Goal: Task Accomplishment & Management: Manage account settings

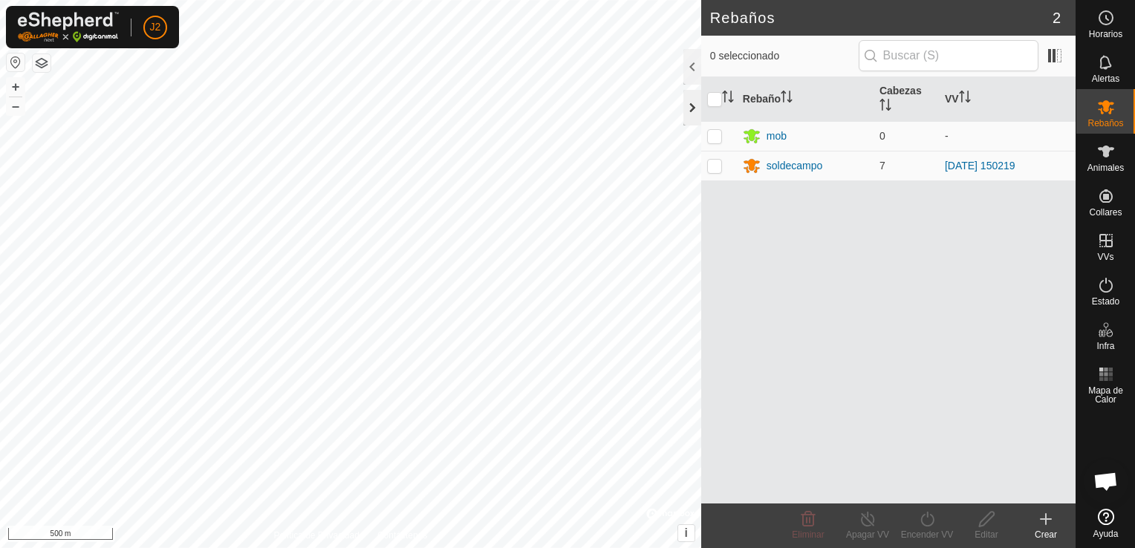
click at [694, 115] on div at bounding box center [692, 108] width 18 height 36
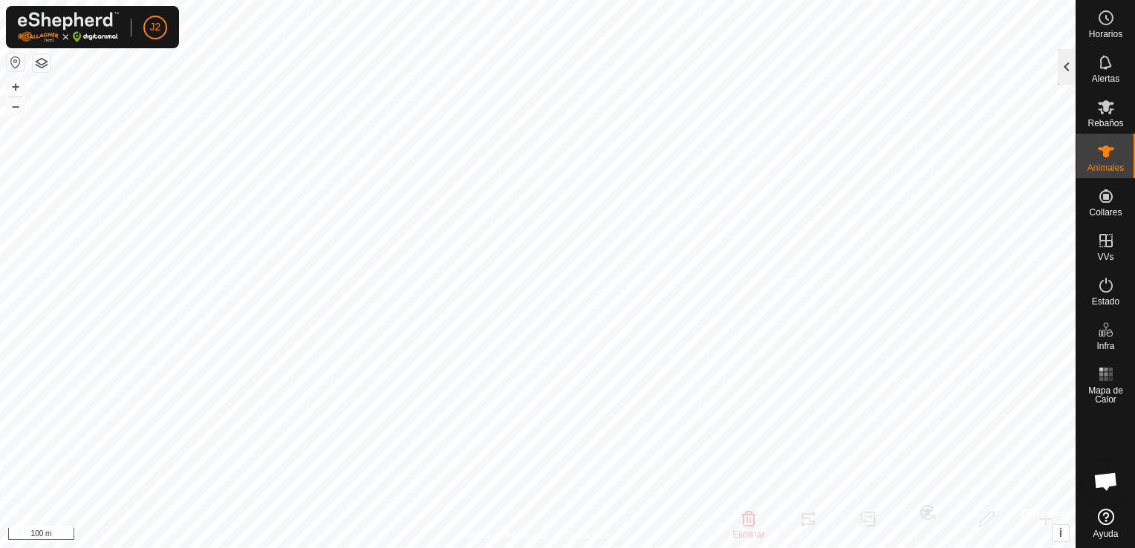
click at [1064, 68] on div at bounding box center [1066, 67] width 18 height 36
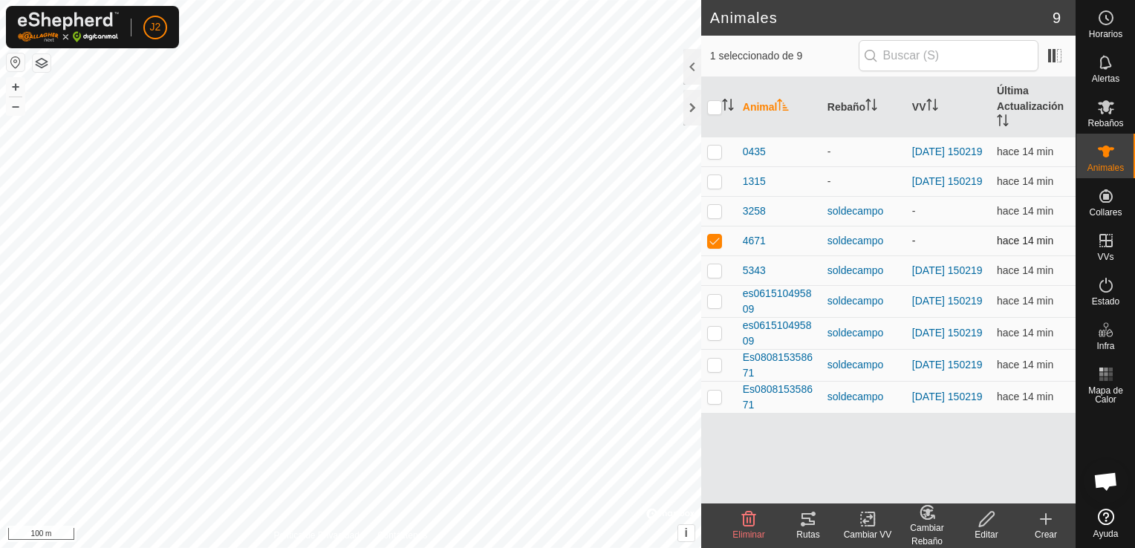
click at [716, 247] on p-checkbox at bounding box center [714, 241] width 15 height 12
checkbox input "false"
click at [717, 157] on p-checkbox at bounding box center [714, 152] width 15 height 12
checkbox input "true"
click at [710, 185] on p-checkbox at bounding box center [714, 181] width 15 height 12
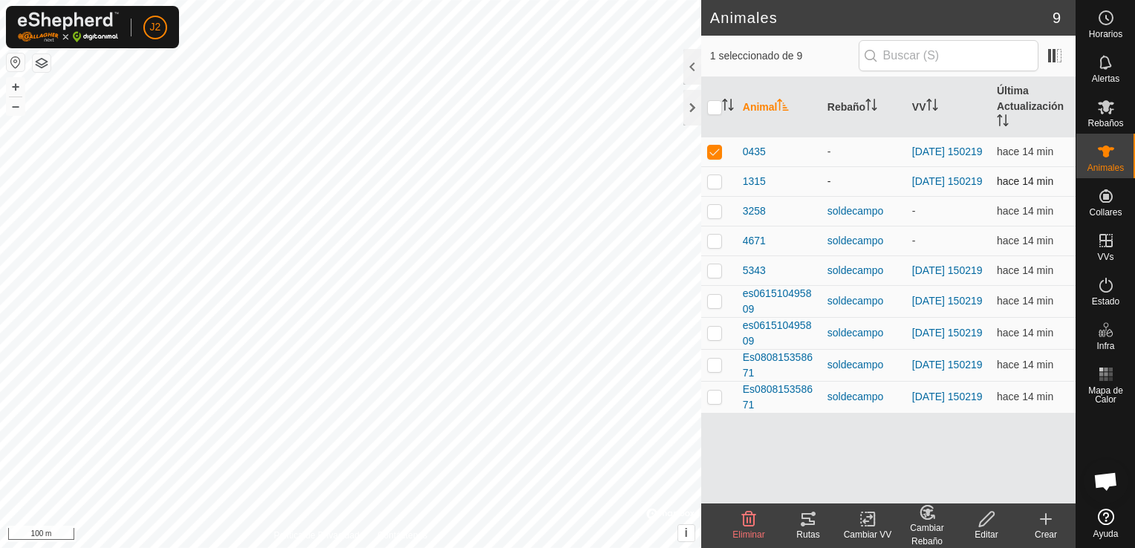
checkbox input "true"
click at [983, 521] on icon at bounding box center [986, 519] width 19 height 18
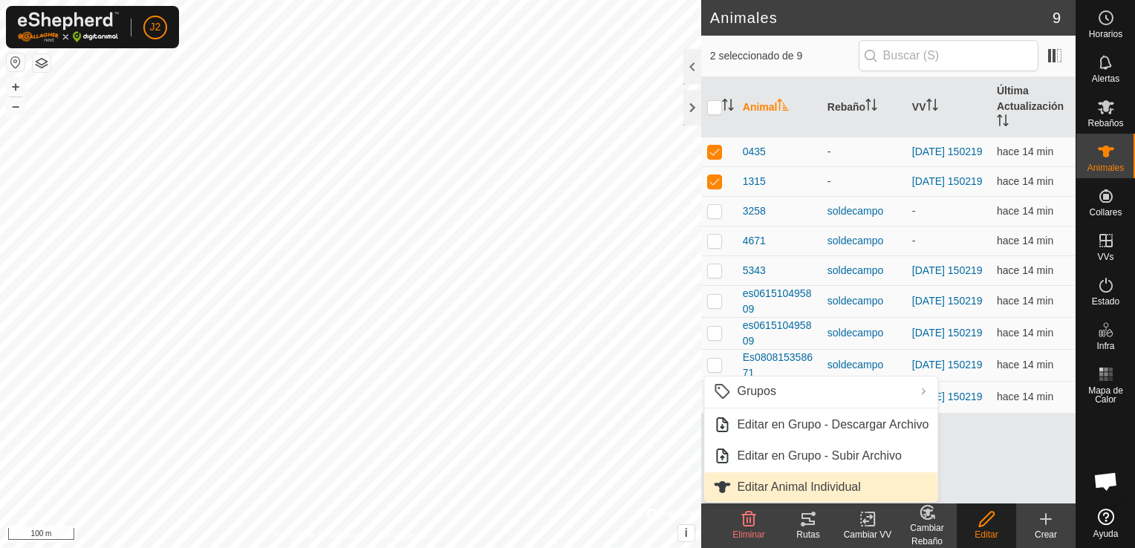
click at [848, 486] on link "Editar Animal Individual" at bounding box center [820, 487] width 233 height 30
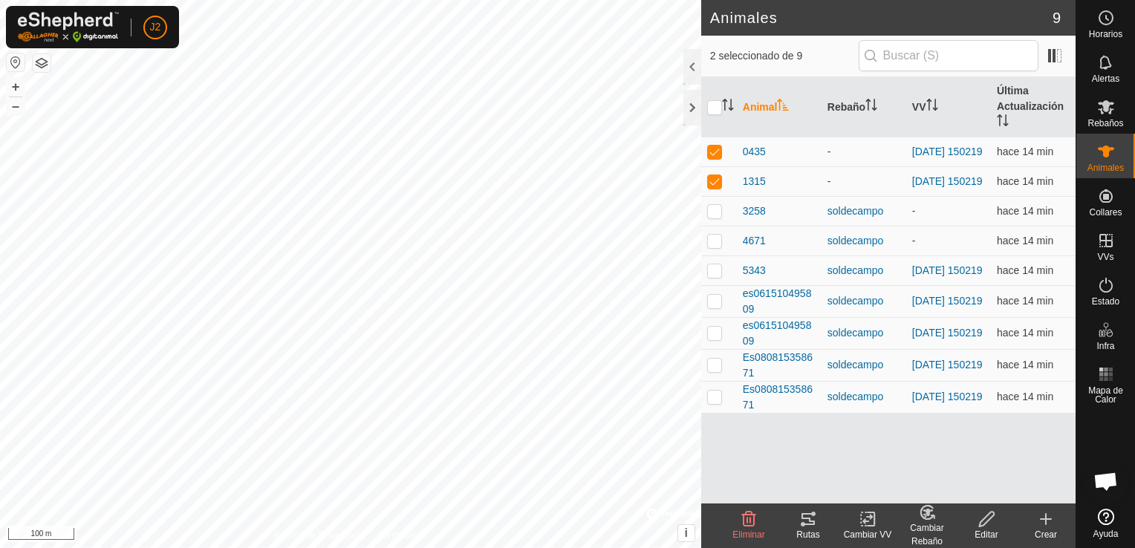
click at [983, 524] on icon at bounding box center [986, 519] width 15 height 15
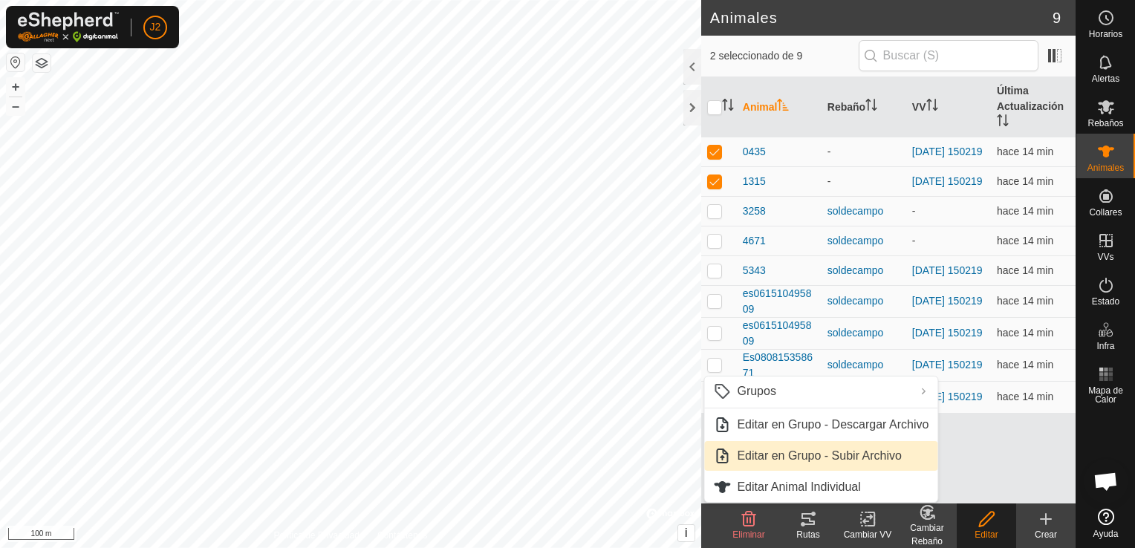
click at [864, 456] on link "Editar en Grupo - Subir Archivo" at bounding box center [820, 456] width 233 height 30
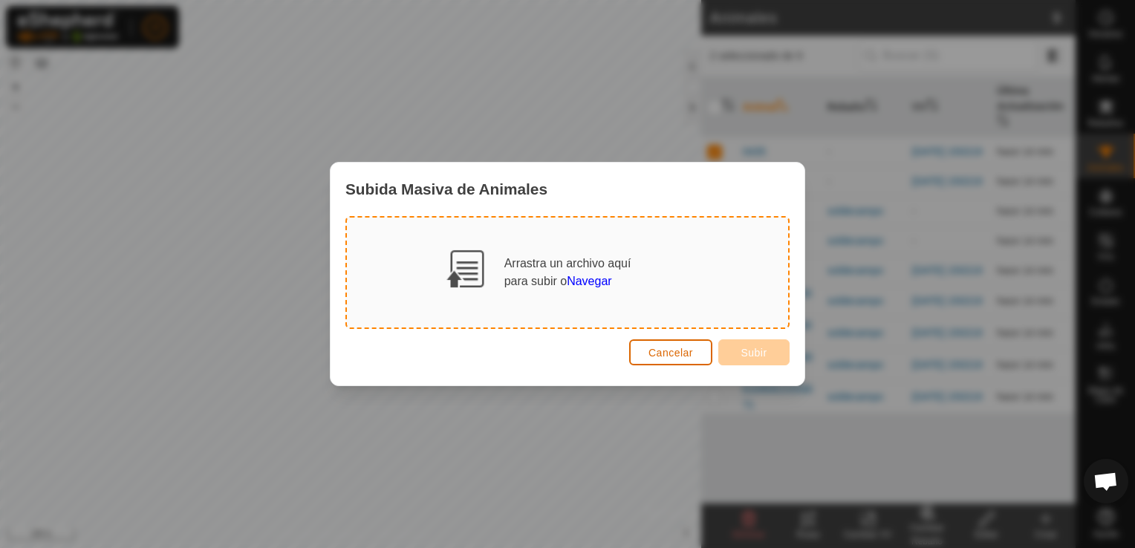
click at [680, 353] on span "Cancelar" at bounding box center [670, 353] width 45 height 12
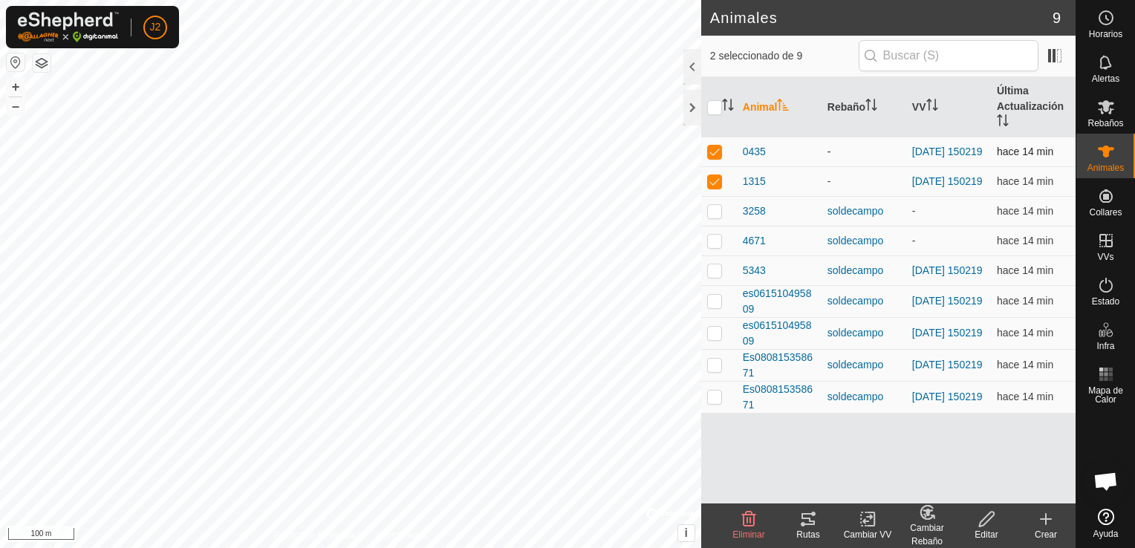
click at [715, 160] on td at bounding box center [719, 152] width 36 height 30
checkbox input "false"
click at [982, 526] on icon at bounding box center [986, 519] width 15 height 15
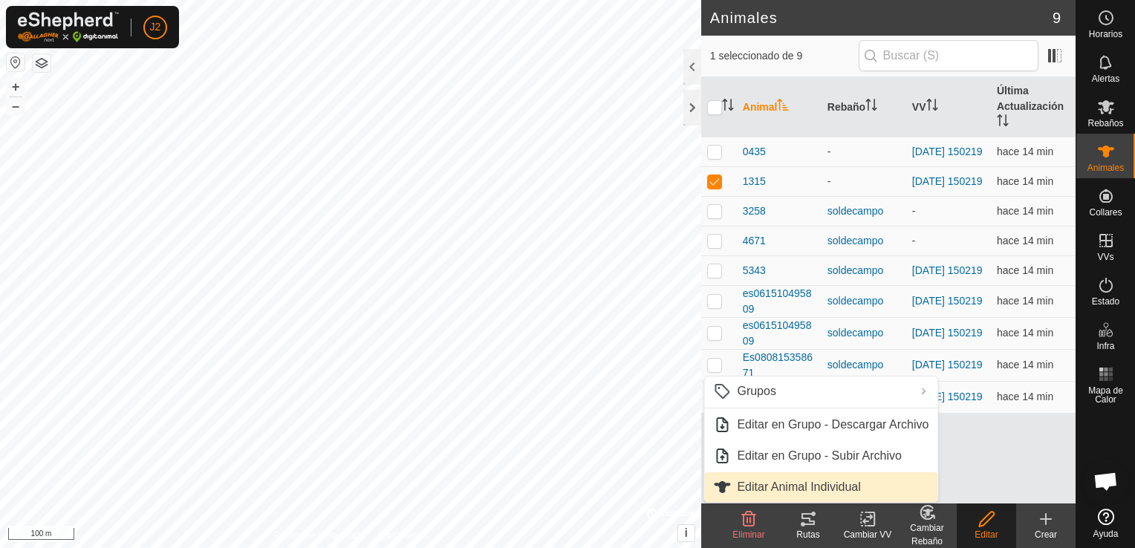
click at [853, 486] on link "Editar Animal Individual" at bounding box center [820, 487] width 233 height 30
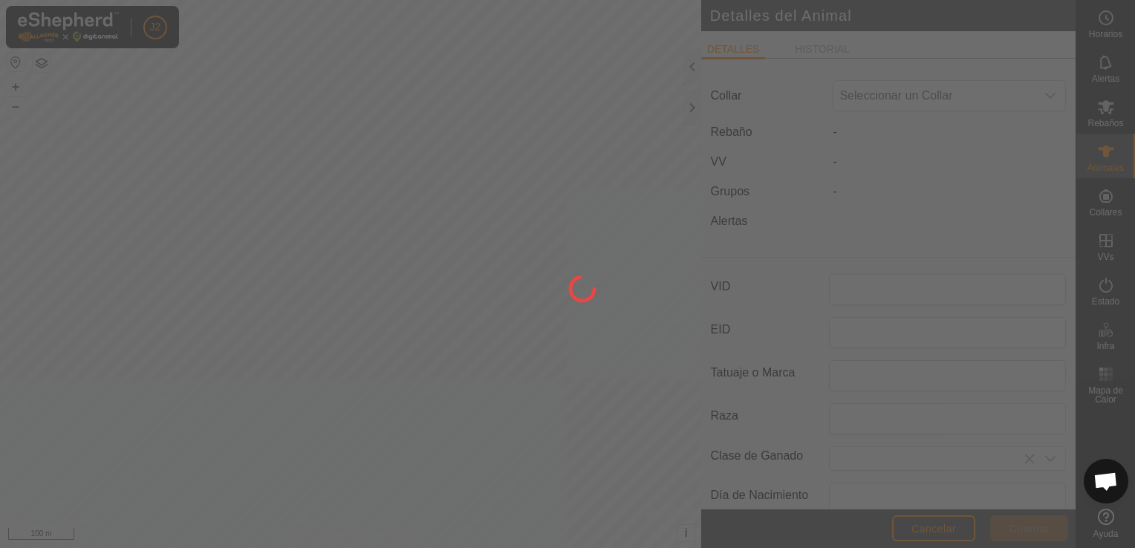
type input "1315"
type input "000060815671315"
type input "0"
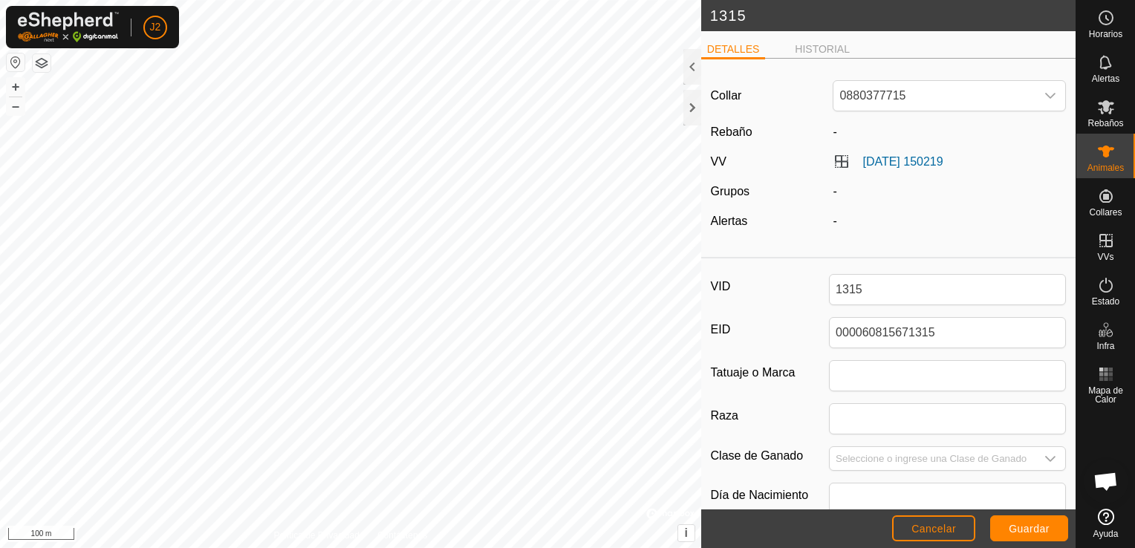
click at [838, 128] on div "-" at bounding box center [948, 132] width 245 height 18
click at [832, 131] on span "-" at bounding box center [834, 131] width 4 height 13
click at [847, 162] on label "[DATE] 150219" at bounding box center [887, 161] width 110 height 13
click at [862, 165] on link "[DATE] 150219" at bounding box center [902, 161] width 80 height 13
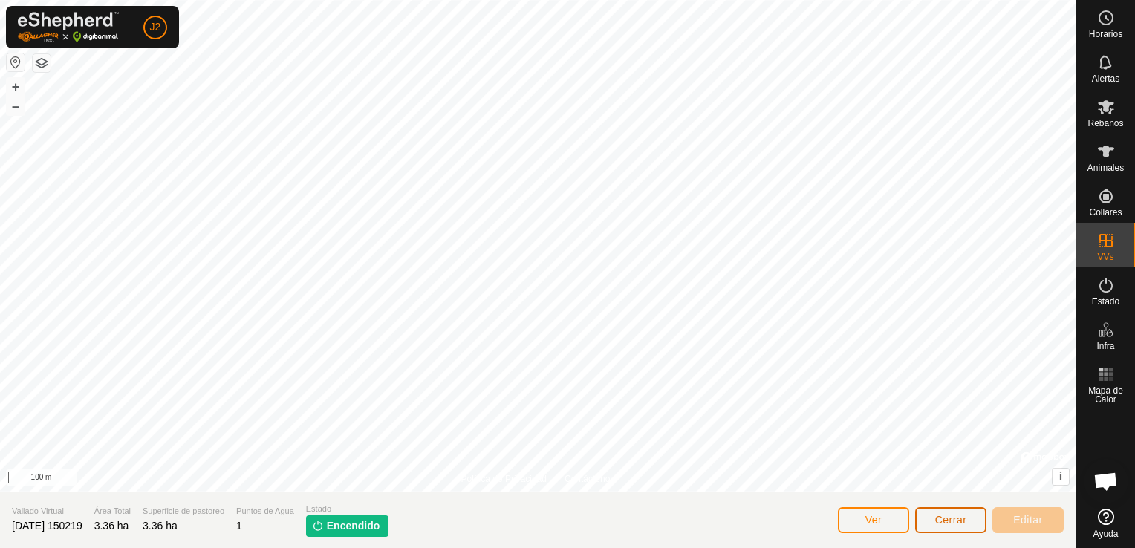
click at [936, 521] on span "Cerrar" at bounding box center [951, 520] width 32 height 12
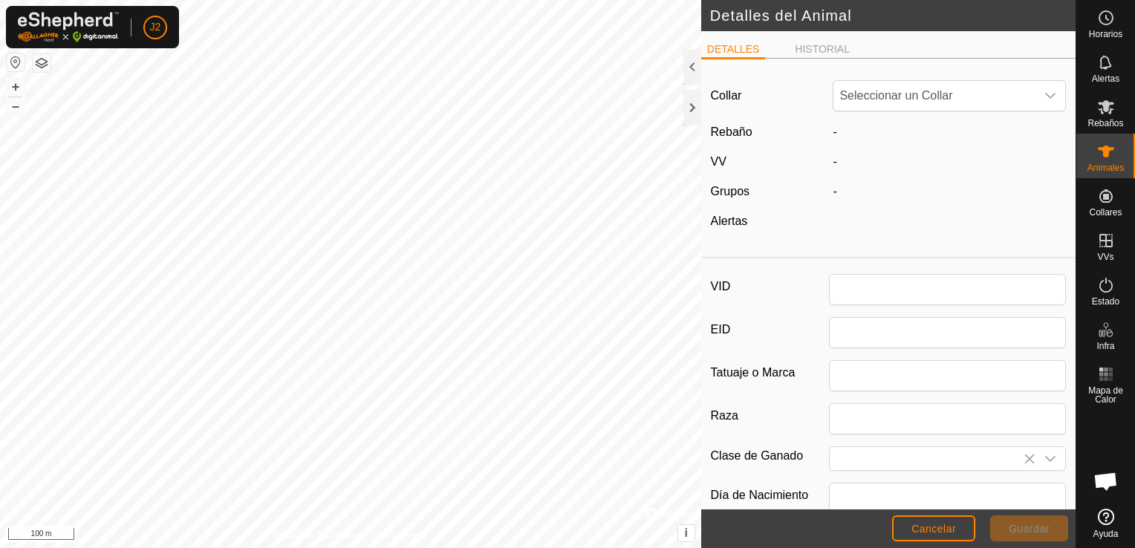
type input "1315"
type input "000060815671315"
type input "0"
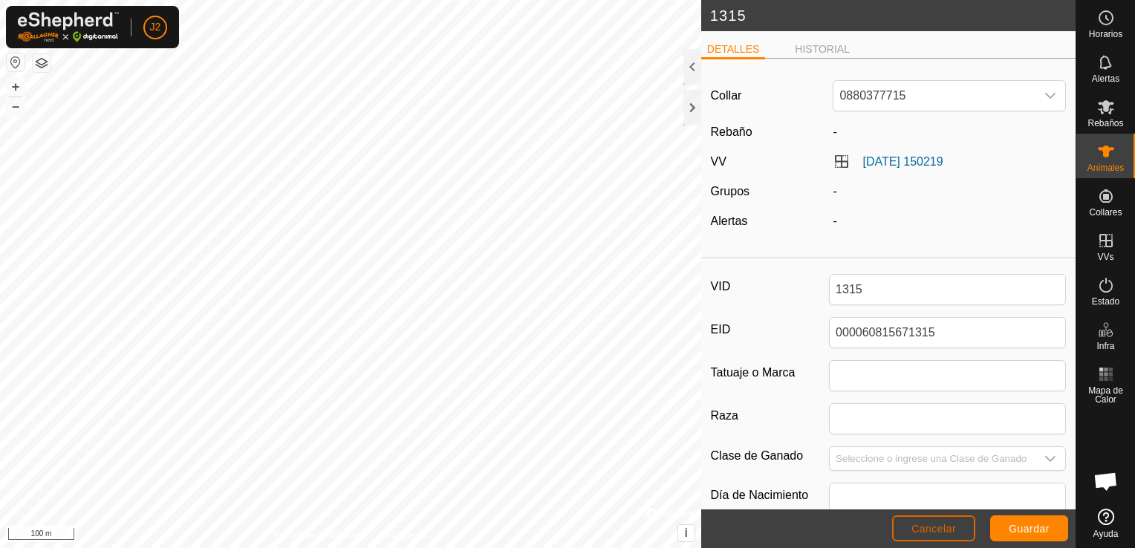
drag, startPoint x: 957, startPoint y: 526, endPoint x: 971, endPoint y: 518, distance: 16.3
click at [971, 518] on button "Cancelar" at bounding box center [933, 528] width 83 height 26
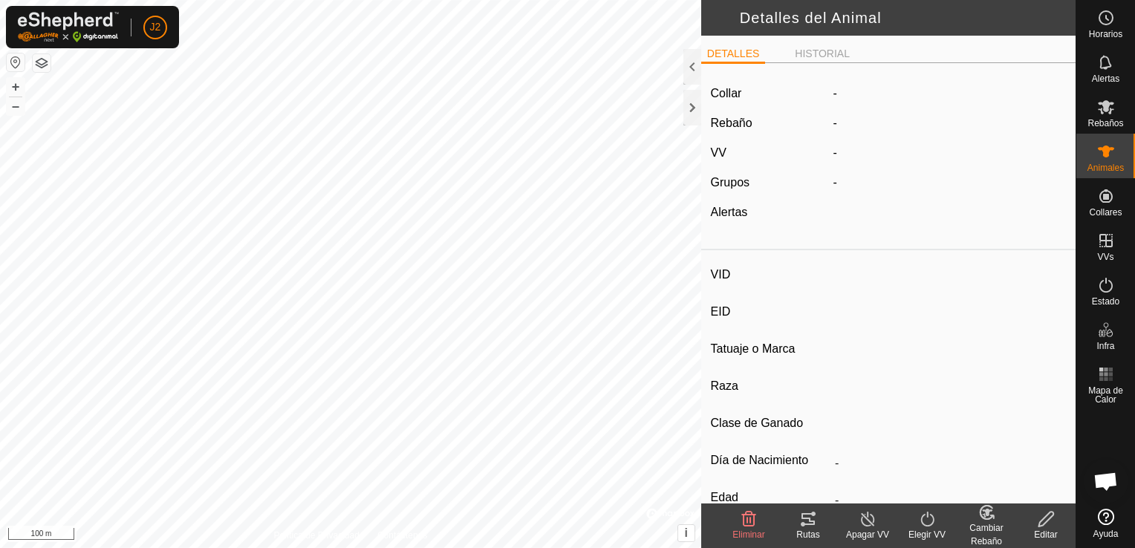
type input "1315"
type input "000060815671315"
type input "-"
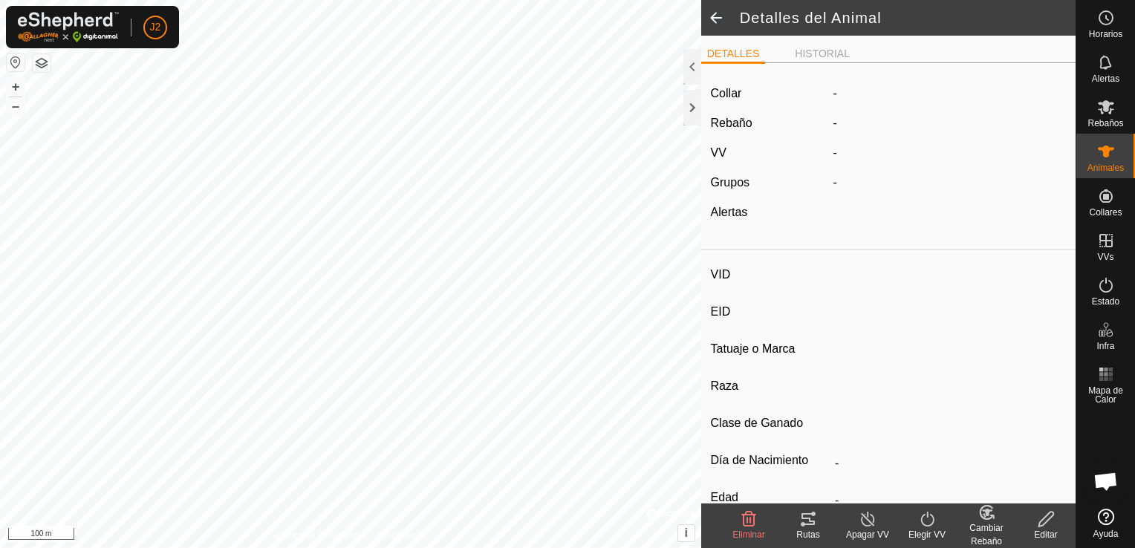
type input "0 kg"
type input "-"
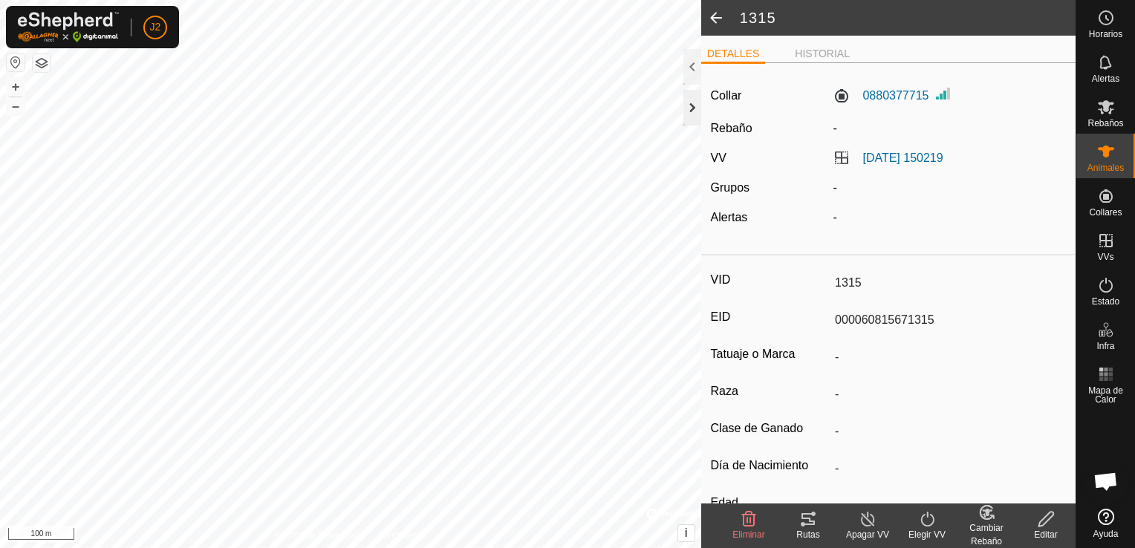
click at [690, 114] on div at bounding box center [692, 108] width 18 height 36
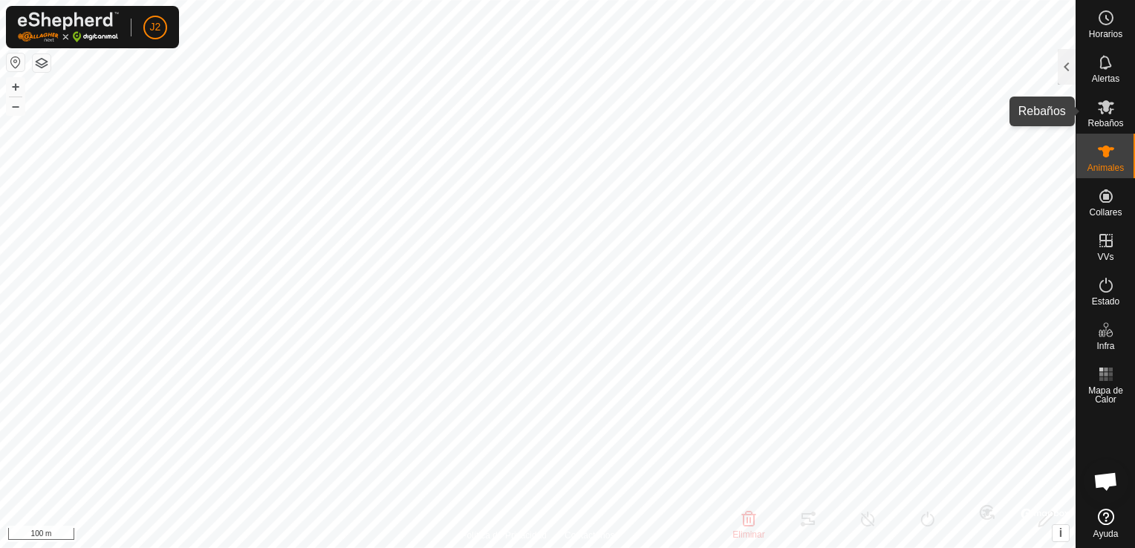
click at [1120, 111] on div "Rebaños" at bounding box center [1105, 111] width 59 height 45
click at [1060, 71] on div at bounding box center [1066, 67] width 18 height 36
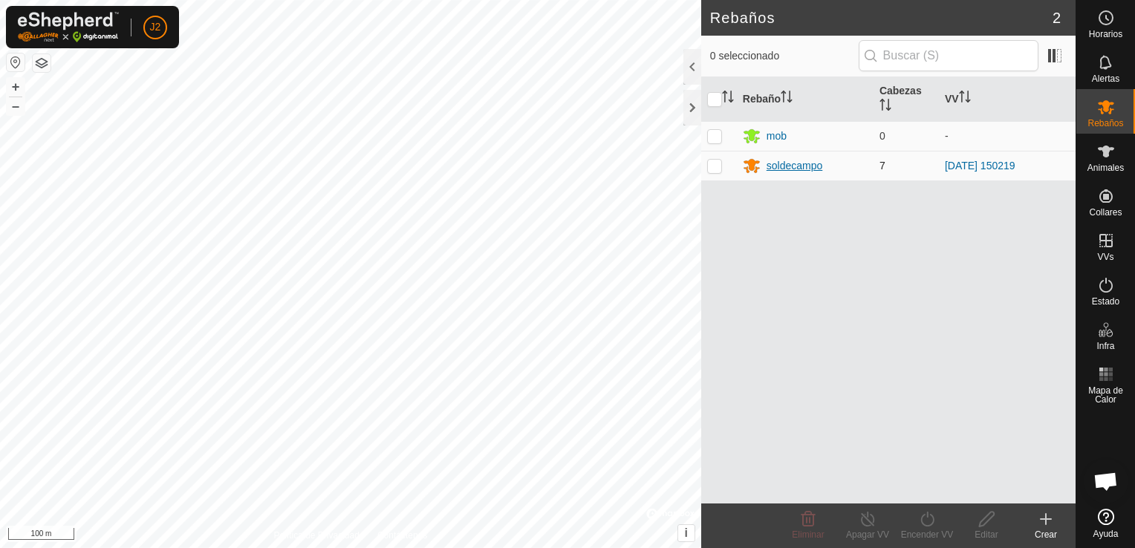
click at [793, 173] on div "soldecampo" at bounding box center [805, 166] width 125 height 18
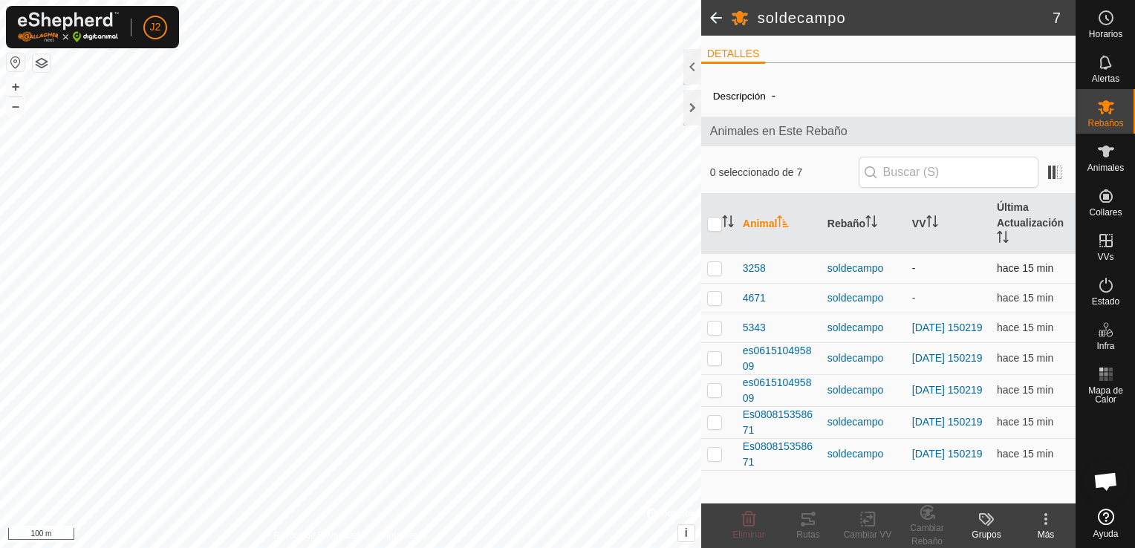
click at [915, 266] on td "-" at bounding box center [948, 268] width 85 height 30
click at [720, 266] on p-checkbox at bounding box center [714, 268] width 15 height 12
checkbox input "true"
click at [924, 514] on icon at bounding box center [924, 515] width 4 height 4
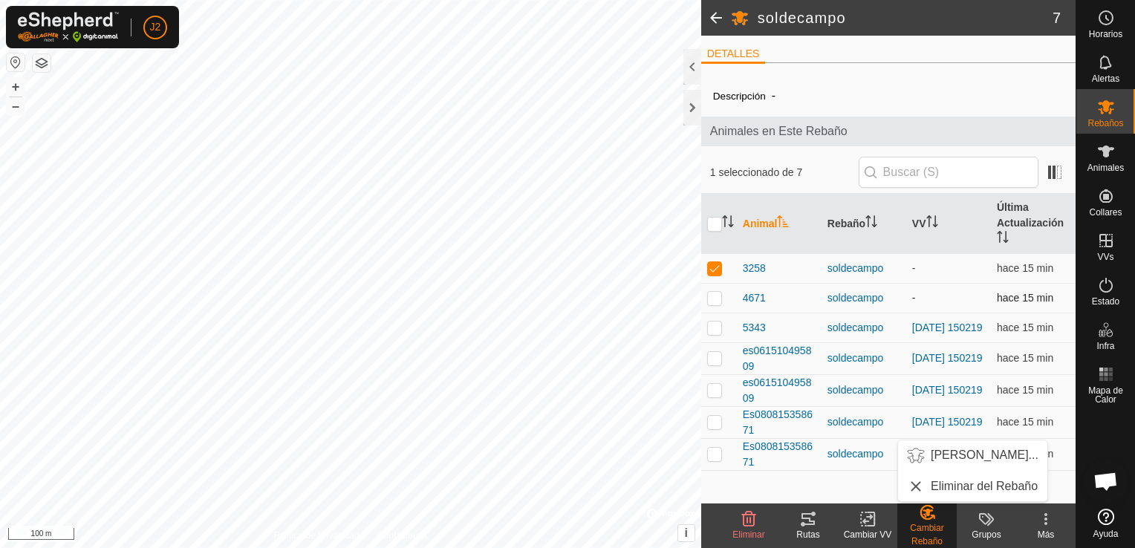
click at [723, 304] on td at bounding box center [719, 298] width 36 height 30
checkbox input "true"
click at [924, 520] on icon at bounding box center [927, 512] width 19 height 18
click at [957, 458] on link "Elegir Rebaño..." at bounding box center [972, 455] width 149 height 30
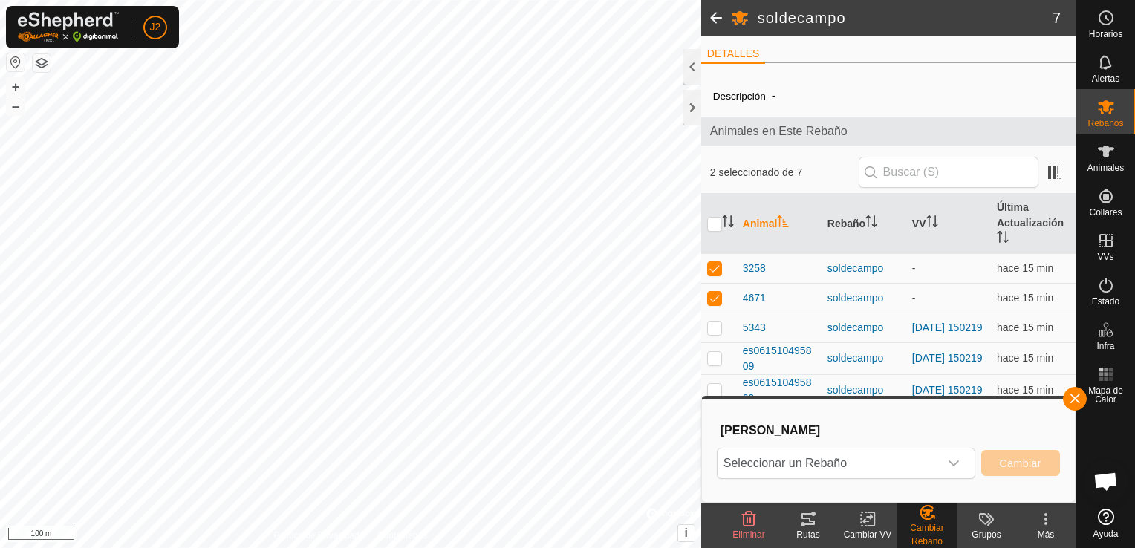
click at [875, 524] on icon at bounding box center [867, 519] width 19 height 18
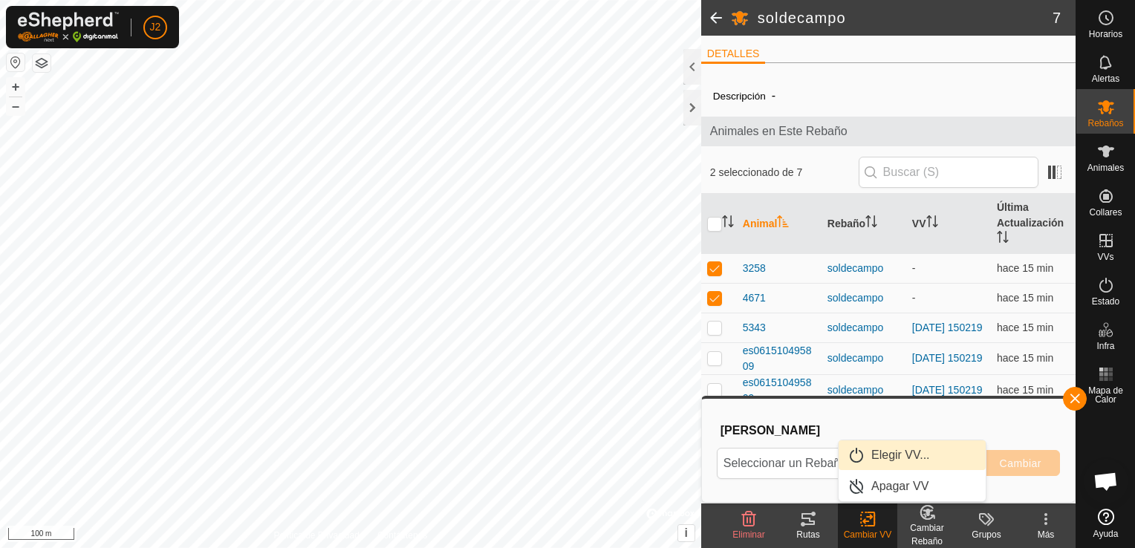
click at [889, 459] on link "Elegir VV..." at bounding box center [911, 455] width 147 height 30
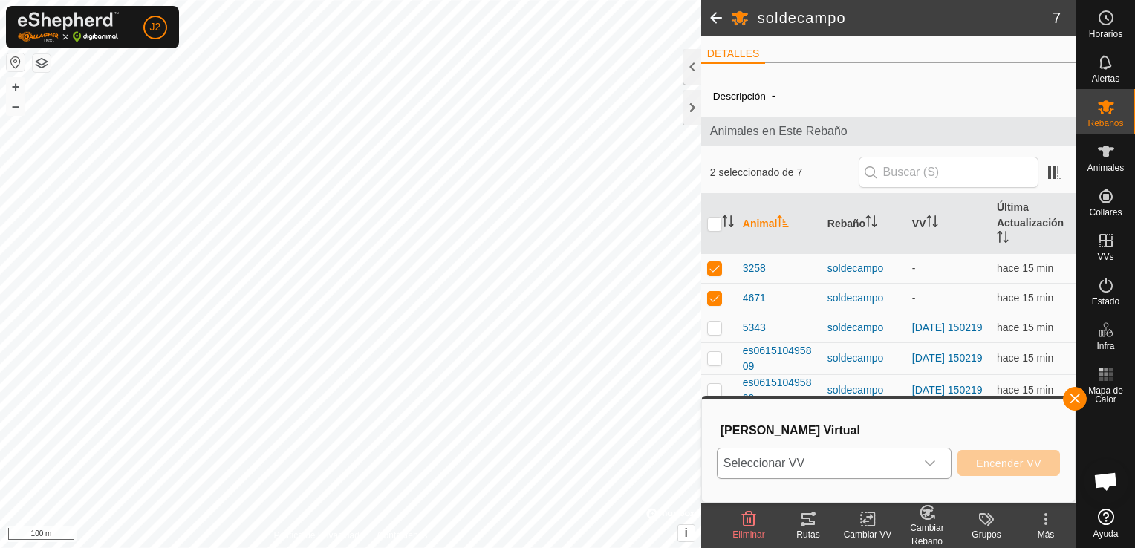
click at [945, 470] on div "dropdown trigger" at bounding box center [930, 463] width 30 height 30
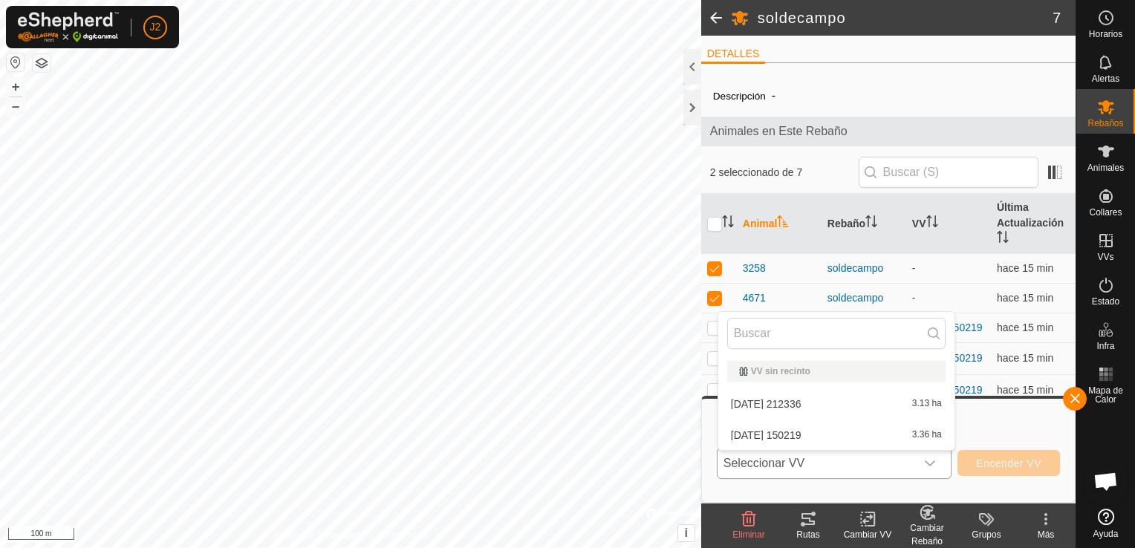
click at [876, 440] on li "2025-10-13 150219 3.36 ha" at bounding box center [836, 435] width 236 height 30
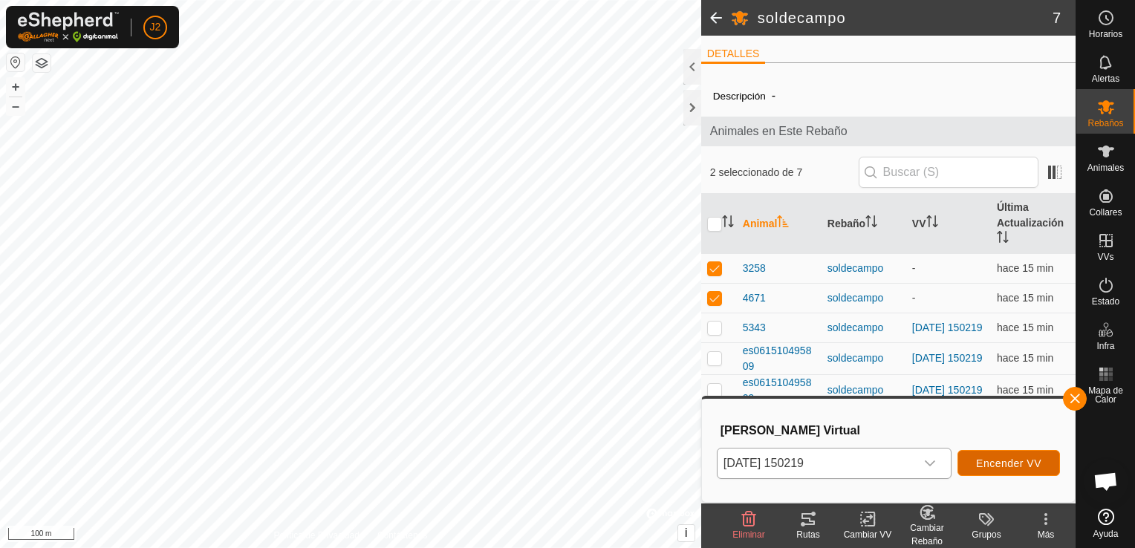
click at [995, 463] on span "Encender VV" at bounding box center [1008, 463] width 65 height 12
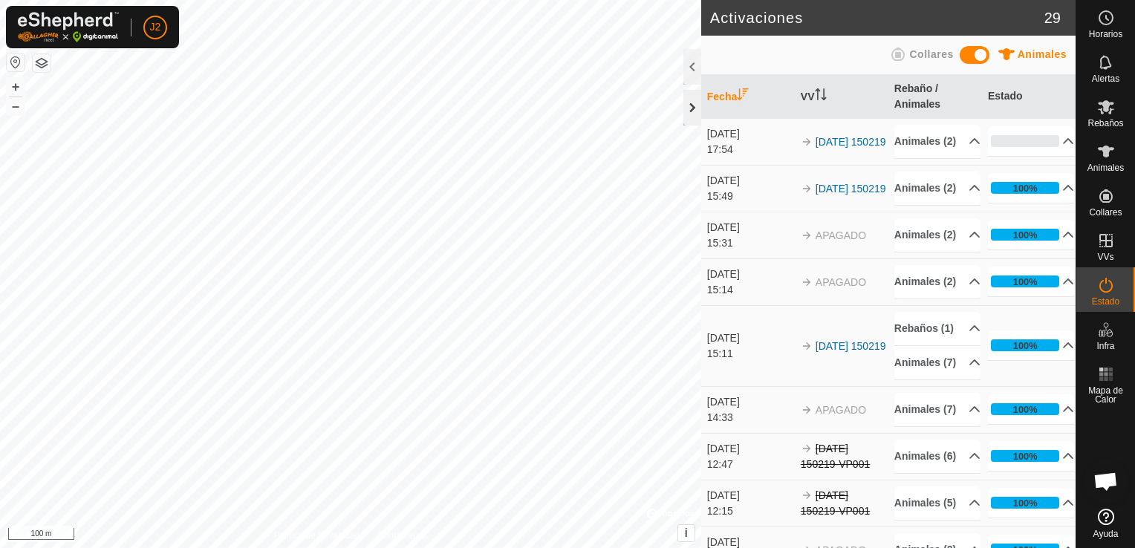
click at [691, 106] on div at bounding box center [692, 108] width 18 height 36
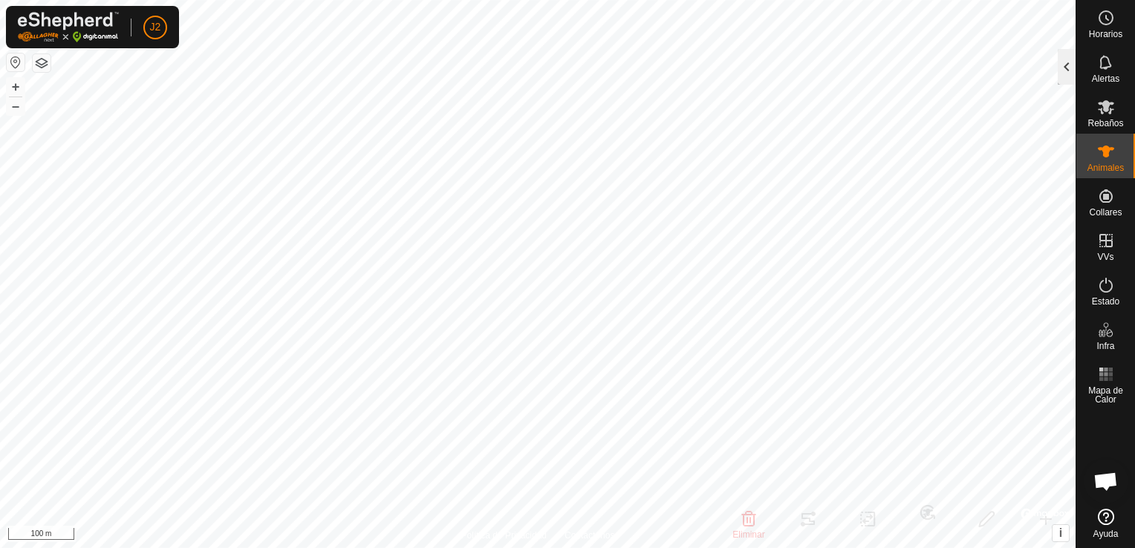
click at [1065, 72] on div at bounding box center [1066, 67] width 18 height 36
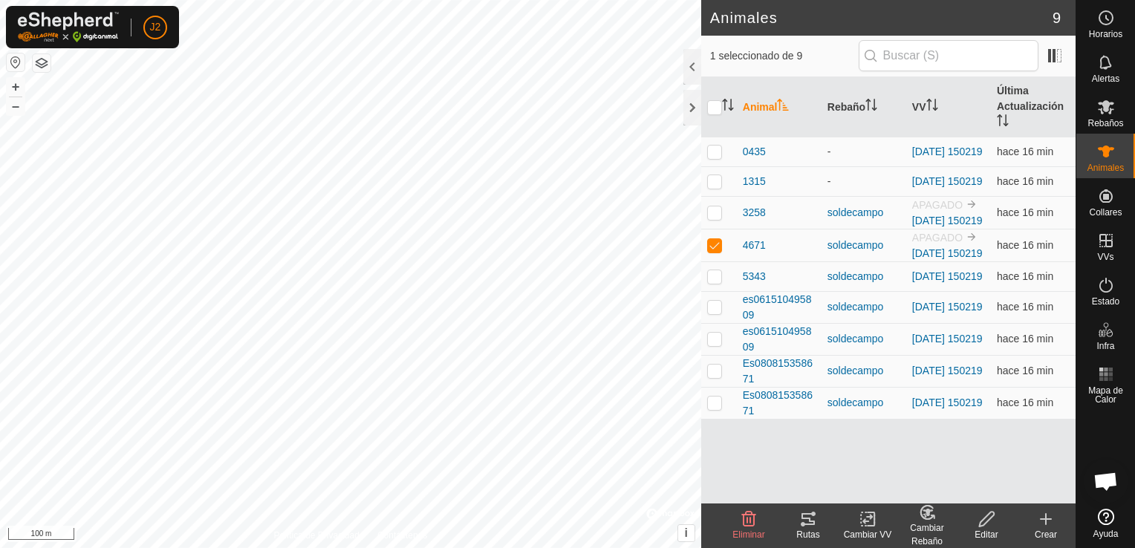
click at [811, 513] on icon at bounding box center [807, 519] width 13 height 12
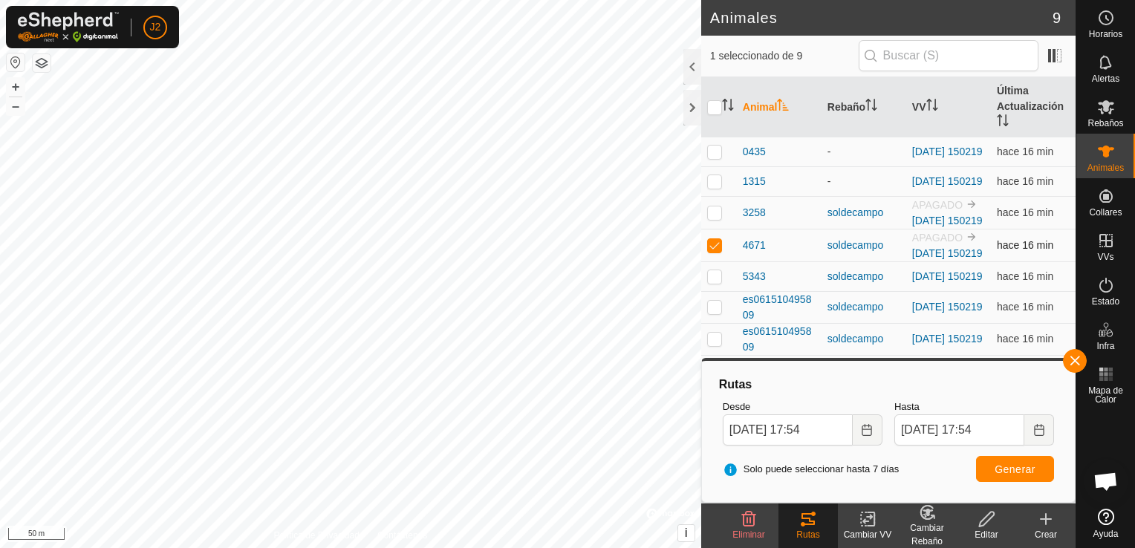
click at [711, 251] on p-checkbox at bounding box center [714, 245] width 15 height 12
checkbox input "false"
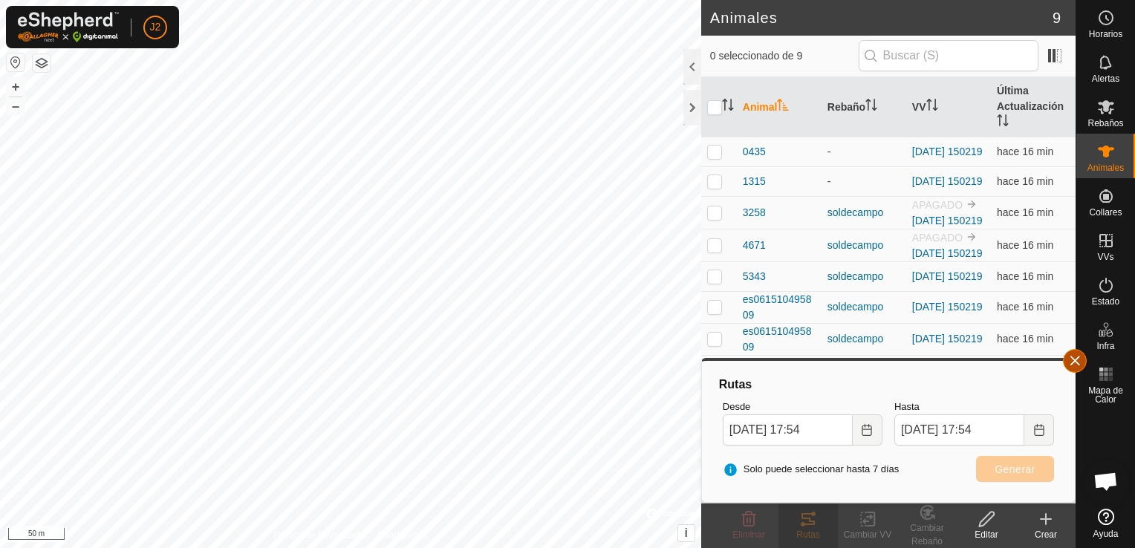
click at [1074, 363] on button "button" at bounding box center [1075, 361] width 24 height 24
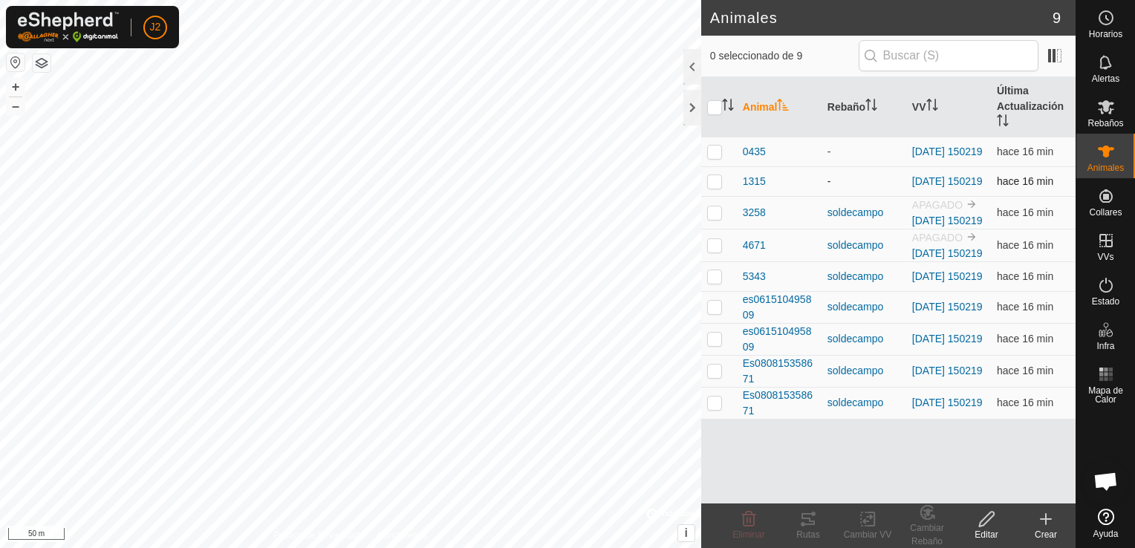
click at [715, 186] on p-checkbox at bounding box center [714, 181] width 15 height 12
click at [809, 521] on icon at bounding box center [807, 519] width 13 height 12
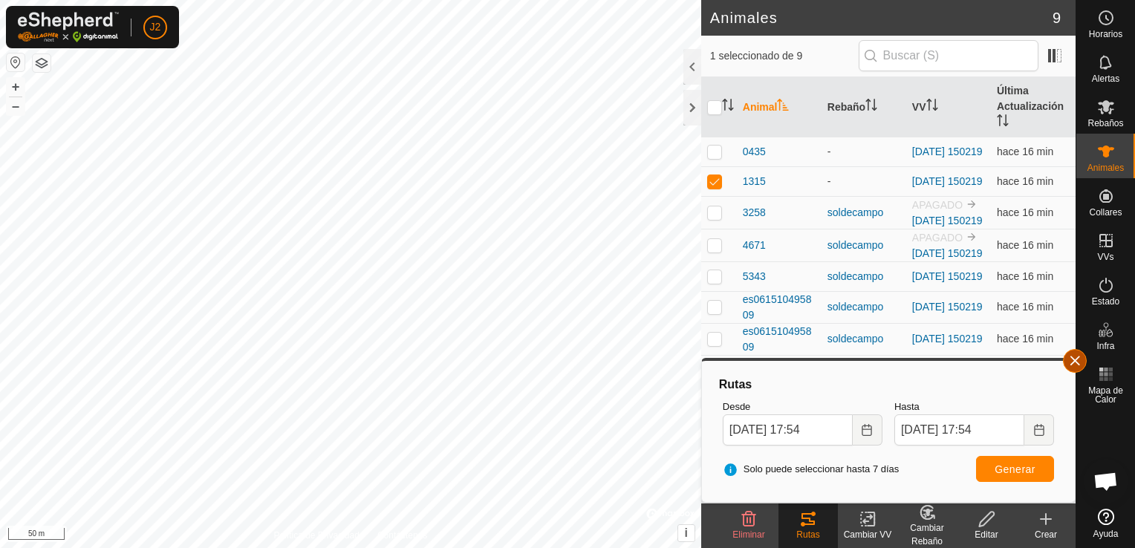
click at [1075, 361] on button "button" at bounding box center [1075, 361] width 24 height 24
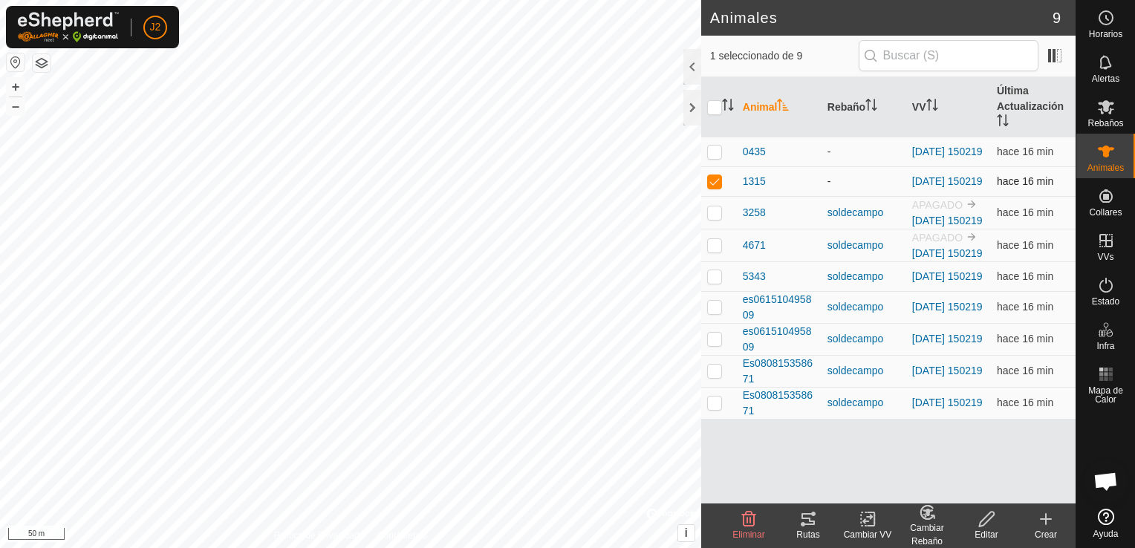
click at [710, 185] on p-checkbox at bounding box center [714, 181] width 15 height 12
checkbox input "false"
click at [711, 150] on p-checkbox at bounding box center [714, 152] width 15 height 12
click at [803, 527] on icon at bounding box center [808, 519] width 18 height 18
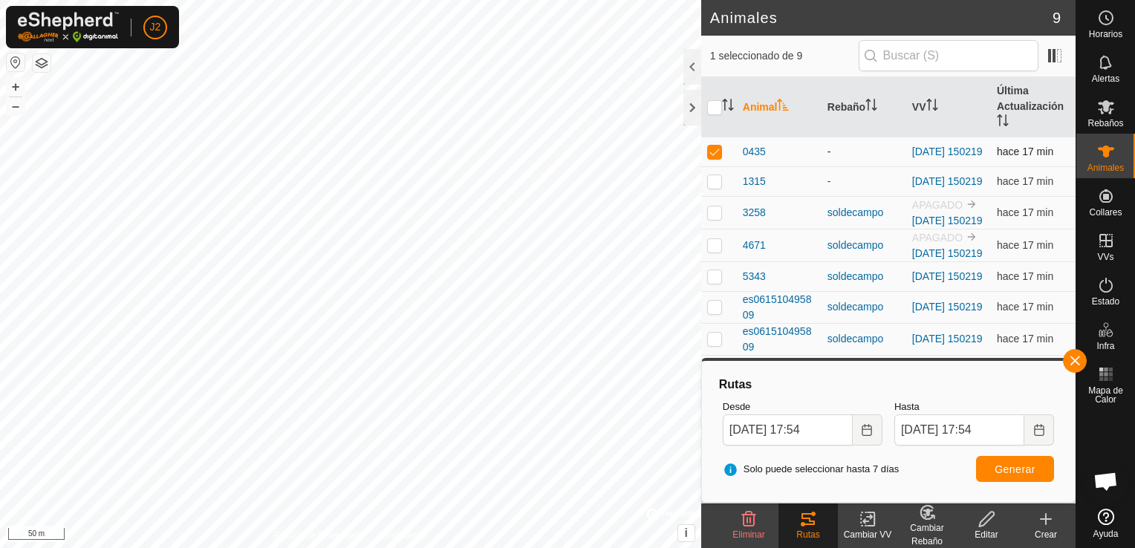
click at [709, 153] on p-checkbox at bounding box center [714, 152] width 15 height 12
checkbox input "false"
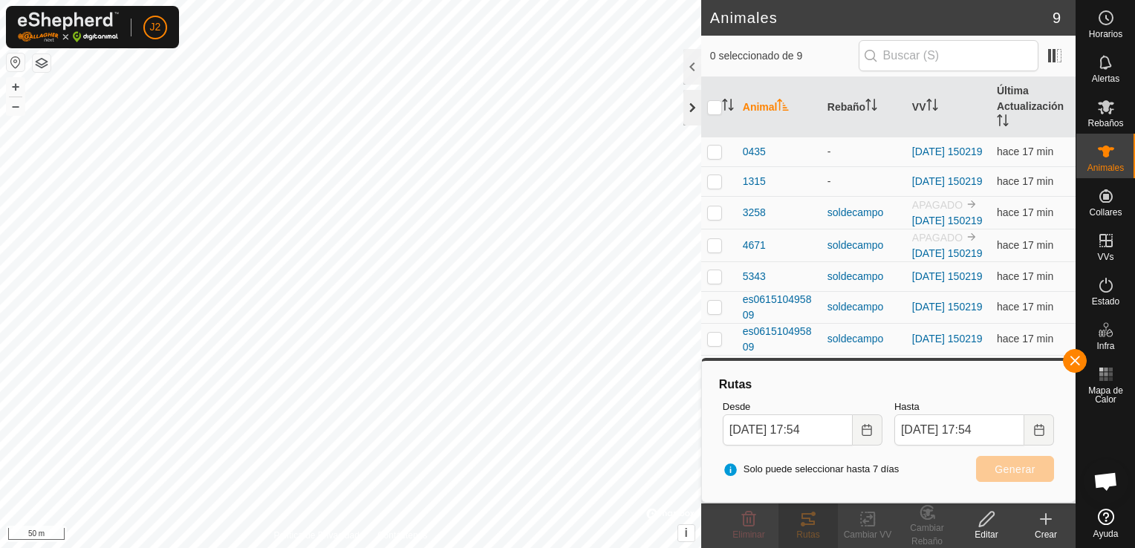
click at [694, 101] on div at bounding box center [692, 108] width 18 height 36
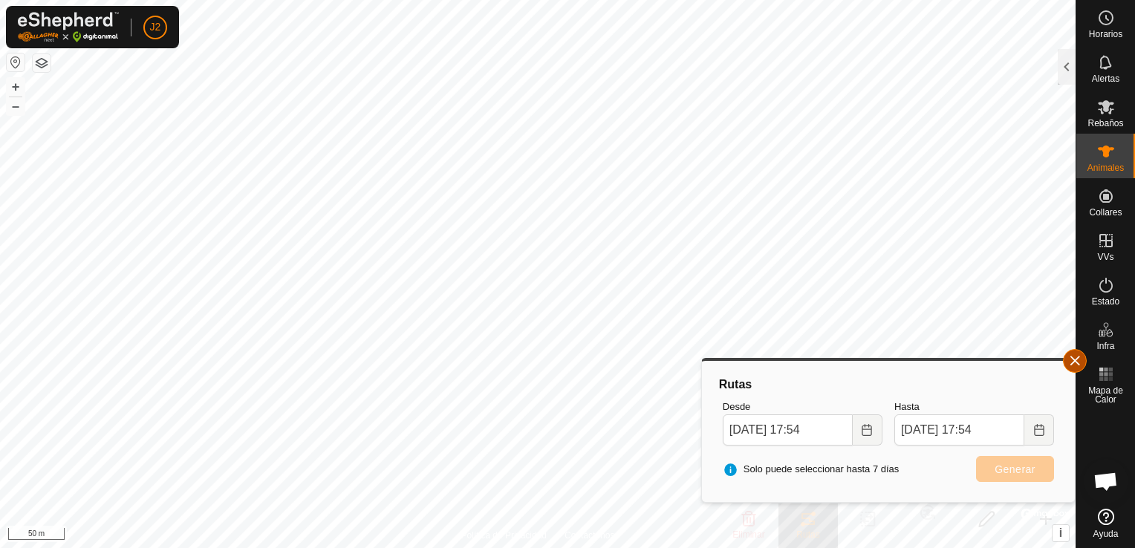
click at [1072, 364] on button "button" at bounding box center [1075, 361] width 24 height 24
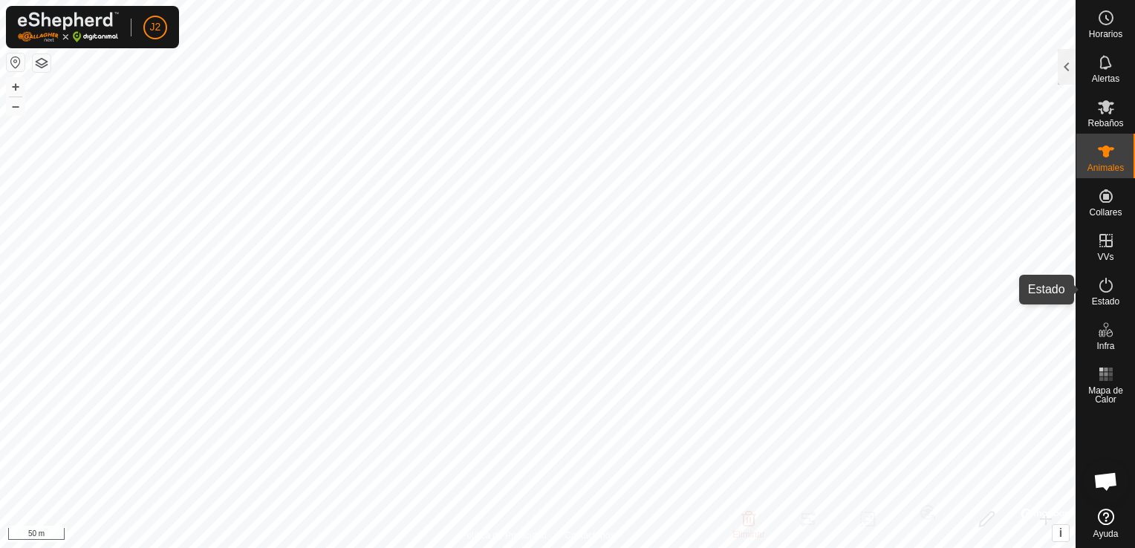
click at [1105, 301] on span "Estado" at bounding box center [1105, 301] width 27 height 9
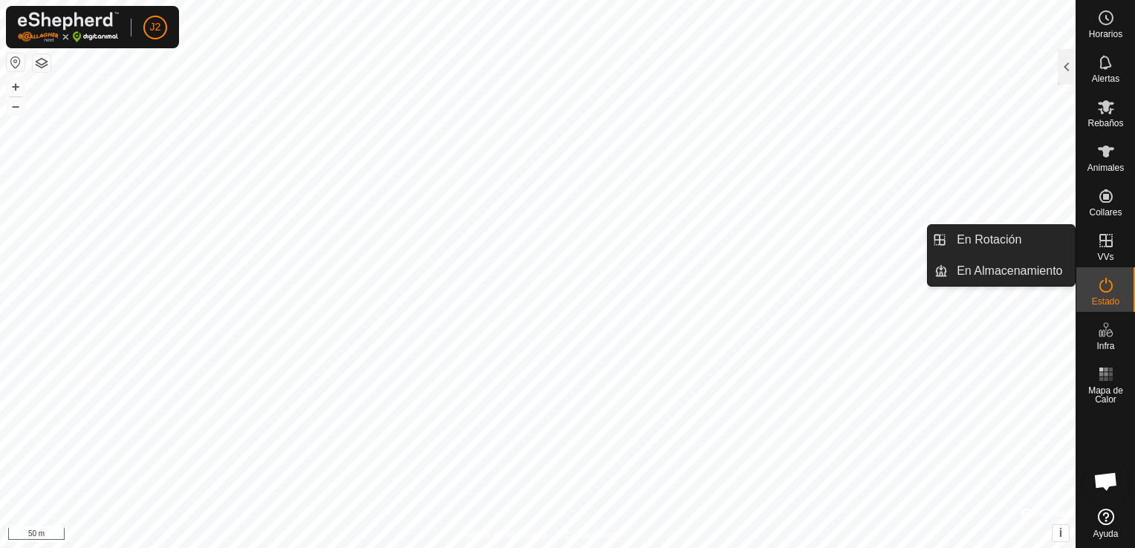
click at [1112, 254] on span "VVs" at bounding box center [1105, 256] width 16 height 9
click at [1043, 234] on link "En Rotación" at bounding box center [1010, 240] width 127 height 30
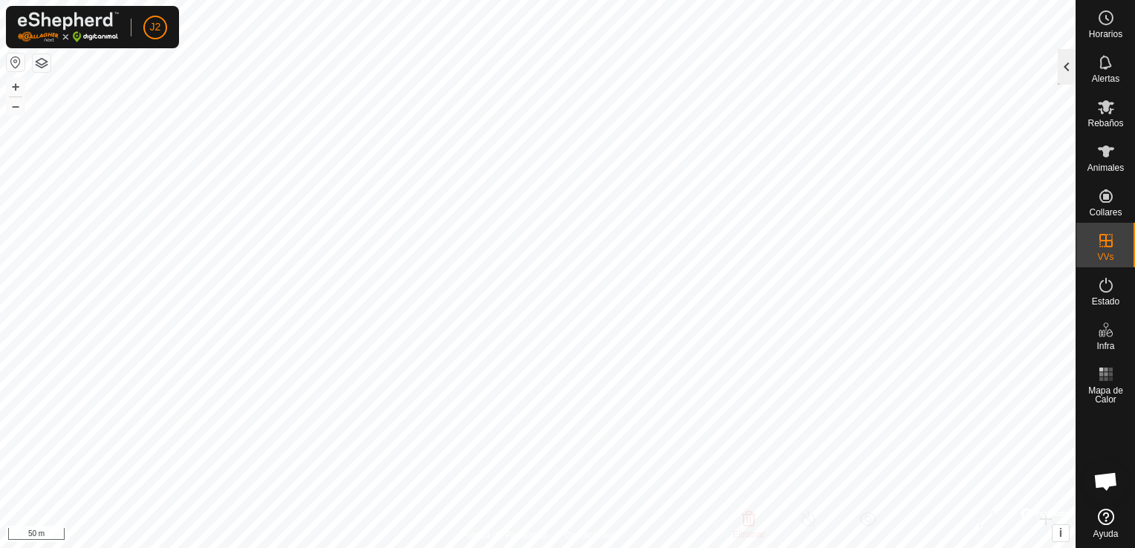
click at [1063, 76] on div at bounding box center [1066, 67] width 18 height 36
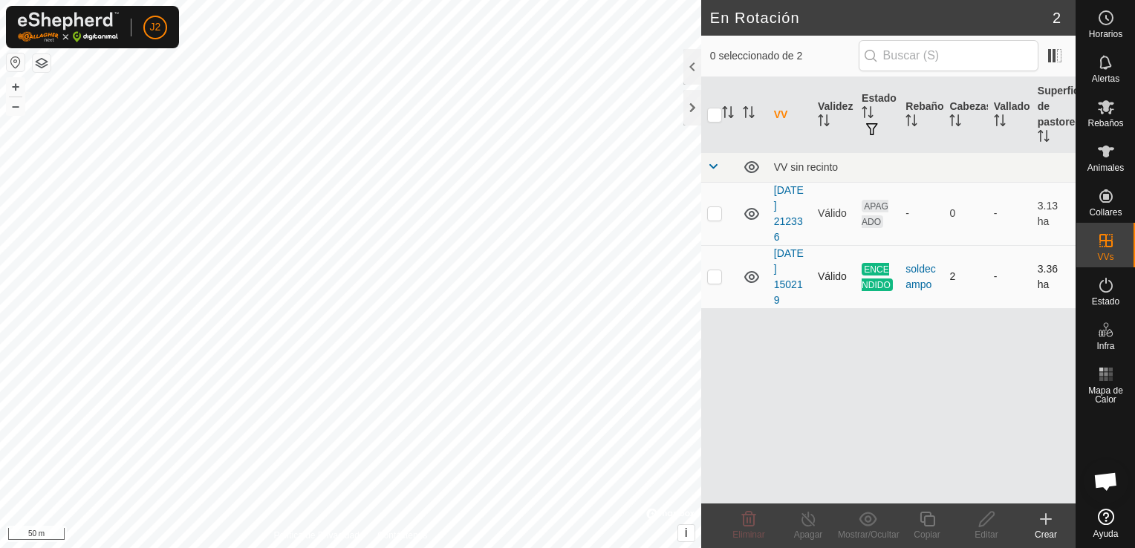
click at [950, 284] on td "2" at bounding box center [965, 276] width 44 height 63
click at [712, 275] on p-checkbox at bounding box center [714, 276] width 15 height 12
checkbox input "true"
click at [686, 111] on div at bounding box center [692, 108] width 18 height 36
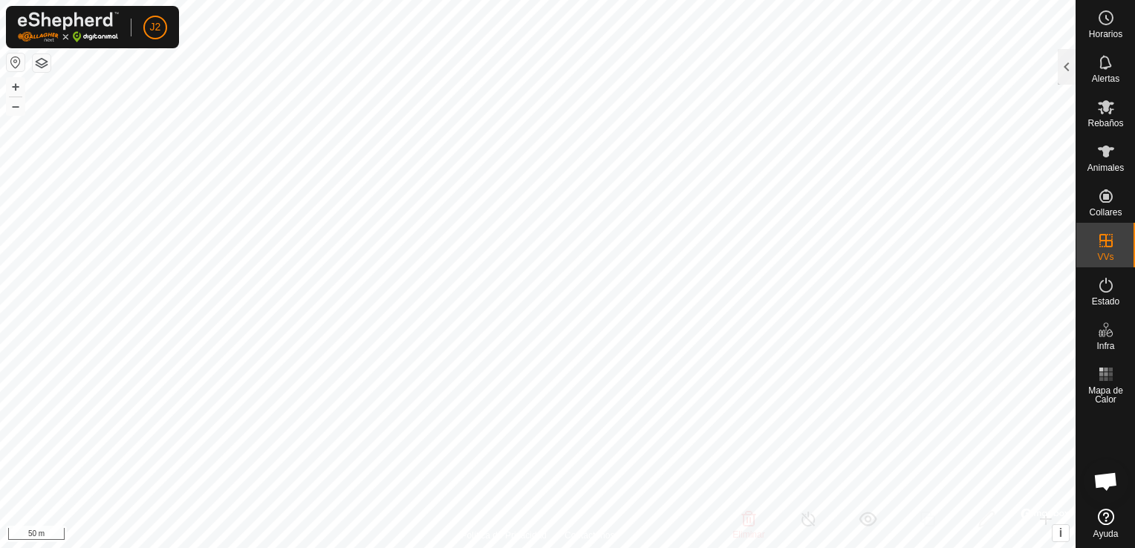
click at [18, 65] on button "button" at bounding box center [16, 62] width 18 height 18
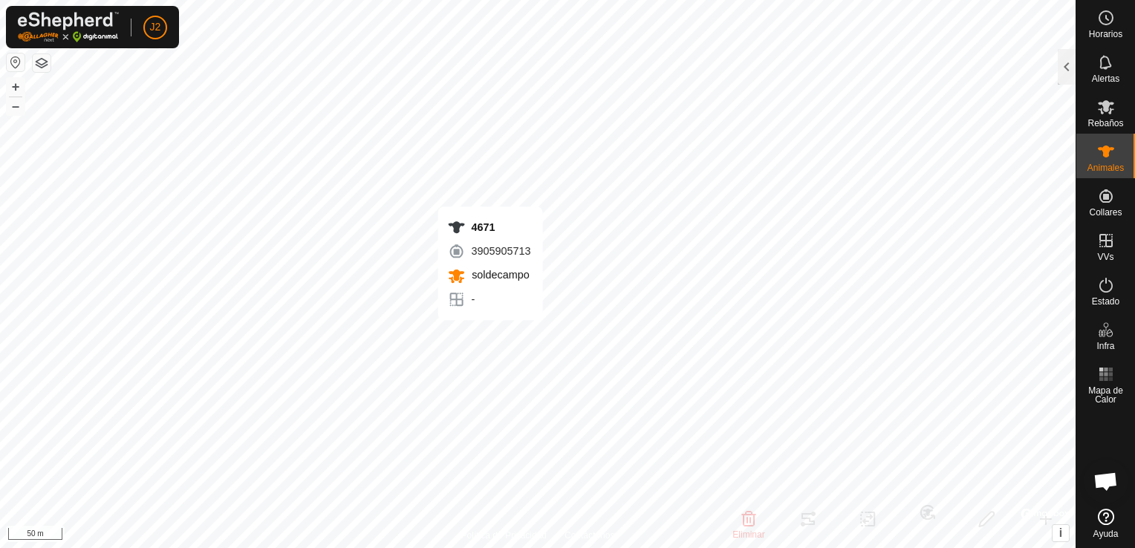
checkbox input "false"
click at [1064, 73] on div at bounding box center [1066, 67] width 18 height 36
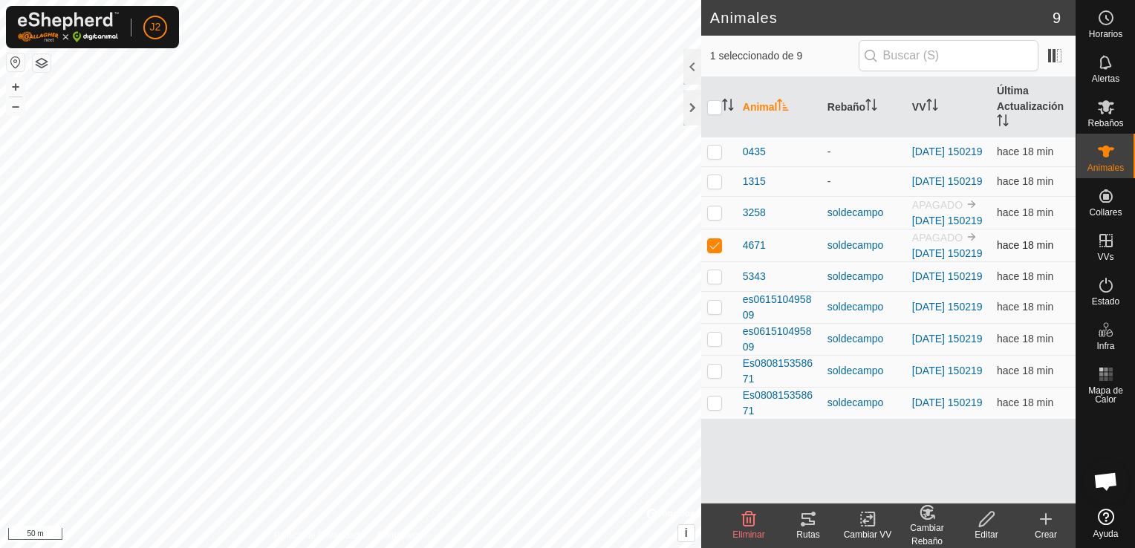
click at [712, 251] on p-checkbox at bounding box center [714, 245] width 15 height 12
checkbox input "false"
click at [711, 313] on p-checkbox at bounding box center [714, 307] width 15 height 12
checkbox input "true"
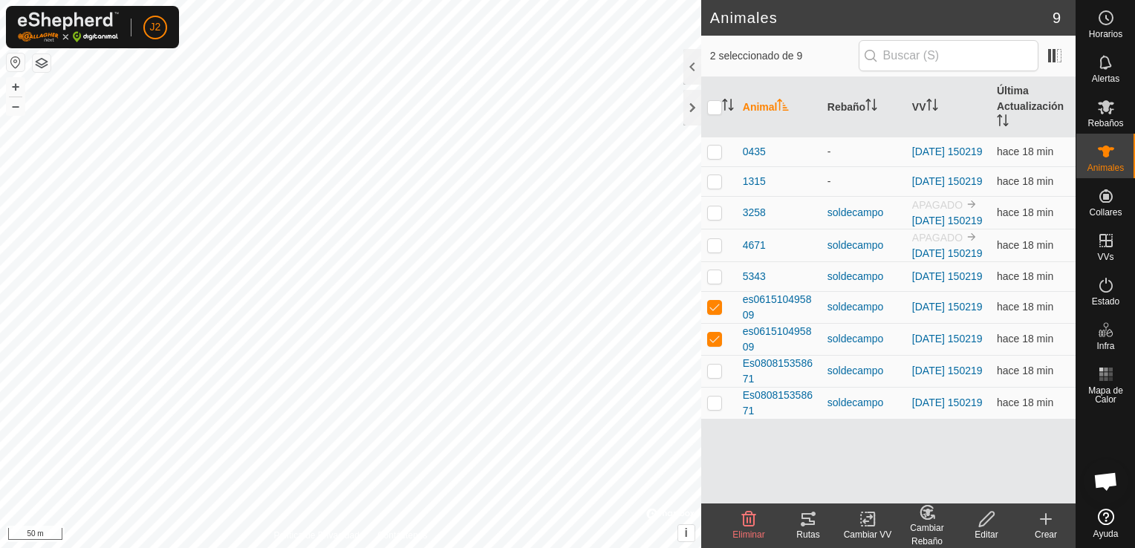
click at [990, 524] on icon at bounding box center [986, 519] width 19 height 18
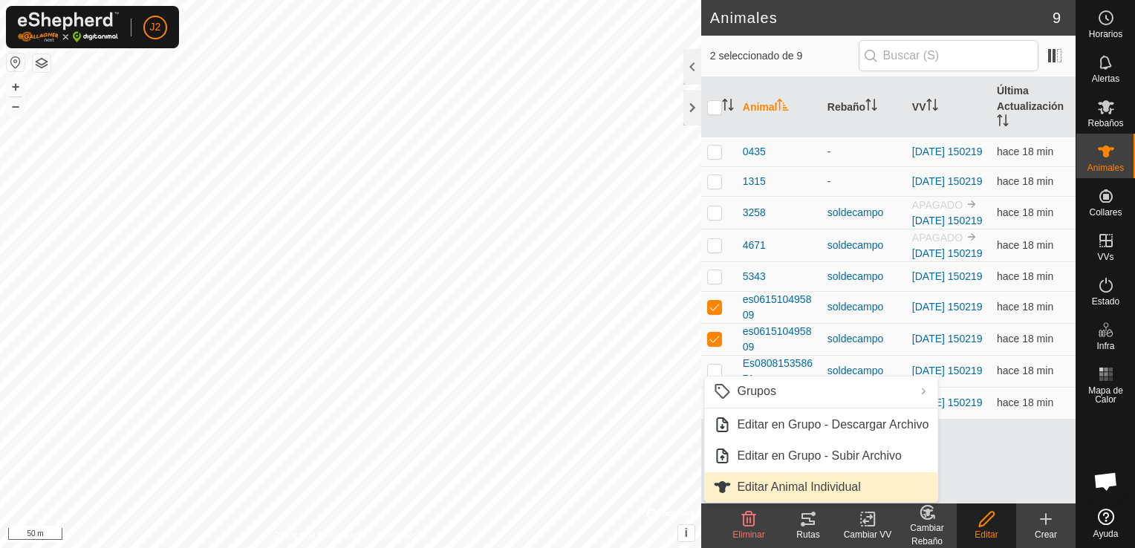
click at [864, 482] on link "Editar Animal Individual" at bounding box center [820, 487] width 233 height 30
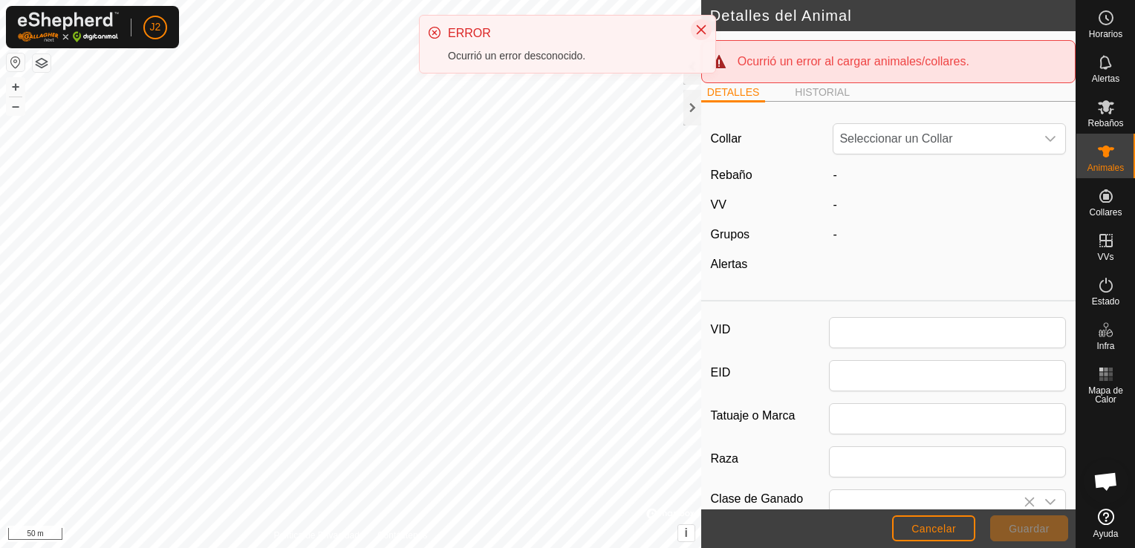
click at [692, 28] on button "Close" at bounding box center [701, 29] width 21 height 21
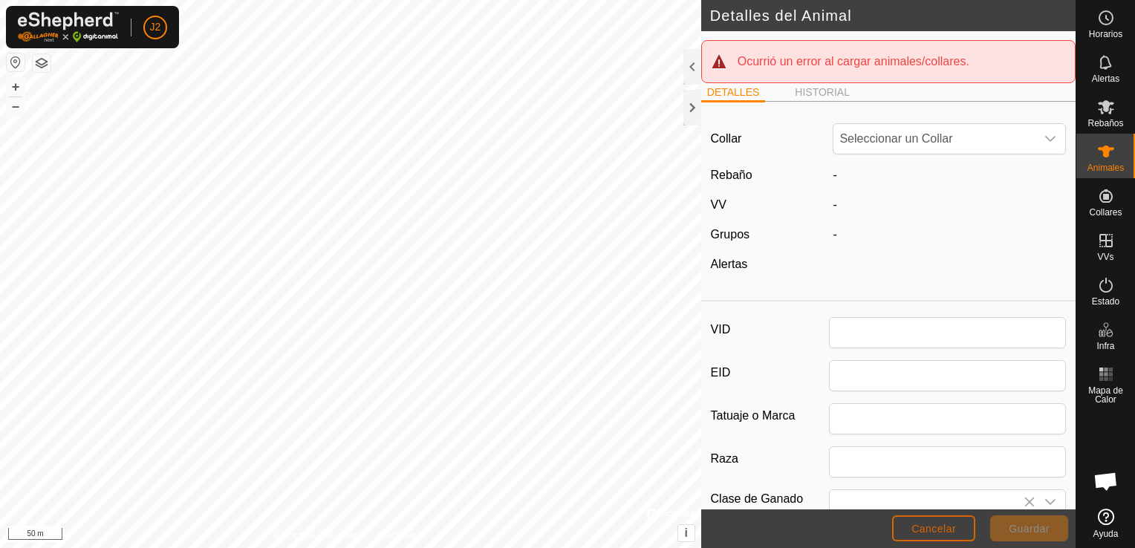
click at [918, 524] on span "Cancelar" at bounding box center [933, 529] width 45 height 12
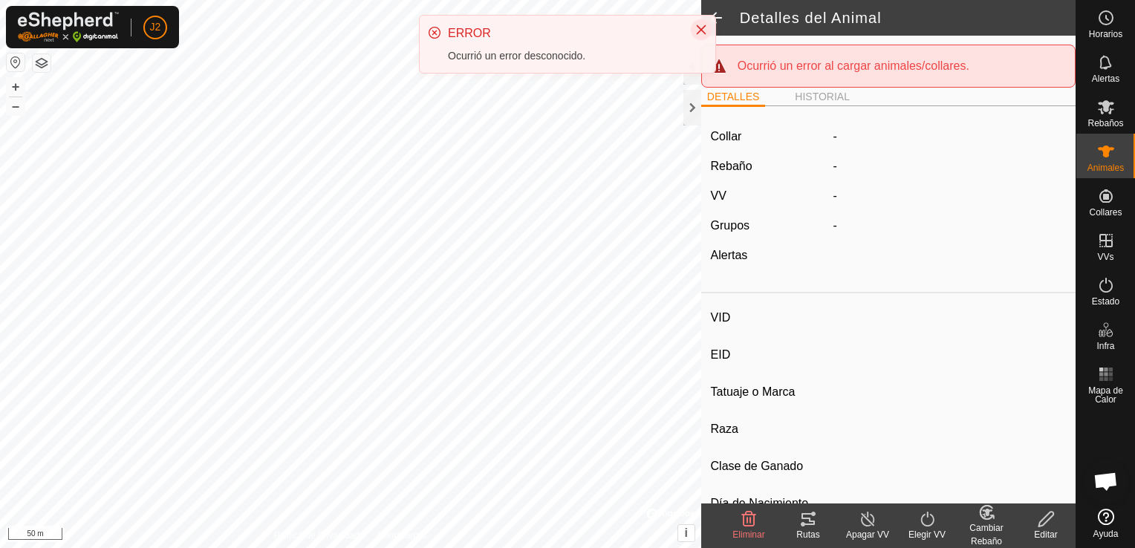
click at [702, 28] on icon "Close" at bounding box center [702, 30] width 10 height 10
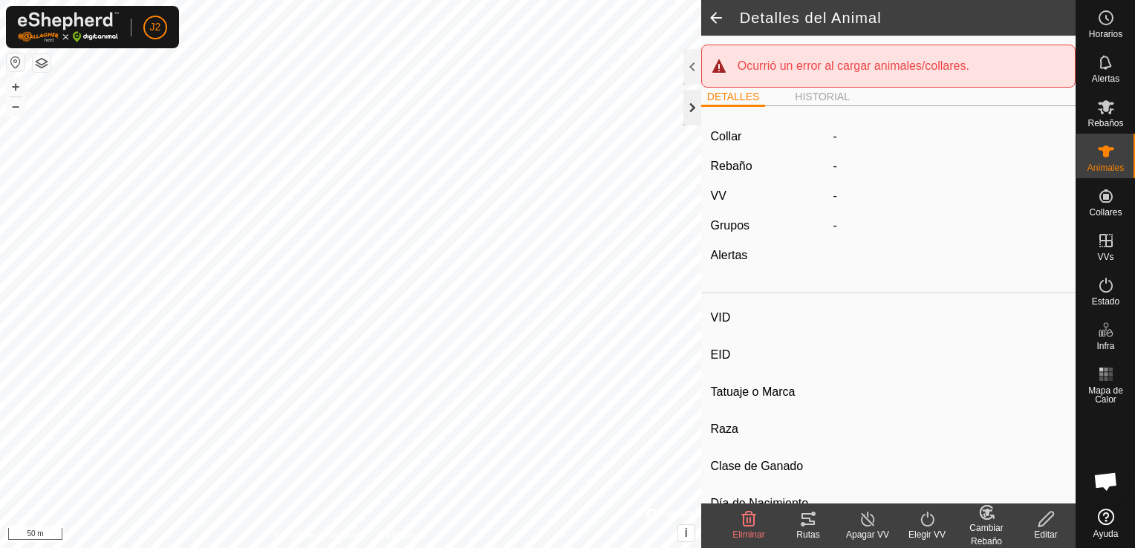
click at [689, 108] on div at bounding box center [692, 108] width 18 height 36
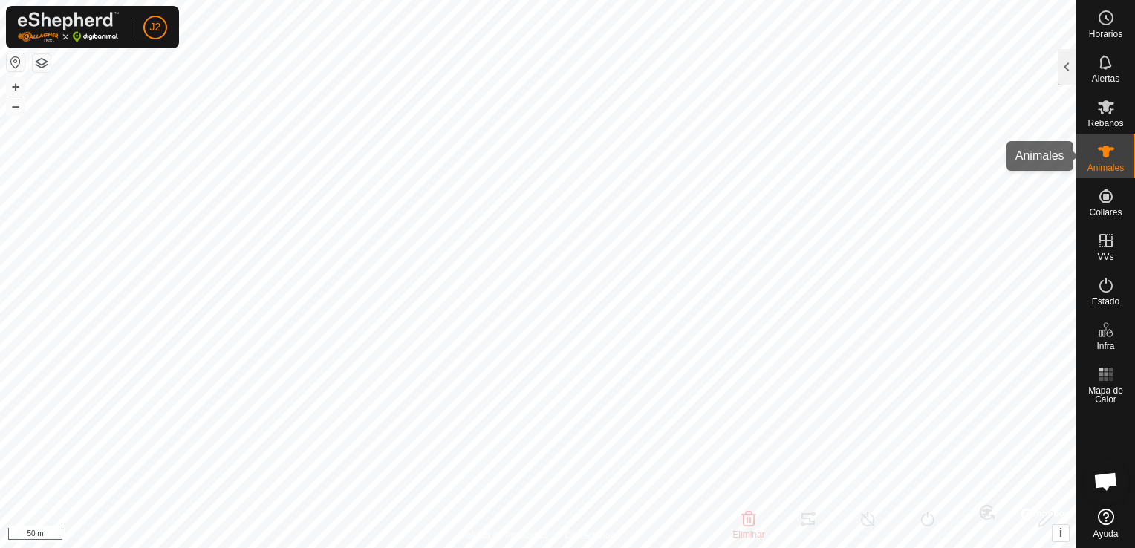
click at [1100, 157] on icon at bounding box center [1106, 152] width 18 height 18
click at [1069, 70] on div at bounding box center [1066, 67] width 18 height 36
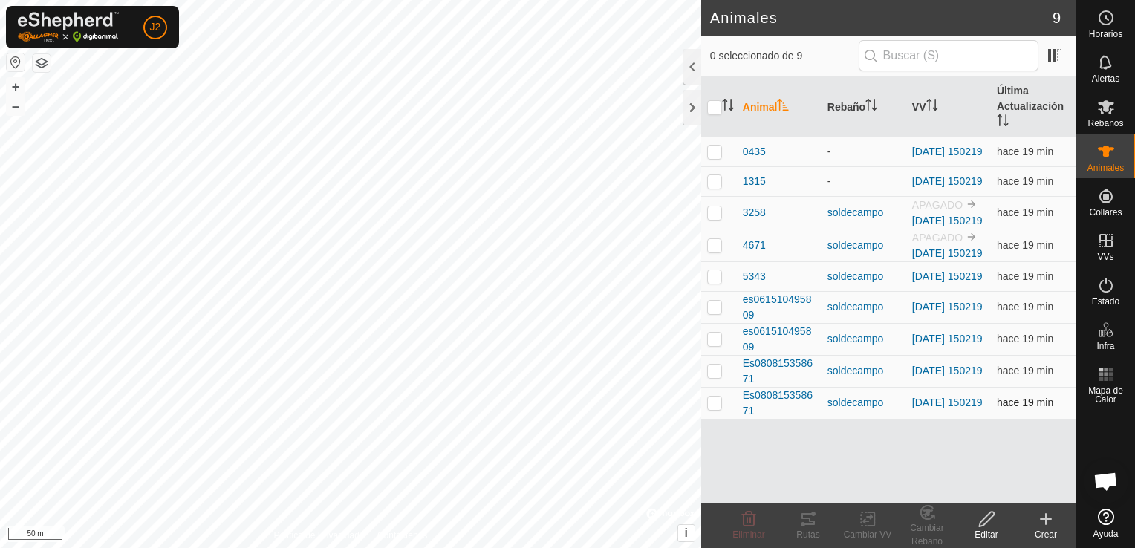
click at [717, 408] on p-checkbox at bounding box center [714, 403] width 15 height 12
checkbox input "true"
click at [1044, 518] on icon at bounding box center [1046, 519] width 18 height 18
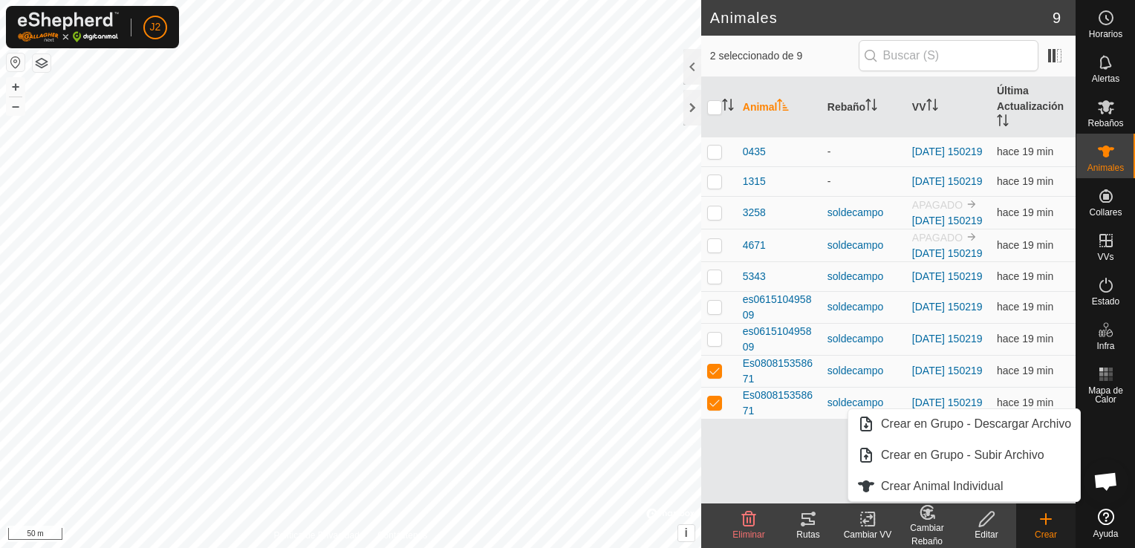
click at [982, 530] on div "Editar" at bounding box center [985, 534] width 59 height 13
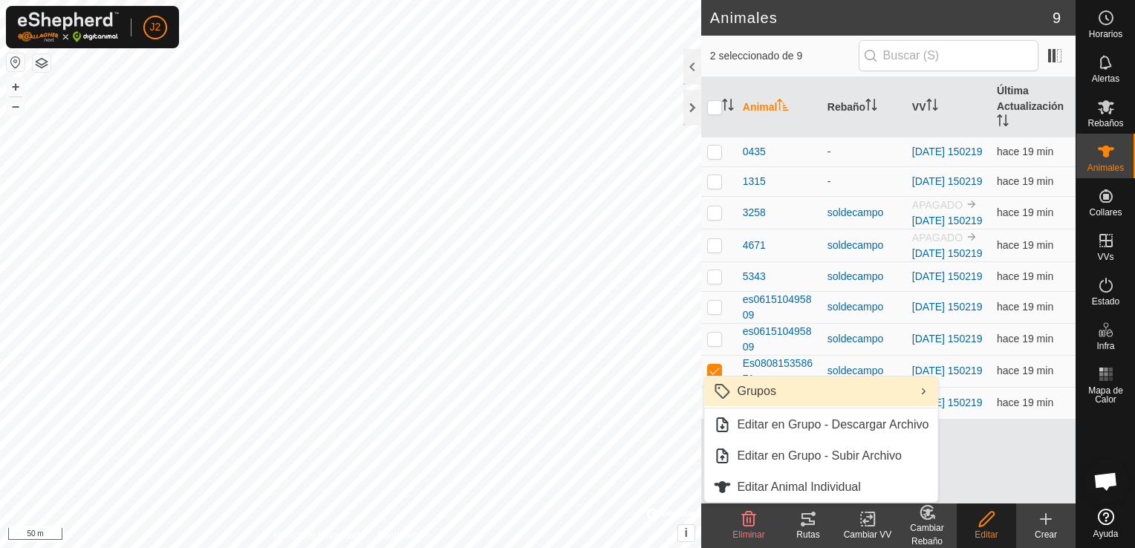
click at [857, 397] on link "Grupos" at bounding box center [820, 391] width 233 height 30
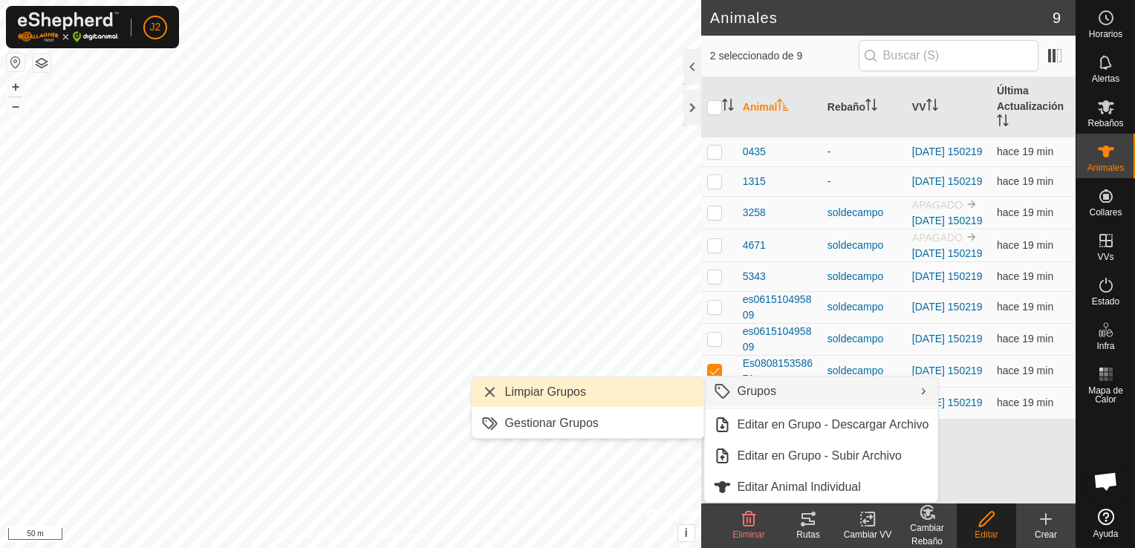
click at [664, 388] on link "Limpiar Grupos" at bounding box center [588, 392] width 232 height 30
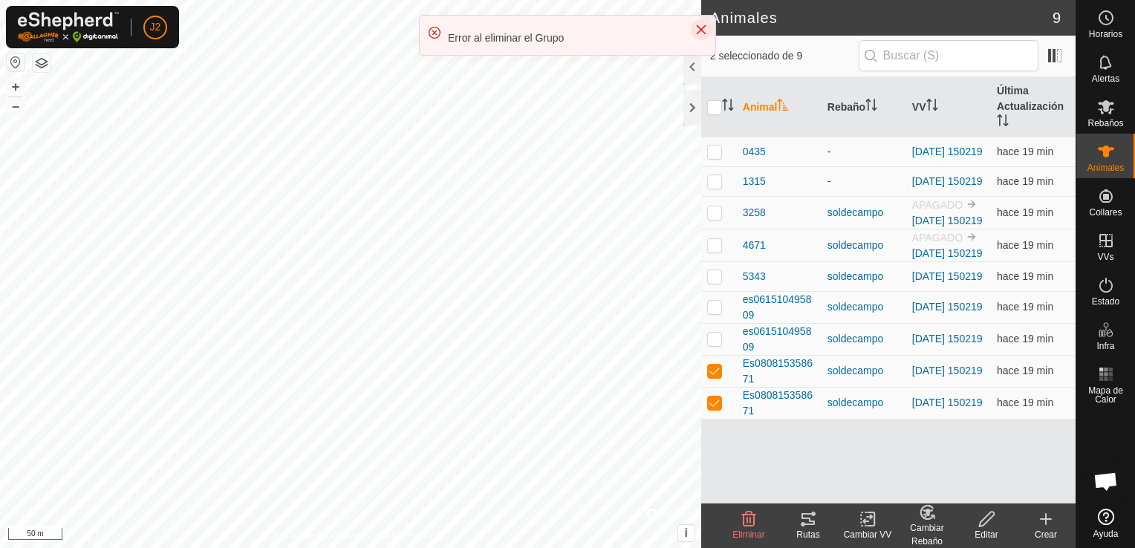
click at [702, 24] on icon "Close" at bounding box center [701, 30] width 12 height 12
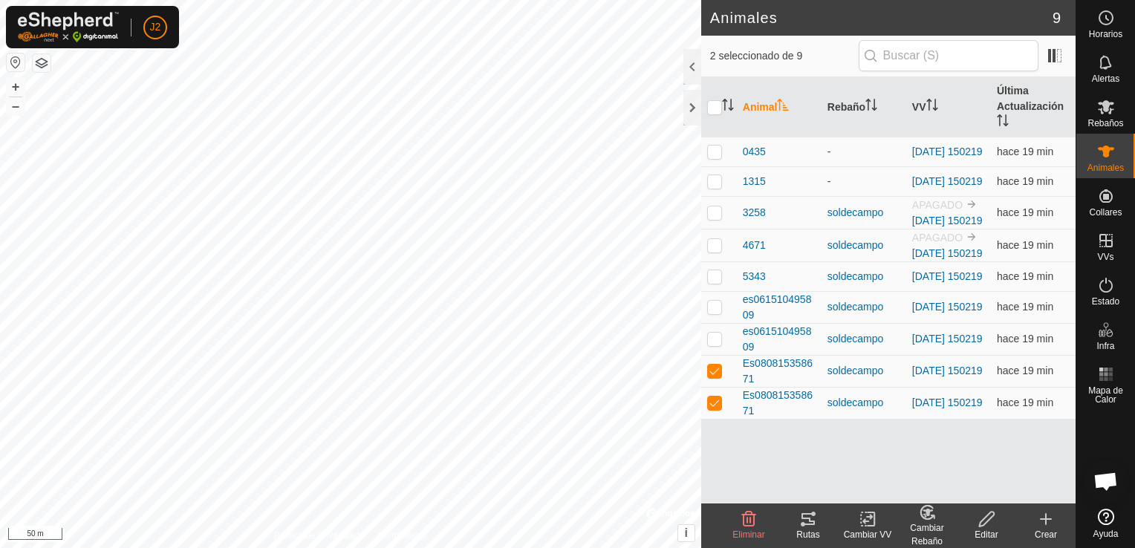
click at [988, 511] on icon at bounding box center [986, 519] width 19 height 18
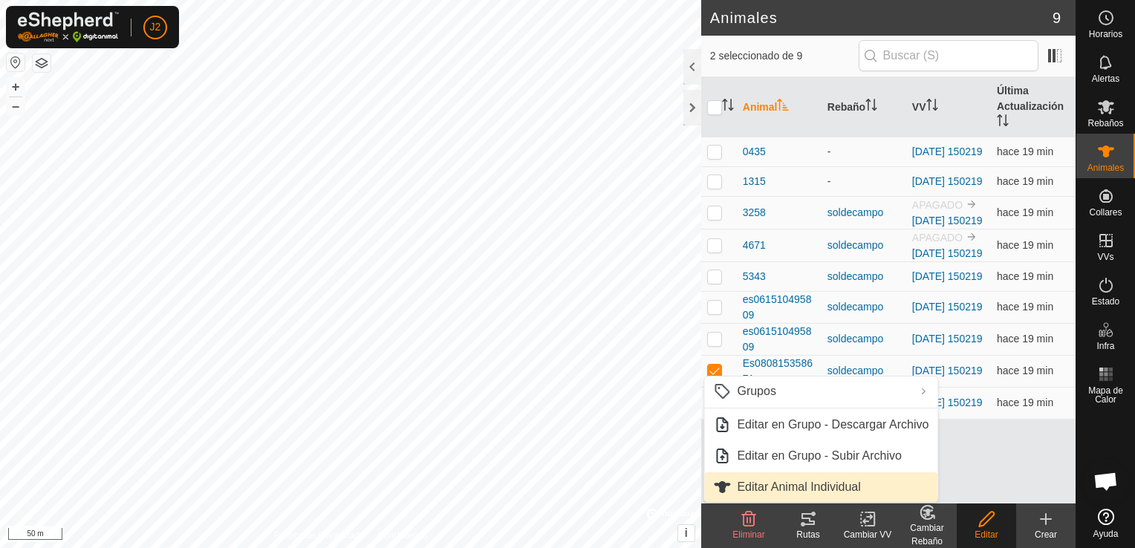
click at [838, 483] on link "Editar Animal Individual" at bounding box center [820, 487] width 233 height 30
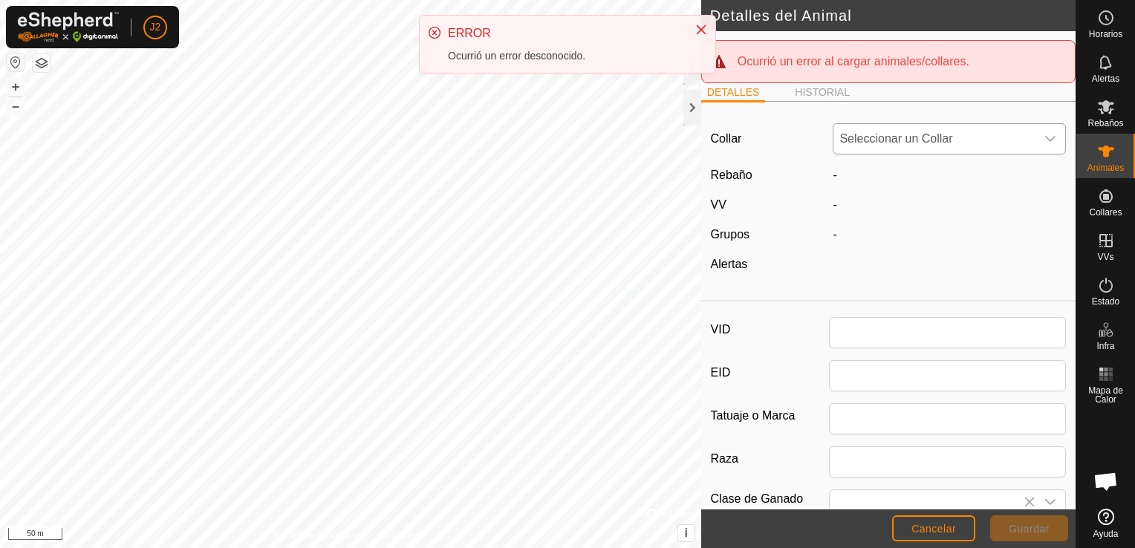
click at [1044, 143] on icon "dropdown trigger" at bounding box center [1050, 139] width 12 height 12
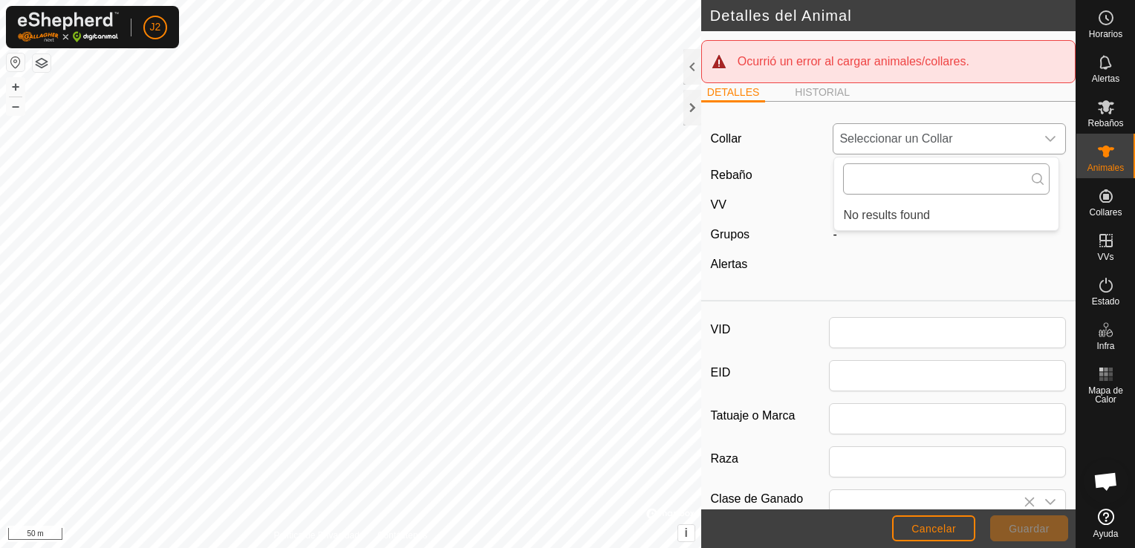
click at [998, 183] on input "text" at bounding box center [946, 178] width 206 height 31
click at [998, 183] on input "4671" at bounding box center [946, 178] width 206 height 31
type input "4671"
click at [1035, 135] on div "dropdown trigger" at bounding box center [1050, 139] width 30 height 30
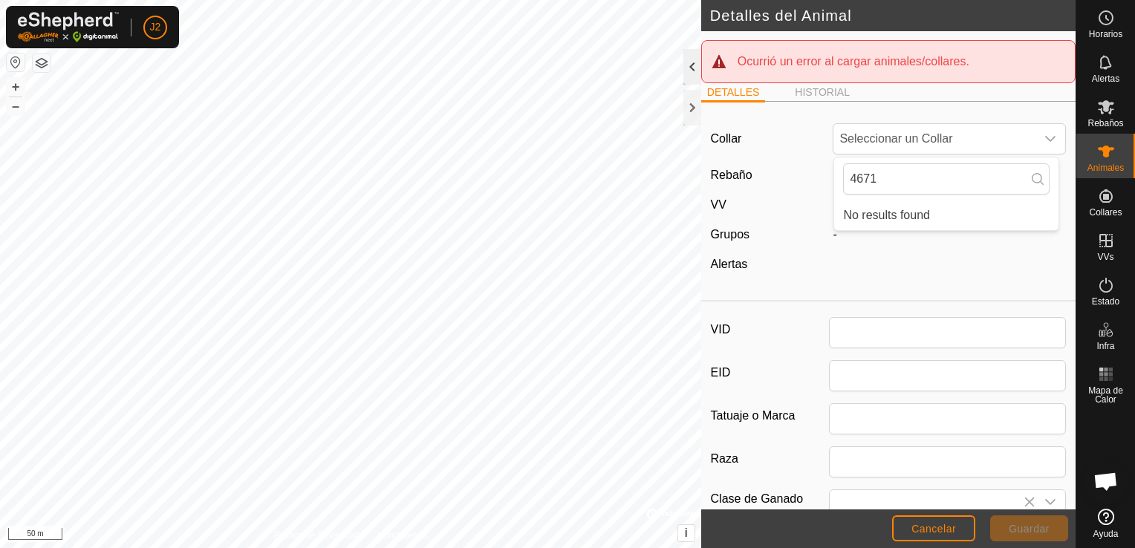
click at [699, 65] on div at bounding box center [692, 67] width 18 height 36
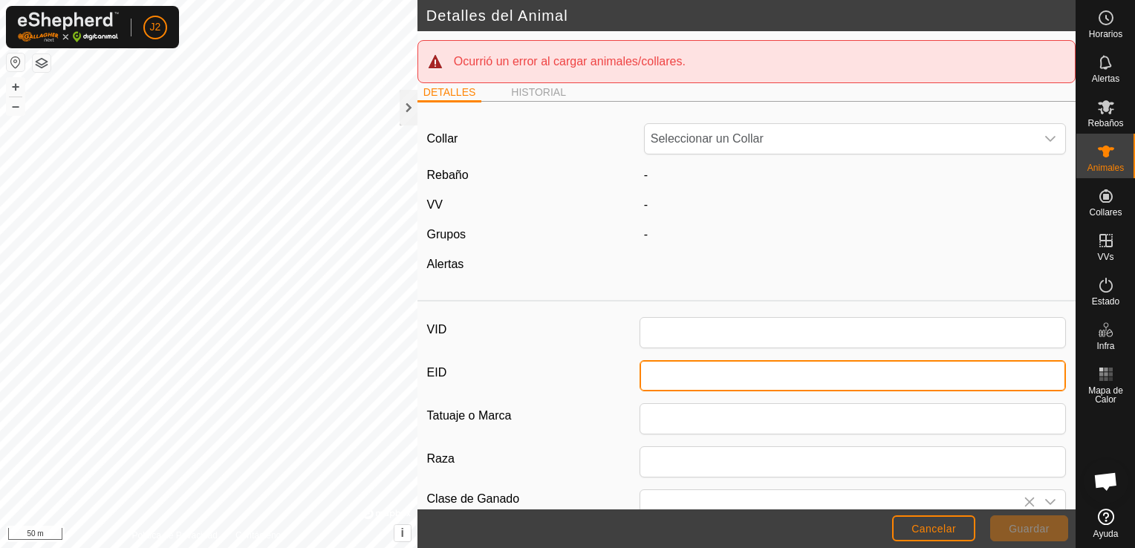
drag, startPoint x: 697, startPoint y: 367, endPoint x: 698, endPoint y: 376, distance: 8.9
click at [698, 376] on input "EID" at bounding box center [852, 375] width 426 height 31
type input "000061510424671"
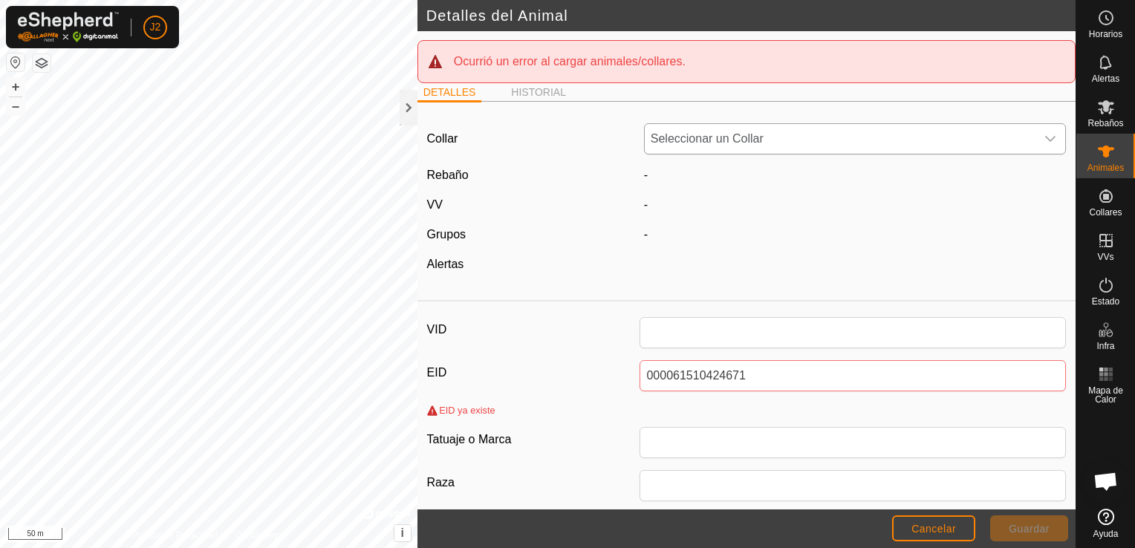
click at [760, 143] on span "Seleccionar un Collar" at bounding box center [840, 139] width 391 height 30
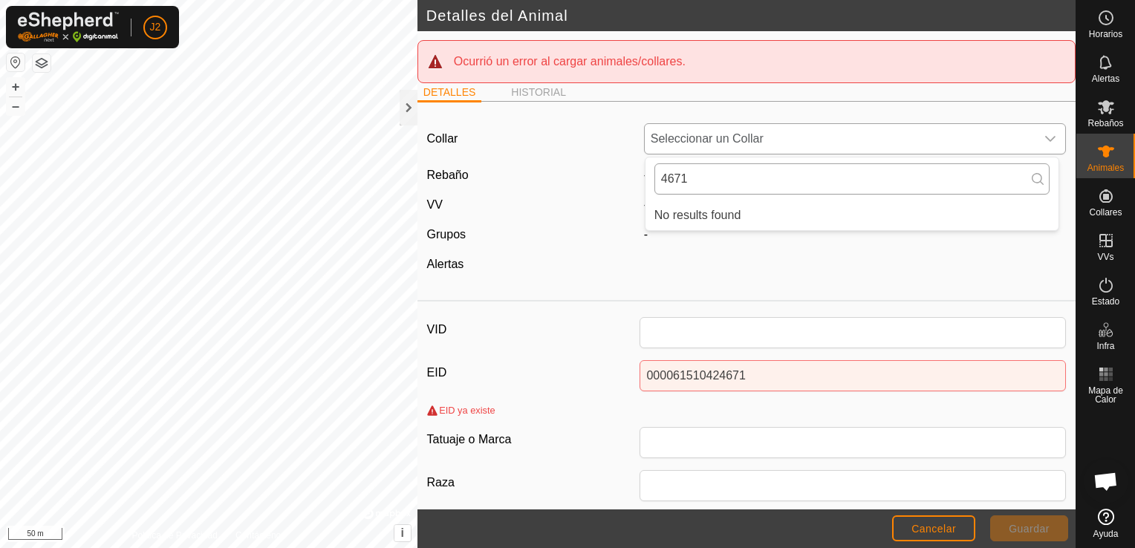
click at [872, 186] on input "4671" at bounding box center [851, 178] width 395 height 31
click at [1038, 174] on icon at bounding box center [1037, 179] width 12 height 12
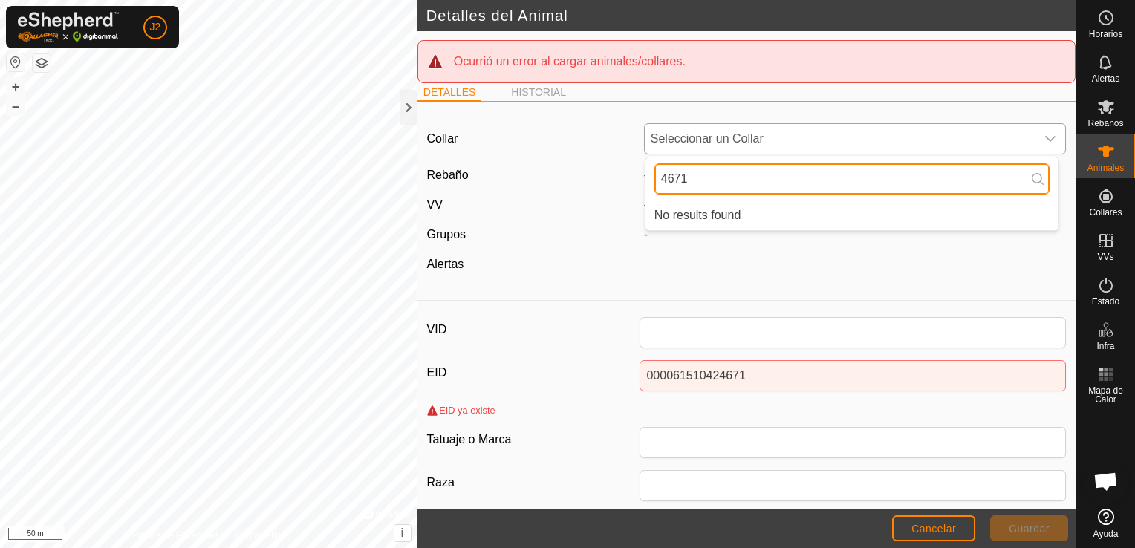
click at [996, 171] on input "4671" at bounding box center [851, 178] width 395 height 31
type input "4"
click at [996, 171] on input "text" at bounding box center [851, 178] width 395 height 31
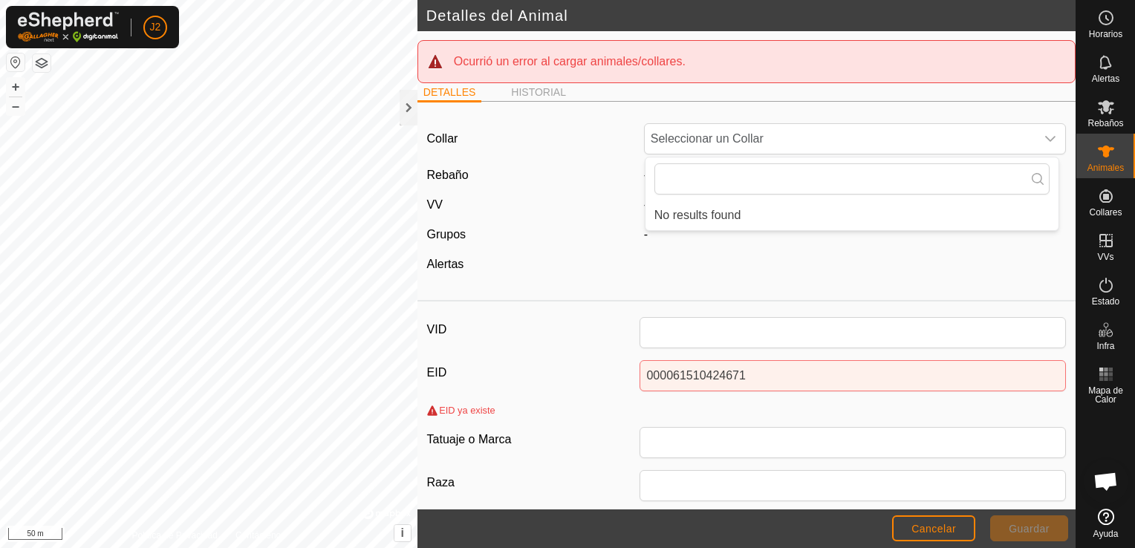
click at [452, 410] on div "EID ya existe" at bounding box center [461, 410] width 68 height 14
click at [486, 67] on div "Ocurrió un error al cargar animales/collares." at bounding box center [752, 62] width 597 height 18
click at [409, 107] on div at bounding box center [408, 108] width 18 height 36
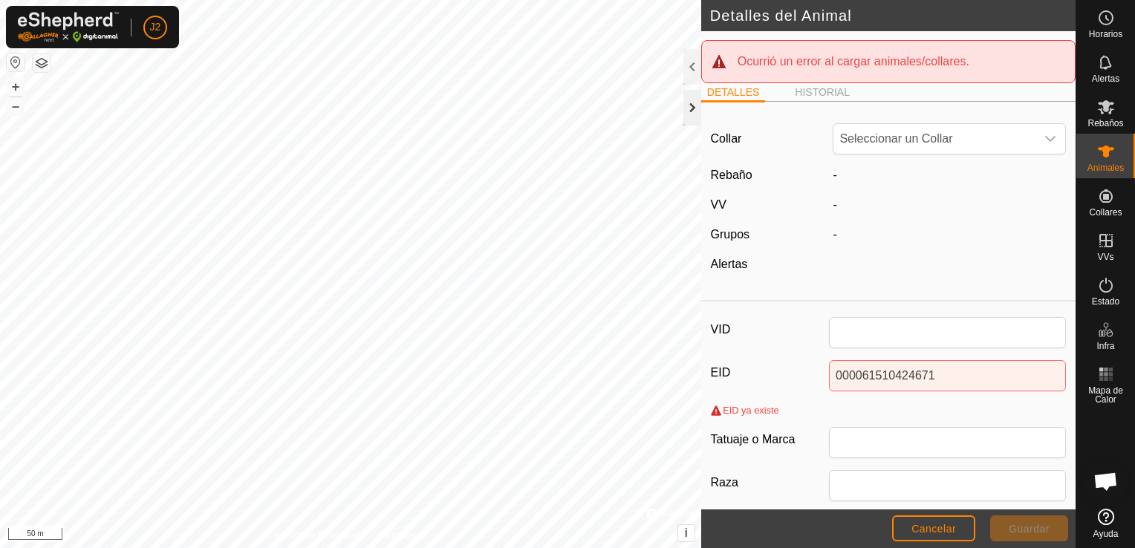
click at [695, 111] on div at bounding box center [692, 108] width 18 height 36
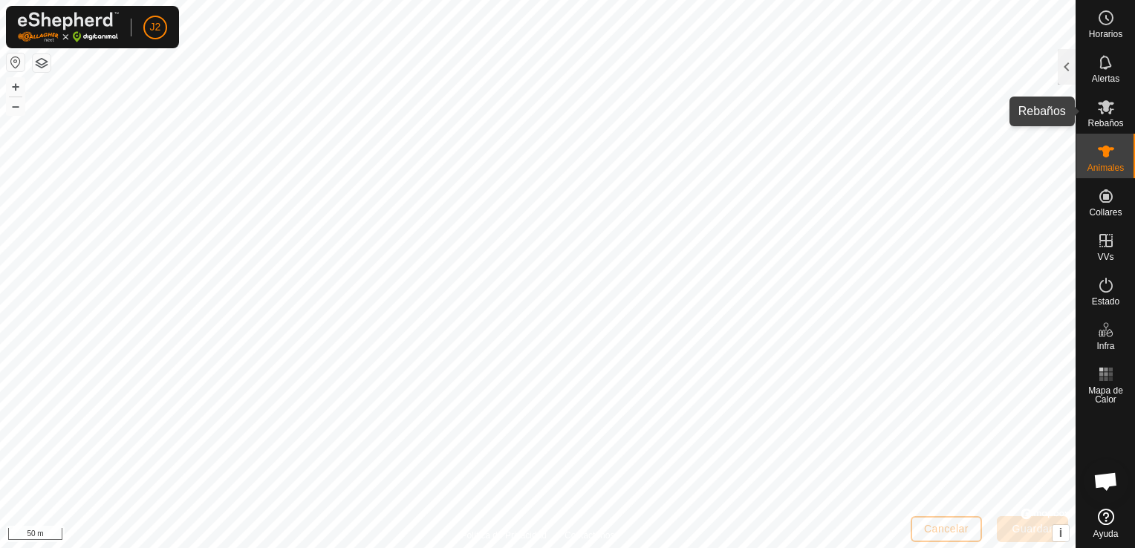
click at [1095, 119] on span "Rebaños" at bounding box center [1105, 123] width 36 height 9
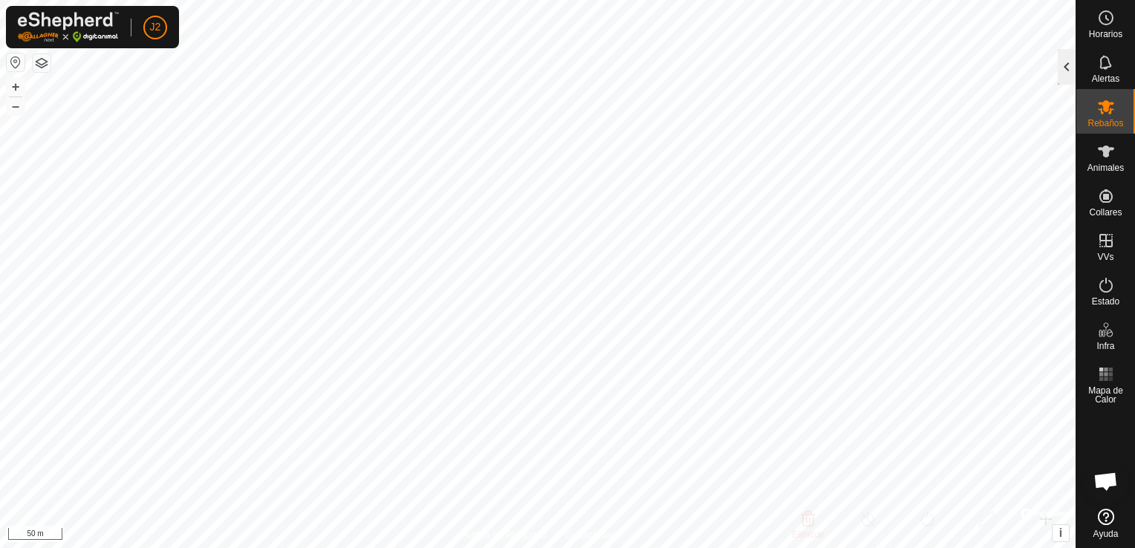
click at [1065, 74] on div at bounding box center [1066, 67] width 18 height 36
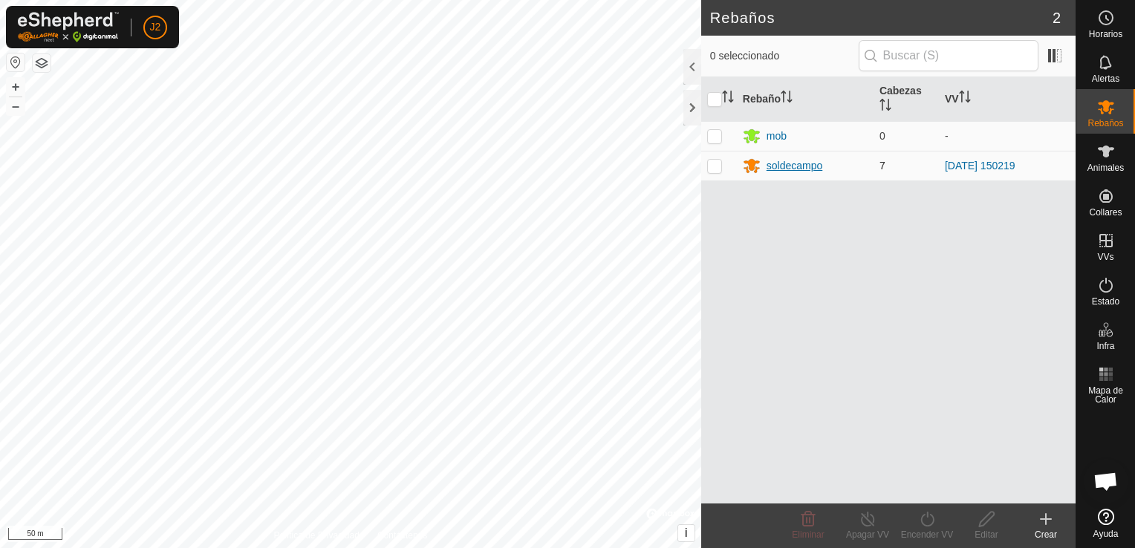
click at [806, 169] on div "soldecampo" at bounding box center [794, 166] width 56 height 16
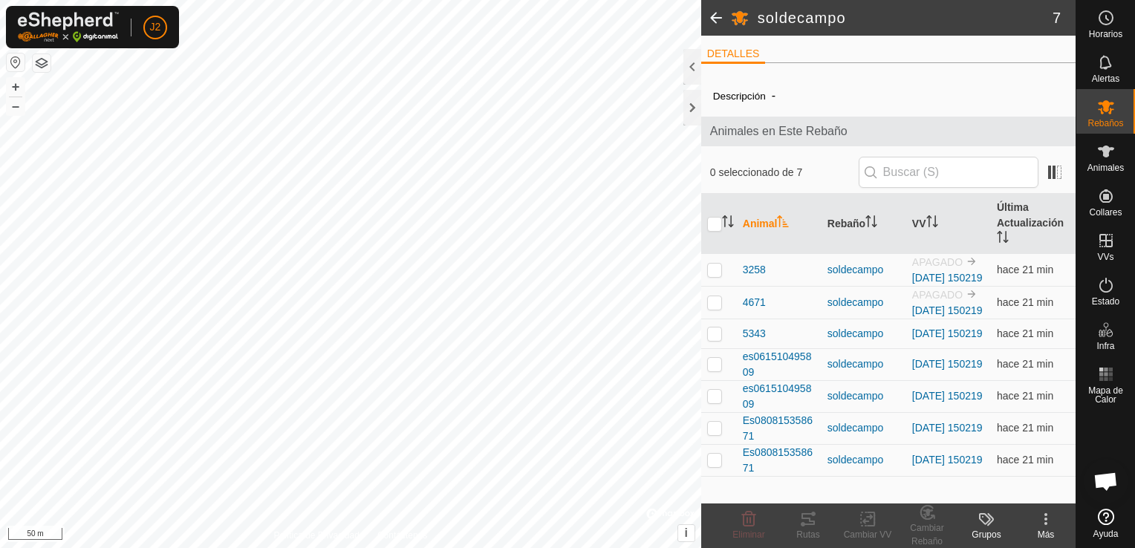
scroll to position [4, 0]
click at [1005, 214] on th "Última Actualización" at bounding box center [1033, 224] width 85 height 60
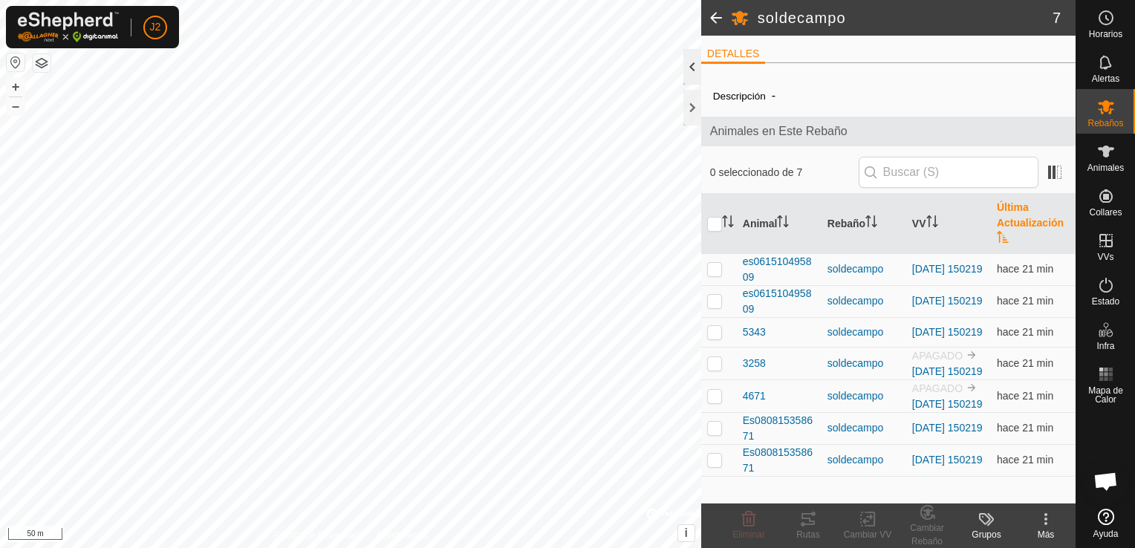
click at [691, 65] on div at bounding box center [692, 67] width 18 height 36
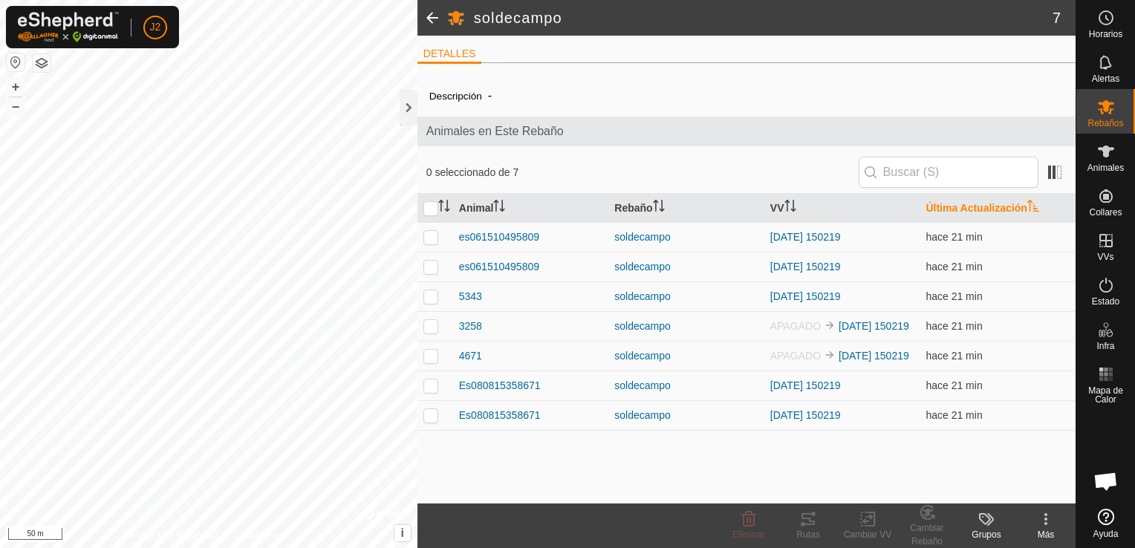
scroll to position [0, 0]
click at [809, 352] on span "APAGADO" at bounding box center [795, 356] width 50 height 12
click at [851, 340] on td "APAGADO 2025-10-13 150219" at bounding box center [842, 326] width 156 height 30
click at [849, 353] on link "[DATE] 150219" at bounding box center [873, 356] width 71 height 12
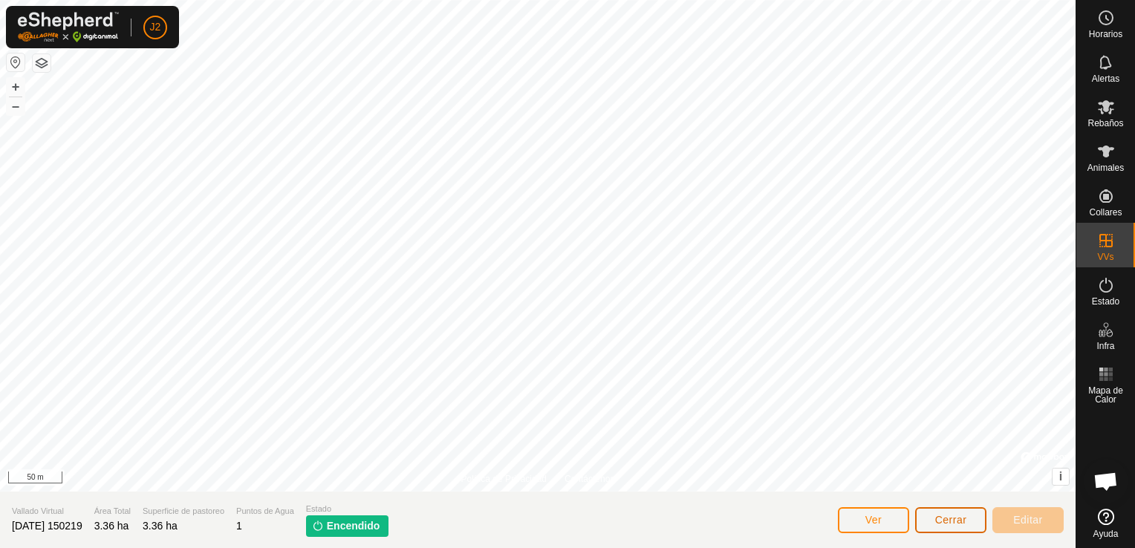
click at [945, 518] on span "Cerrar" at bounding box center [951, 520] width 32 height 12
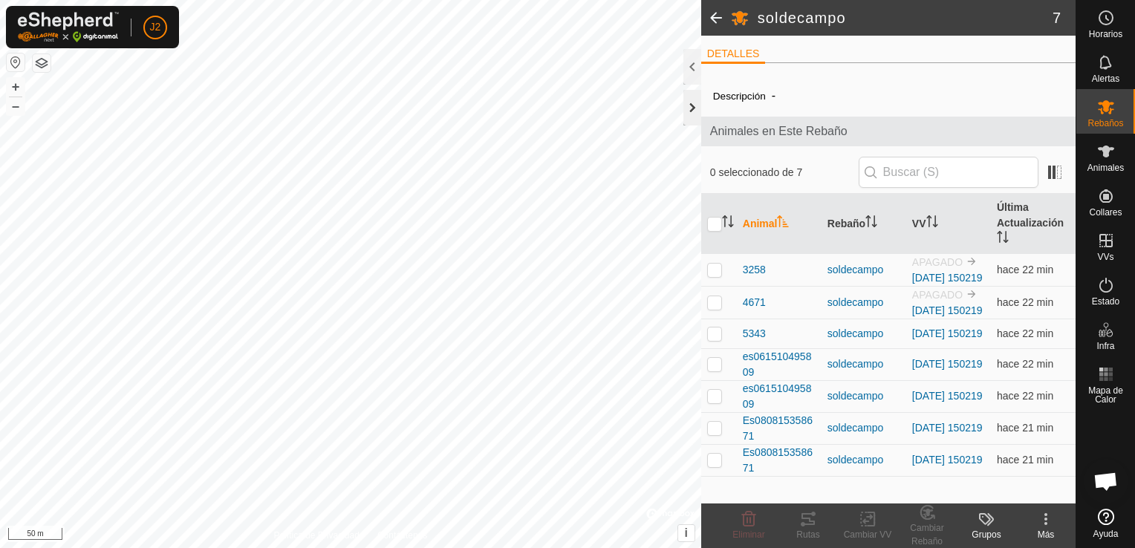
click at [695, 105] on div at bounding box center [692, 108] width 18 height 36
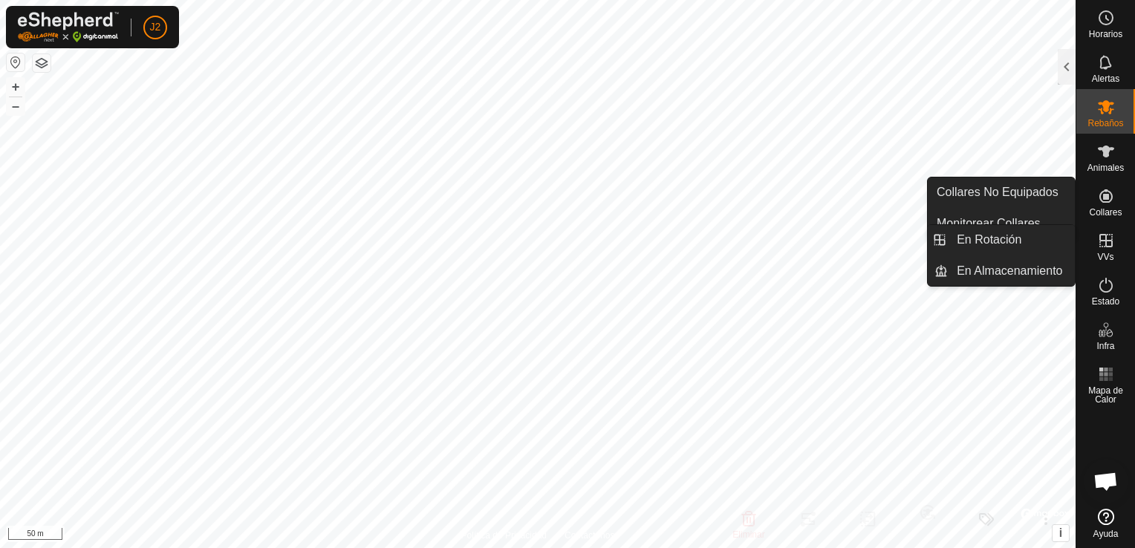
click at [1108, 245] on icon at bounding box center [1106, 241] width 18 height 18
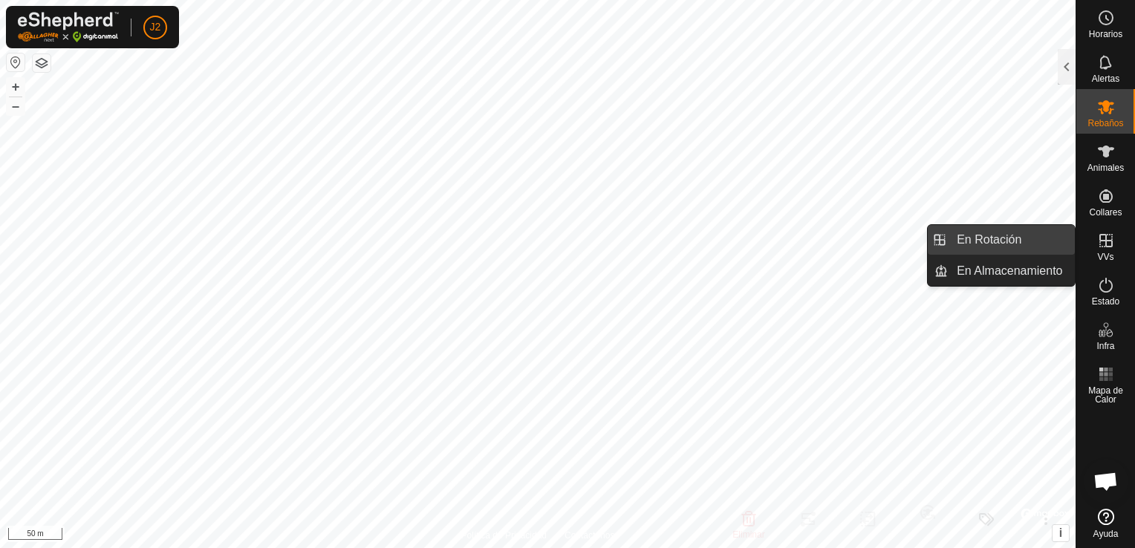
click at [1032, 243] on link "En Rotación" at bounding box center [1010, 240] width 127 height 30
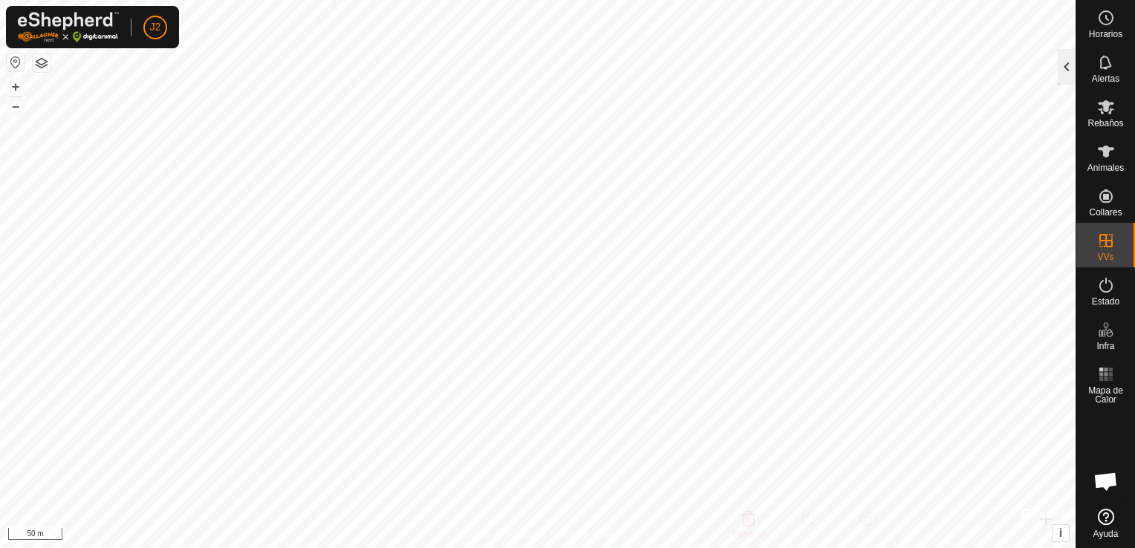
click at [1063, 79] on div at bounding box center [1066, 67] width 18 height 36
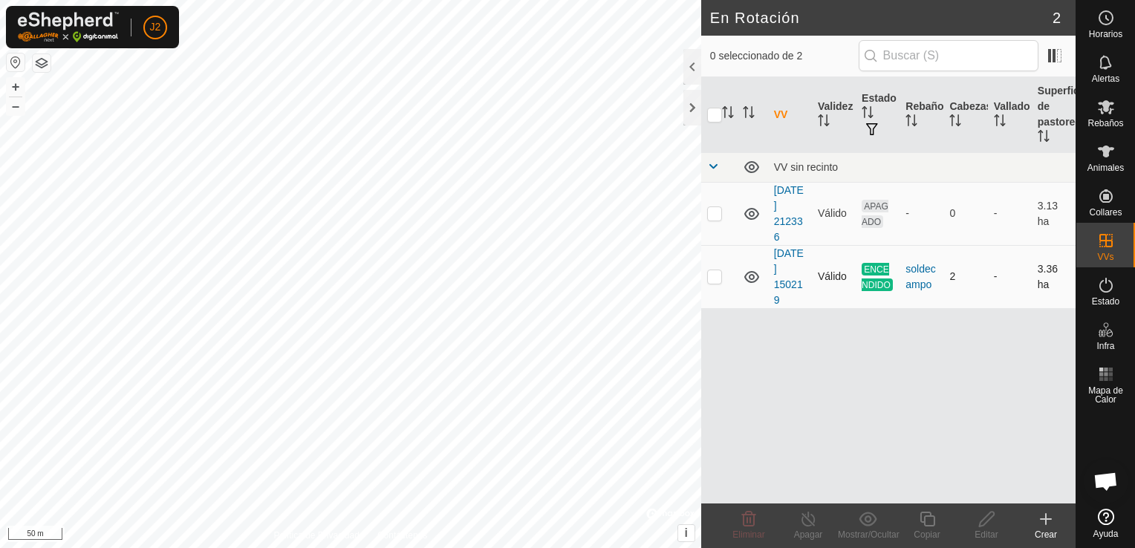
click at [953, 275] on td "2" at bounding box center [965, 276] width 44 height 63
click at [701, 275] on td at bounding box center [719, 276] width 36 height 63
click at [715, 279] on p-checkbox at bounding box center [714, 276] width 15 height 12
click at [714, 284] on td at bounding box center [719, 276] width 36 height 63
checkbox input "true"
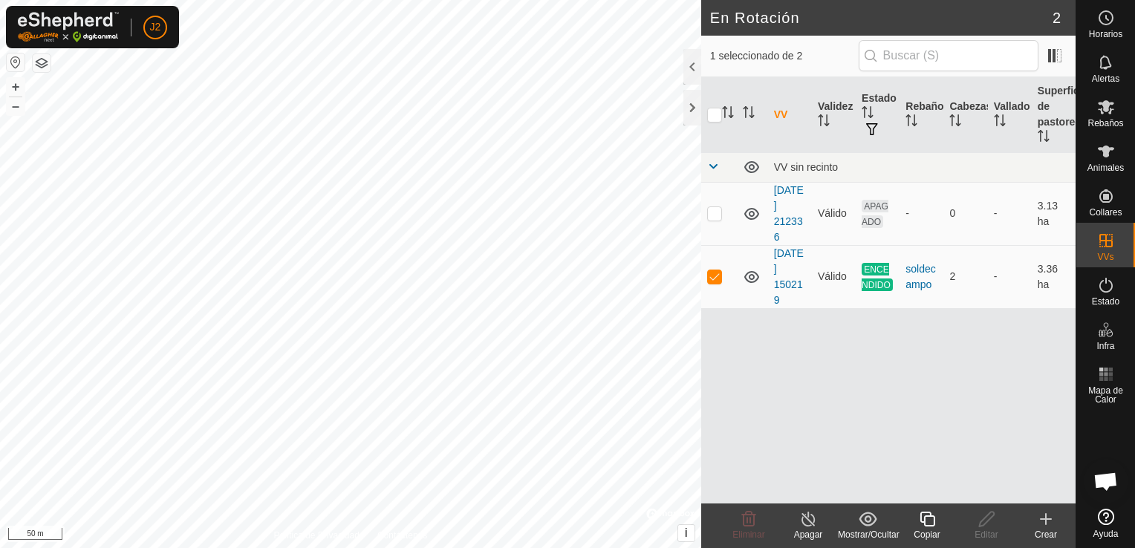
click at [1048, 521] on icon at bounding box center [1046, 519] width 18 height 18
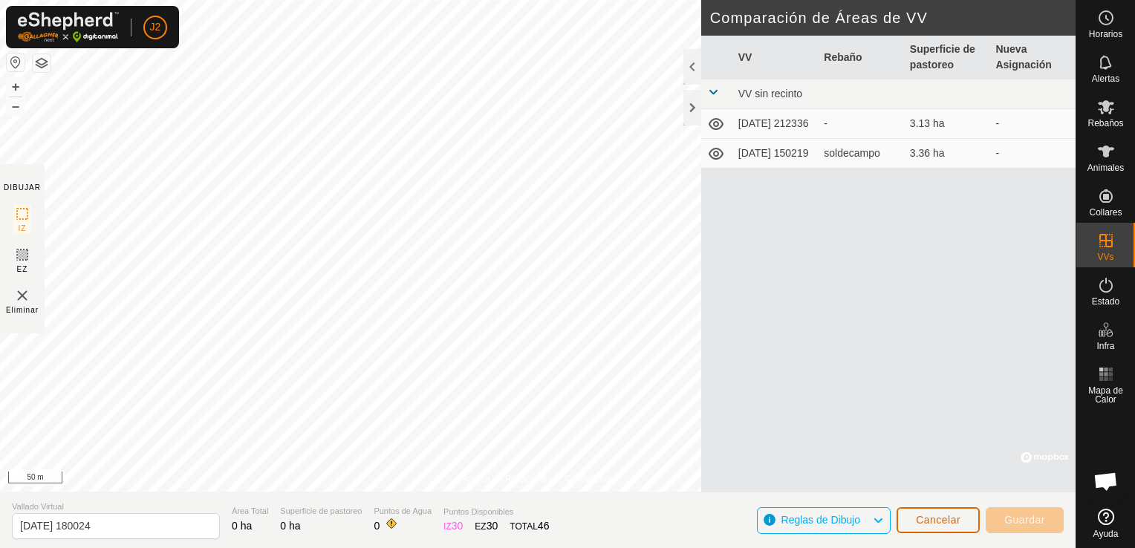
click at [934, 518] on span "Cancelar" at bounding box center [938, 520] width 45 height 12
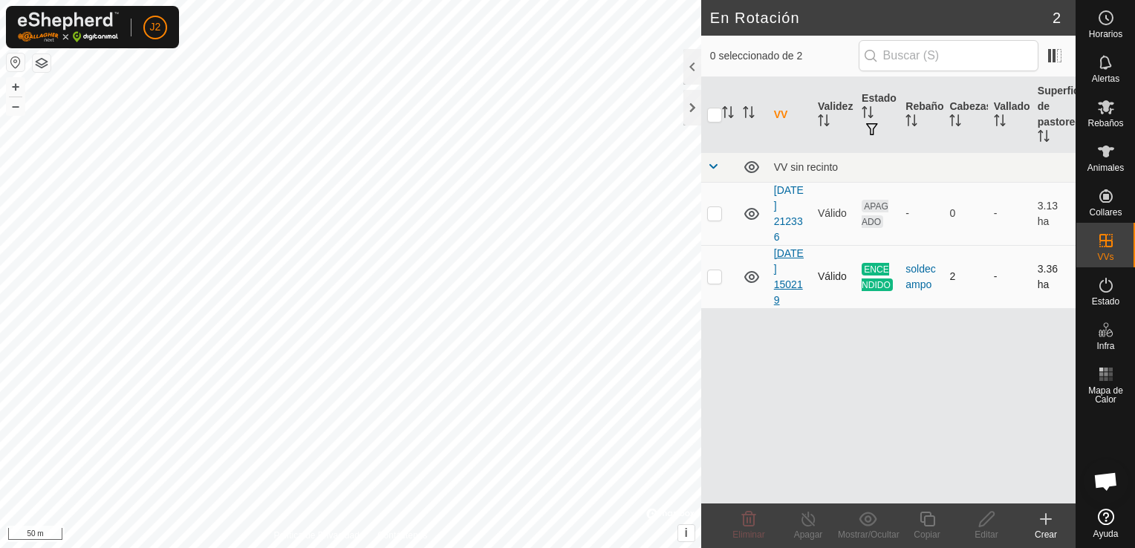
click at [784, 278] on link "[DATE] 150219" at bounding box center [789, 276] width 30 height 59
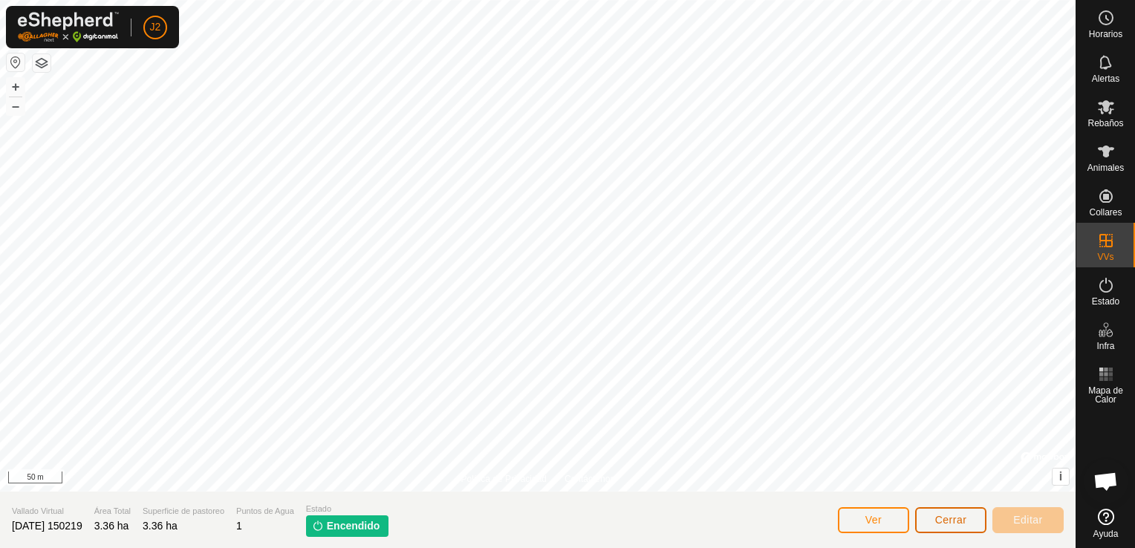
click at [942, 518] on span "Cerrar" at bounding box center [951, 520] width 32 height 12
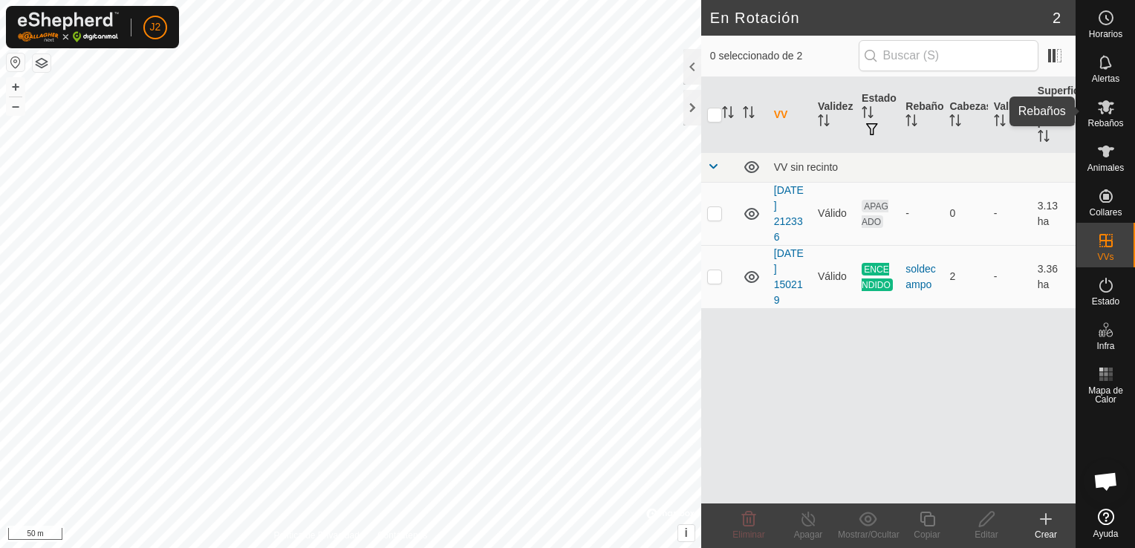
click at [1101, 106] on icon at bounding box center [1106, 107] width 18 height 18
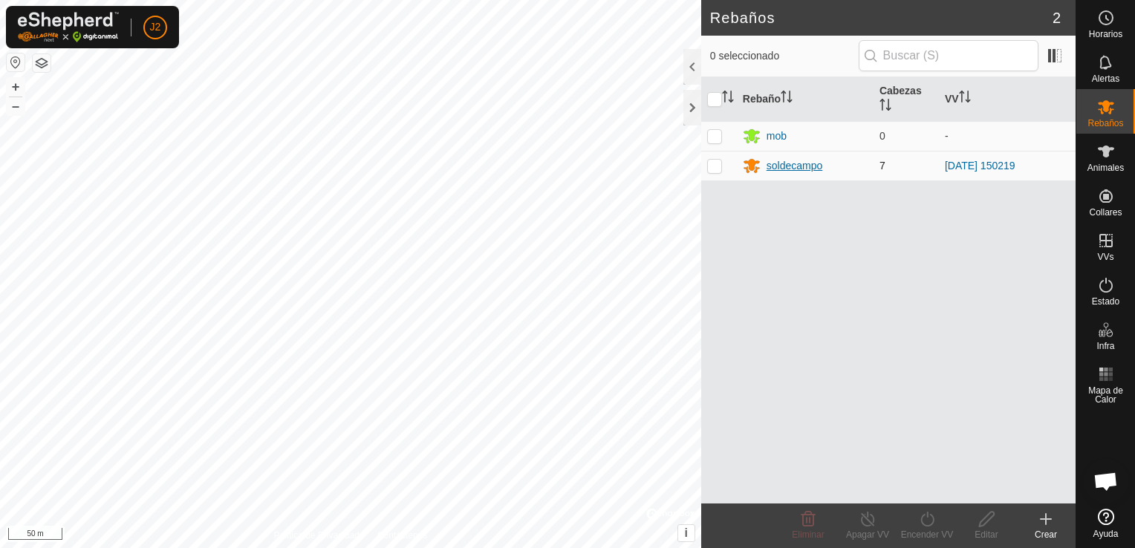
click at [811, 172] on div "soldecampo" at bounding box center [794, 166] width 56 height 16
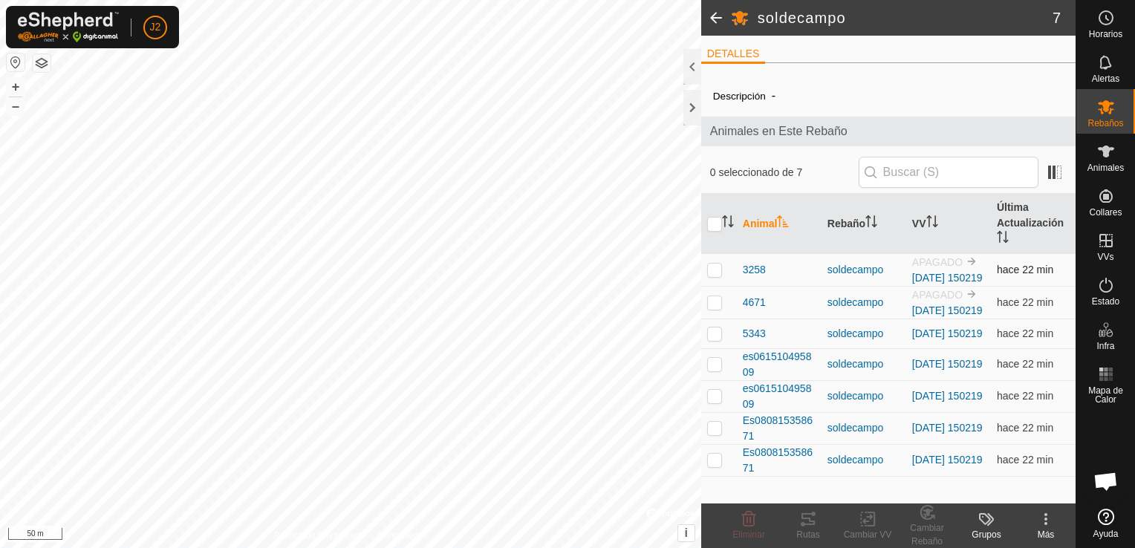
click at [923, 286] on td "APAGADO 2025-10-13 150219" at bounding box center [948, 269] width 85 height 33
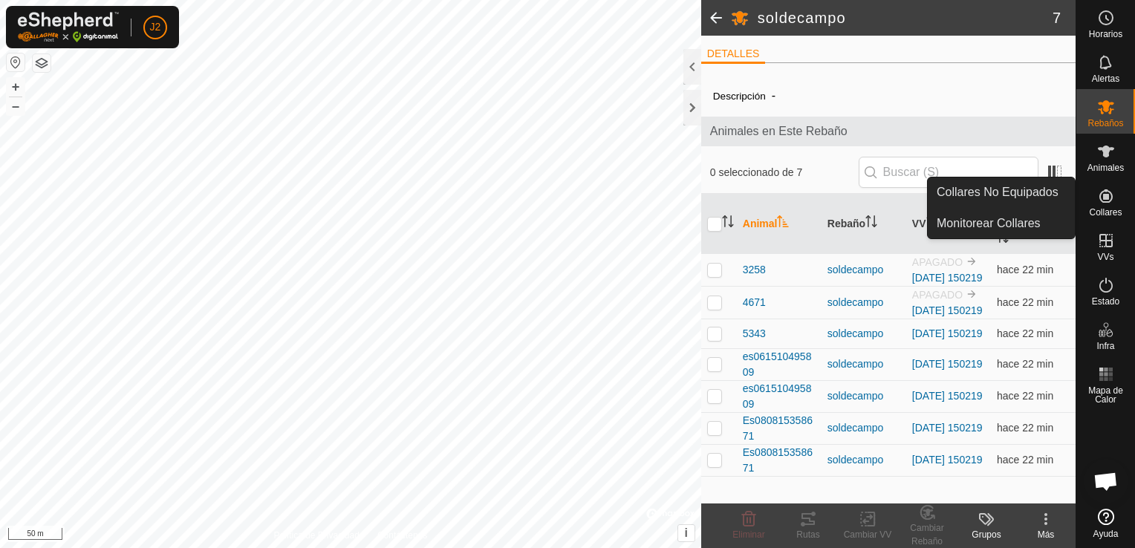
click at [812, 124] on span "Animales en Este Rebaño" at bounding box center [888, 132] width 356 height 18
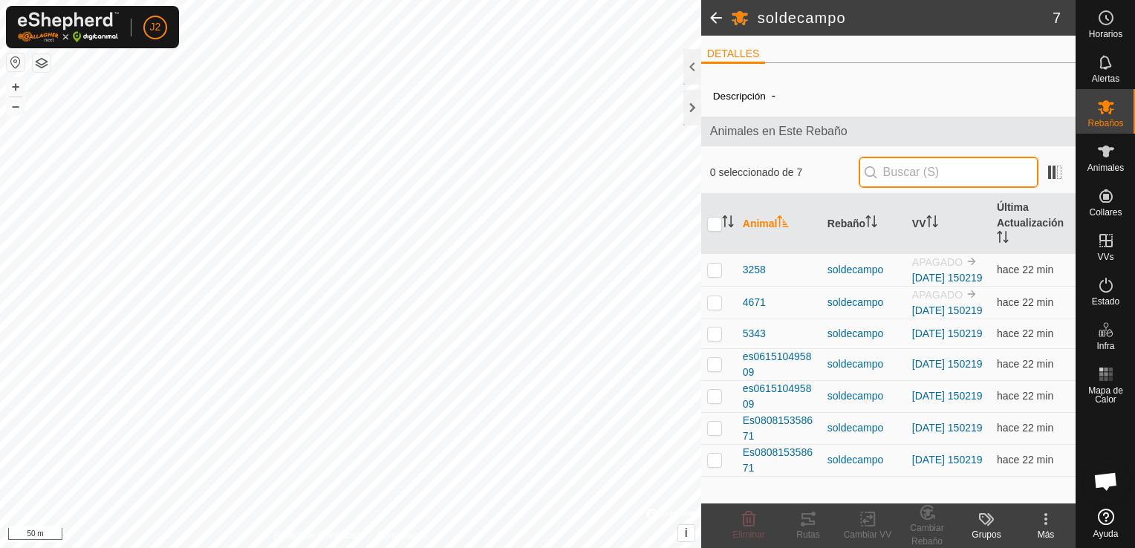
click at [907, 165] on input "text" at bounding box center [948, 172] width 180 height 31
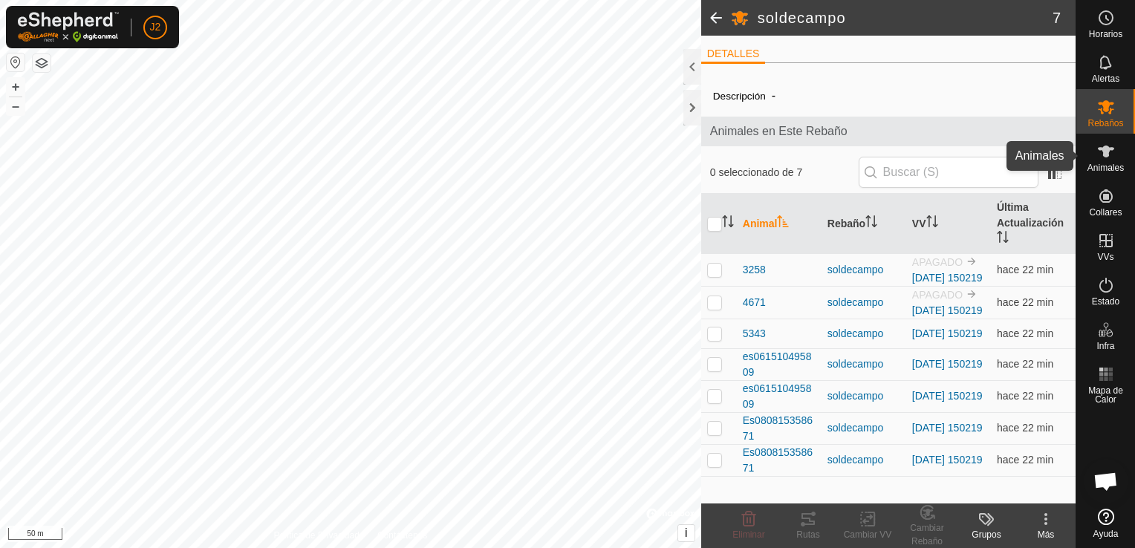
click at [1110, 153] on icon at bounding box center [1106, 152] width 18 height 18
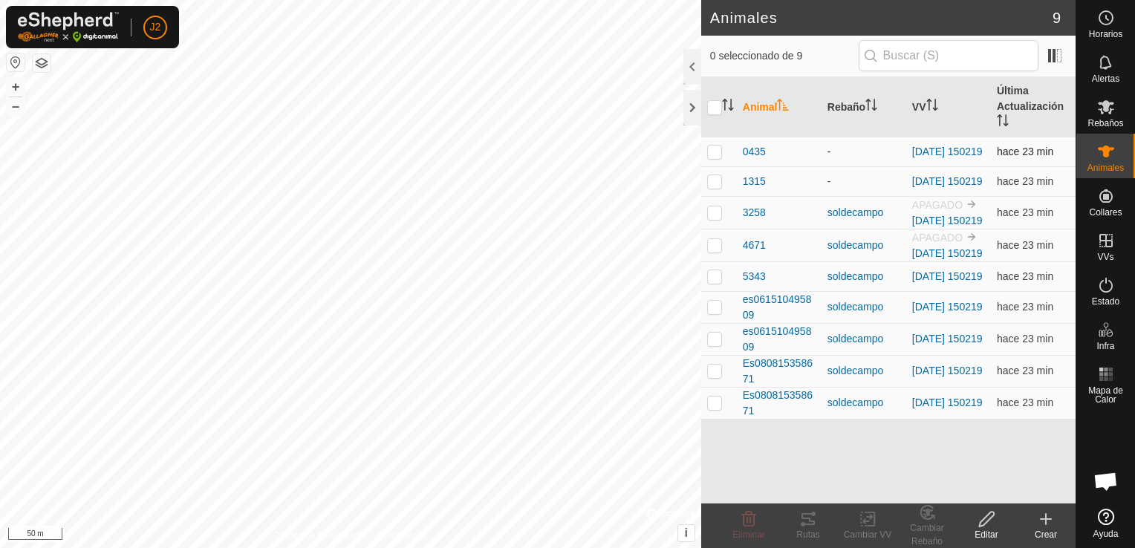
click at [713, 153] on p-checkbox at bounding box center [714, 152] width 15 height 12
checkbox input "true"
click at [838, 154] on div "-" at bounding box center [863, 152] width 73 height 16
click at [989, 521] on icon at bounding box center [986, 519] width 19 height 18
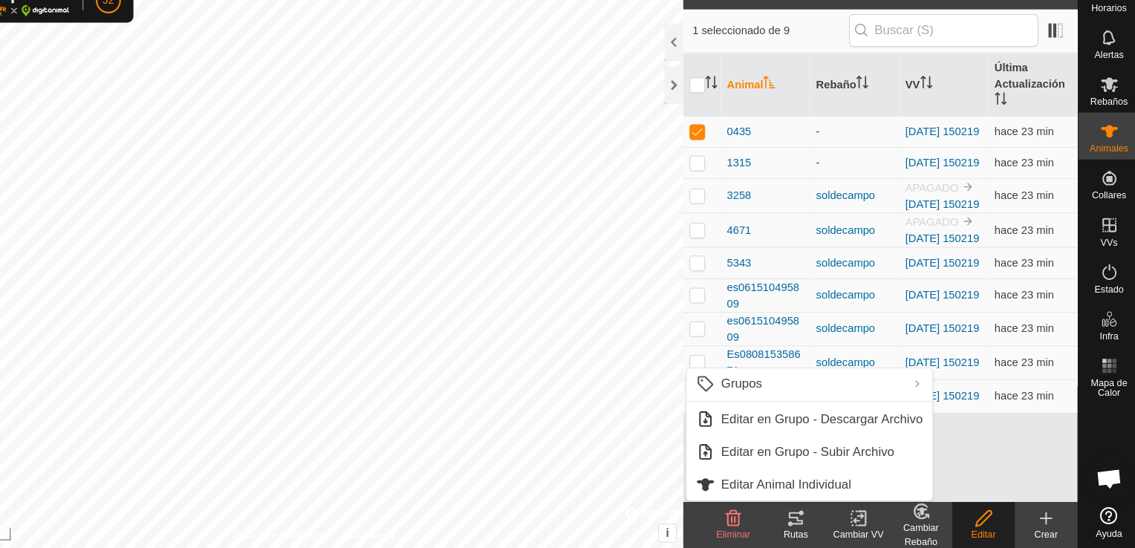
click at [1043, 520] on icon at bounding box center [1046, 519] width 18 height 18
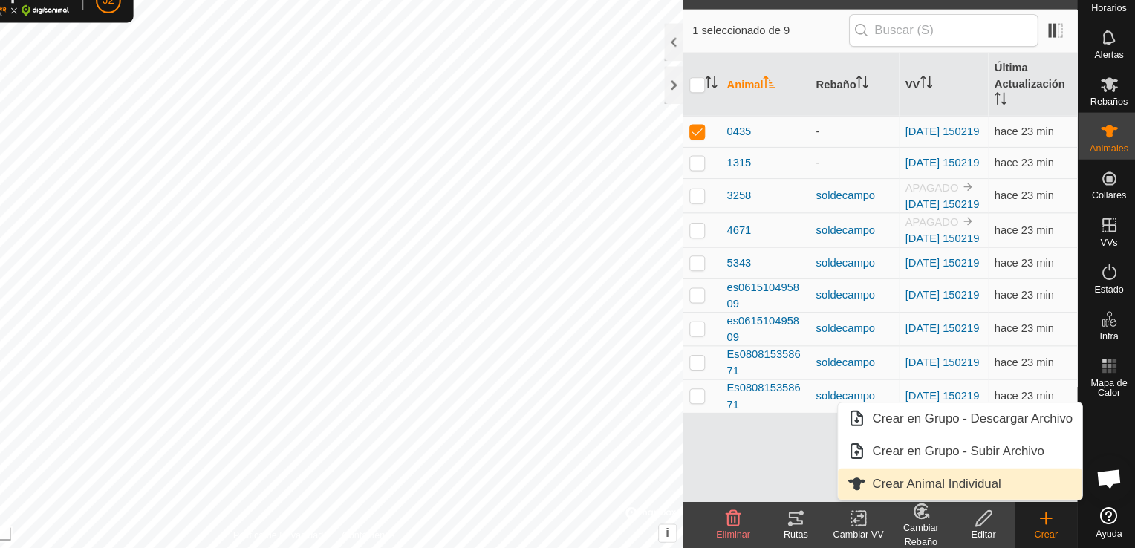
click at [971, 489] on link "Crear Animal Individual" at bounding box center [964, 487] width 232 height 30
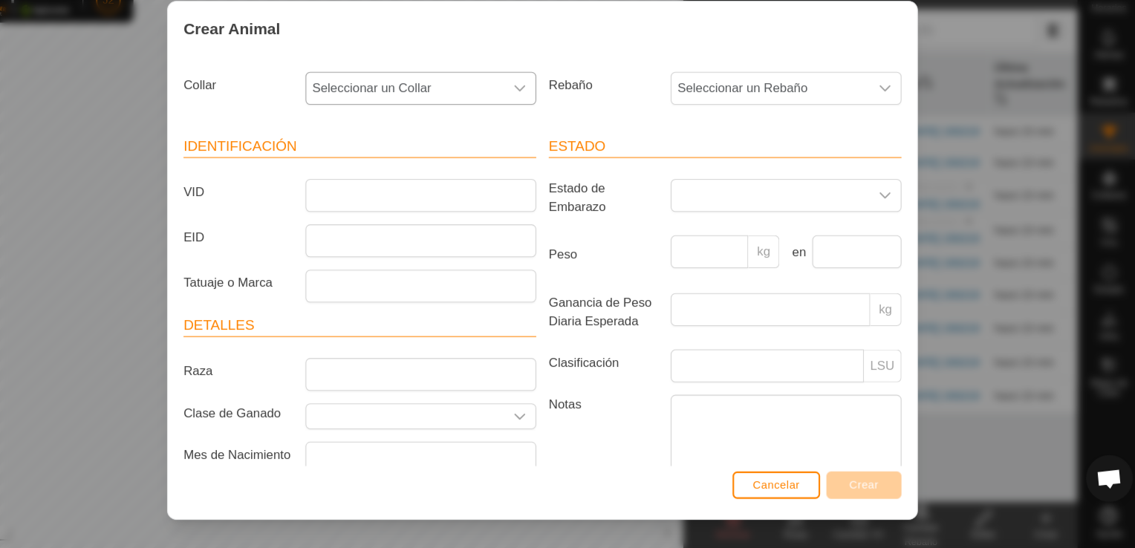
click at [541, 113] on icon "dropdown trigger" at bounding box center [546, 111] width 12 height 12
click at [780, 481] on span "Cancelar" at bounding box center [789, 487] width 45 height 12
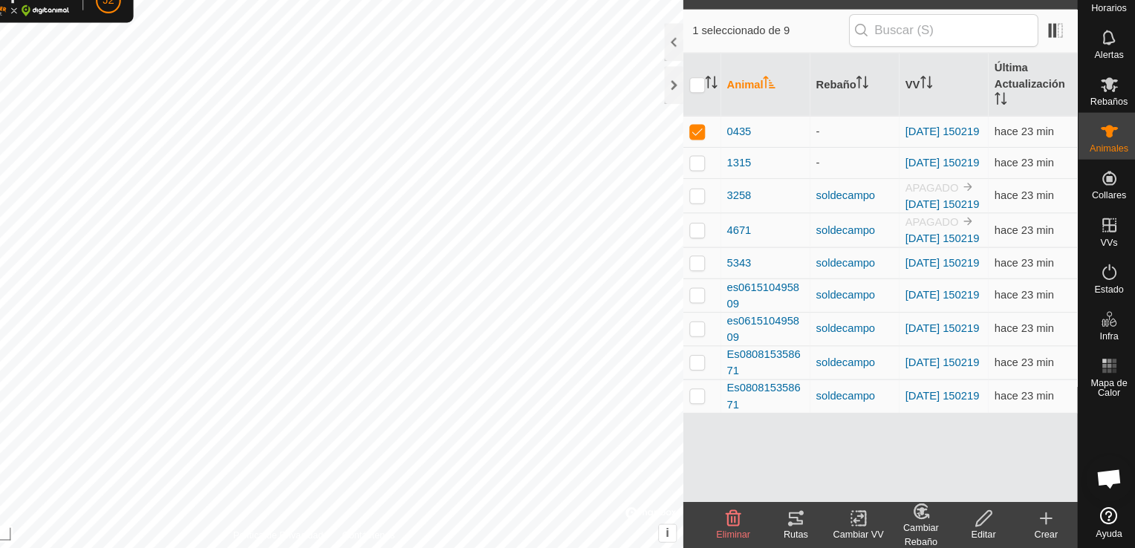
click at [979, 516] on icon at bounding box center [986, 519] width 19 height 18
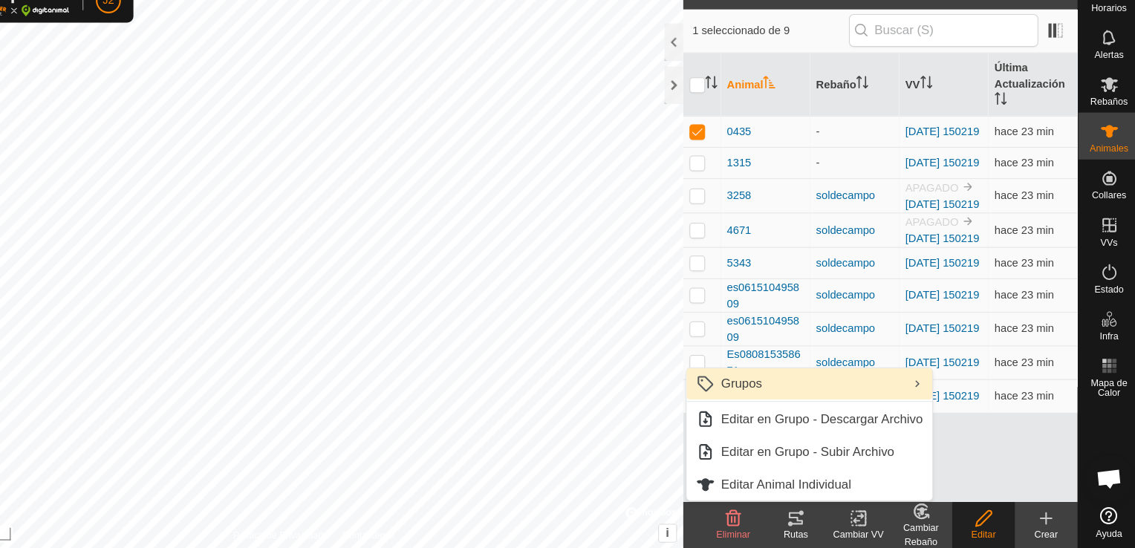
click at [927, 392] on link "Grupos" at bounding box center [820, 391] width 233 height 30
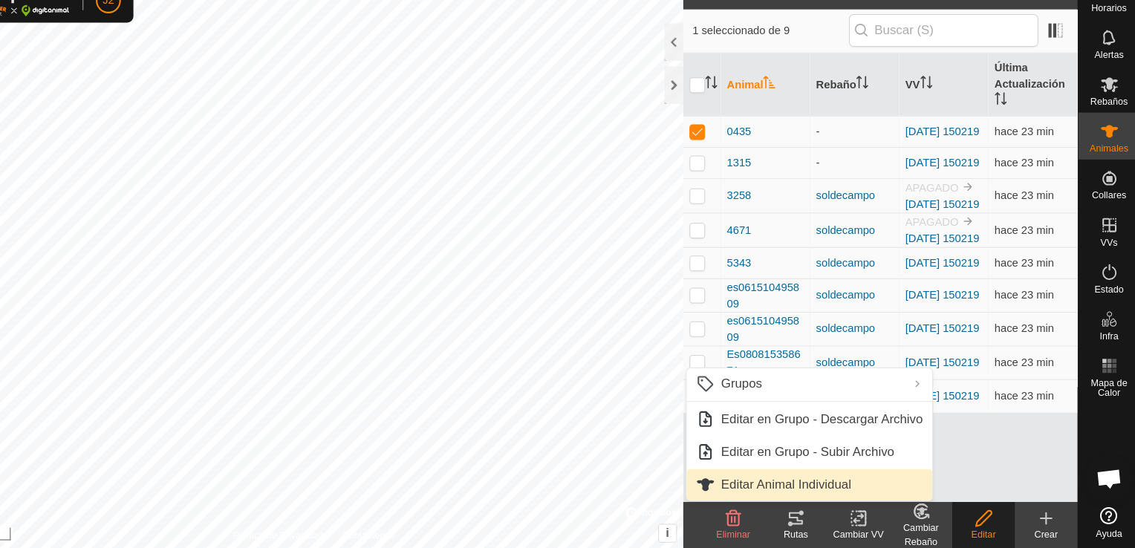
click at [866, 483] on link "Editar Animal Individual" at bounding box center [820, 487] width 233 height 30
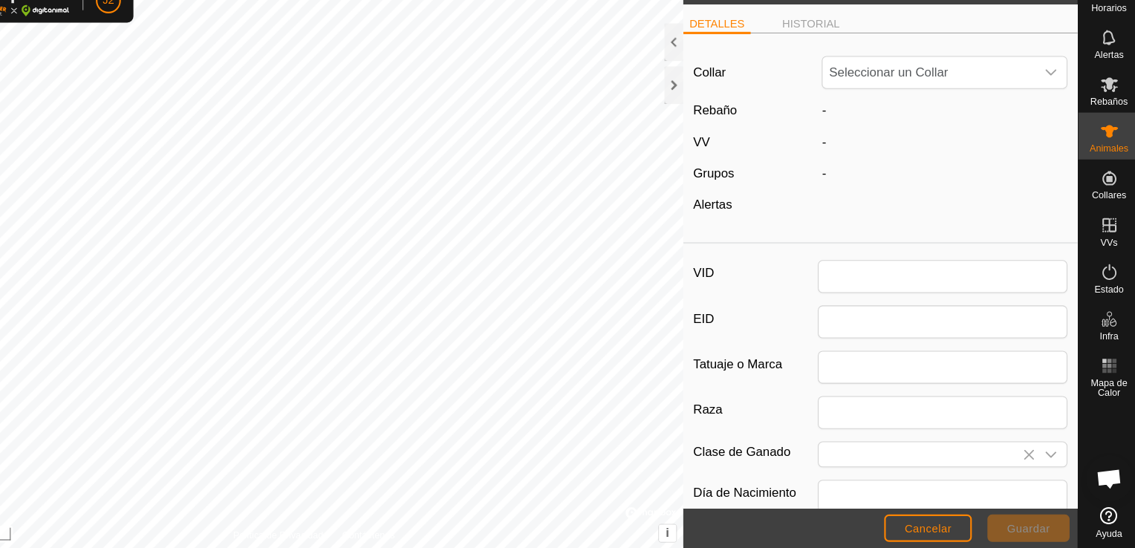
type input "0435"
type input "000091602290435"
type input "0"
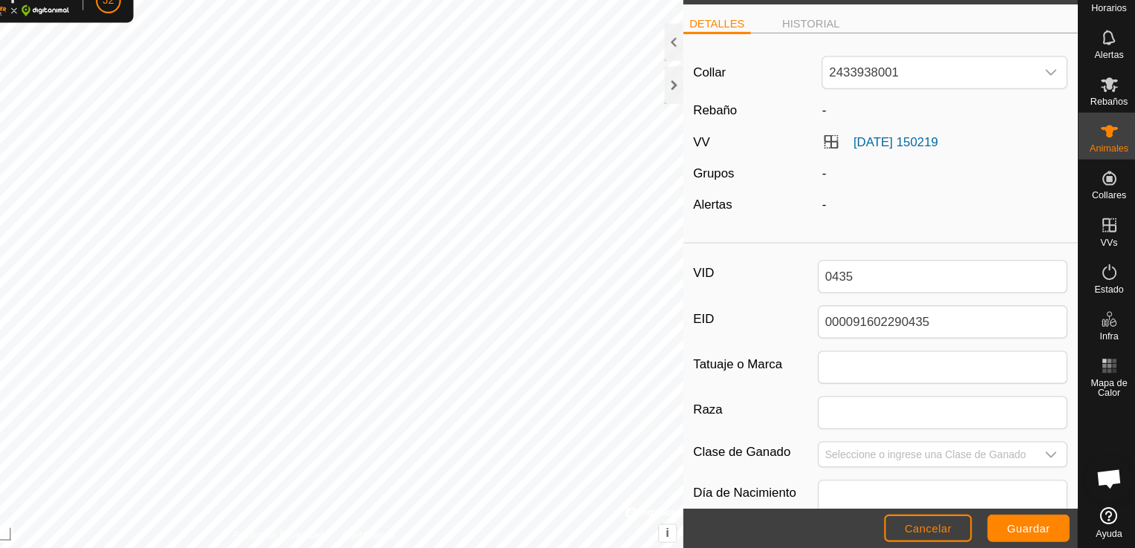
click at [832, 129] on span "-" at bounding box center [834, 131] width 4 height 13
click at [870, 159] on link "[DATE] 150219" at bounding box center [902, 161] width 80 height 13
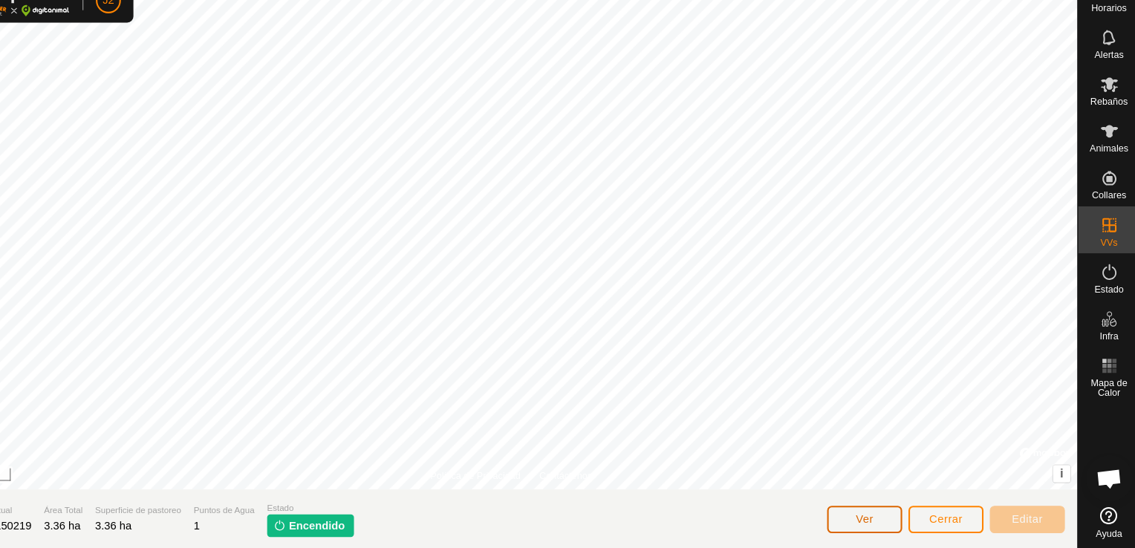
click at [885, 521] on button "Ver" at bounding box center [873, 520] width 71 height 26
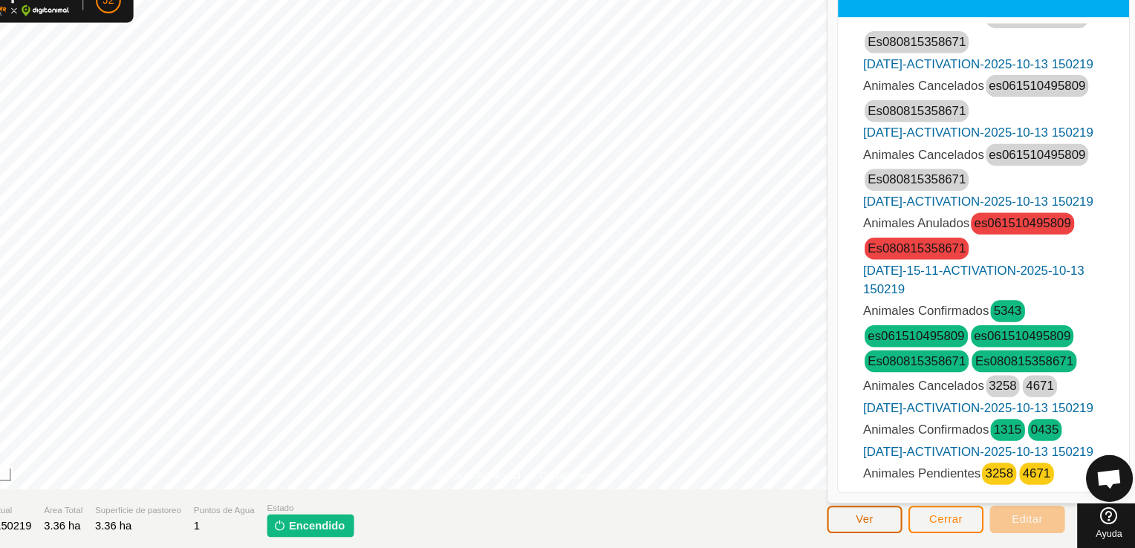
scroll to position [143, 0]
click at [1052, 339] on link "es061510495809" at bounding box center [1023, 345] width 92 height 13
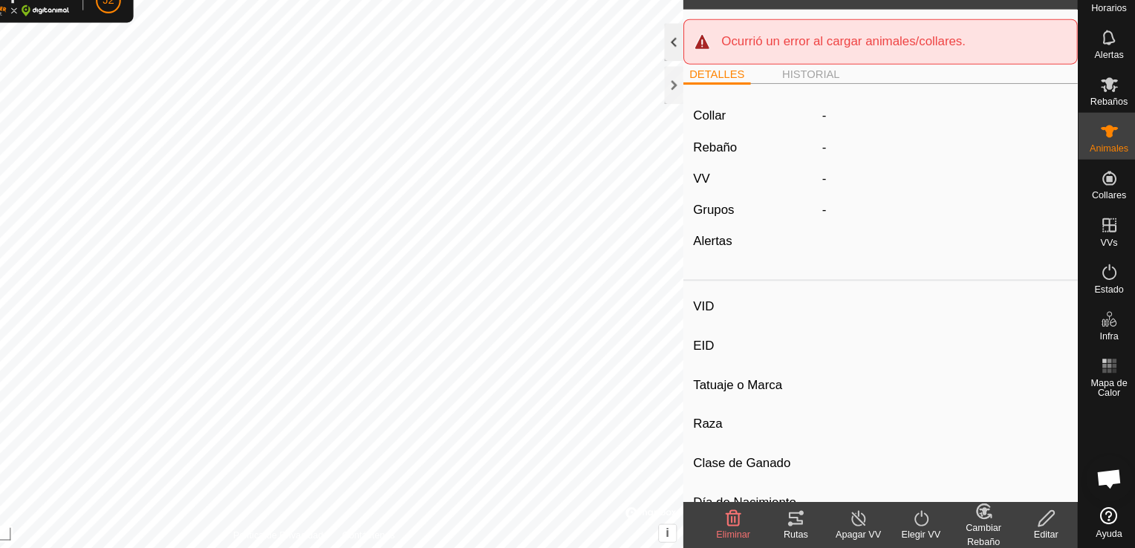
click at [693, 68] on div at bounding box center [692, 67] width 18 height 36
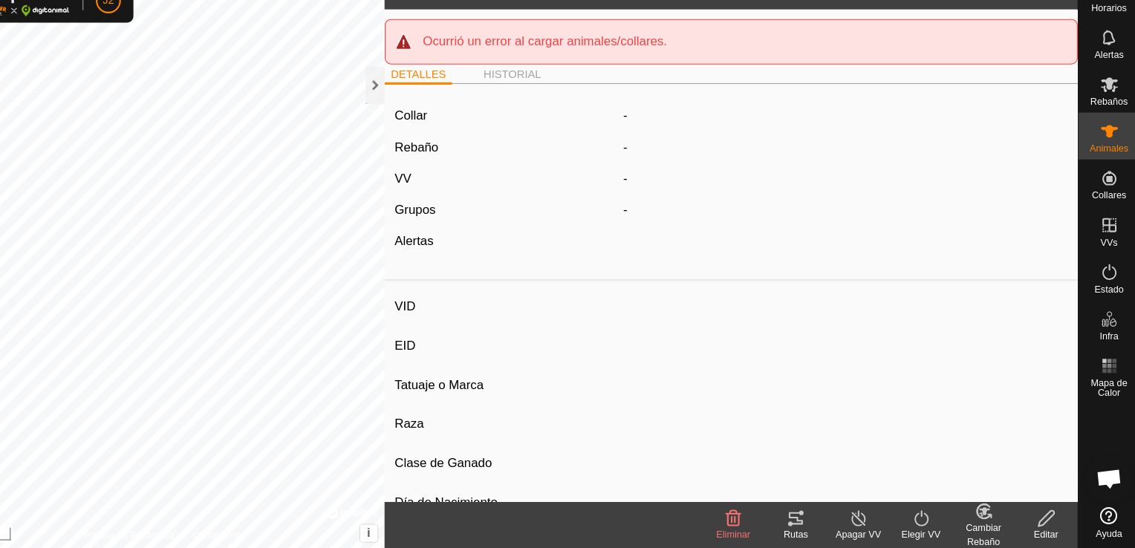
click at [402, 125] on div at bounding box center [408, 90] width 18 height 82
click at [408, 112] on div at bounding box center [408, 108] width 18 height 36
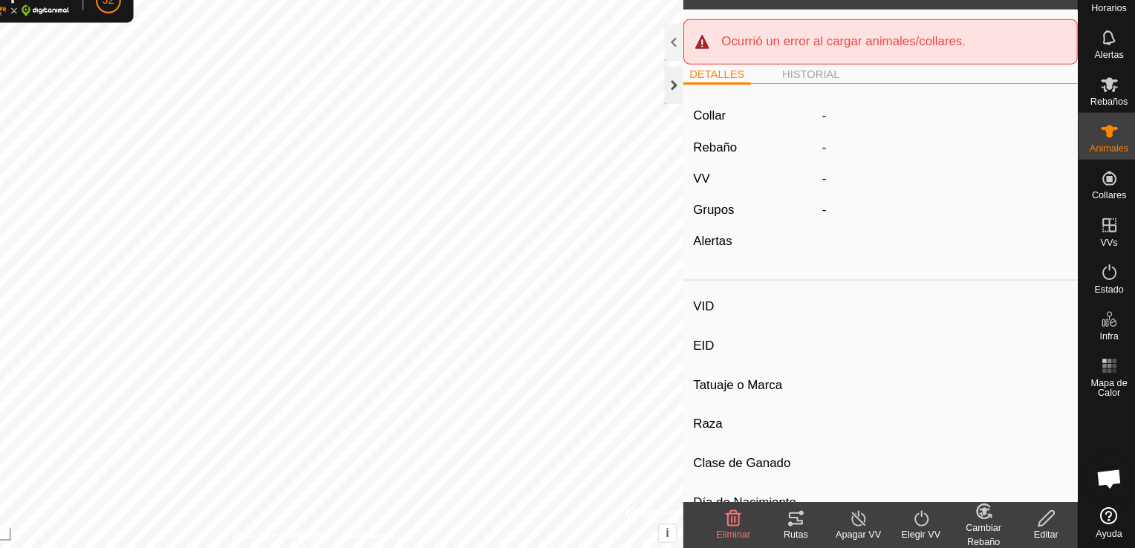
click at [687, 109] on div at bounding box center [692, 108] width 18 height 36
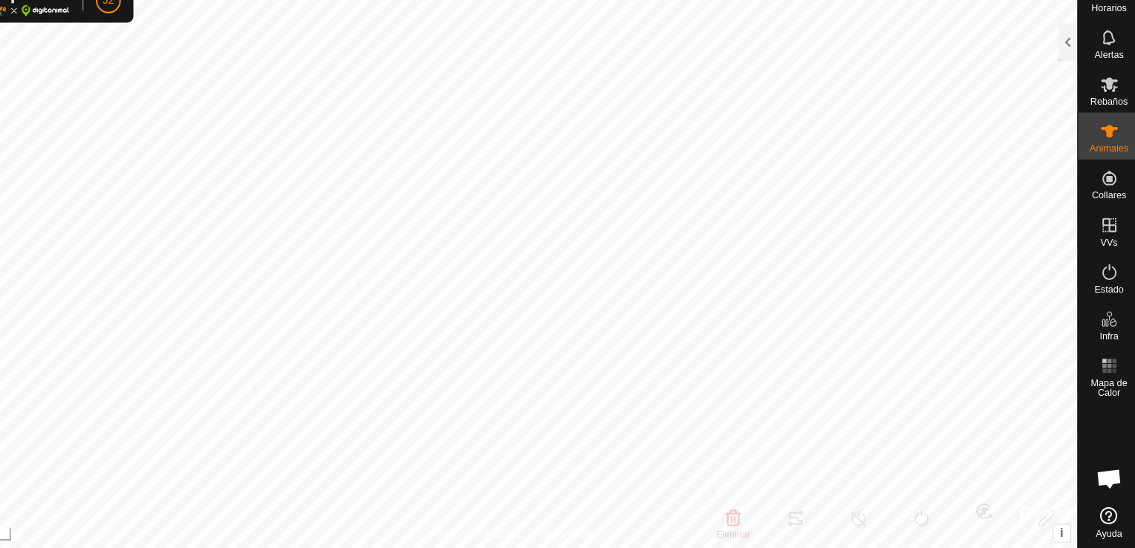
type input "4671"
type input "000061510424671"
type input "4671"
type input "-"
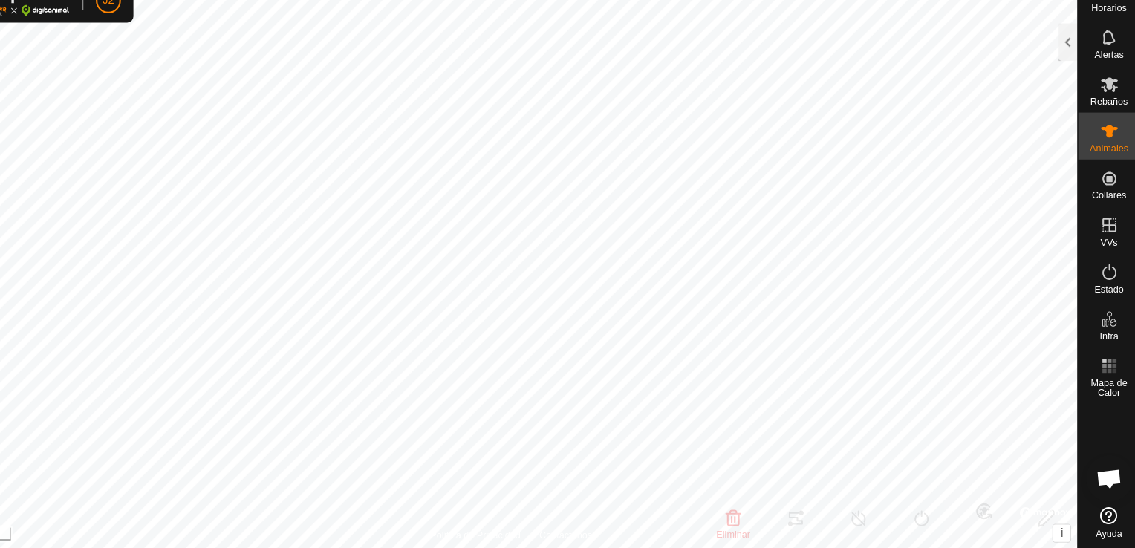
type input "0 kg"
type input "-"
click at [1066, 67] on div at bounding box center [1066, 67] width 18 height 36
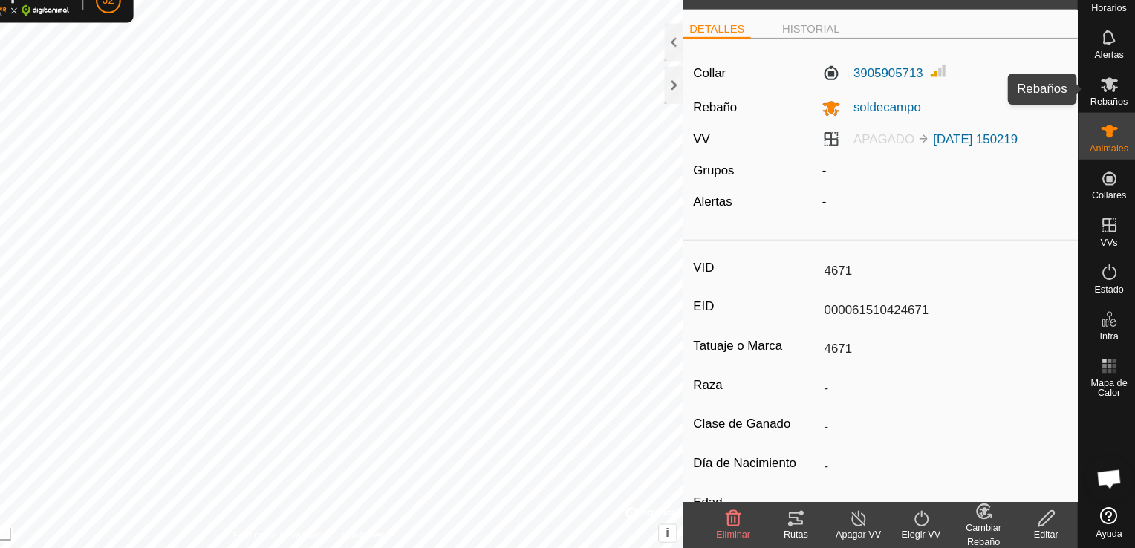
click at [1094, 114] on es-mob-svg-icon at bounding box center [1105, 107] width 27 height 24
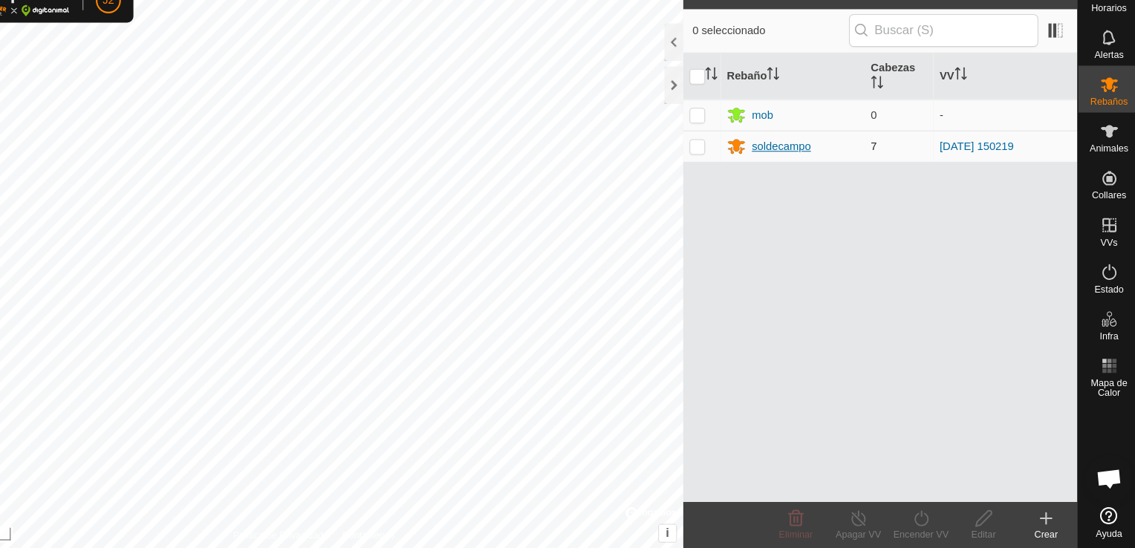
click at [767, 166] on div "soldecampo" at bounding box center [794, 166] width 56 height 16
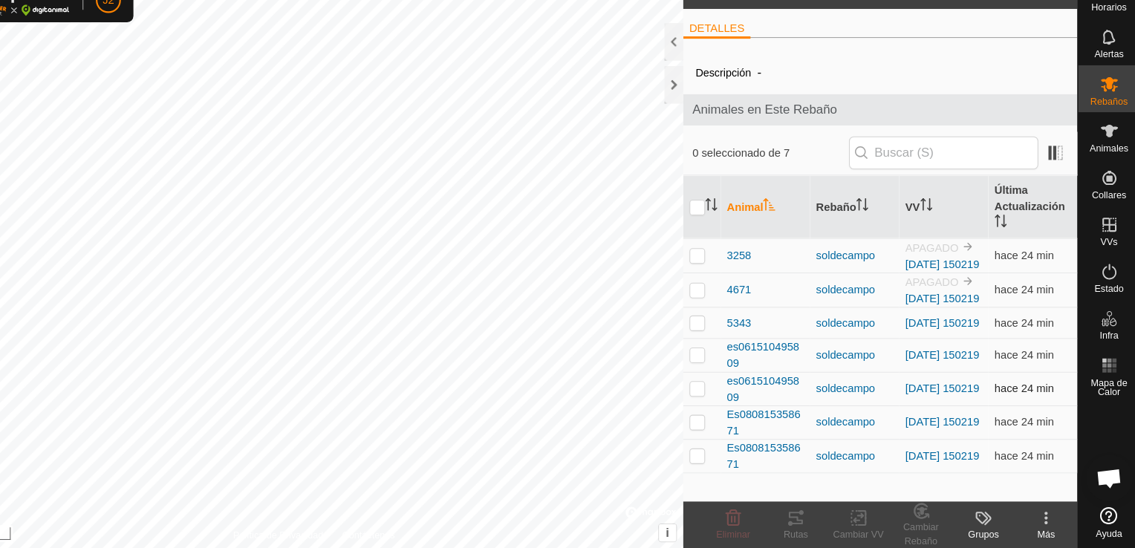
click at [714, 412] on td at bounding box center [719, 396] width 36 height 32
checkbox input "true"
click at [743, 523] on icon at bounding box center [749, 519] width 14 height 15
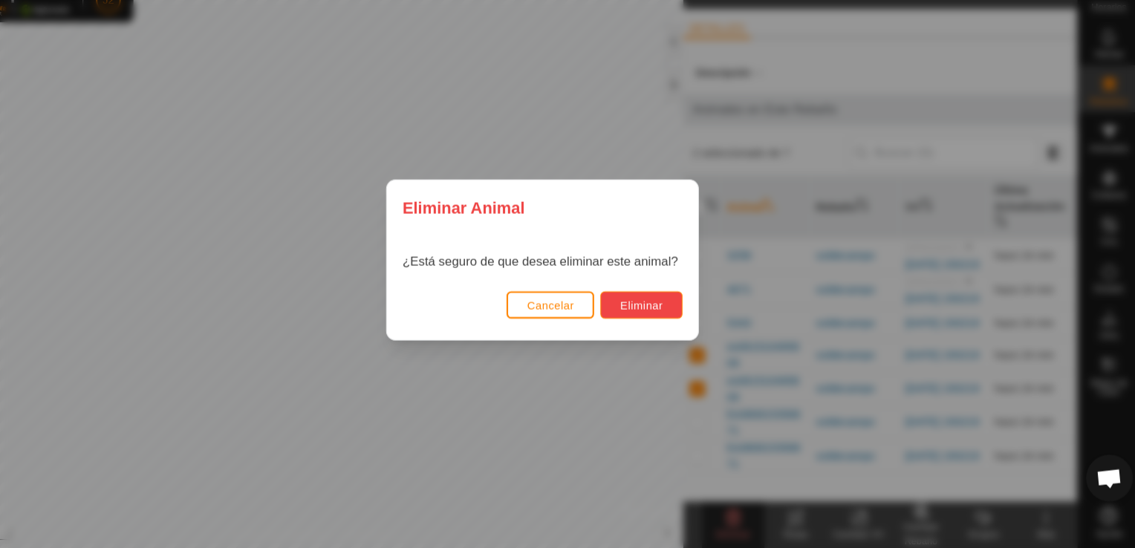
click at [647, 317] on span "Eliminar" at bounding box center [661, 317] width 41 height 12
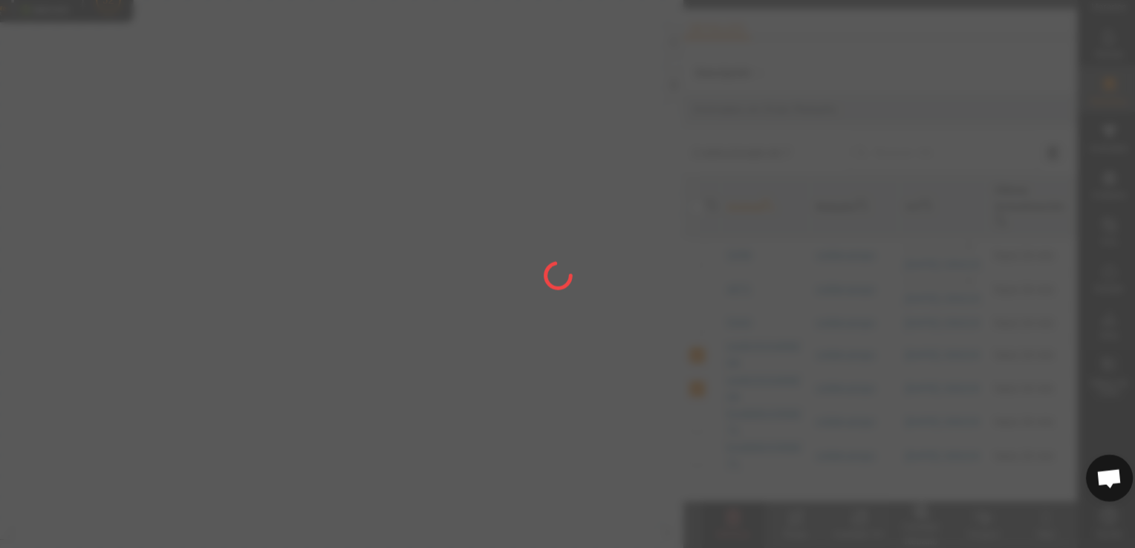
checkbox input "false"
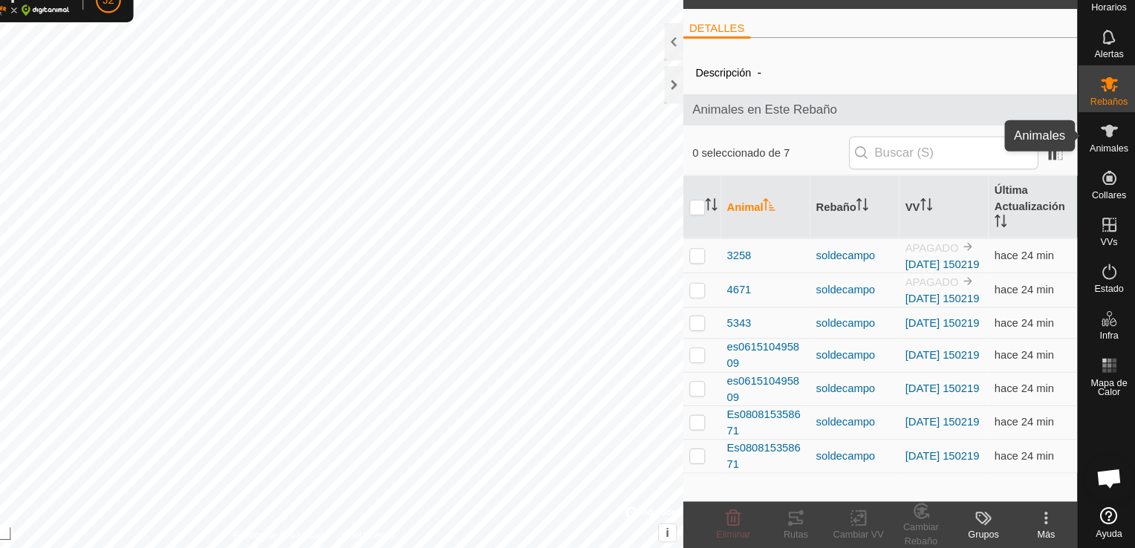
click at [1105, 163] on span "Animales" at bounding box center [1105, 167] width 36 height 9
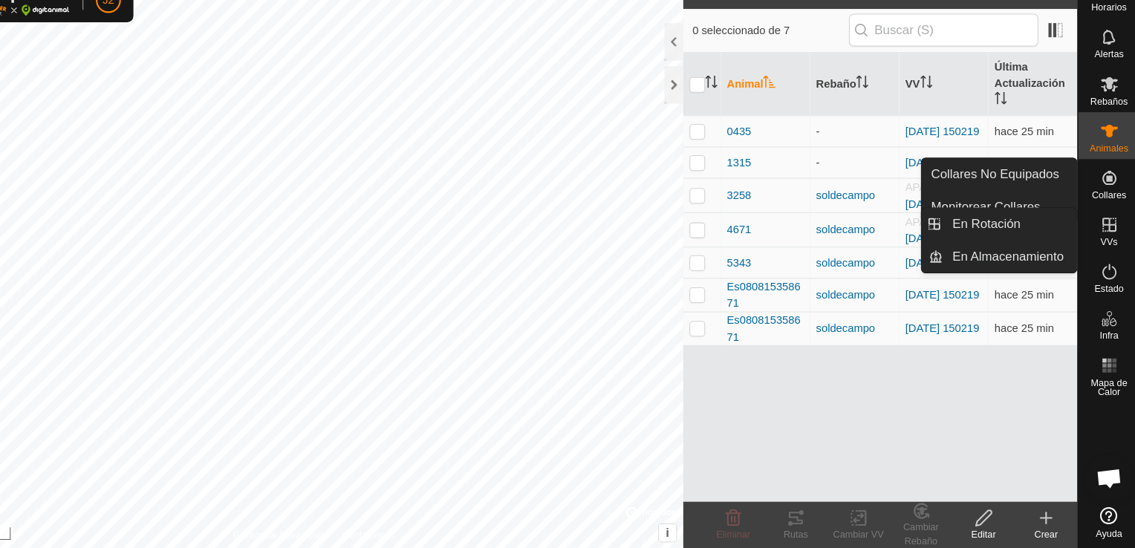
click at [983, 518] on icon at bounding box center [986, 519] width 15 height 15
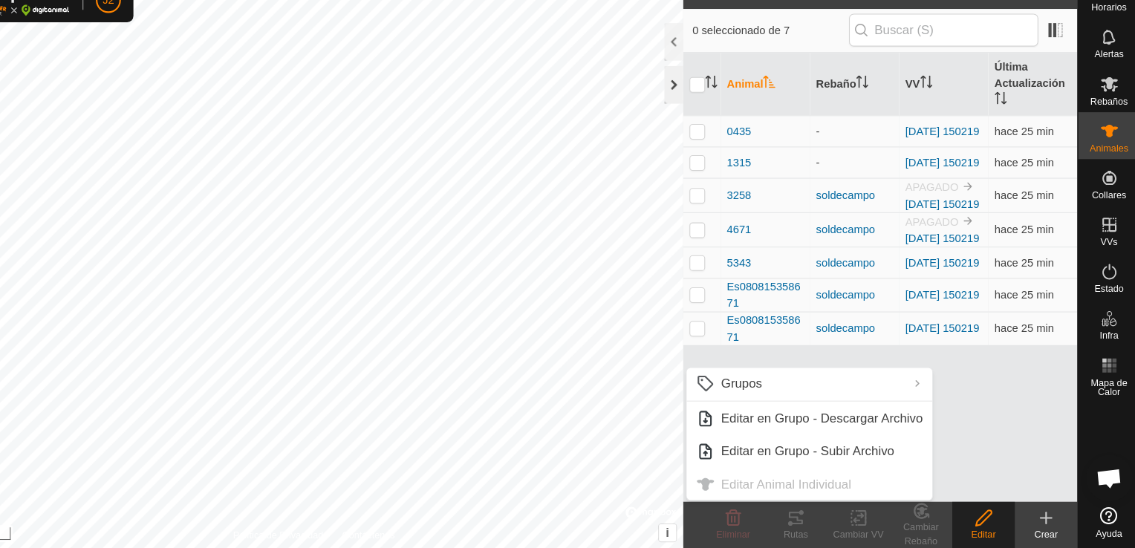
click at [687, 108] on div at bounding box center [692, 108] width 18 height 36
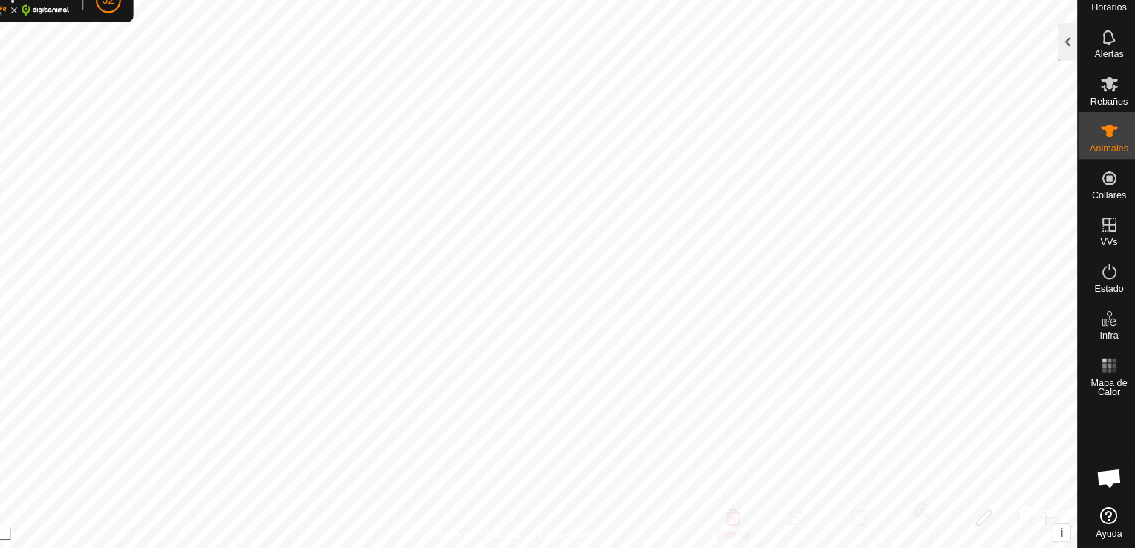
click at [1060, 72] on div at bounding box center [1066, 67] width 18 height 36
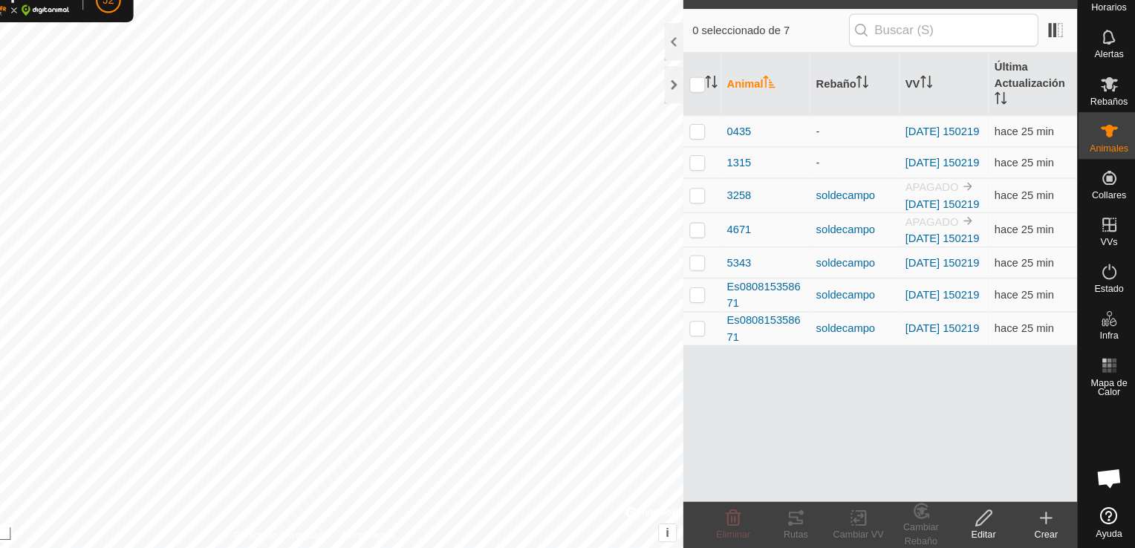
click at [988, 520] on icon at bounding box center [986, 519] width 15 height 15
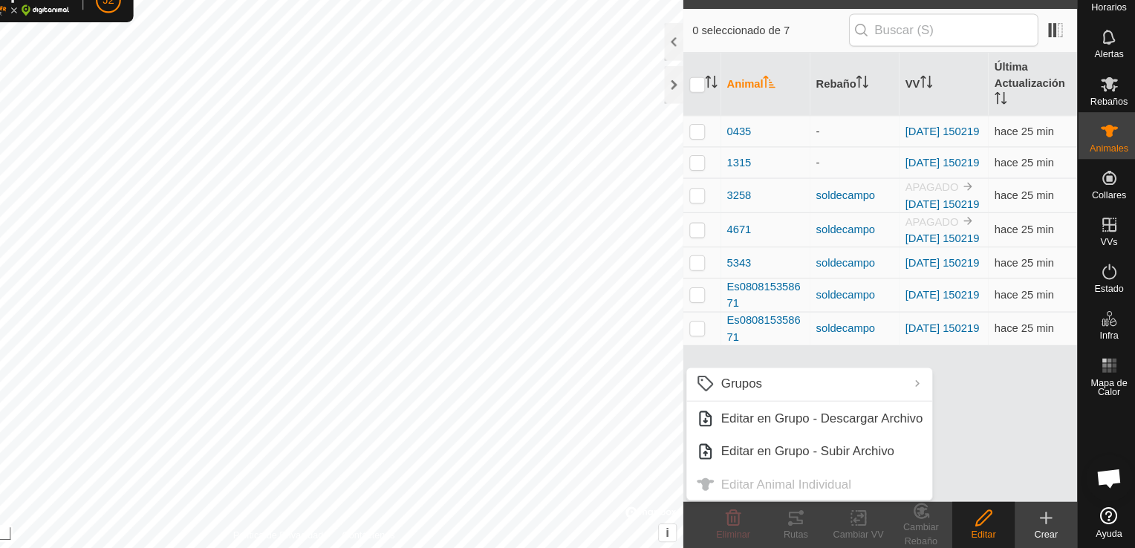
click at [855, 495] on ul "Grupos Limpiar Grupos Gestionar Grupos Editar en Grupo - Descargar Archivo Edit…" at bounding box center [820, 438] width 233 height 125
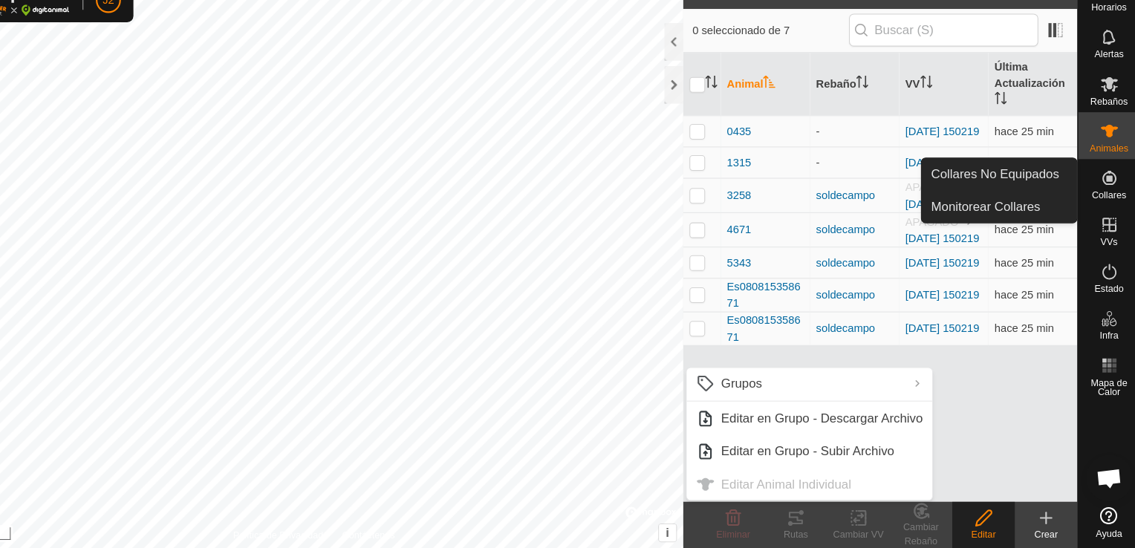
click at [1100, 201] on icon at bounding box center [1105, 195] width 13 height 13
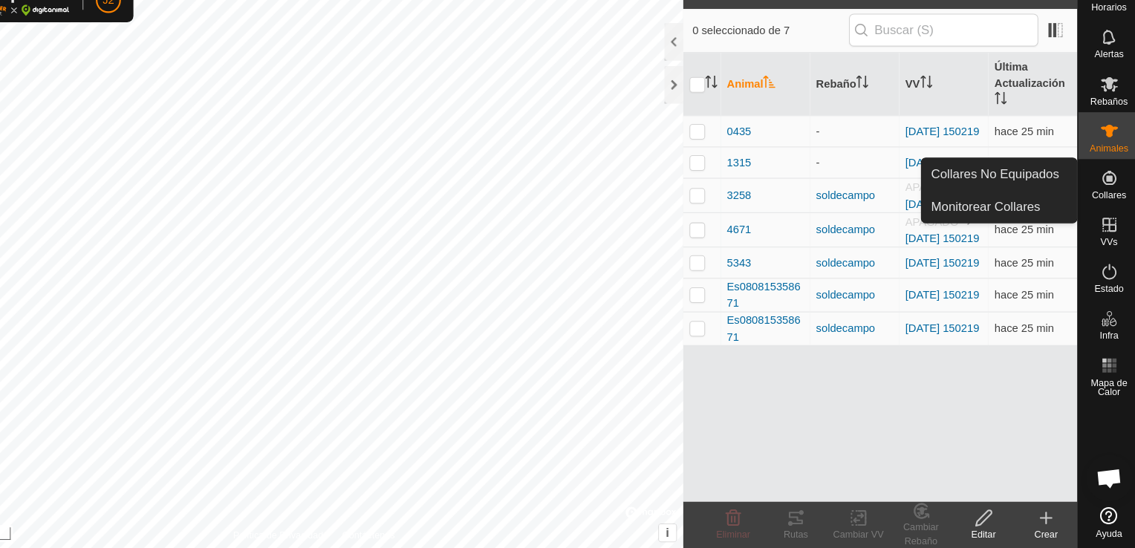
click at [1054, 189] on link "Collares No Equipados" at bounding box center [1000, 192] width 147 height 30
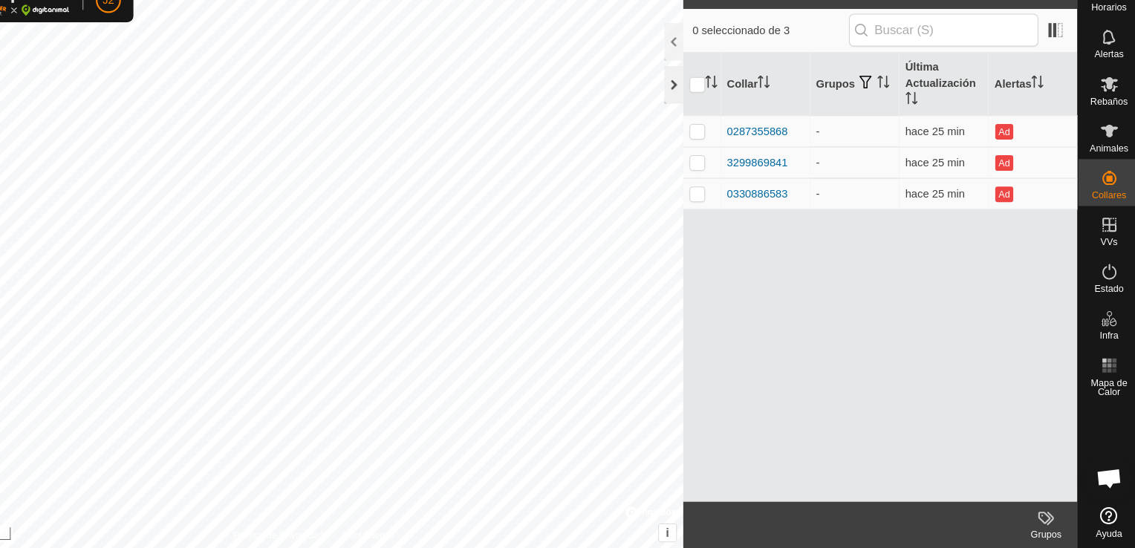
click at [687, 108] on div at bounding box center [692, 108] width 18 height 36
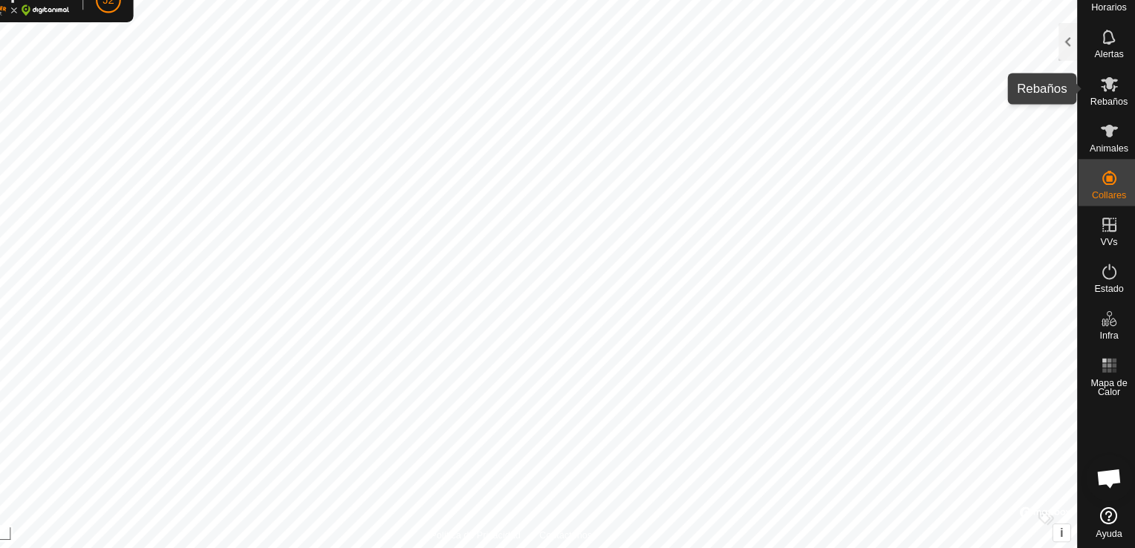
click at [1101, 121] on span "Rebaños" at bounding box center [1105, 123] width 36 height 9
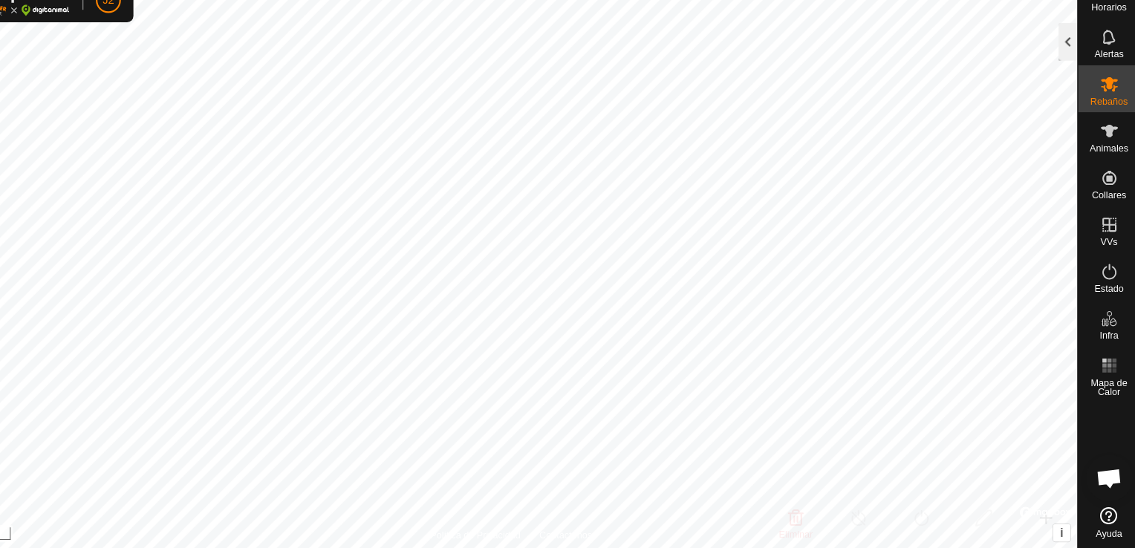
click at [1066, 75] on div at bounding box center [1066, 67] width 18 height 36
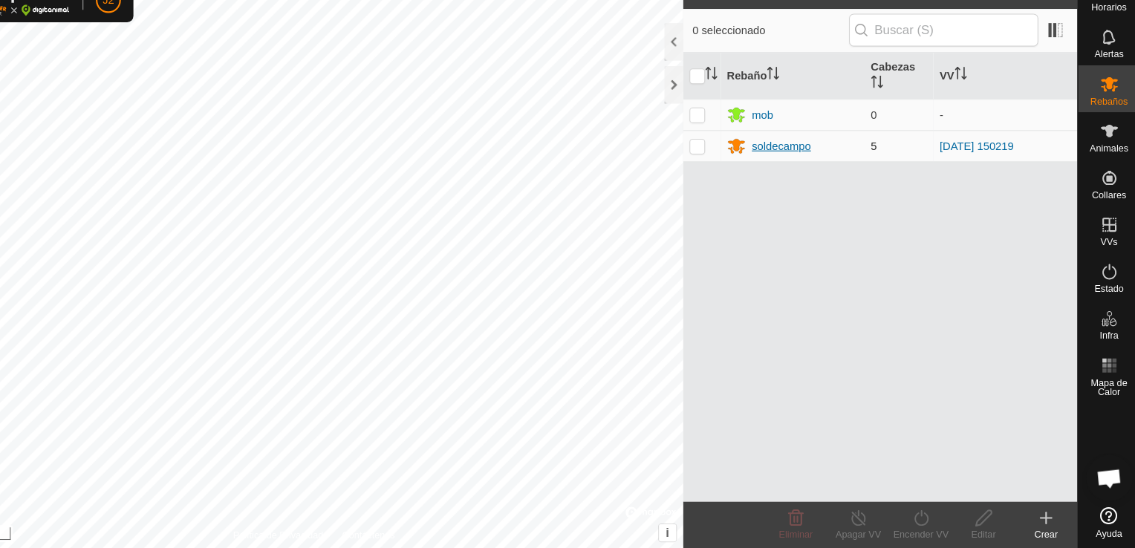
click at [803, 167] on div "soldecampo" at bounding box center [794, 166] width 56 height 16
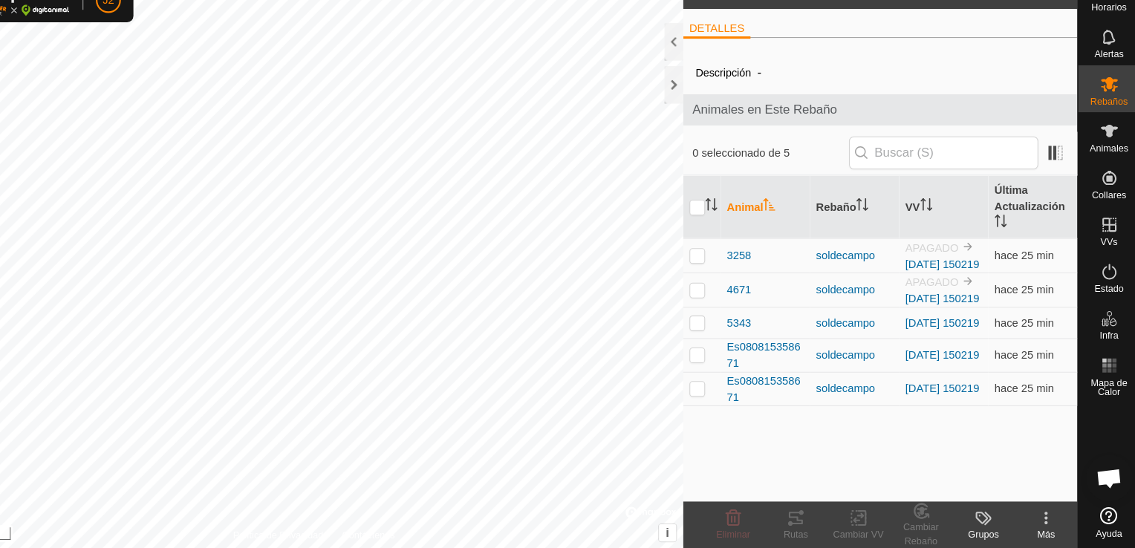
click at [1046, 520] on icon at bounding box center [1046, 519] width 18 height 18
click at [1112, 151] on icon at bounding box center [1106, 152] width 18 height 18
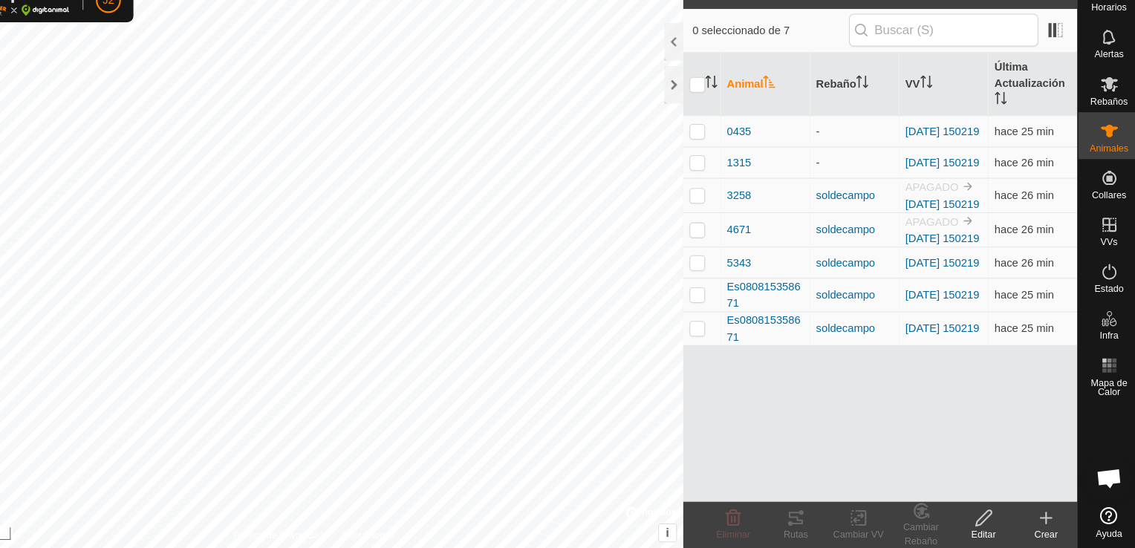
click at [1043, 518] on icon at bounding box center [1046, 519] width 18 height 18
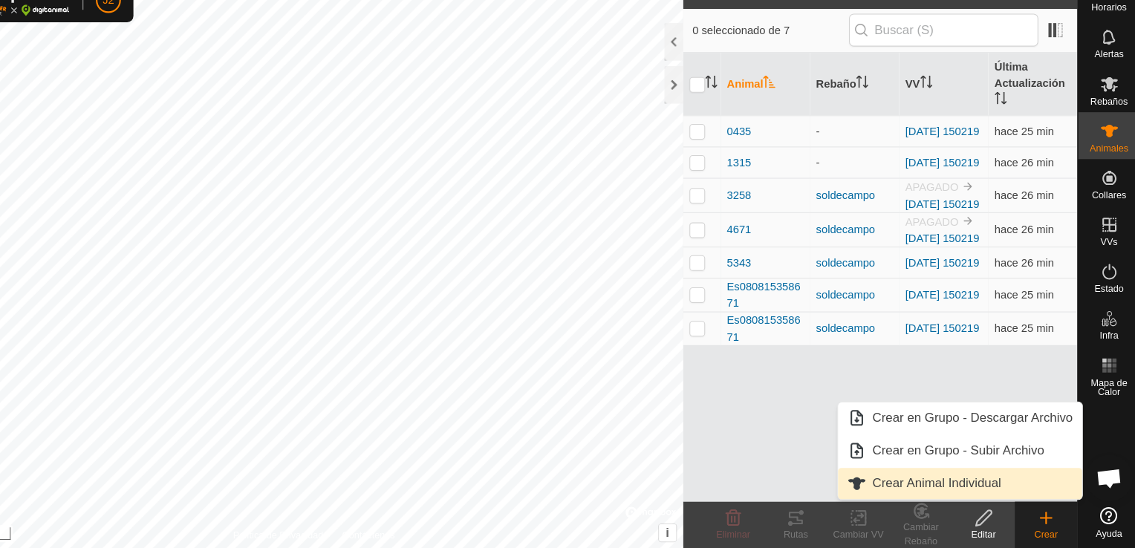
click at [982, 488] on link "Crear Animal Individual" at bounding box center [964, 487] width 232 height 30
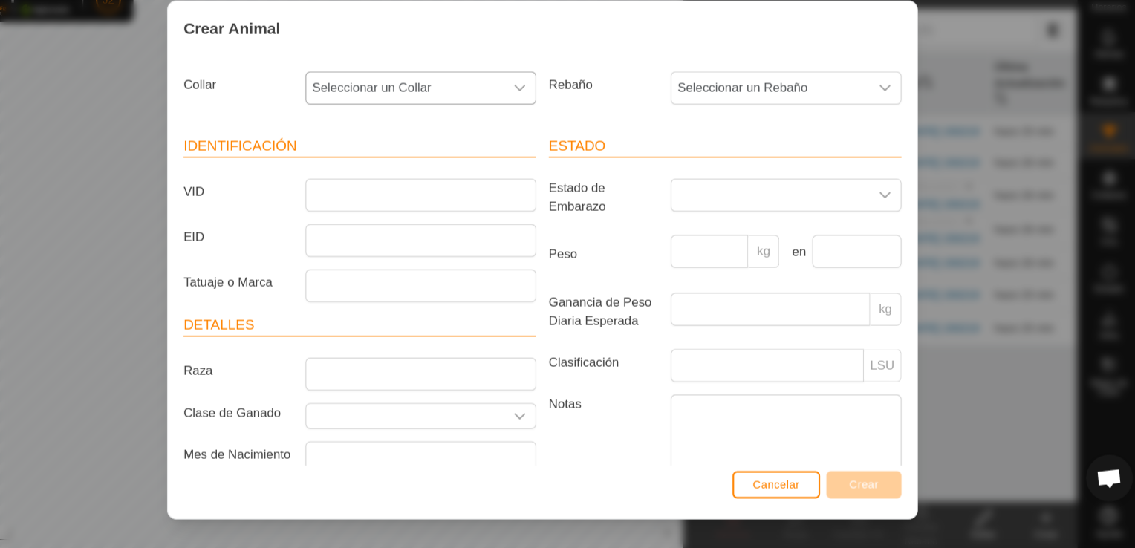
click at [541, 119] on div "dropdown trigger" at bounding box center [546, 111] width 30 height 30
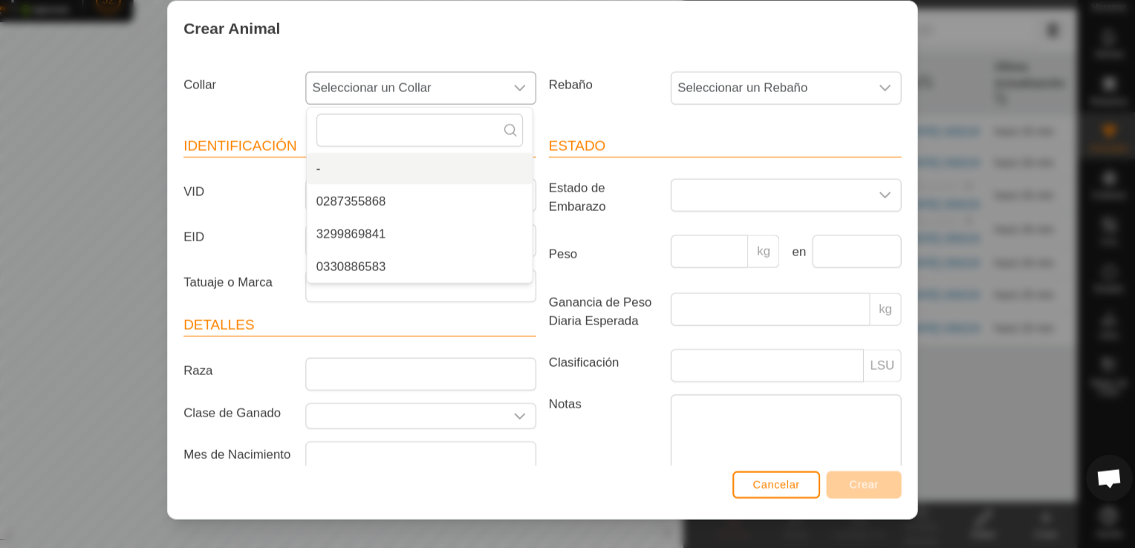
click at [459, 183] on li "-" at bounding box center [451, 187] width 214 height 30
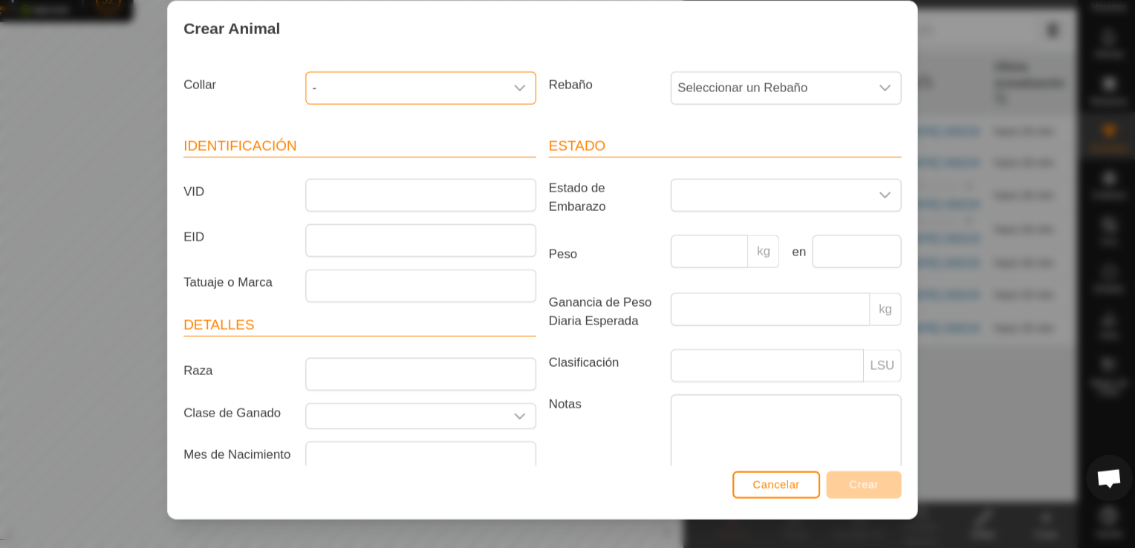
click at [779, 501] on div "Cancelar Crear" at bounding box center [567, 494] width 711 height 50
click at [452, 212] on input "VID" at bounding box center [451, 212] width 219 height 31
type input "5809"
click at [871, 483] on span "Crear" at bounding box center [872, 487] width 28 height 12
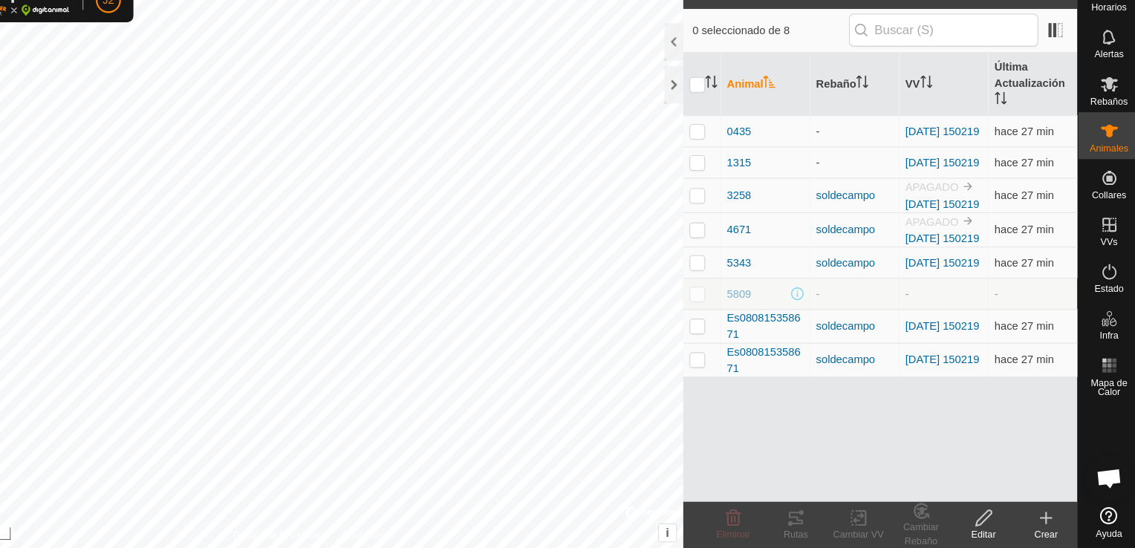
click at [985, 515] on icon at bounding box center [986, 519] width 19 height 18
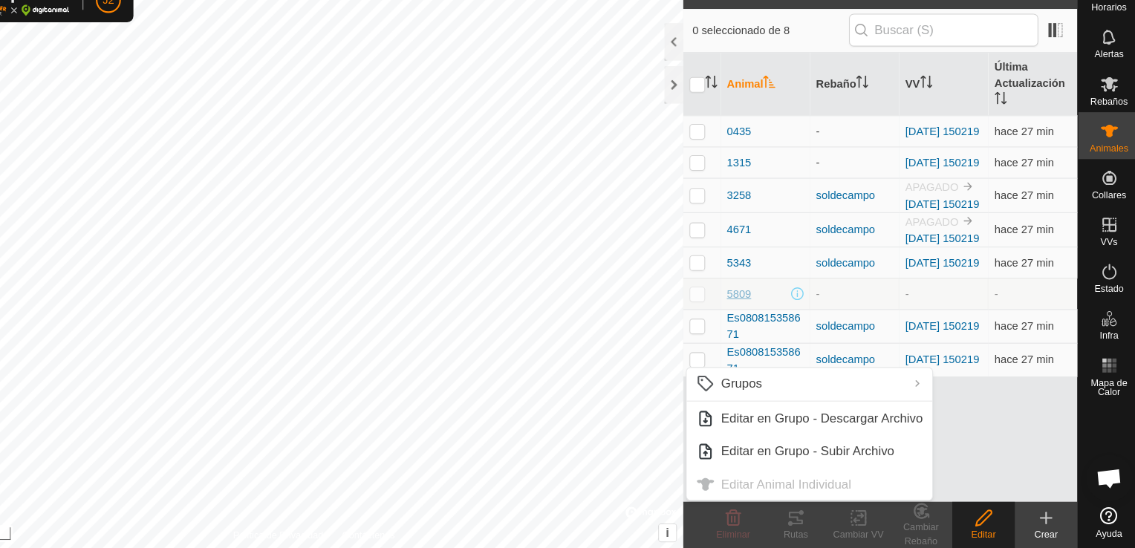
click at [760, 314] on span "5809" at bounding box center [754, 307] width 23 height 16
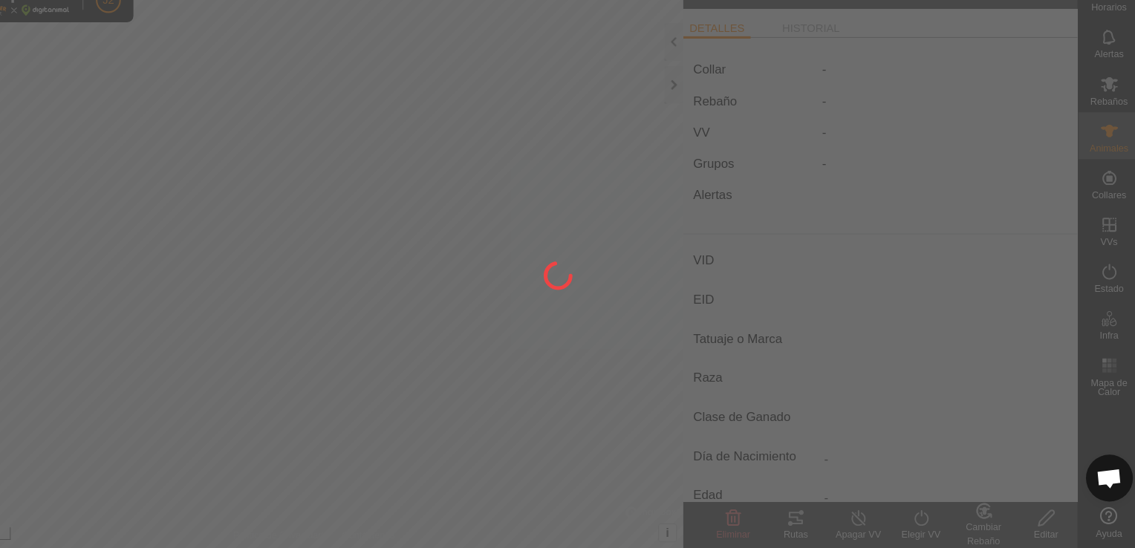
click at [697, 333] on div at bounding box center [567, 274] width 1135 height 548
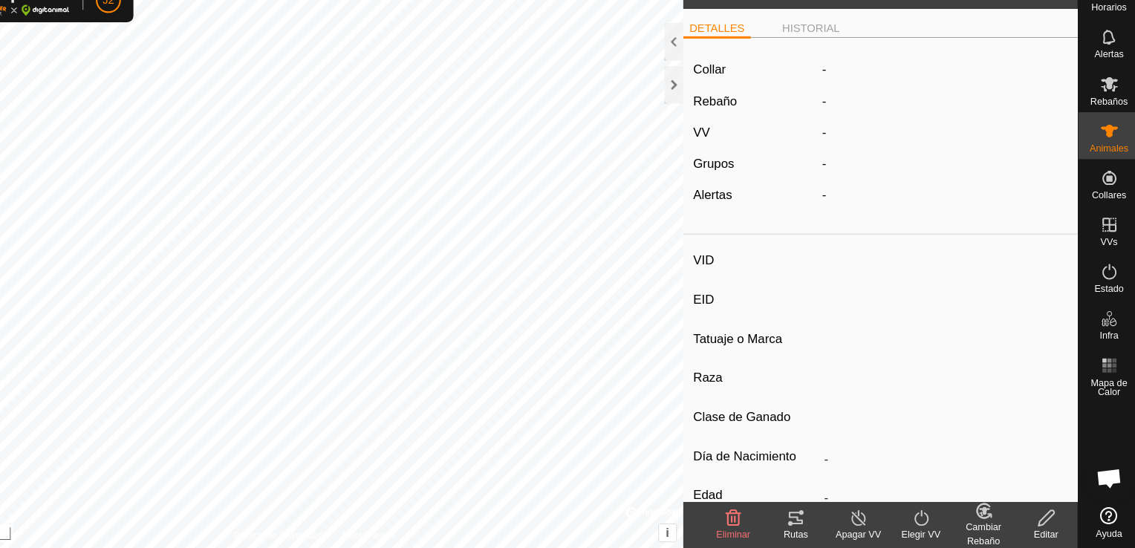
type input "5809"
type input "-"
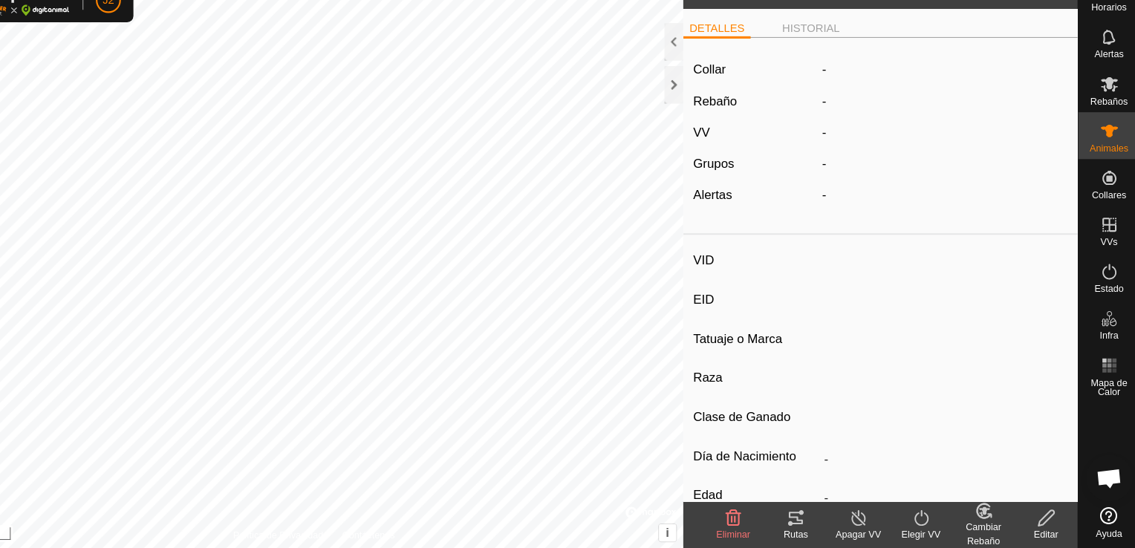
type input "0 kg"
type input "-"
click at [826, 92] on div "-" at bounding box center [948, 94] width 245 height 18
drag, startPoint x: 826, startPoint y: 92, endPoint x: 811, endPoint y: 53, distance: 41.6
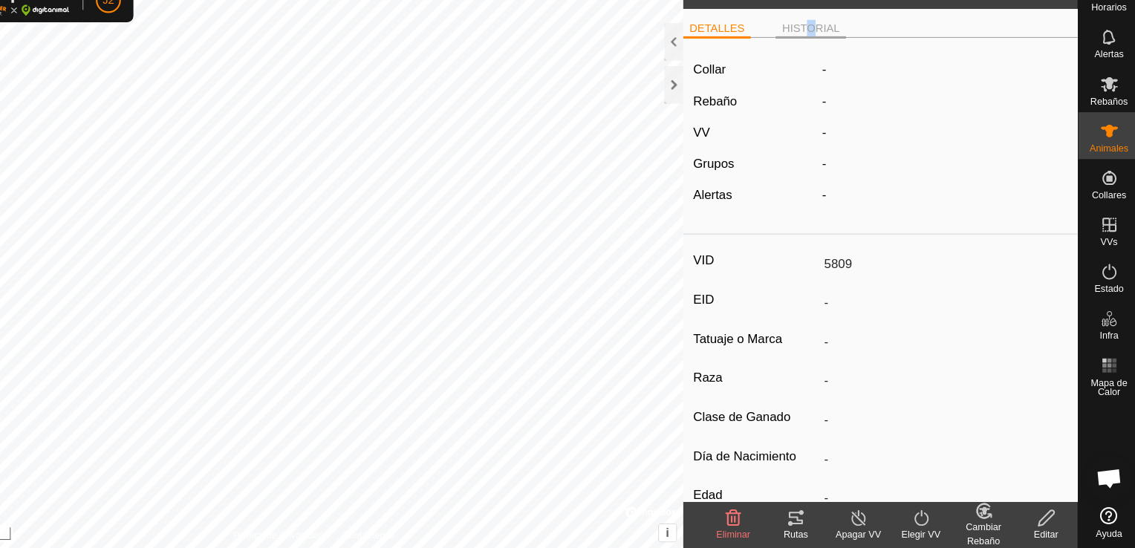
click at [811, 53] on li "HISTORIAL" at bounding box center [822, 55] width 67 height 18
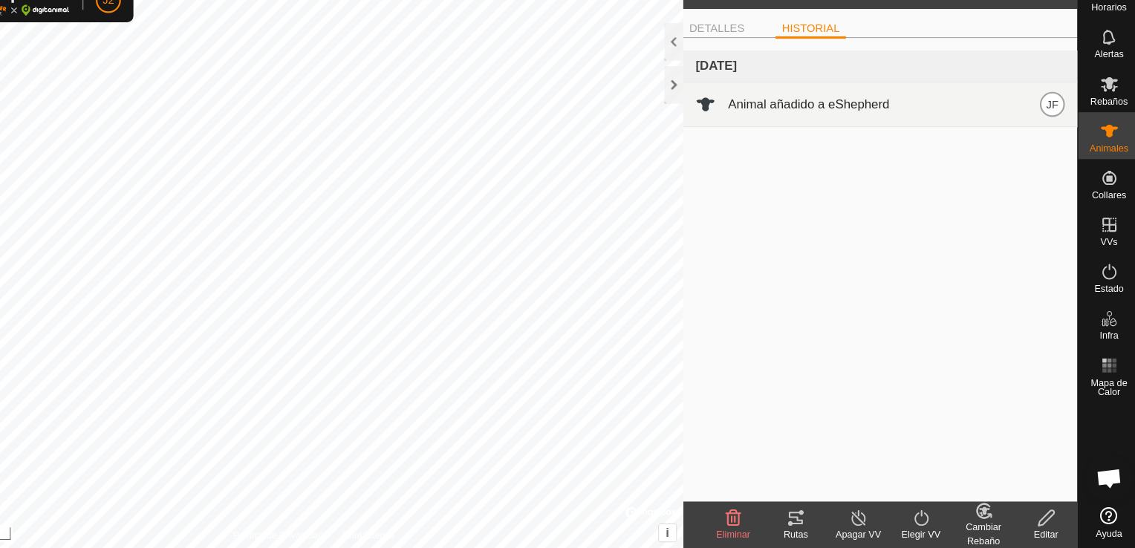
drag, startPoint x: 811, startPoint y: 53, endPoint x: 777, endPoint y: 129, distance: 83.1
click at [777, 129] on span "Animal añadido a eShepherd" at bounding box center [819, 126] width 153 height 18
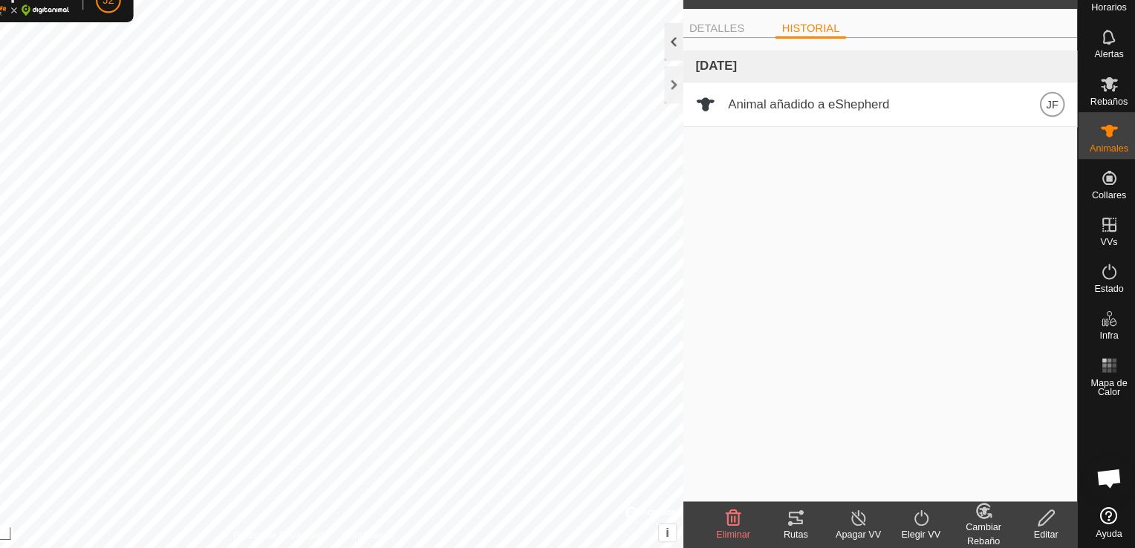
click at [688, 73] on div at bounding box center [692, 67] width 18 height 36
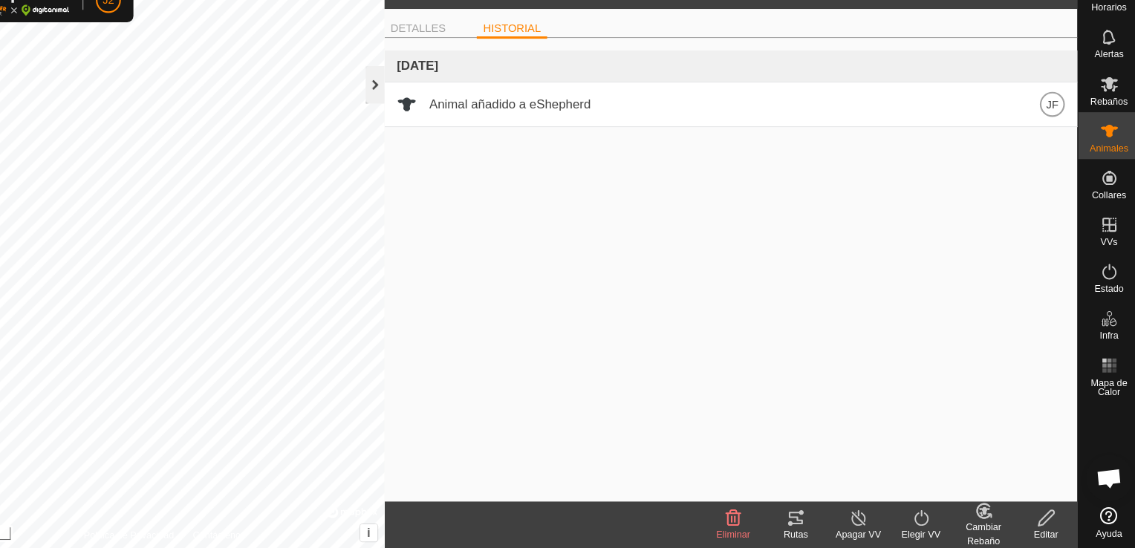
click at [408, 110] on div at bounding box center [408, 108] width 18 height 36
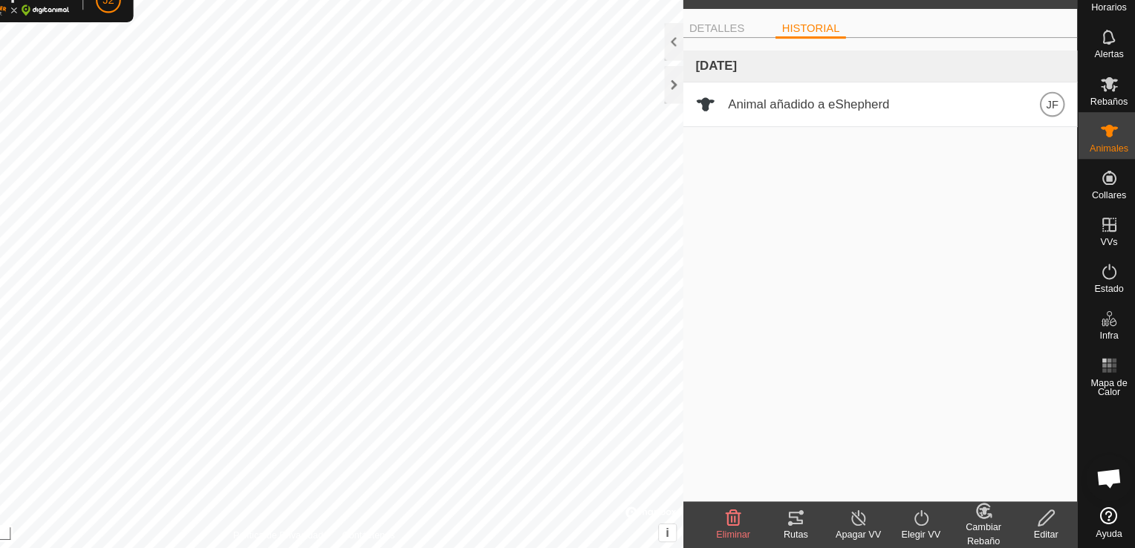
click at [927, 521] on icon at bounding box center [927, 519] width 19 height 18
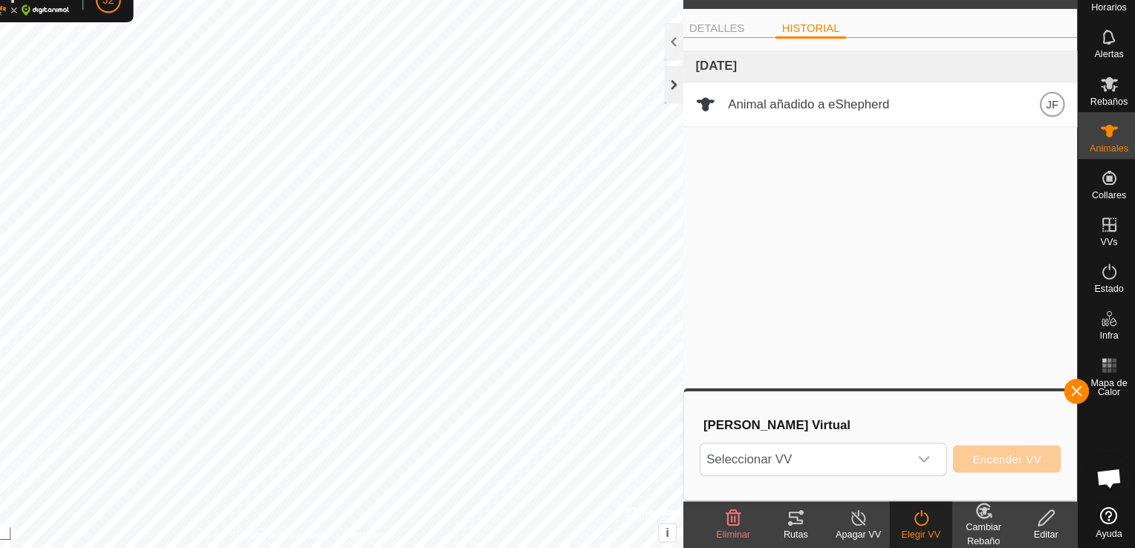
click at [697, 114] on div at bounding box center [692, 108] width 18 height 36
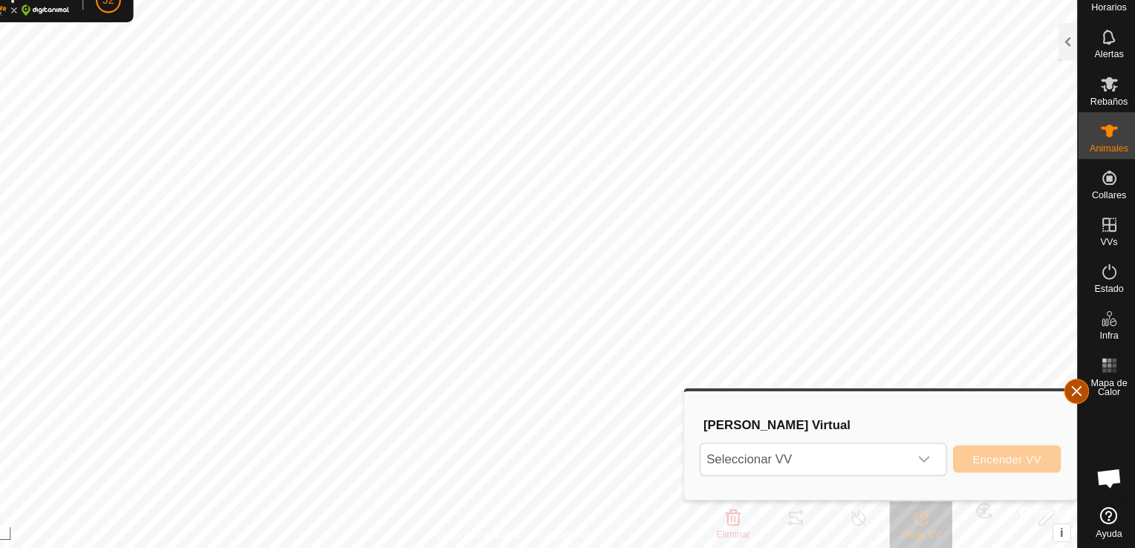
click at [1078, 405] on button "button" at bounding box center [1075, 399] width 24 height 24
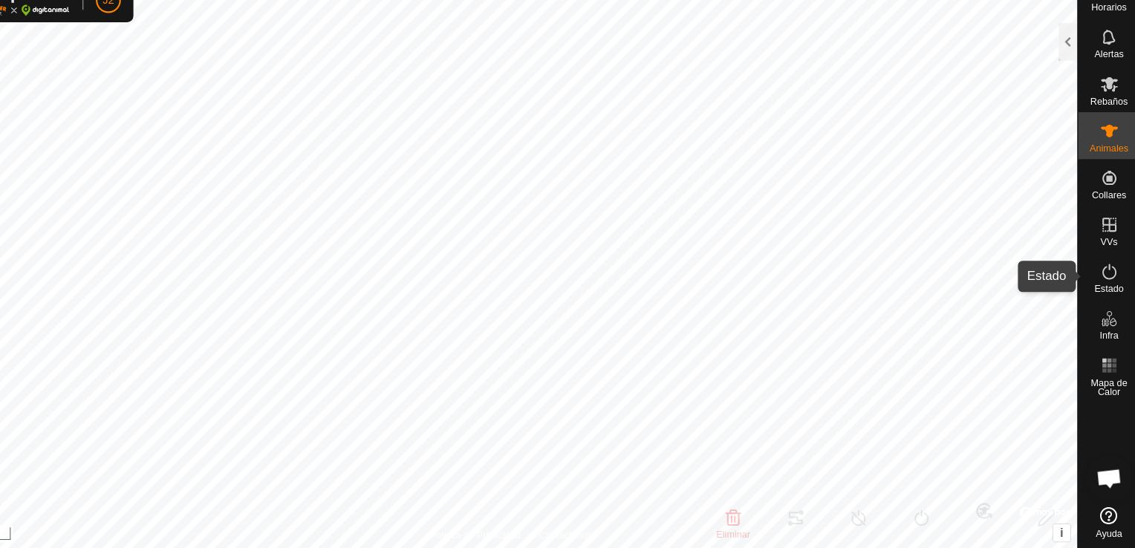
click at [1115, 297] on span "Estado" at bounding box center [1105, 301] width 27 height 9
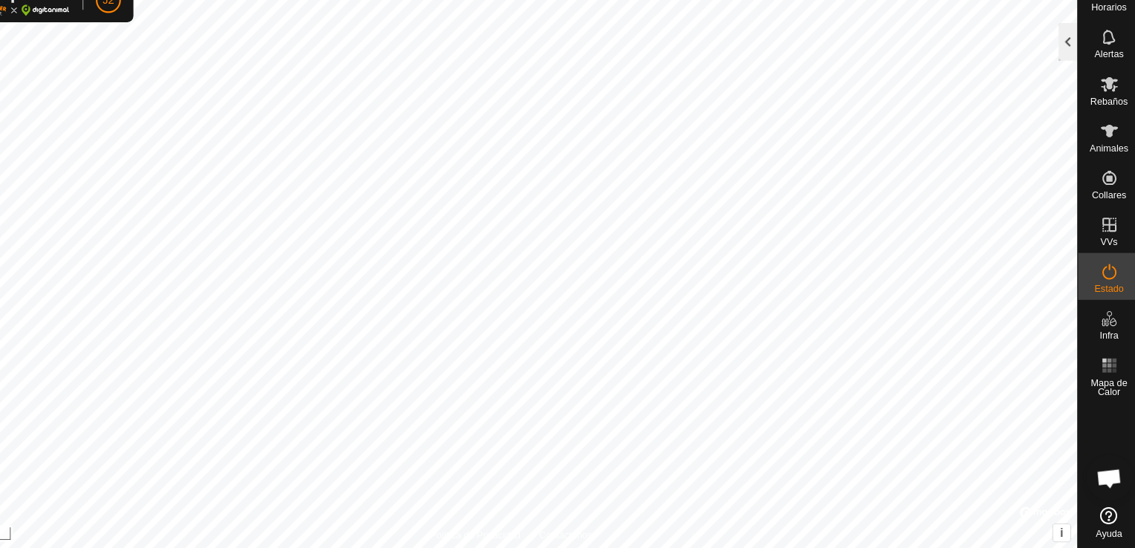
click at [1063, 63] on div at bounding box center [1066, 67] width 18 height 36
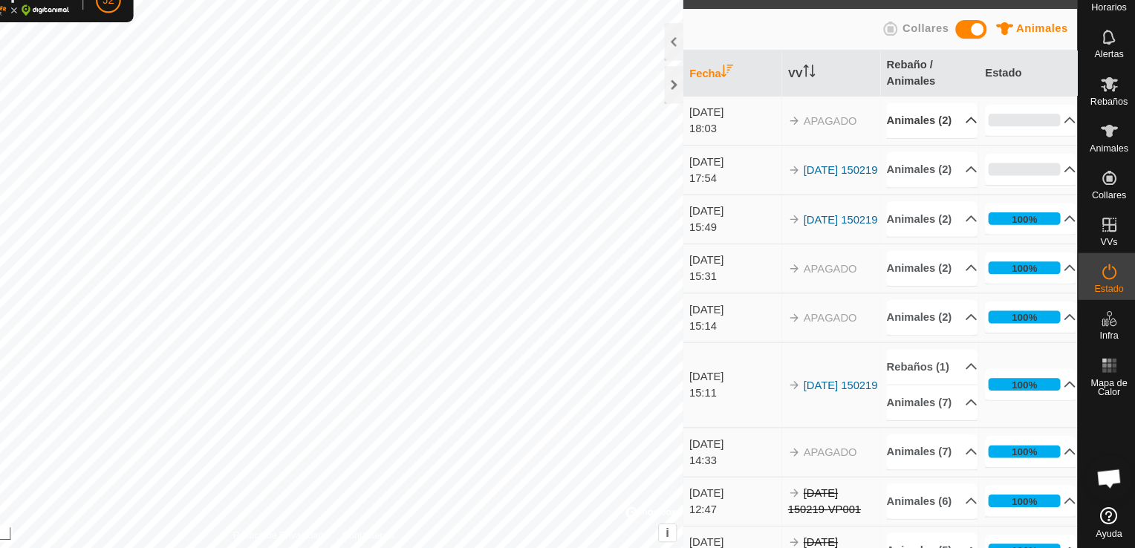
click at [955, 147] on p-accordion-header "Animales (2)" at bounding box center [937, 141] width 86 height 33
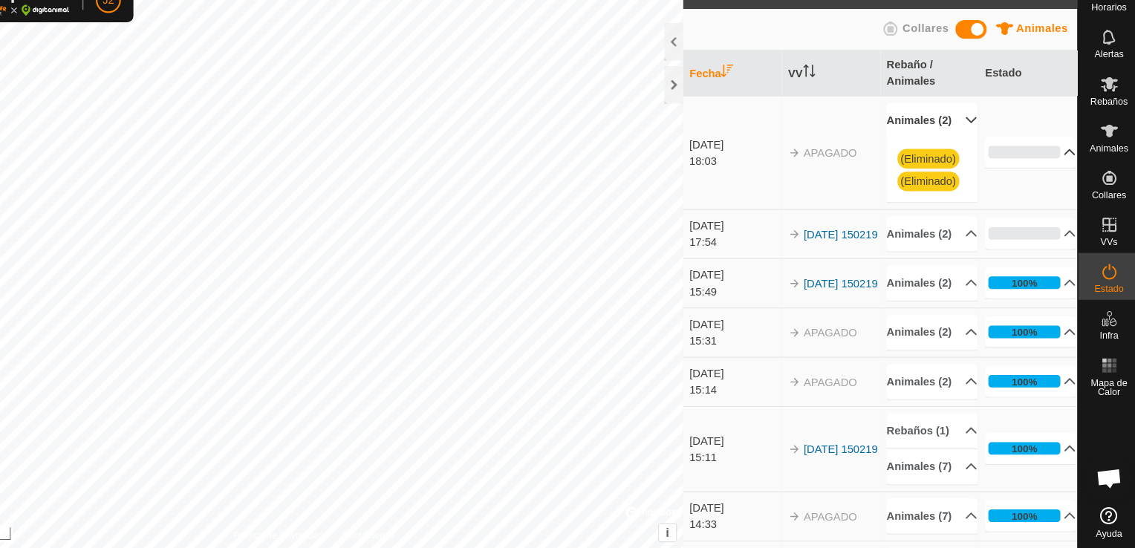
click at [1049, 183] on p-accordion-header "0%" at bounding box center [1031, 172] width 87 height 30
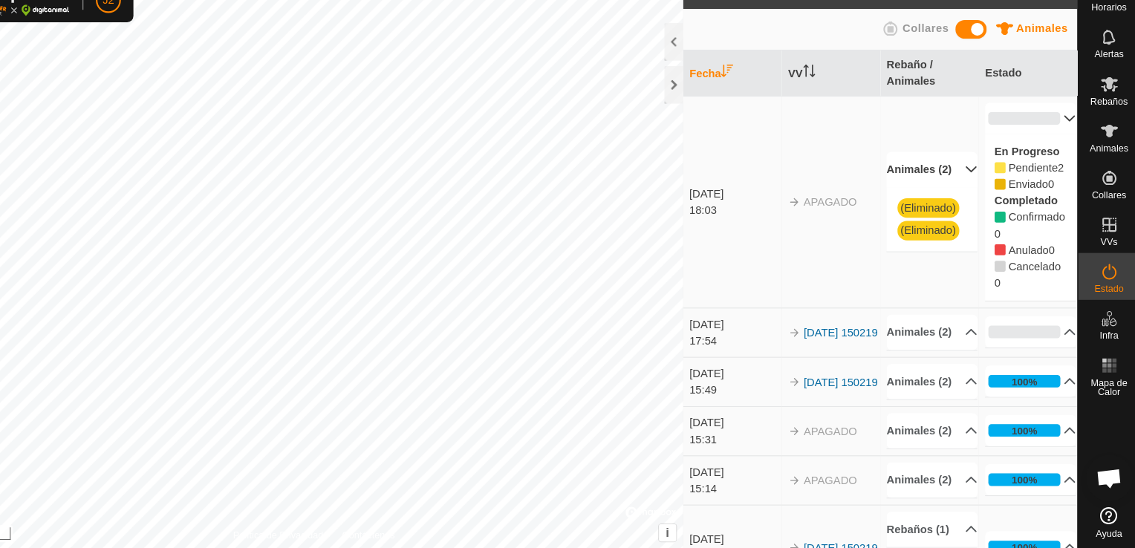
click at [746, 235] on div "18:03" at bounding box center [750, 227] width 86 height 16
click at [953, 359] on p-accordion-header "Animales (2)" at bounding box center [937, 342] width 86 height 33
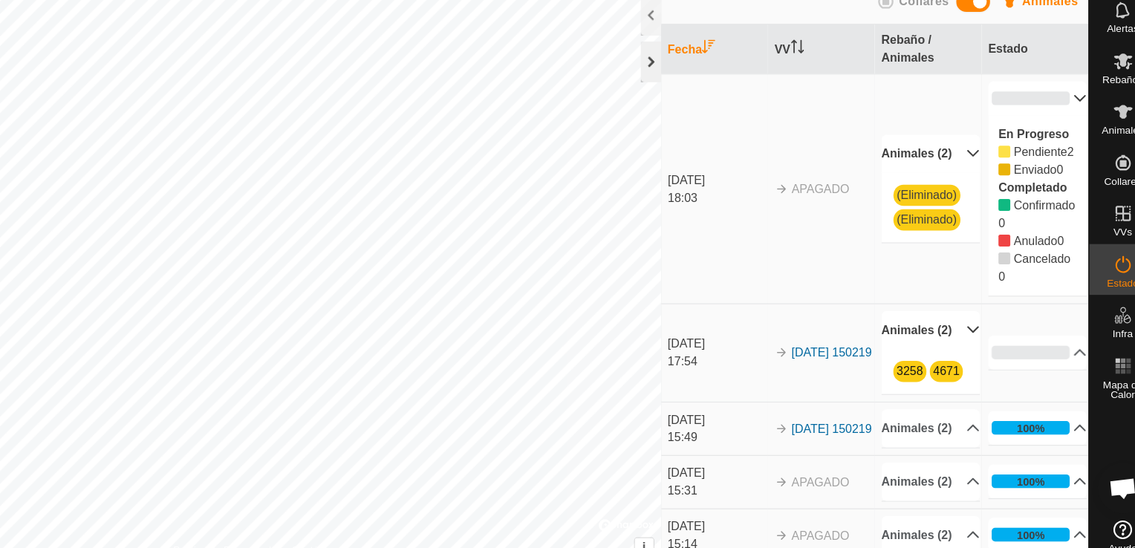
click at [697, 105] on div at bounding box center [692, 108] width 18 height 36
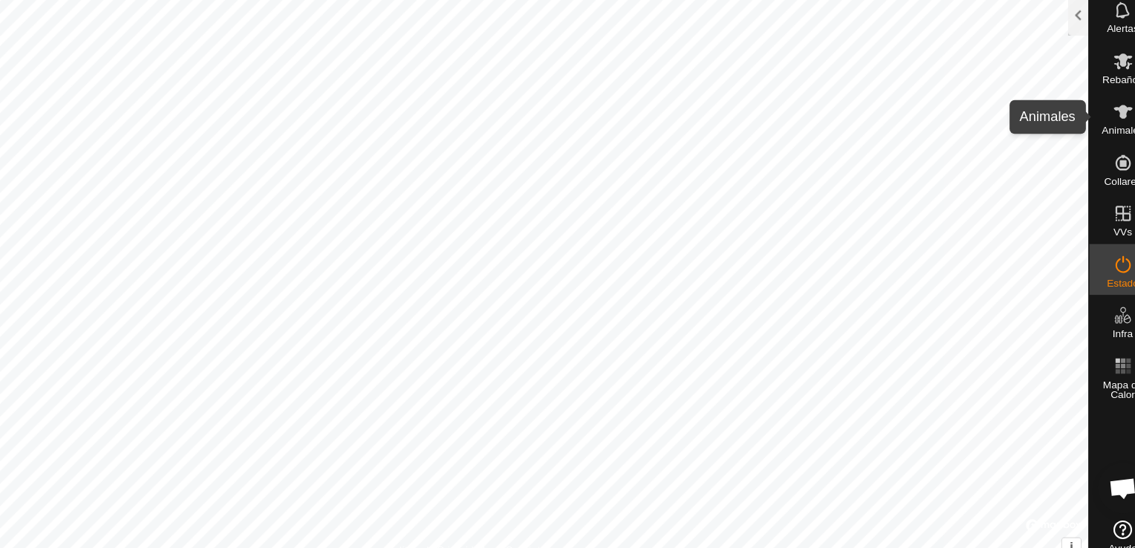
click at [1102, 153] on icon at bounding box center [1105, 152] width 16 height 12
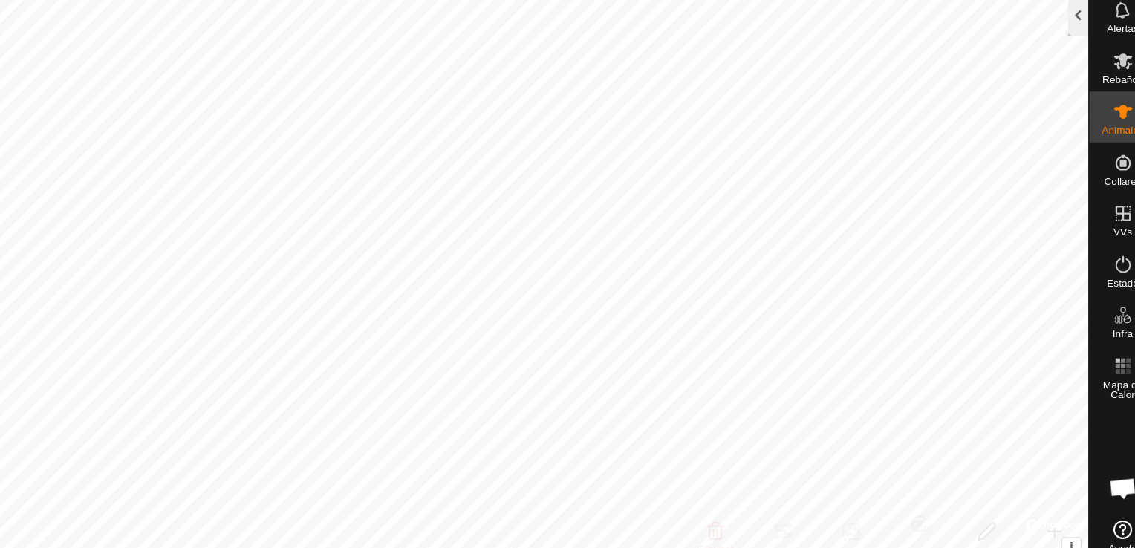
click at [1067, 68] on div at bounding box center [1066, 67] width 18 height 36
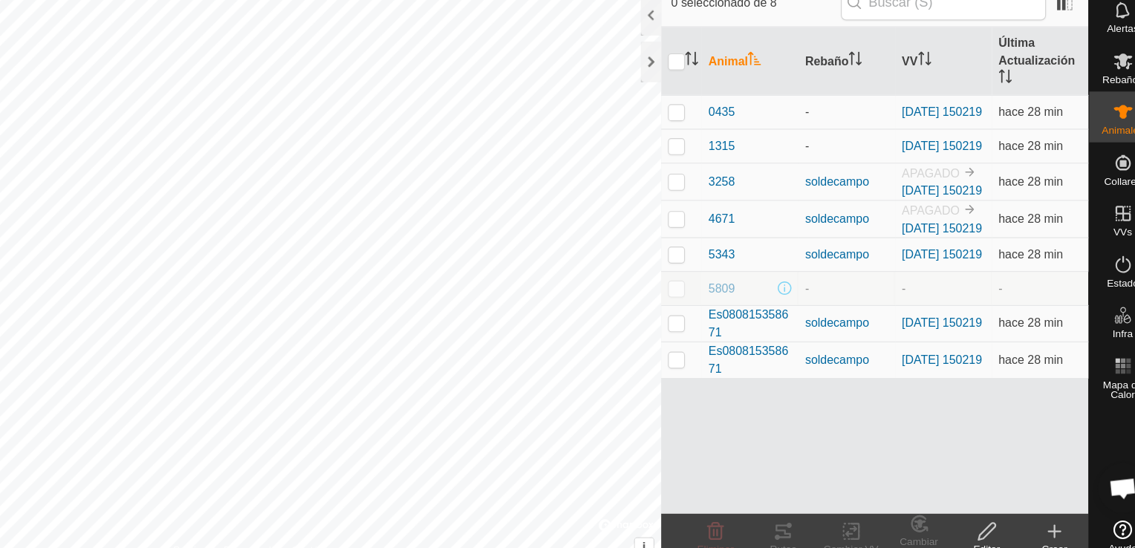
click at [717, 312] on p-checkbox at bounding box center [714, 306] width 15 height 12
checkbox input "true"
click at [983, 519] on icon at bounding box center [986, 519] width 15 height 15
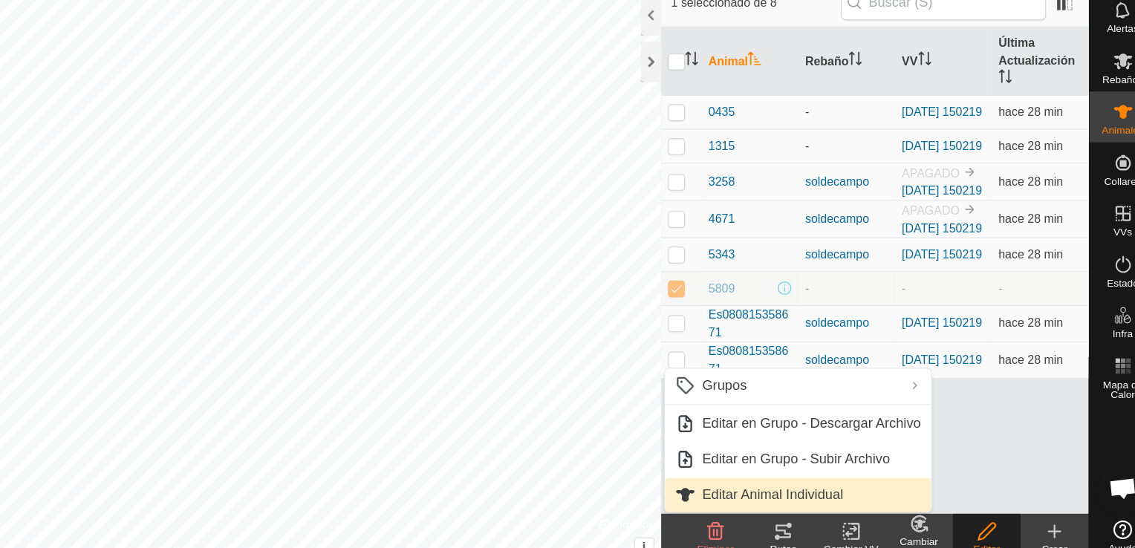
click at [849, 484] on link "Editar Animal Individual" at bounding box center [820, 487] width 233 height 30
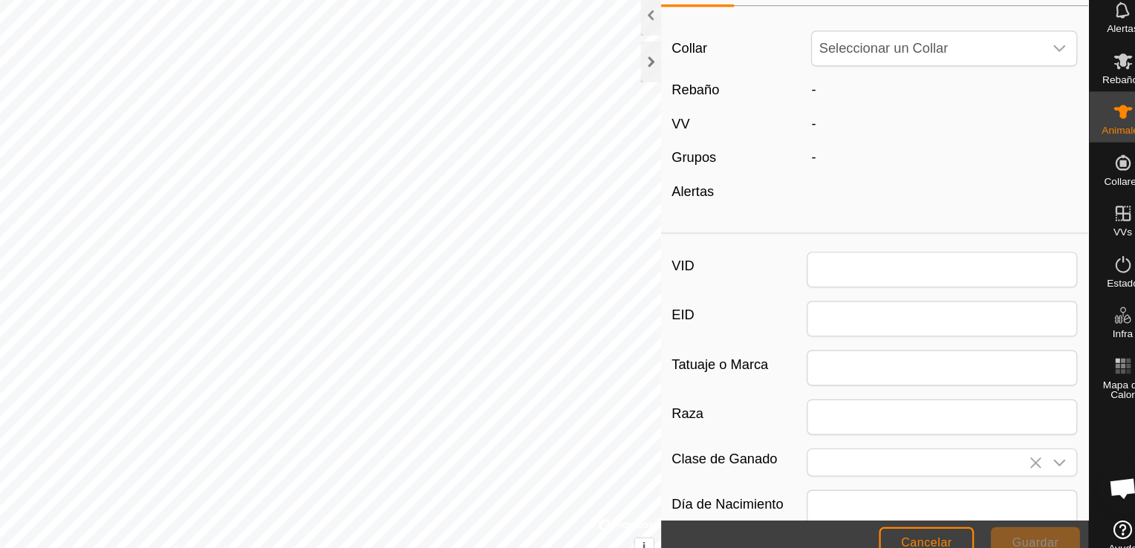
type input "5809"
type input "0"
click at [1044, 95] on icon "dropdown trigger" at bounding box center [1050, 96] width 12 height 12
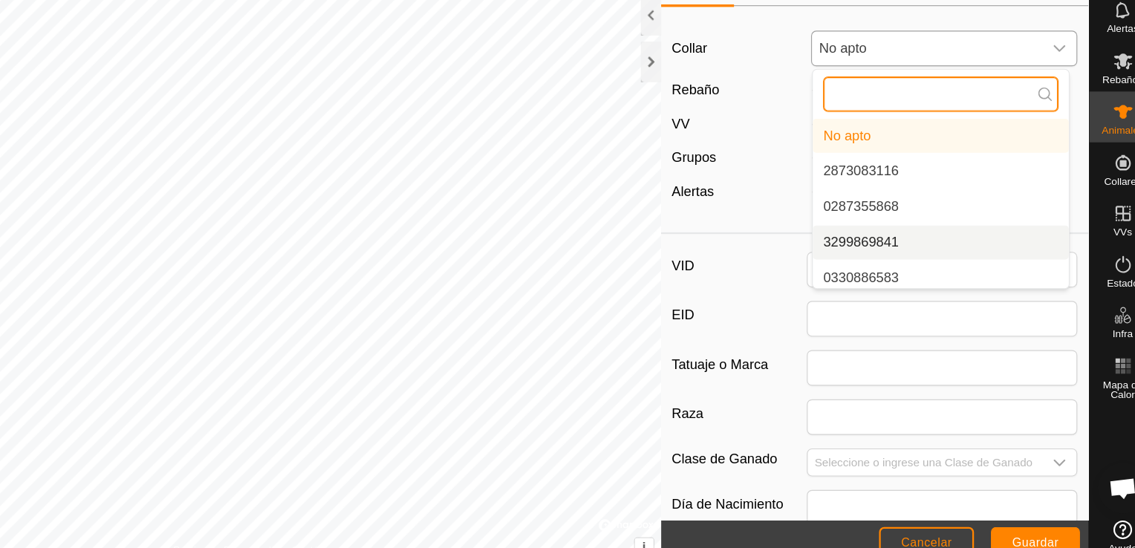
scroll to position [6, 0]
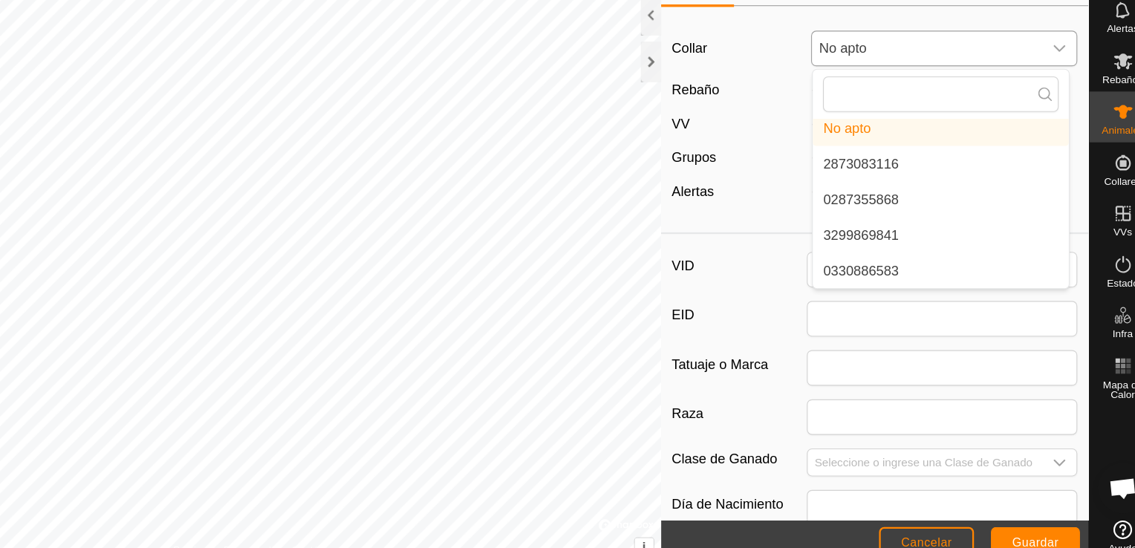
click at [900, 199] on li "2873083116" at bounding box center [946, 198] width 224 height 30
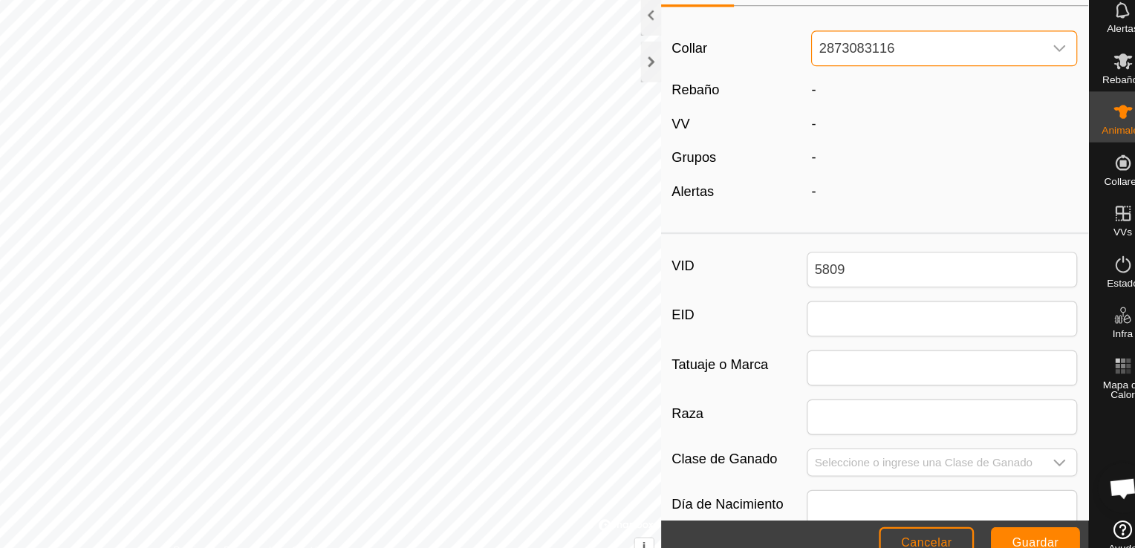
scroll to position [0, 0]
click at [855, 144] on div "Collar 2873083116 Rebaño - VV - Grupos - Alertas -" at bounding box center [888, 161] width 374 height 181
click at [838, 137] on div "-" at bounding box center [948, 132] width 245 height 18
click at [1043, 88] on div "dropdown trigger" at bounding box center [1050, 96] width 30 height 30
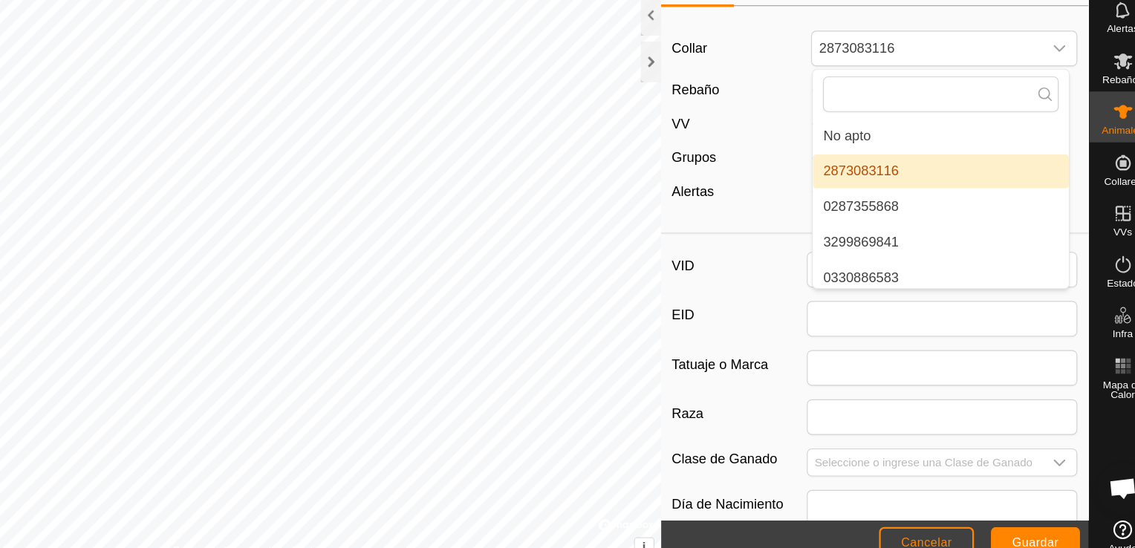
click at [901, 209] on li "2873083116" at bounding box center [946, 204] width 224 height 30
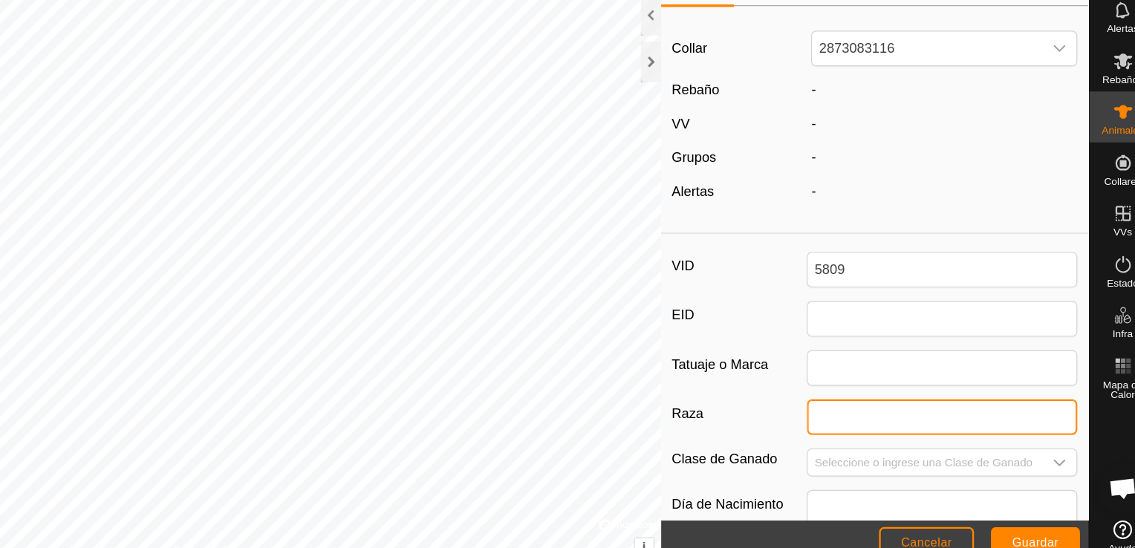
click at [868, 419] on input "Raza" at bounding box center [947, 418] width 237 height 31
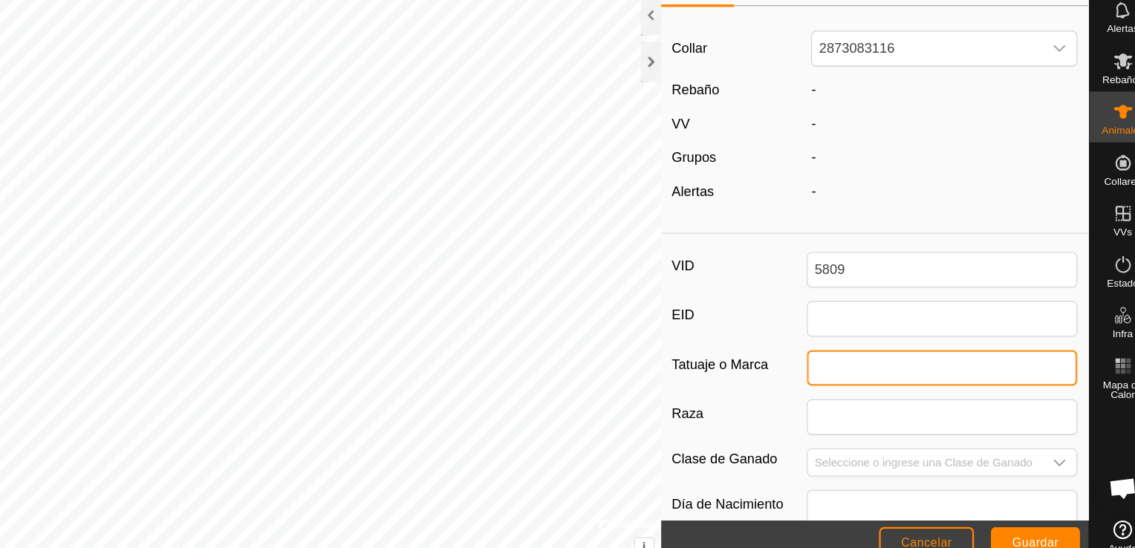
click at [882, 368] on input "Tatuaje o Marca" at bounding box center [947, 375] width 237 height 31
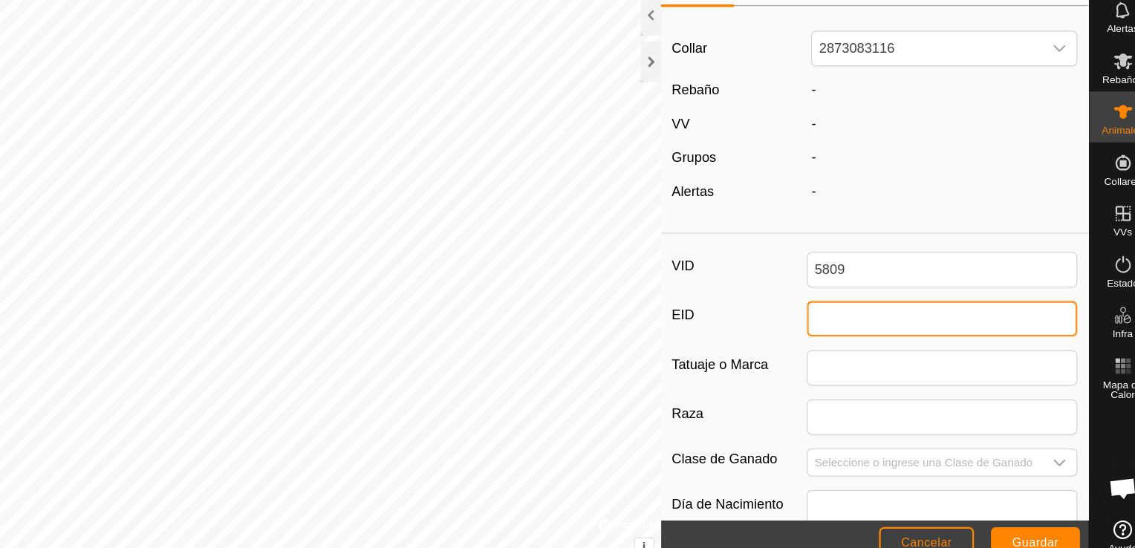
click at [832, 326] on input "EID" at bounding box center [947, 332] width 237 height 31
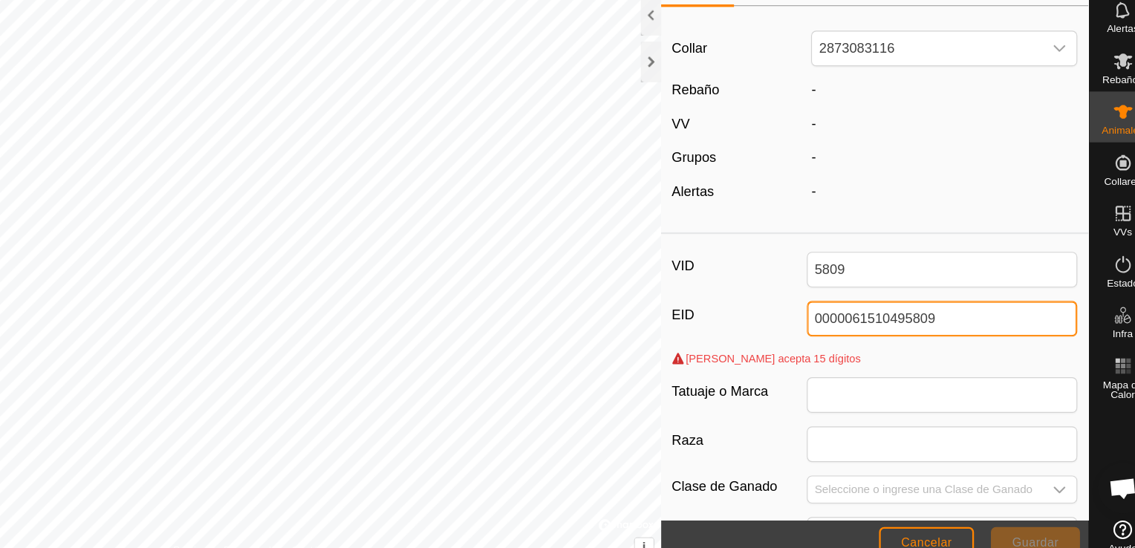
click at [858, 327] on input "0000061510495809" at bounding box center [947, 332] width 237 height 31
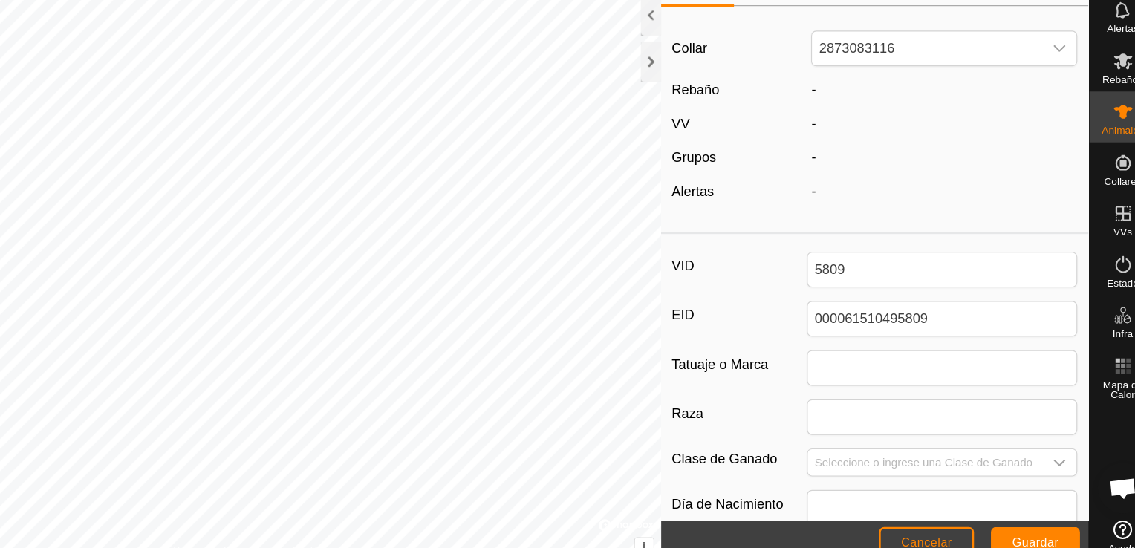
drag, startPoint x: 849, startPoint y: 141, endPoint x: 923, endPoint y: 153, distance: 74.5
click at [923, 153] on div "Collar 2873083116 Rebaño - VV - Grupos - Alertas -" at bounding box center [888, 161] width 374 height 181
click at [923, 153] on div "-" at bounding box center [948, 162] width 245 height 18
click at [1044, 453] on icon "dropdown trigger" at bounding box center [1050, 459] width 12 height 12
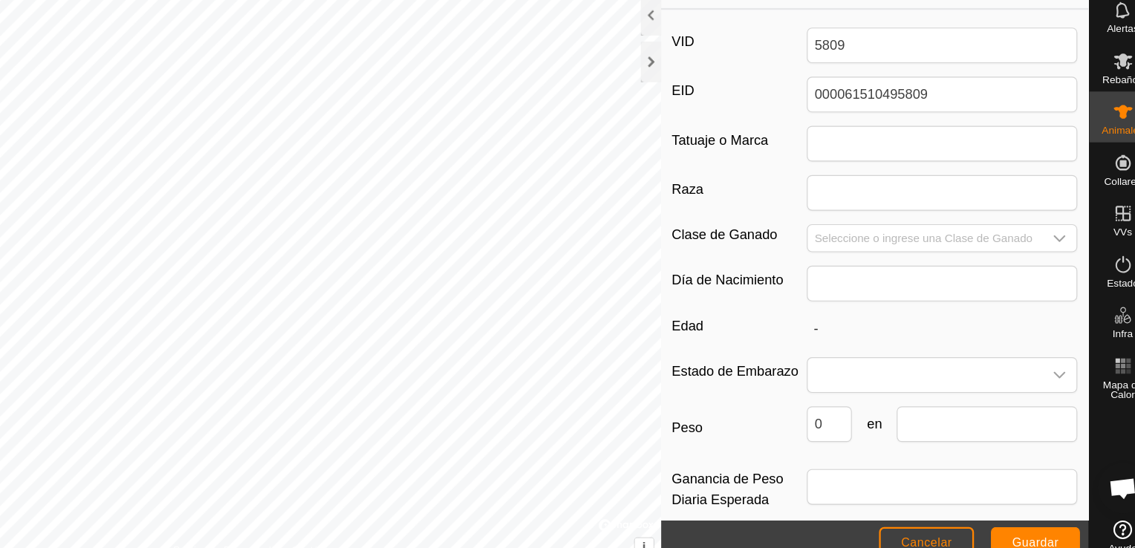
scroll to position [212, 0]
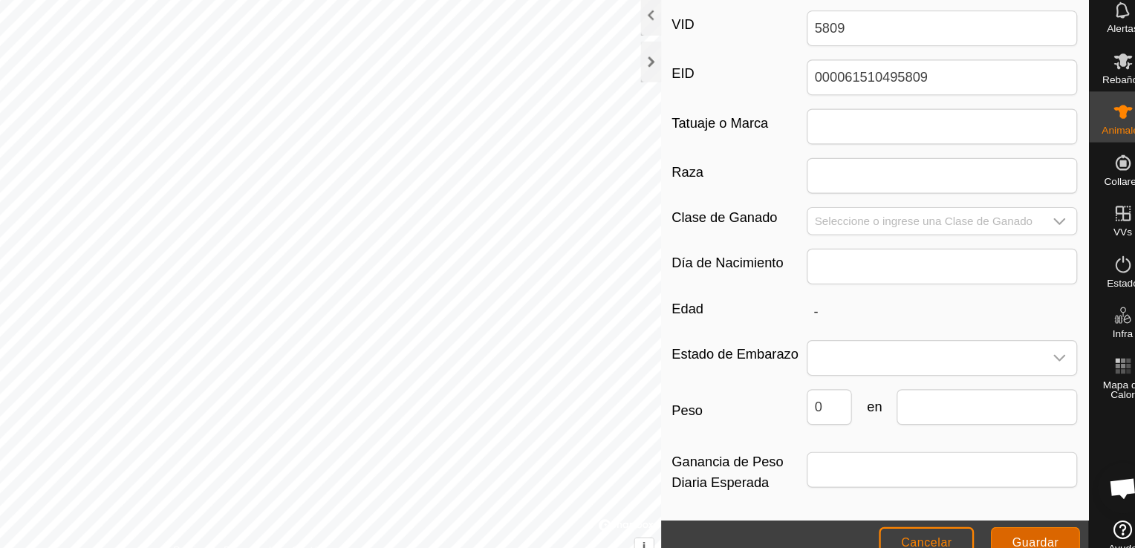
click at [1028, 524] on span "Guardar" at bounding box center [1028, 529] width 41 height 12
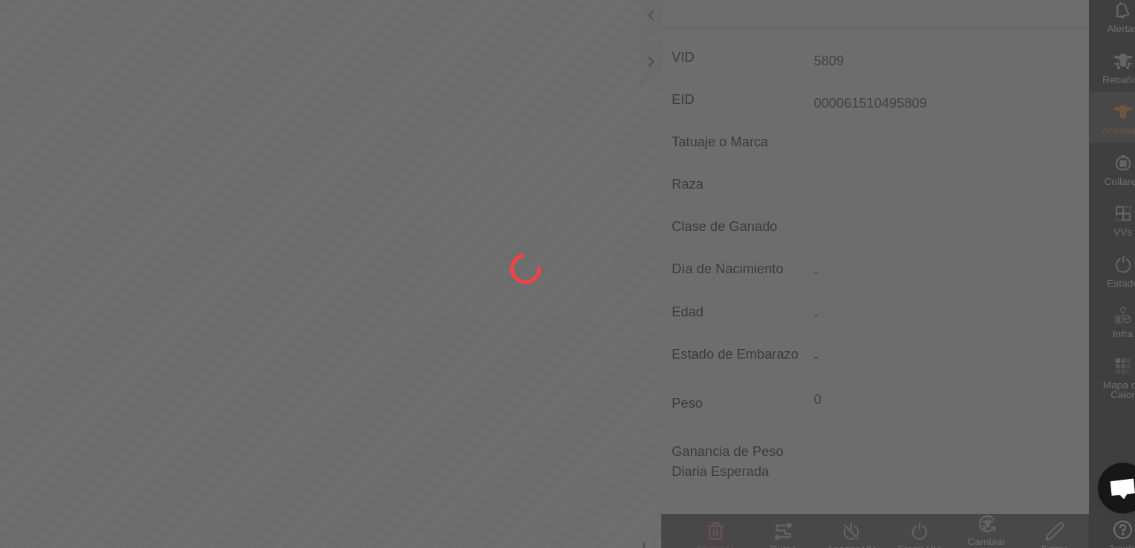
type input "-"
type input "0 kg"
type input "-"
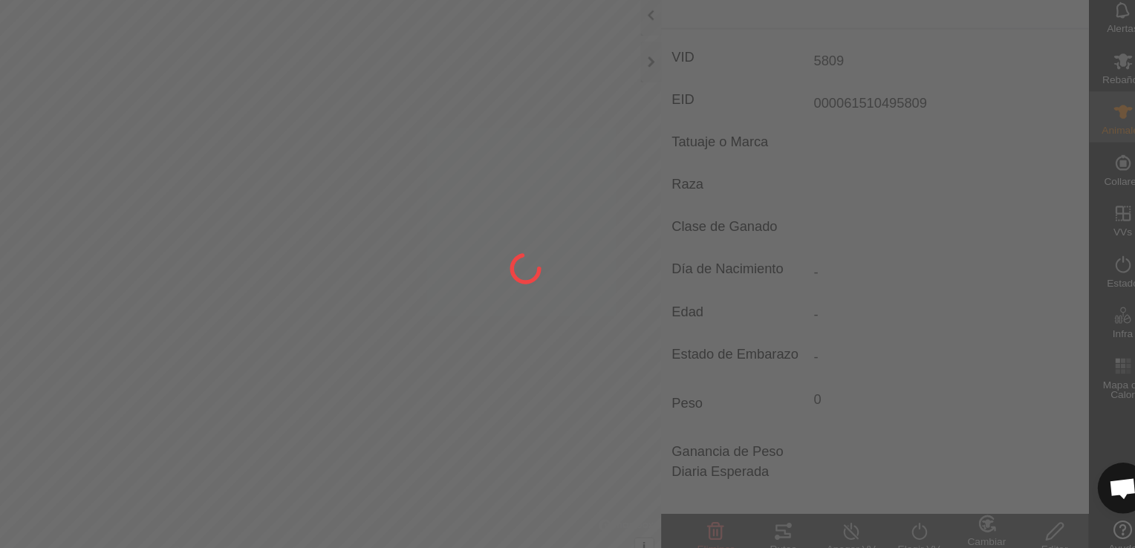
type input "-"
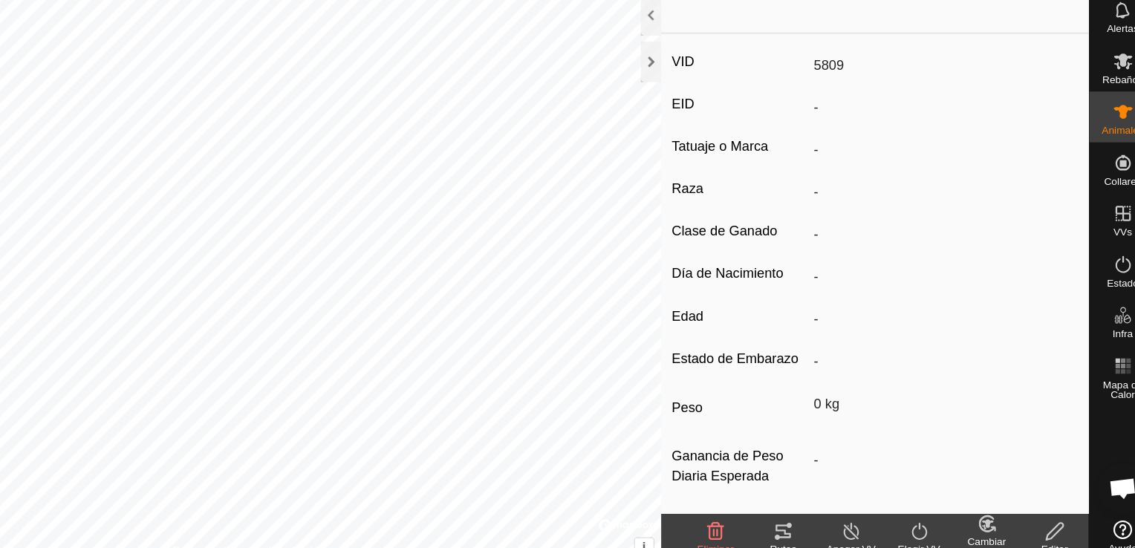
type input "000061510495809"
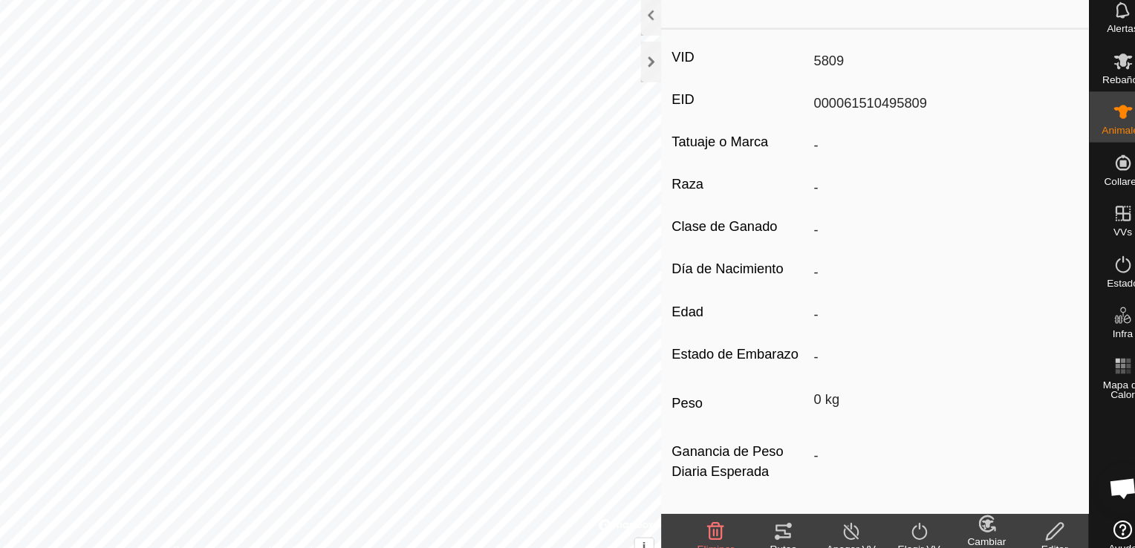
drag, startPoint x: 972, startPoint y: 466, endPoint x: 1006, endPoint y: 402, distance: 71.8
click at [1006, 402] on div "VID 5809 EID 000061510495809 Tatuaje o Marca - Raza - Clase de Ganado - Día de …" at bounding box center [888, 294] width 374 height 419
click at [930, 522] on icon at bounding box center [927, 519] width 19 height 18
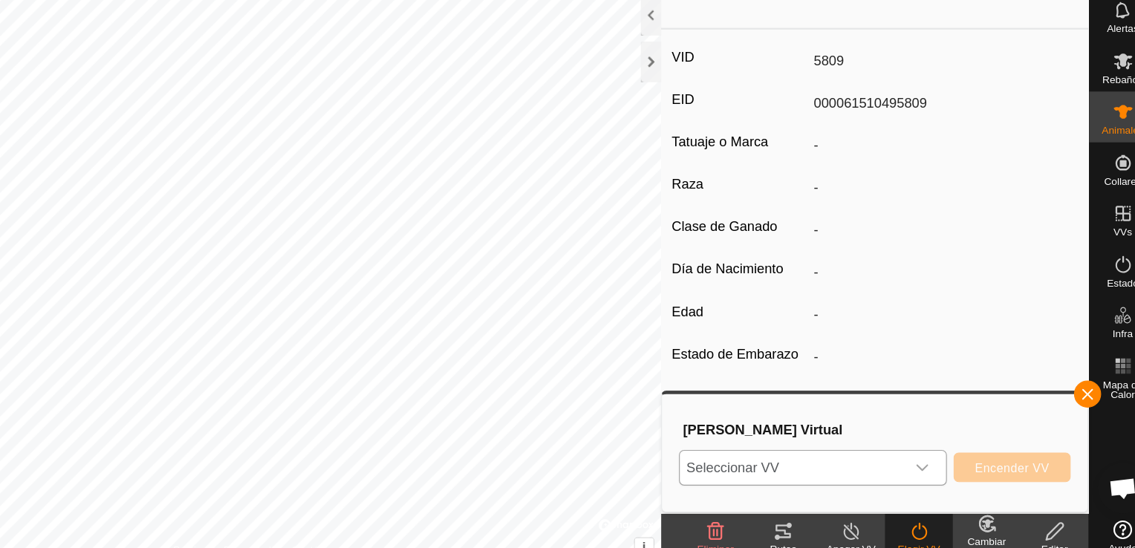
click at [936, 459] on icon "dropdown trigger" at bounding box center [930, 463] width 12 height 12
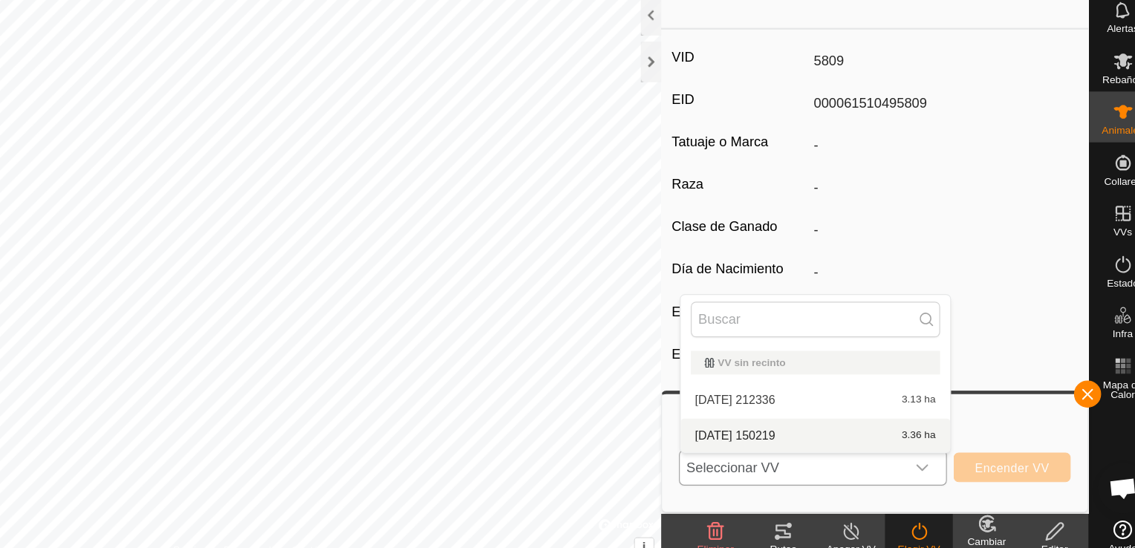
click at [878, 436] on li "2025-10-13 150219 3.36 ha" at bounding box center [836, 435] width 236 height 30
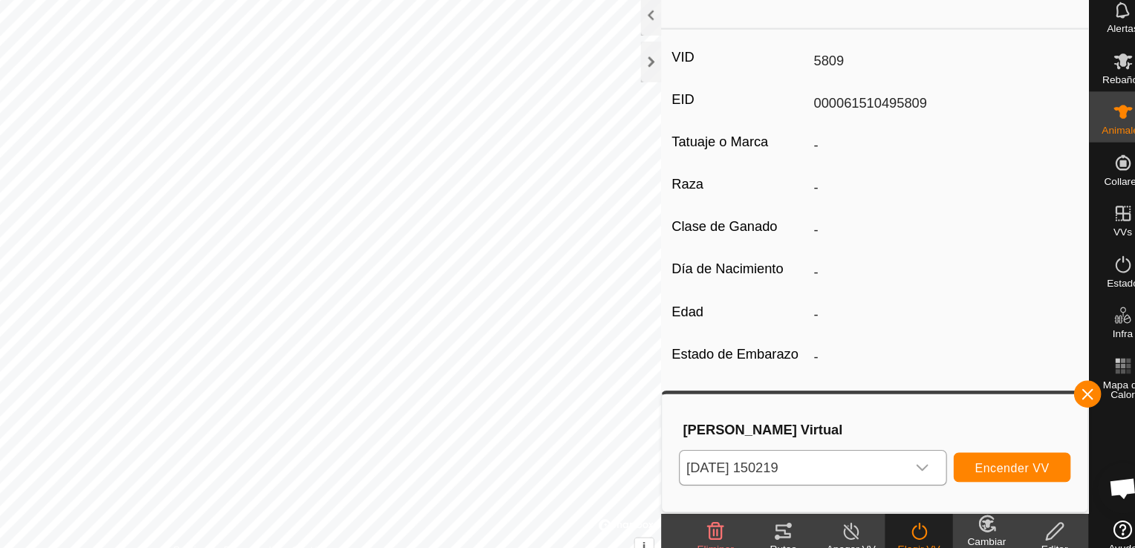
click at [878, 436] on h3 "Elegir Vallado Virtual" at bounding box center [889, 430] width 339 height 14
click at [991, 464] on span "Encender VV" at bounding box center [1008, 463] width 65 height 12
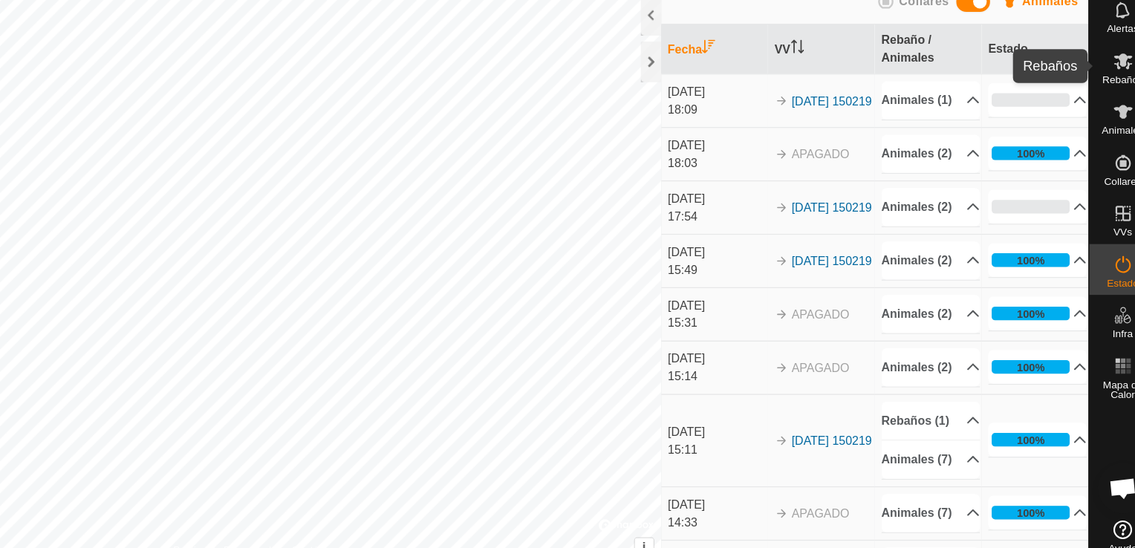
click at [1104, 105] on icon at bounding box center [1105, 107] width 16 height 14
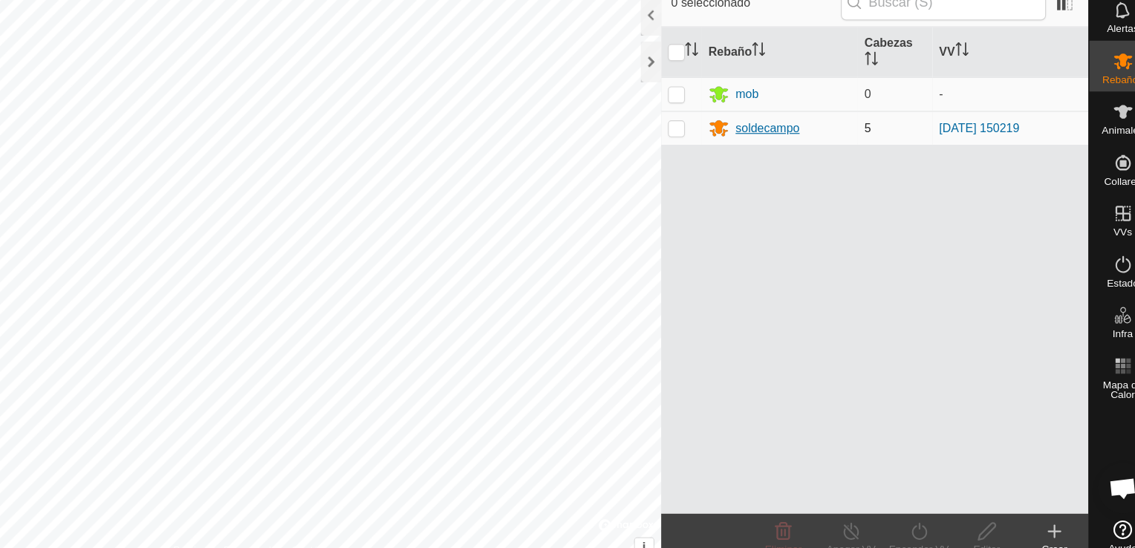
click at [799, 166] on div "soldecampo" at bounding box center [794, 166] width 56 height 16
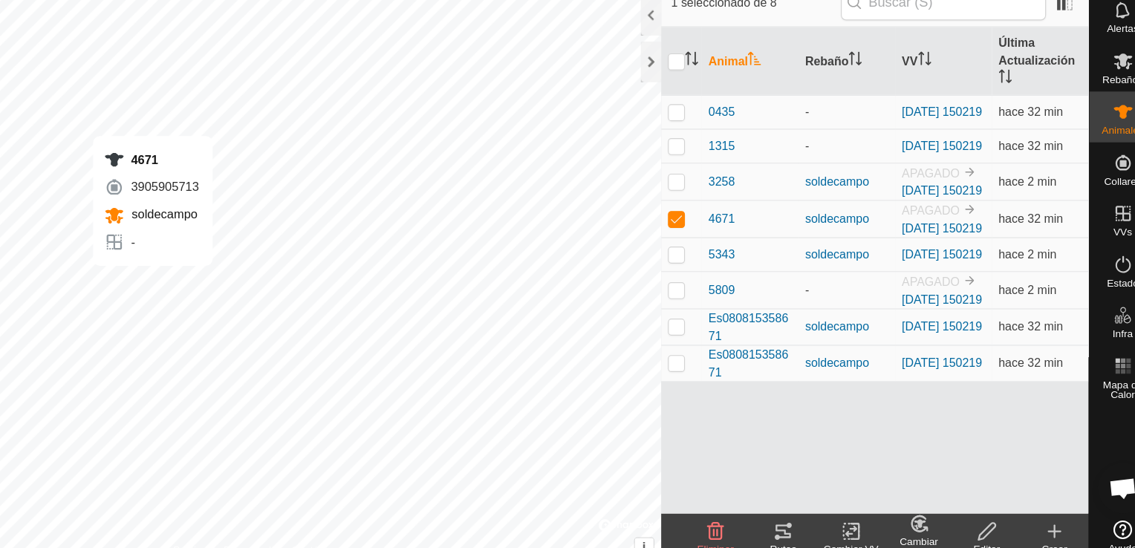
checkbox input "false"
click at [713, 218] on p-checkbox at bounding box center [714, 212] width 15 height 12
checkbox input "true"
click at [715, 251] on p-tablecheckbox at bounding box center [714, 245] width 15 height 12
checkbox input "true"
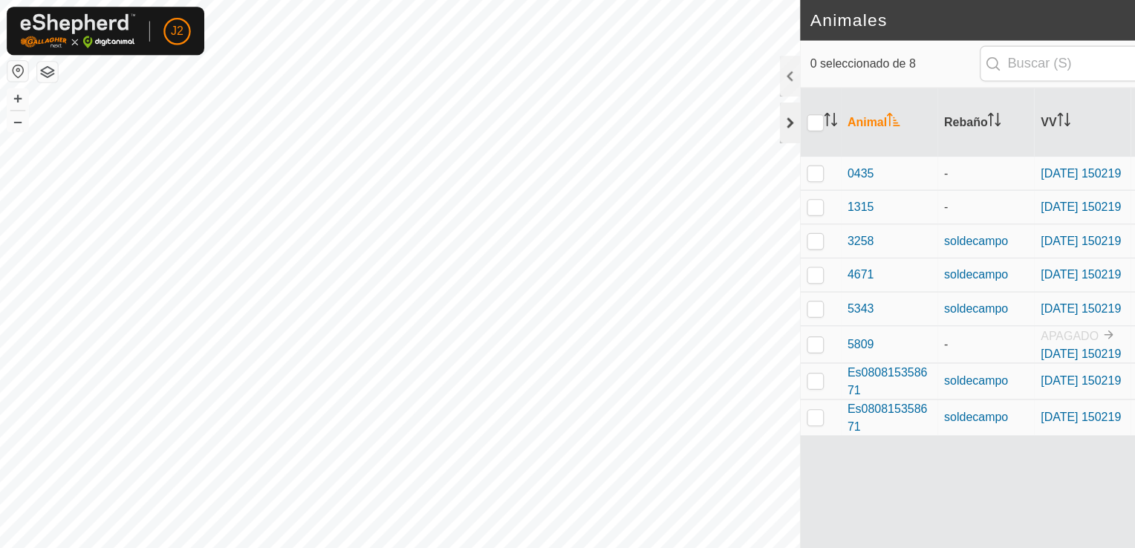
click at [685, 113] on div at bounding box center [692, 108] width 18 height 36
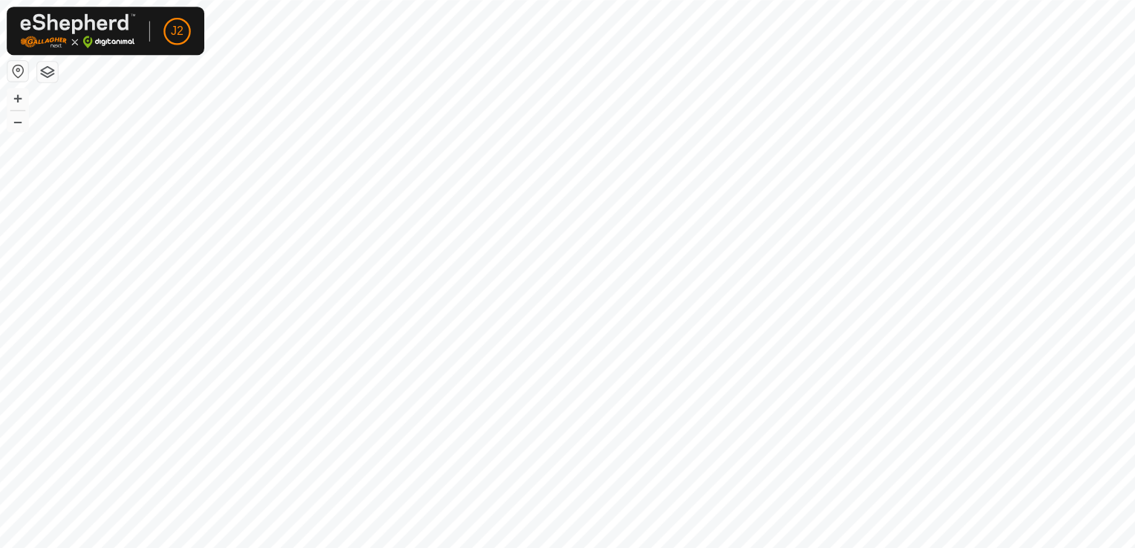
click at [44, 63] on button "button" at bounding box center [42, 63] width 18 height 18
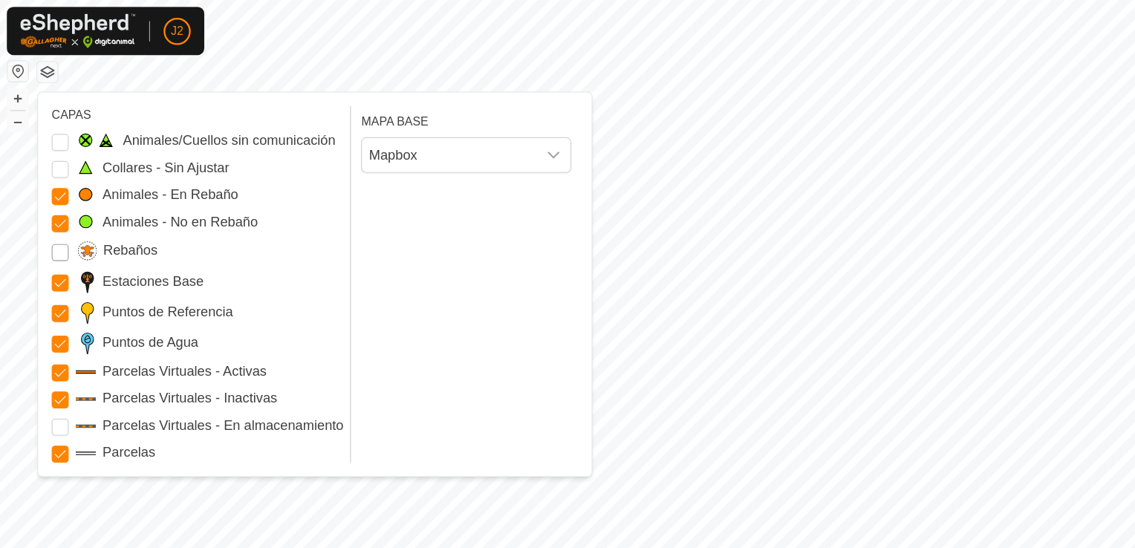
click at [54, 218] on input "Rebaños" at bounding box center [52, 221] width 15 height 15
click at [16, 65] on button "button" at bounding box center [16, 62] width 18 height 18
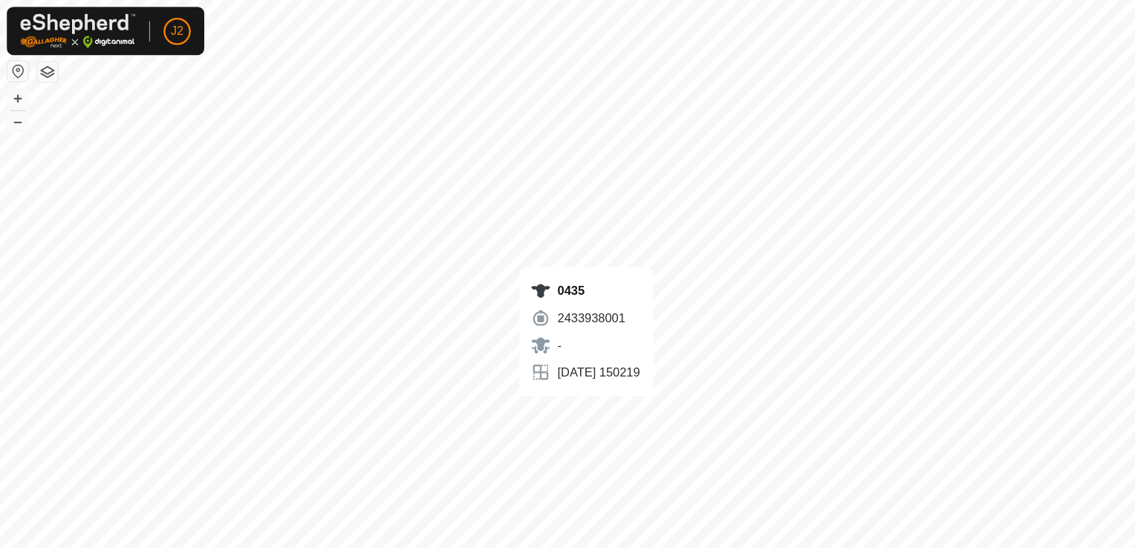
checkbox input "true"
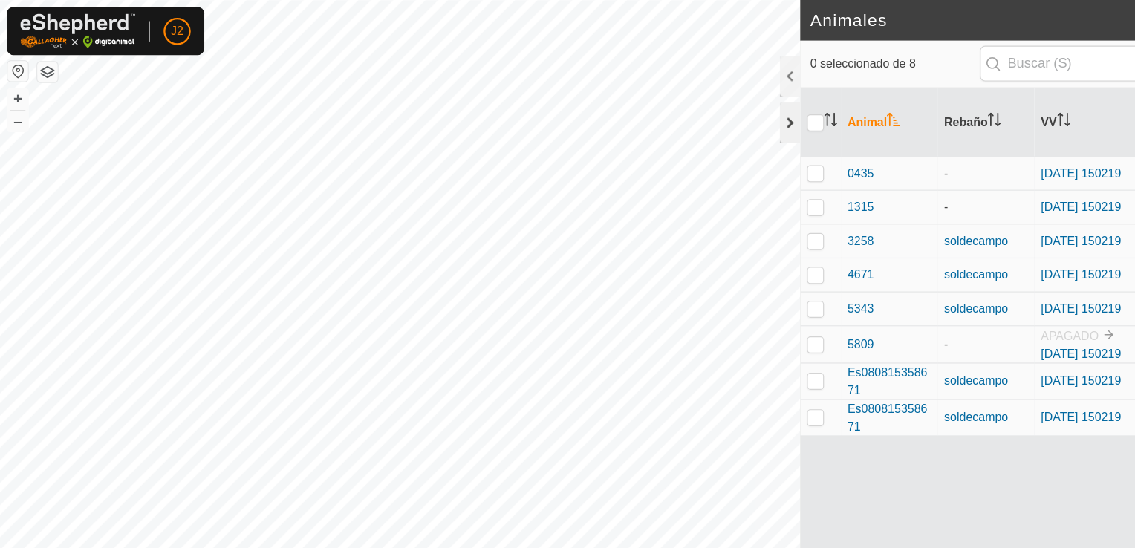
click at [691, 110] on div at bounding box center [692, 108] width 18 height 36
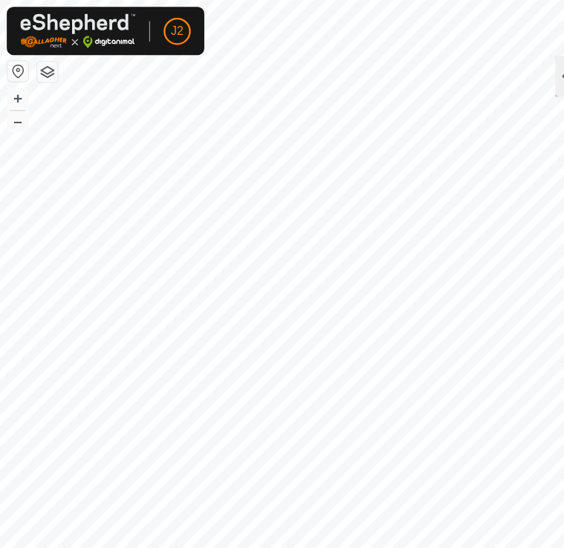
click at [488, 75] on div at bounding box center [495, 67] width 18 height 36
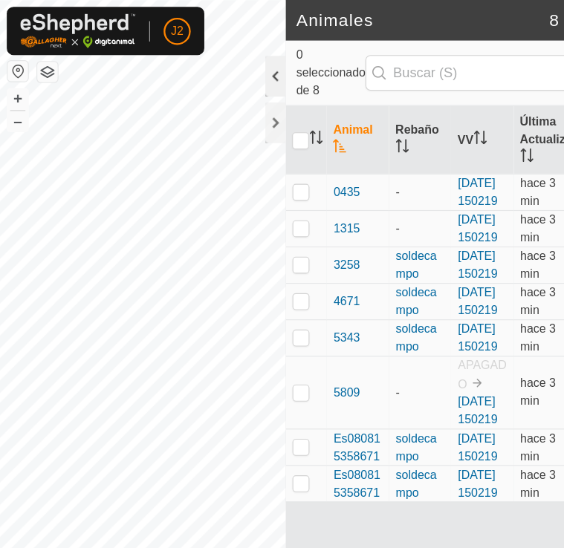
click at [241, 72] on div at bounding box center [241, 67] width 18 height 36
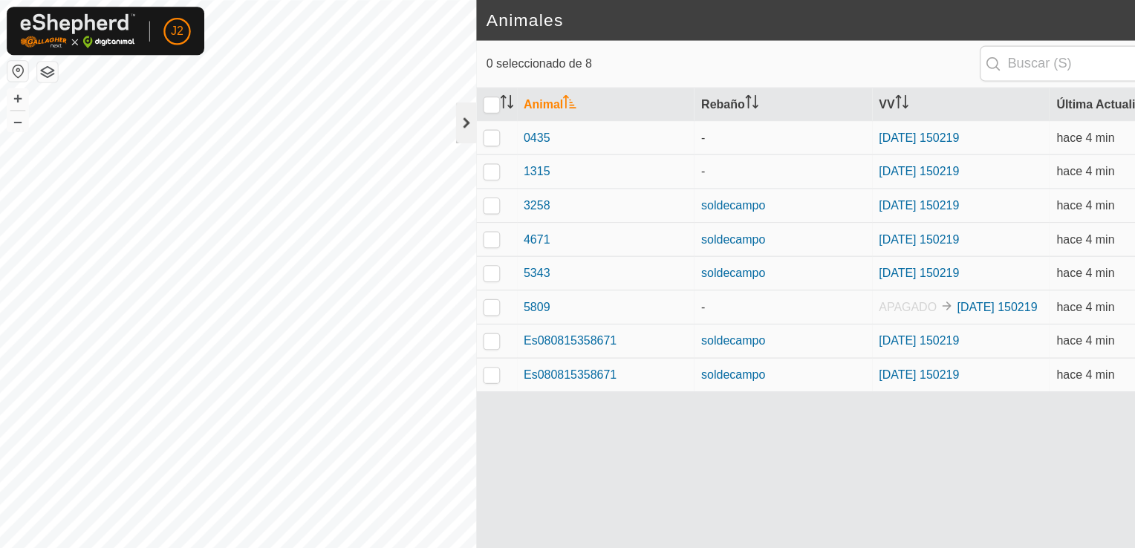
click at [407, 107] on div at bounding box center [408, 108] width 18 height 36
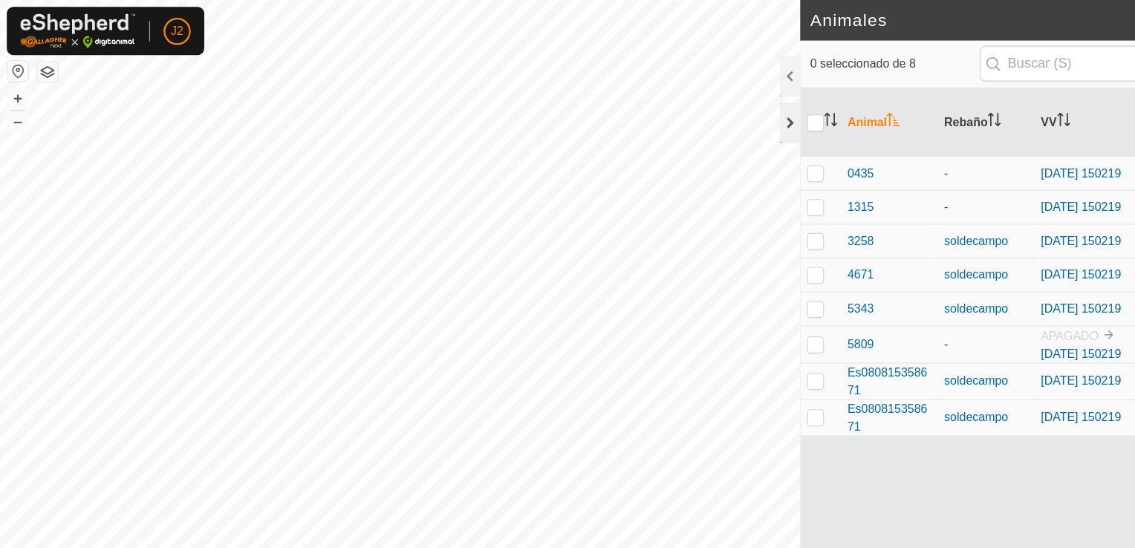
click at [693, 108] on div at bounding box center [692, 108] width 18 height 36
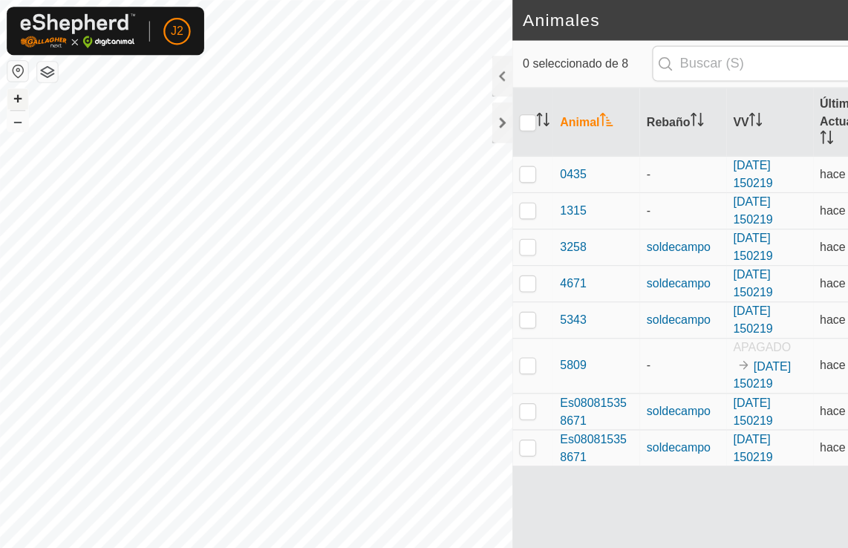
click at [11, 85] on button "+" at bounding box center [16, 87] width 18 height 18
click at [13, 110] on button "–" at bounding box center [16, 106] width 18 height 18
click at [15, 86] on button "+" at bounding box center [16, 87] width 18 height 18
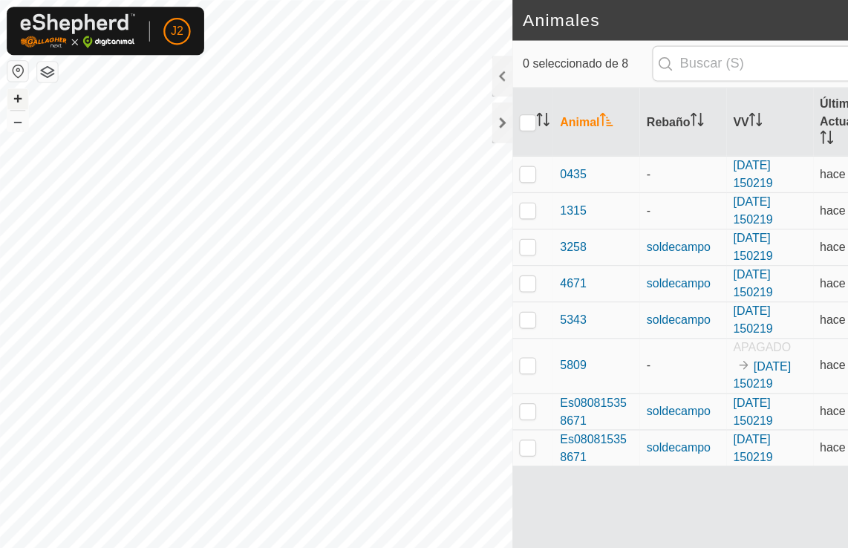
click at [15, 86] on button "+" at bounding box center [16, 87] width 18 height 18
click at [389, 0] on html "J2 Horarios Alertas Rebaños Animales Collares VVs Estado Infra Mapa de Calor Ay…" at bounding box center [424, 274] width 848 height 548
click at [16, 113] on button "–" at bounding box center [16, 106] width 18 height 18
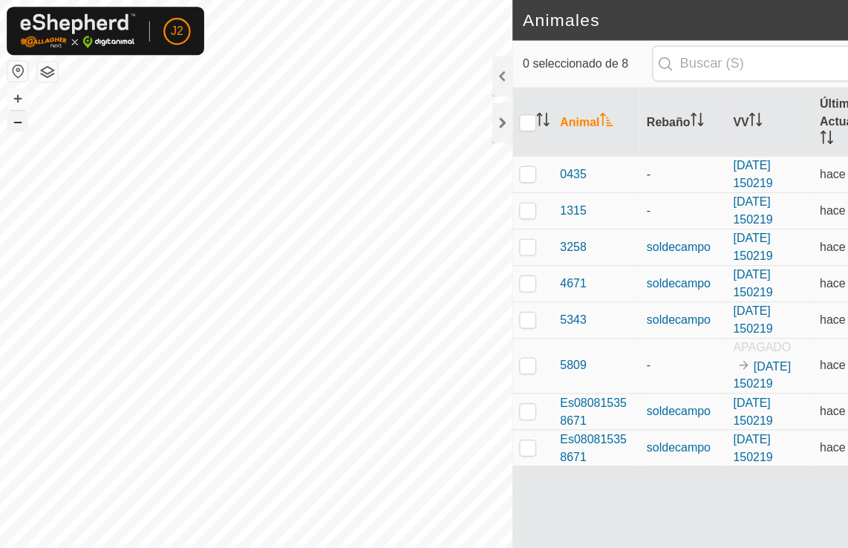
click at [16, 113] on button "–" at bounding box center [16, 106] width 18 height 18
click at [11, 57] on button "button" at bounding box center [16, 62] width 18 height 18
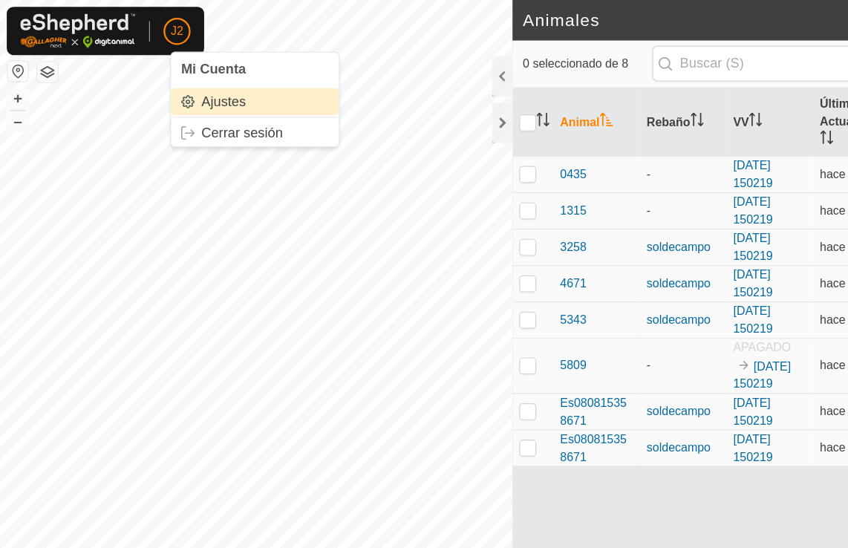
click at [193, 88] on link "Ajustes" at bounding box center [223, 89] width 147 height 24
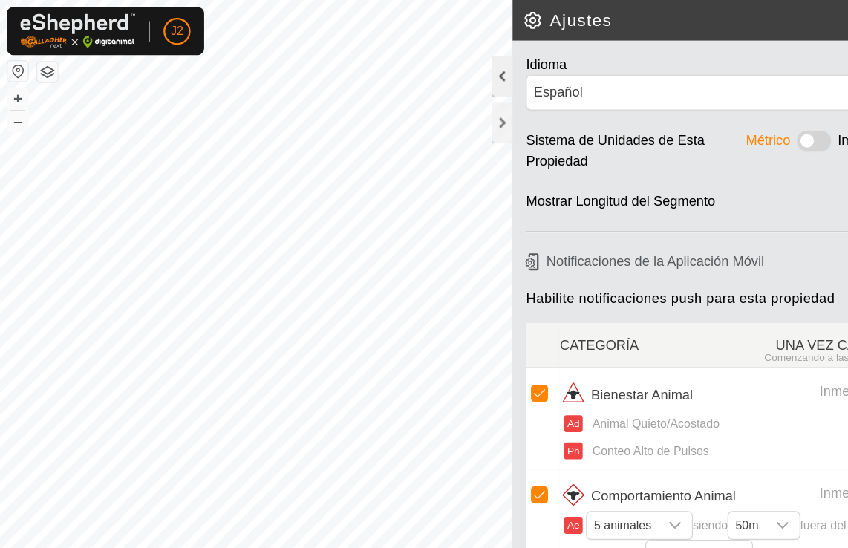
click at [438, 74] on div at bounding box center [440, 67] width 18 height 36
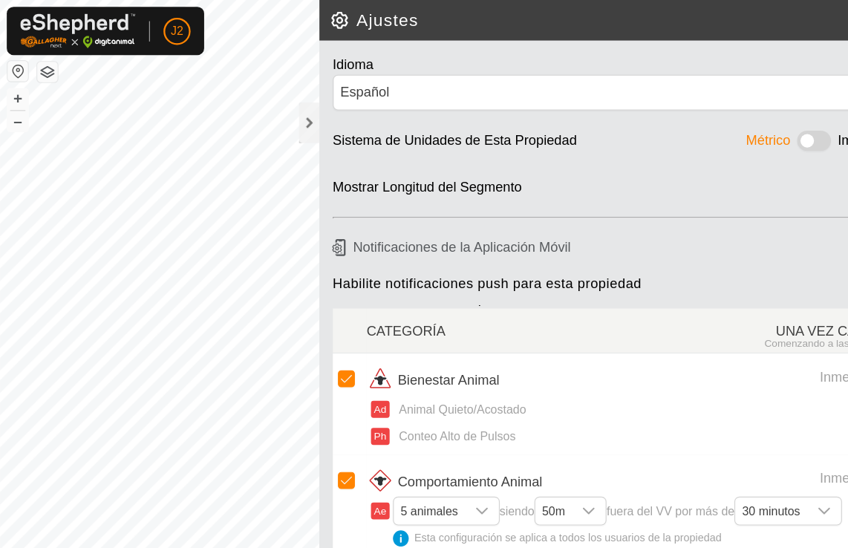
drag, startPoint x: 549, startPoint y: 391, endPoint x: 593, endPoint y: 353, distance: 57.9
click at [593, 353] on ul "Ad Animal Quieto/Acostado Ph Conteo Alto de Pulsos" at bounding box center [548, 375] width 446 height 48
drag, startPoint x: 722, startPoint y: 290, endPoint x: 592, endPoint y: 301, distance: 131.2
click at [592, 301] on div "UNA VEZ CADA Comenzando a las 6 AM" at bounding box center [663, 289] width 228 height 33
click at [299, 215] on h6 "Notificaciones de la Aplicación Móvil" at bounding box center [534, 216] width 497 height 26
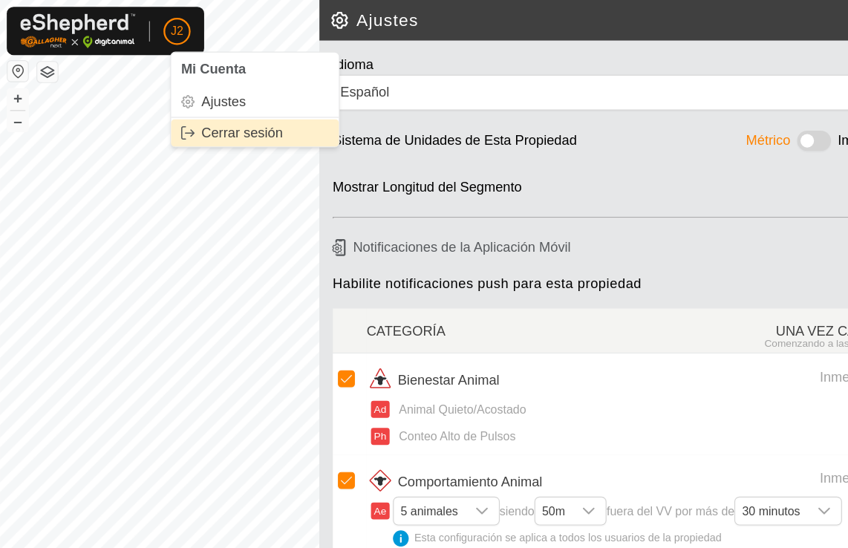
click at [192, 112] on link "Cerrar sesión" at bounding box center [223, 117] width 147 height 24
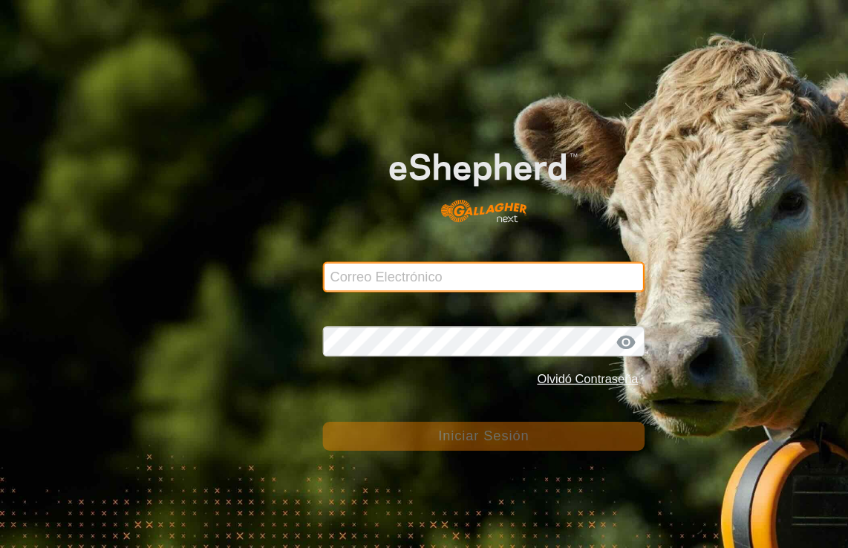
type input "j-fernandez@correoganadero.es"
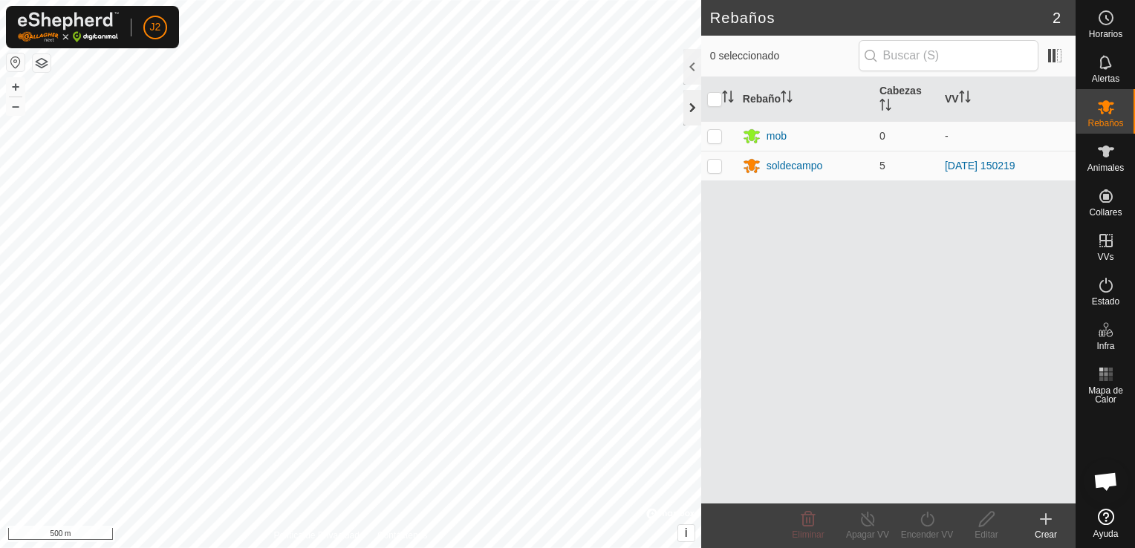
click at [689, 114] on div at bounding box center [692, 108] width 18 height 36
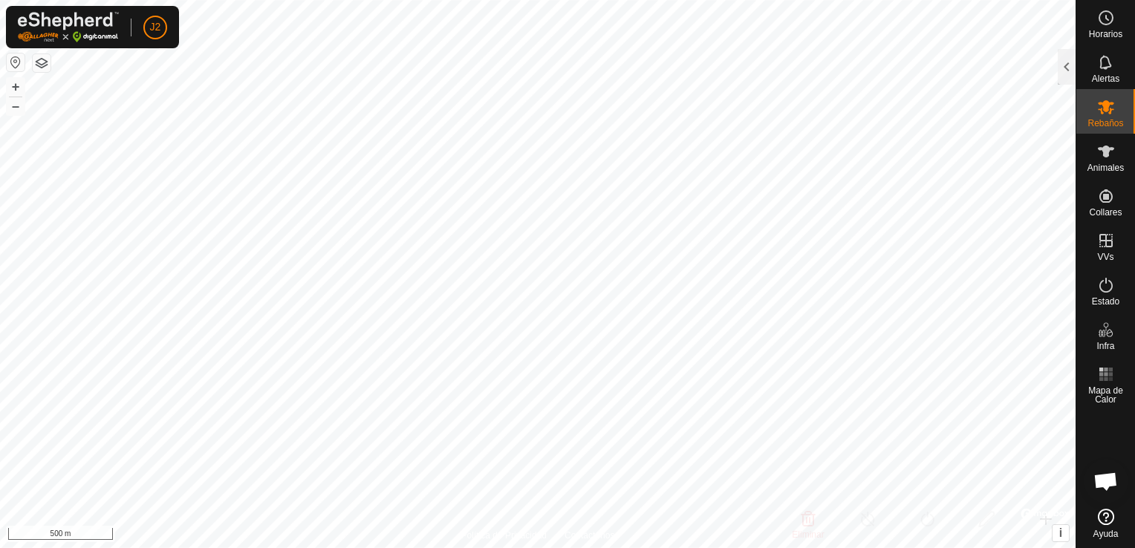
click at [462, 547] on html "J2 Horarios Alertas Rebaños Animales Collares VVs Estado Infra Mapa de Calor Ay…" at bounding box center [567, 274] width 1135 height 548
click at [18, 88] on button "+" at bounding box center [16, 87] width 18 height 18
click at [18, 82] on button "+" at bounding box center [16, 87] width 18 height 18
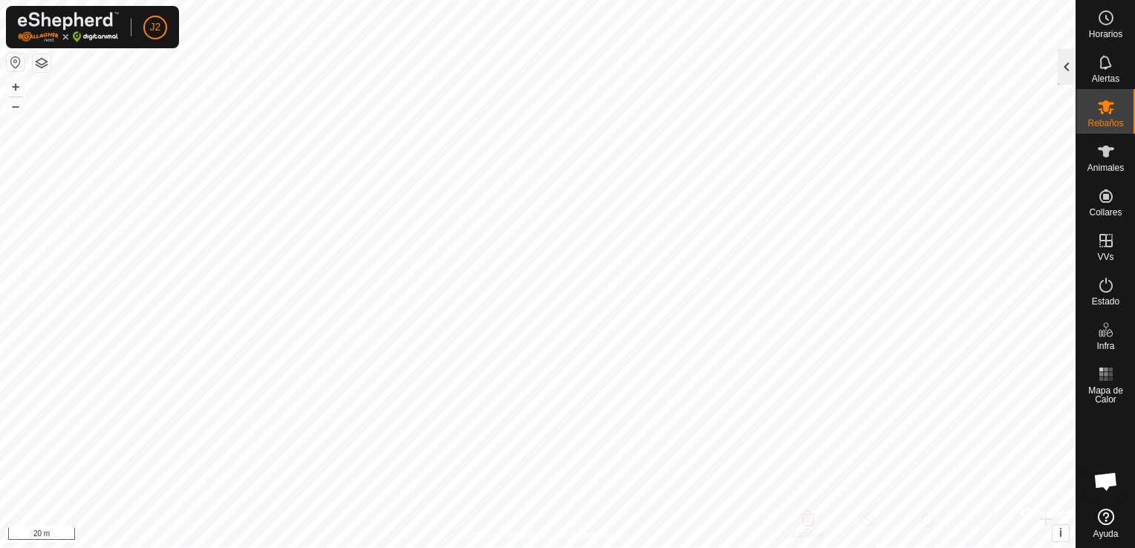
click at [1066, 70] on div at bounding box center [1066, 67] width 18 height 36
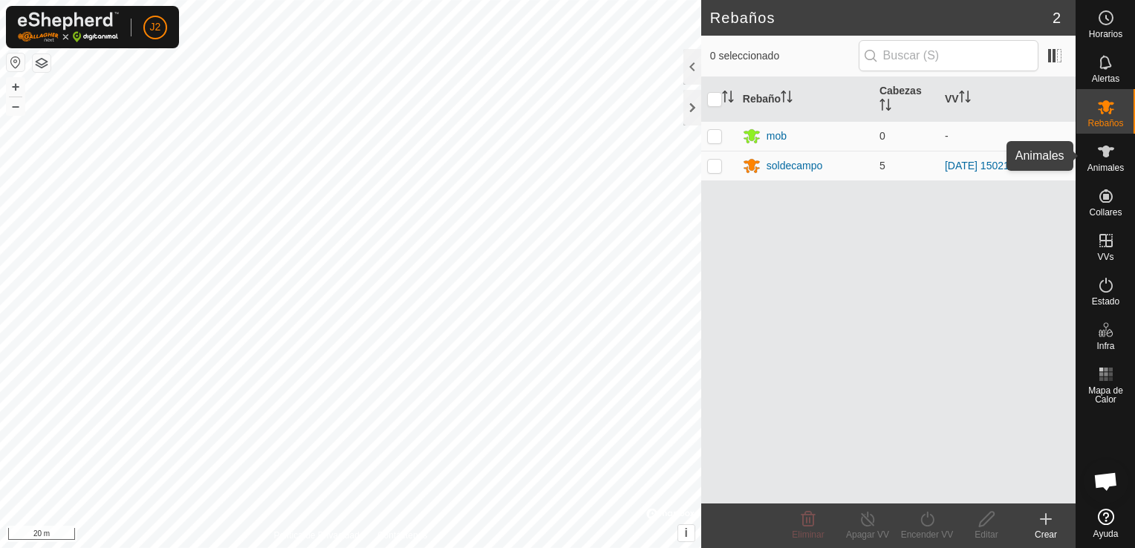
click at [1111, 157] on icon at bounding box center [1106, 152] width 18 height 18
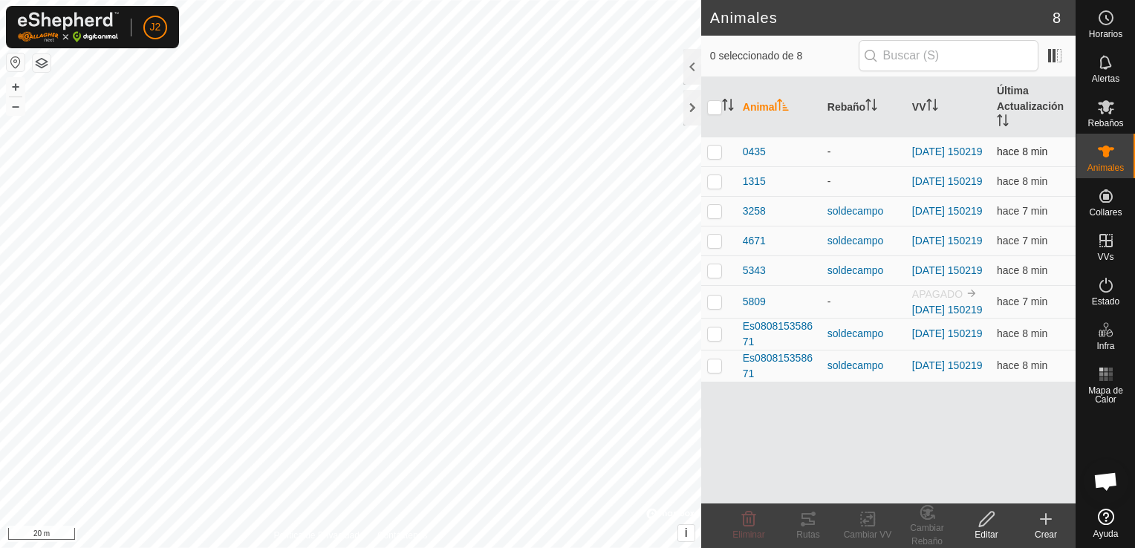
click at [844, 148] on div "-" at bounding box center [863, 152] width 73 height 16
click at [716, 102] on input "checkbox" at bounding box center [714, 107] width 15 height 15
checkbox input "true"
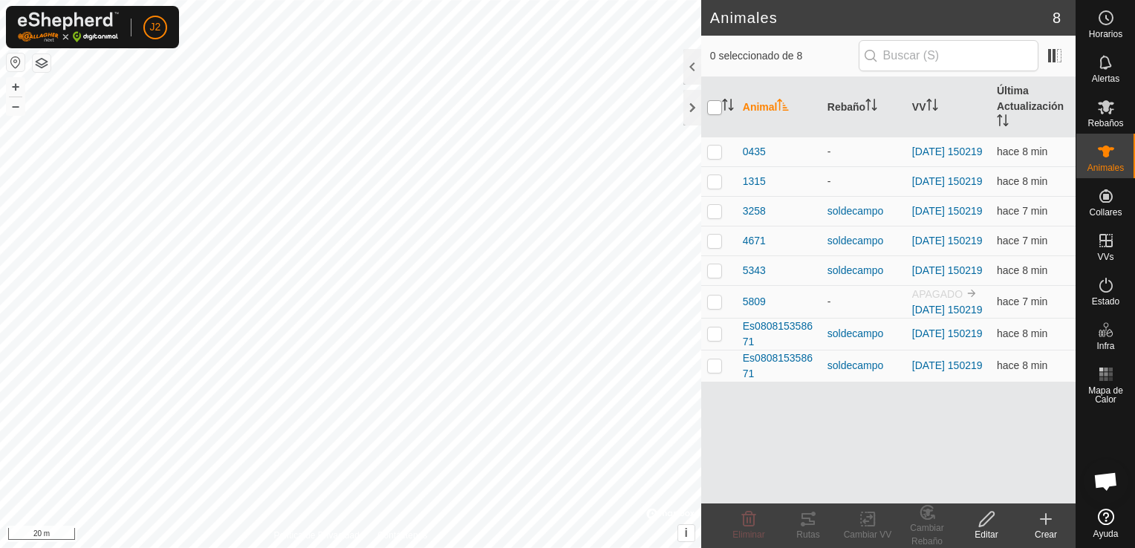
checkbox input "true"
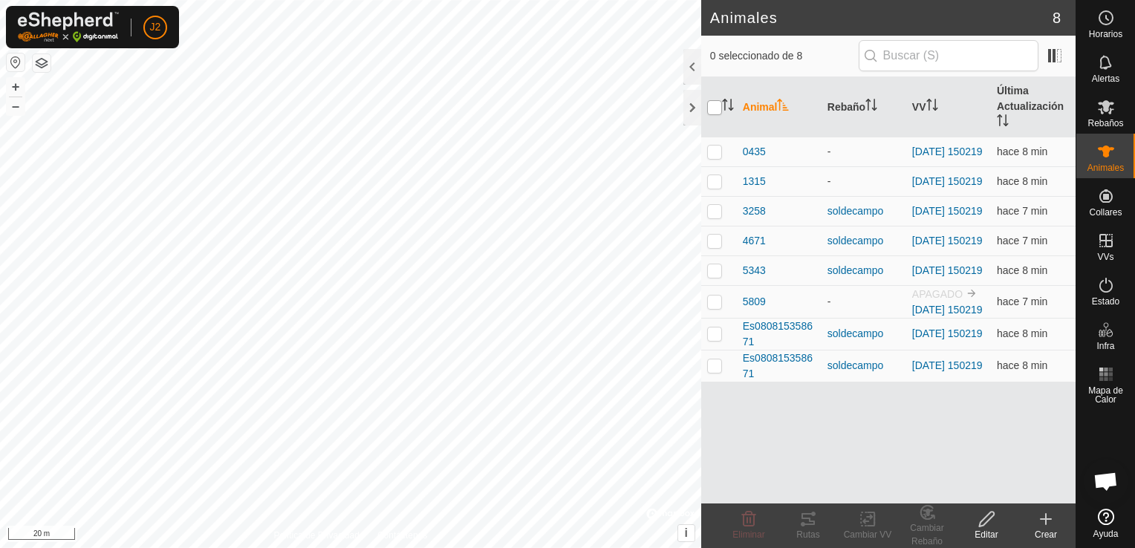
checkbox input "true"
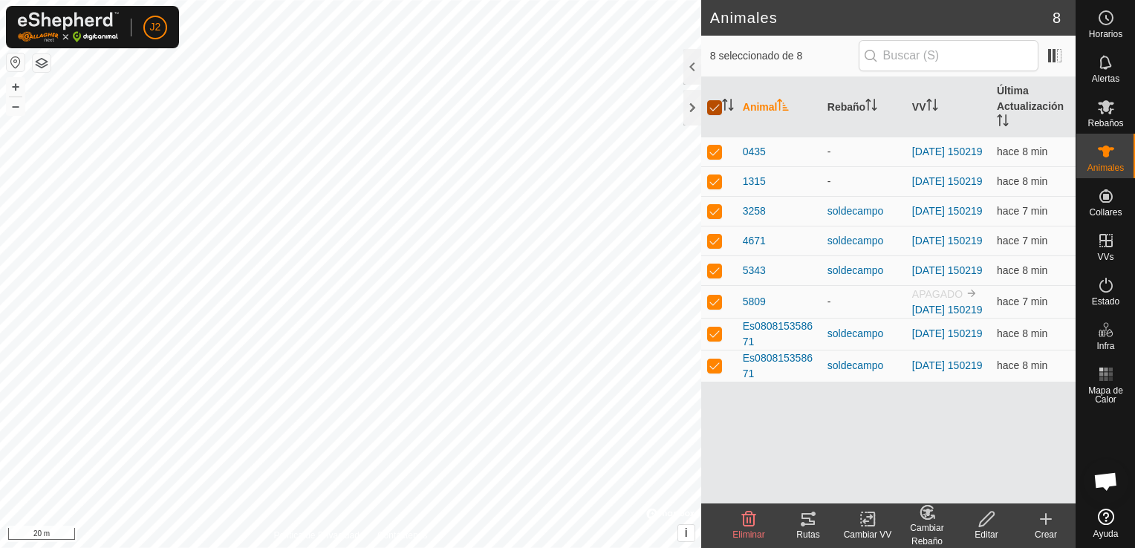
click at [674, 117] on div "Animales 8 8 seleccionado de 8 Animal Rebaño VV Última Actualización 0435 - [DA…" at bounding box center [537, 274] width 1075 height 548
click at [716, 105] on input "checkbox" at bounding box center [714, 107] width 15 height 15
checkbox input "false"
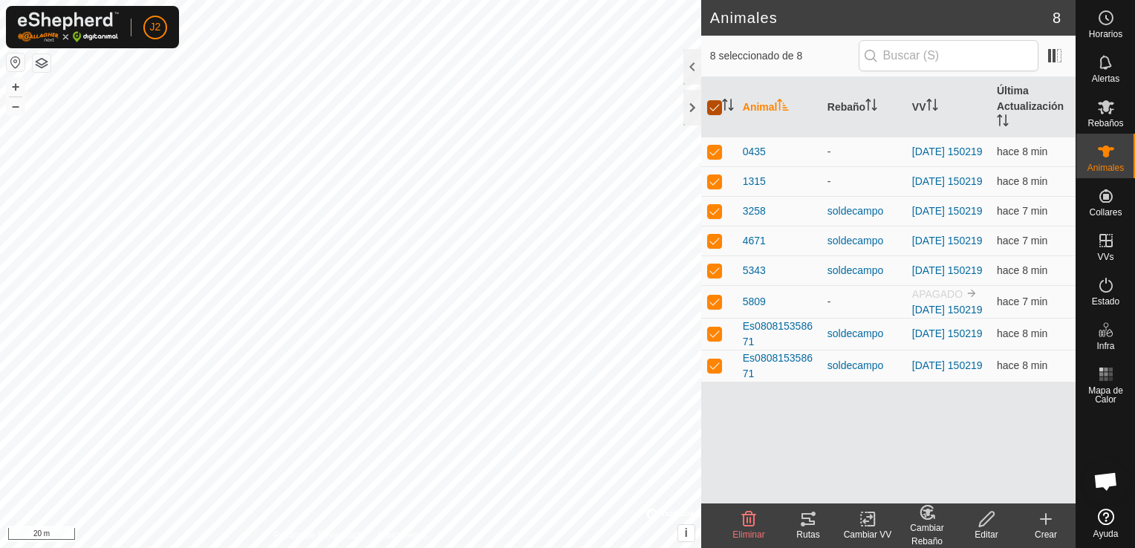
checkbox input "false"
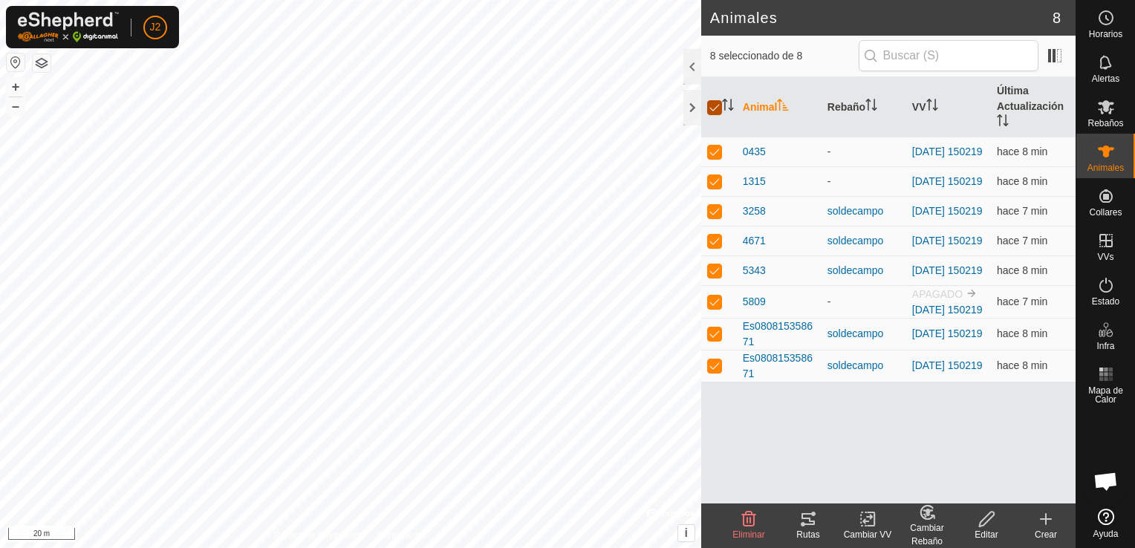
checkbox input "false"
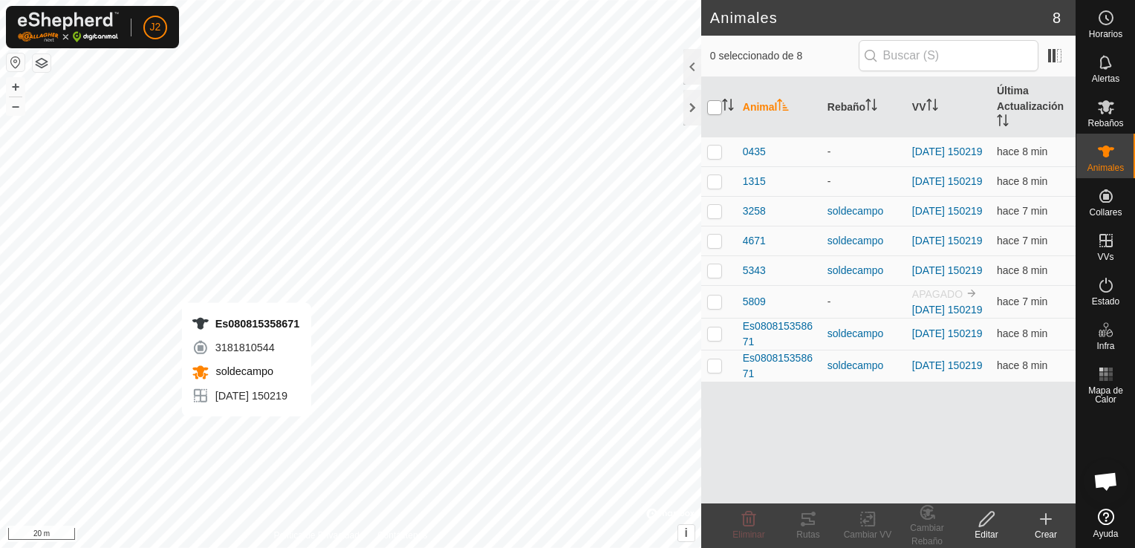
checkbox input "true"
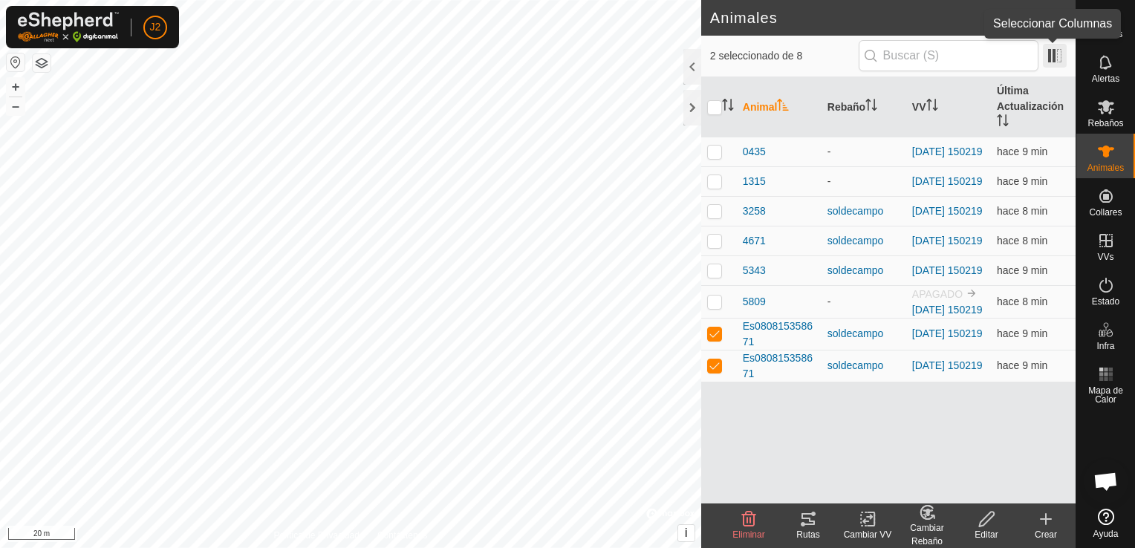
click at [1054, 52] on span at bounding box center [1055, 56] width 24 height 24
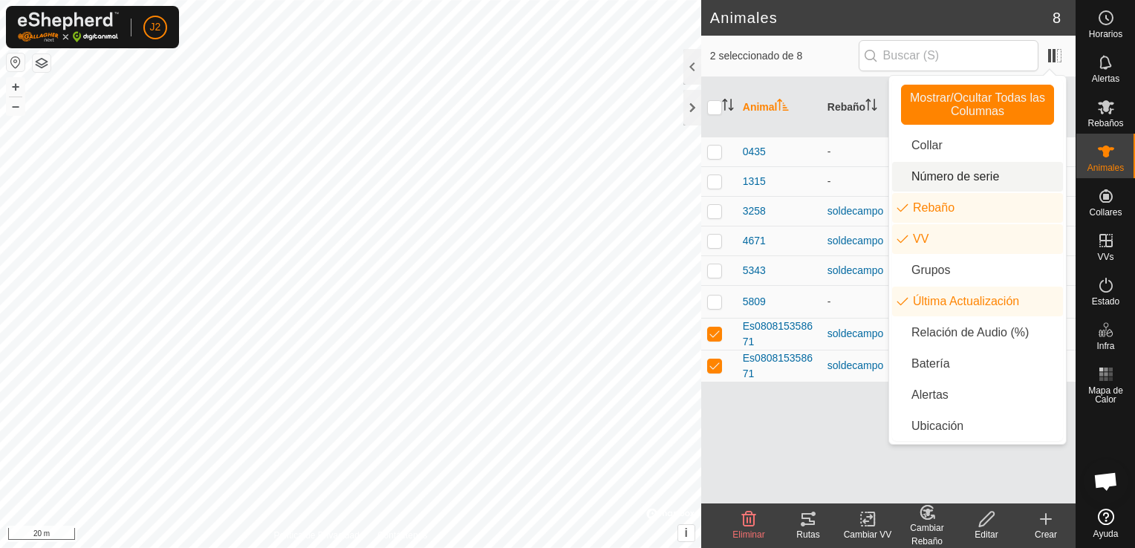
click at [968, 177] on li "Número de serie" at bounding box center [977, 177] width 171 height 30
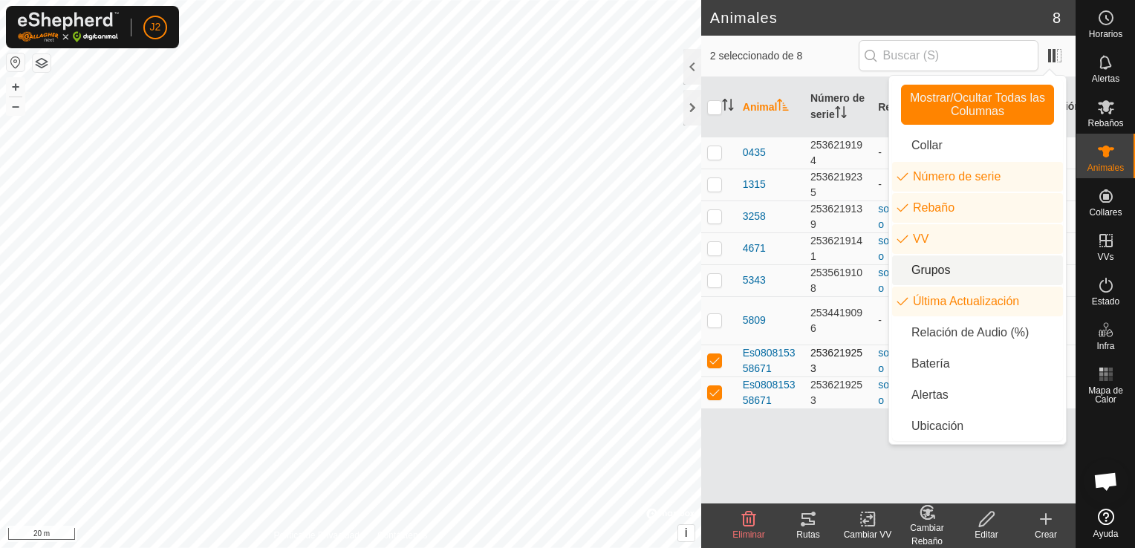
click at [715, 366] on p-checkbox at bounding box center [714, 360] width 15 height 12
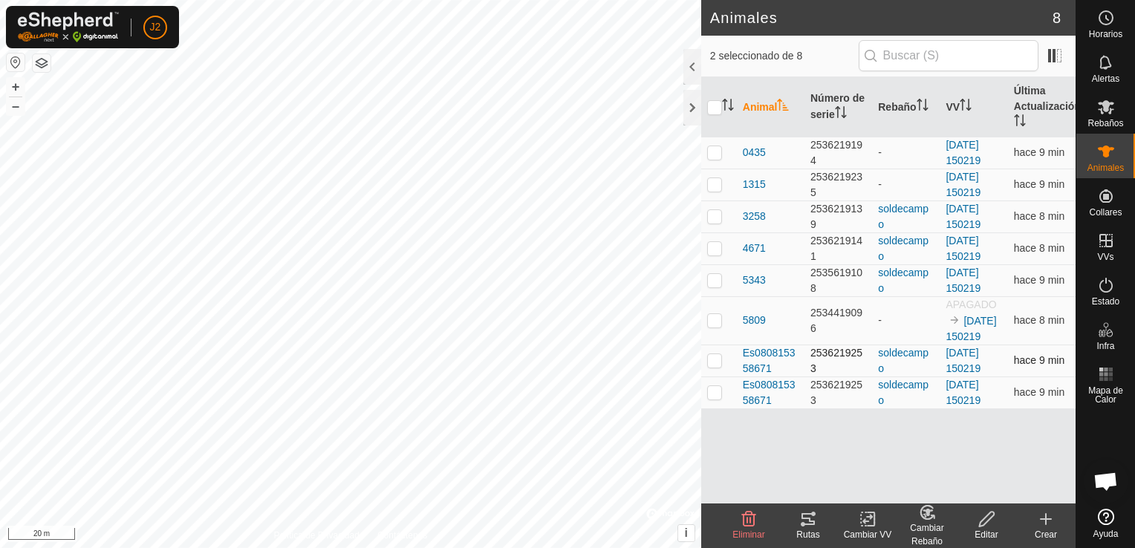
checkbox input "false"
click at [715, 366] on p-checkbox at bounding box center [714, 360] width 15 height 12
checkbox input "true"
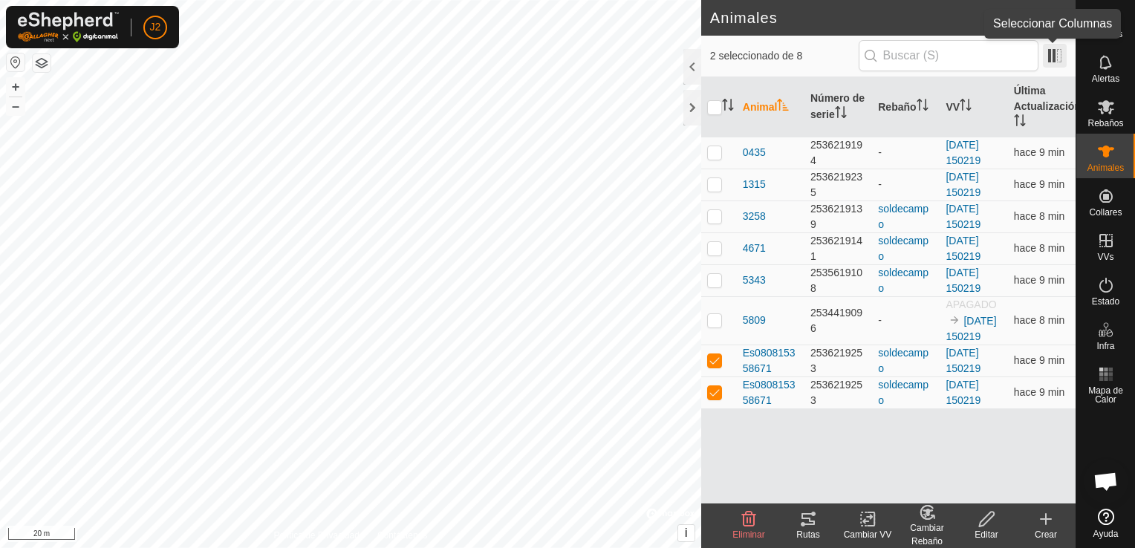
click at [1050, 50] on span at bounding box center [1055, 56] width 24 height 24
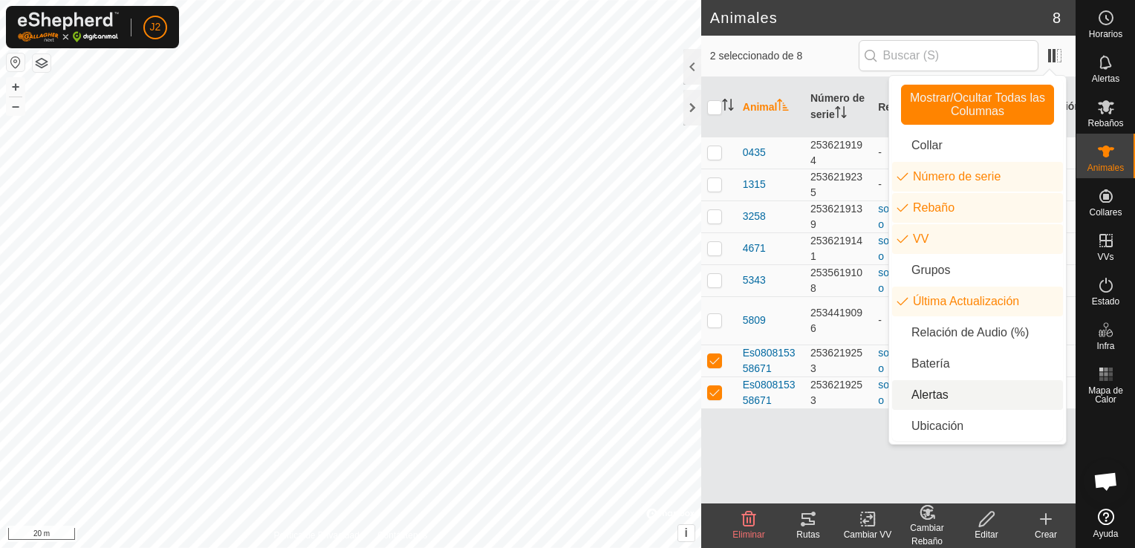
click at [947, 394] on li "Alertas" at bounding box center [977, 395] width 171 height 30
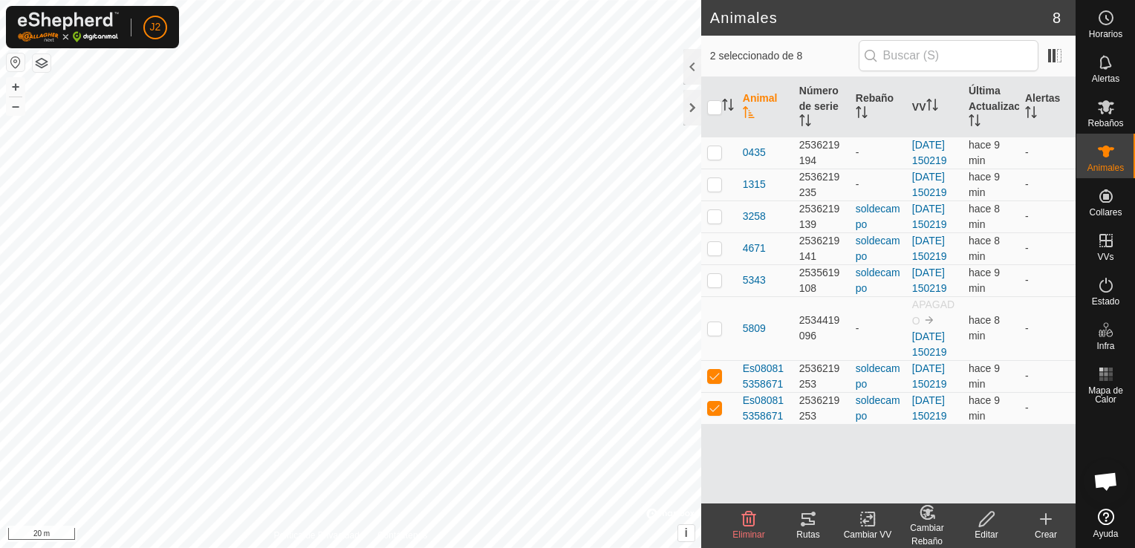
scroll to position [43, 0]
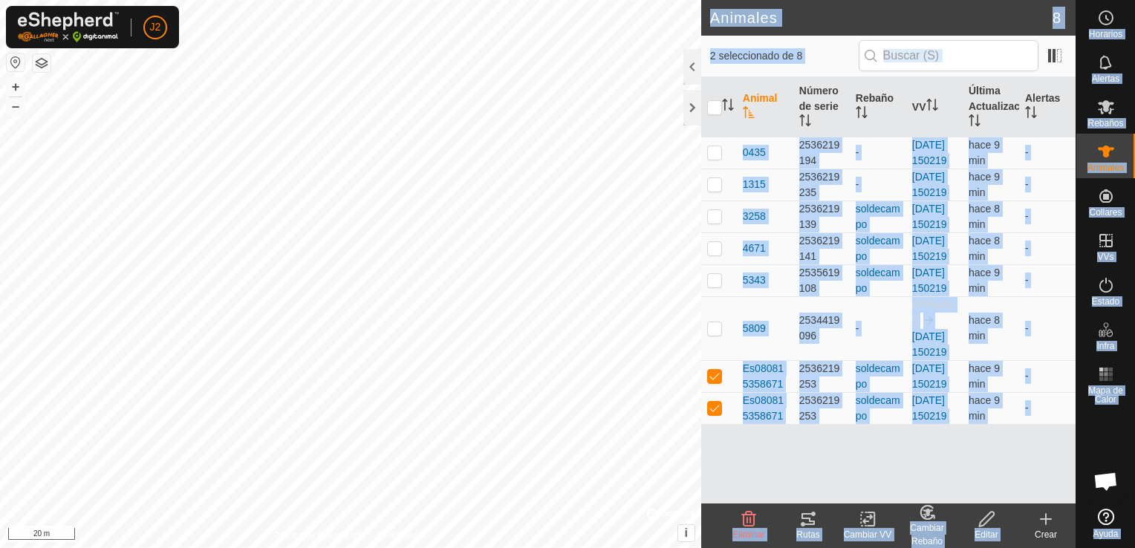
drag, startPoint x: 1075, startPoint y: 382, endPoint x: 1060, endPoint y: 505, distance: 124.2
click at [1060, 505] on div "Horarios Alertas Rebaños Animales Collares VVs Estado Infra Mapa de Calor Ayuda…" at bounding box center [567, 274] width 1135 height 548
click at [692, 94] on div at bounding box center [692, 108] width 18 height 36
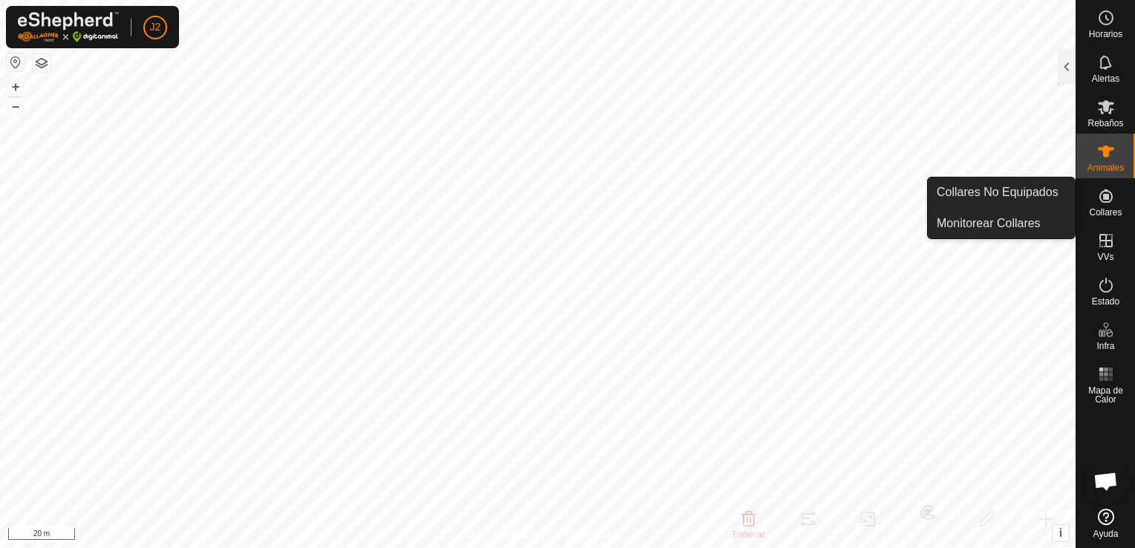
click at [1106, 204] on icon at bounding box center [1106, 196] width 18 height 18
click at [1129, 191] on div "Collares" at bounding box center [1105, 200] width 59 height 45
click at [1100, 212] on span "Collares" at bounding box center [1105, 212] width 33 height 9
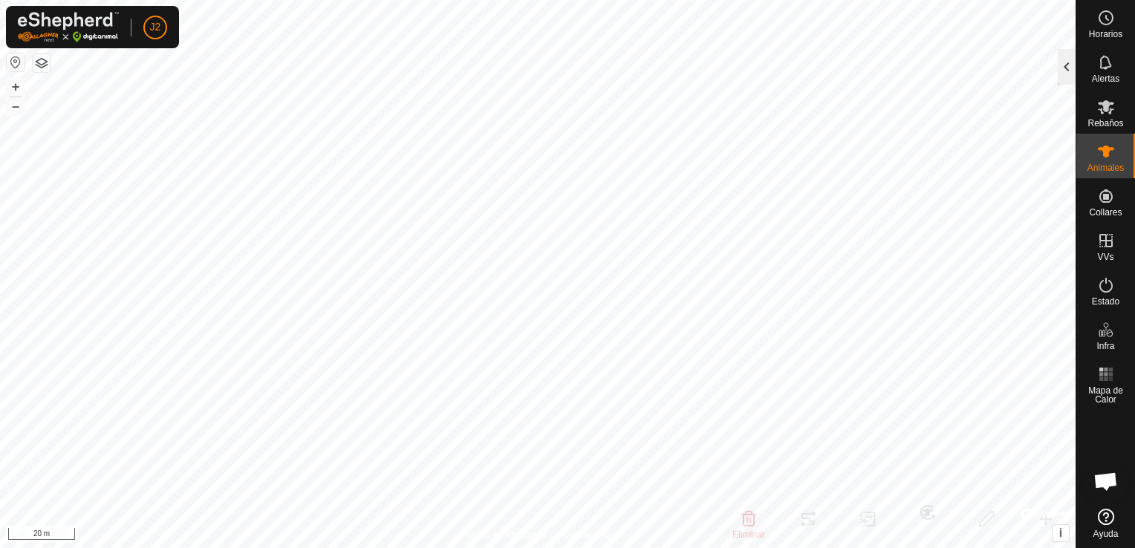
click at [1068, 71] on div at bounding box center [1066, 67] width 18 height 36
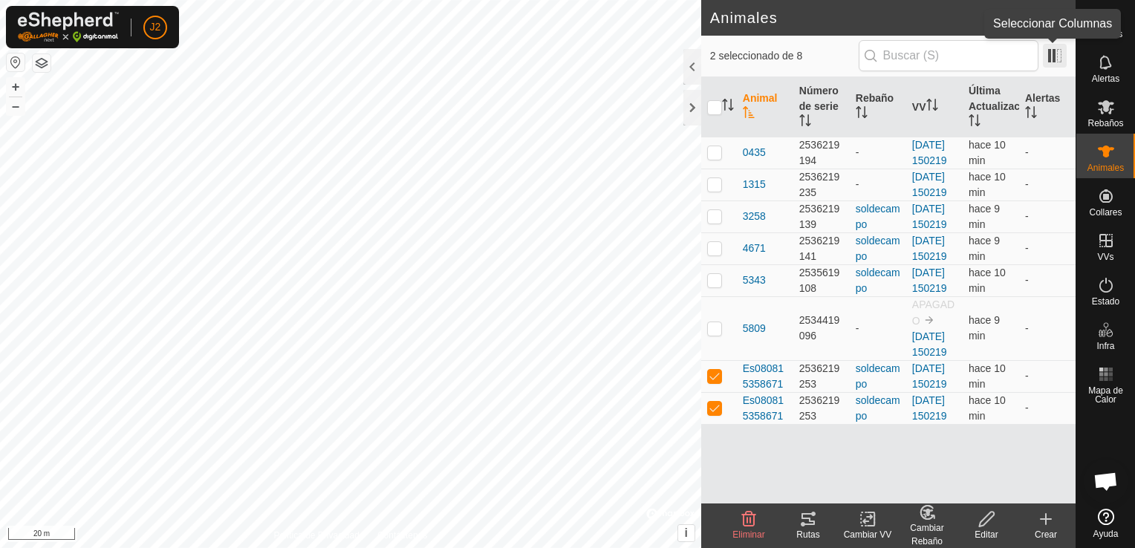
click at [1051, 58] on span at bounding box center [1055, 56] width 24 height 24
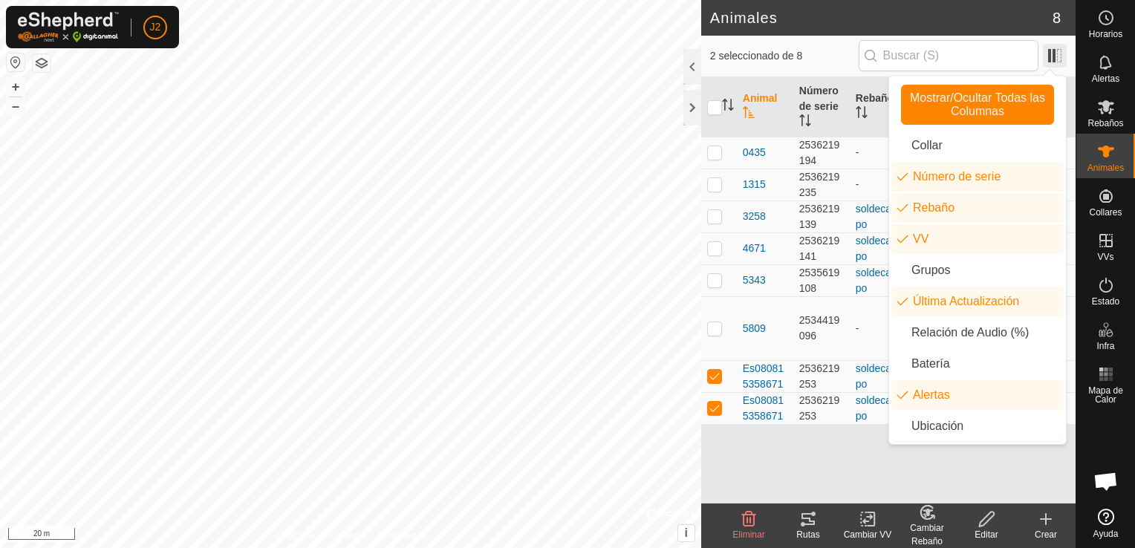
click at [1048, 58] on span at bounding box center [1055, 56] width 24 height 24
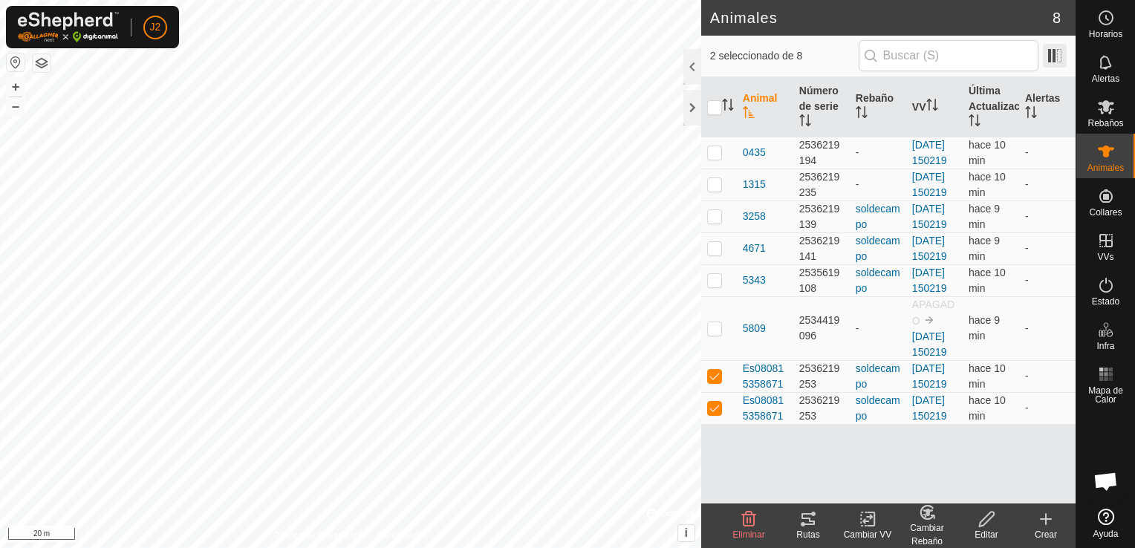
click at [1048, 58] on span at bounding box center [1055, 56] width 24 height 24
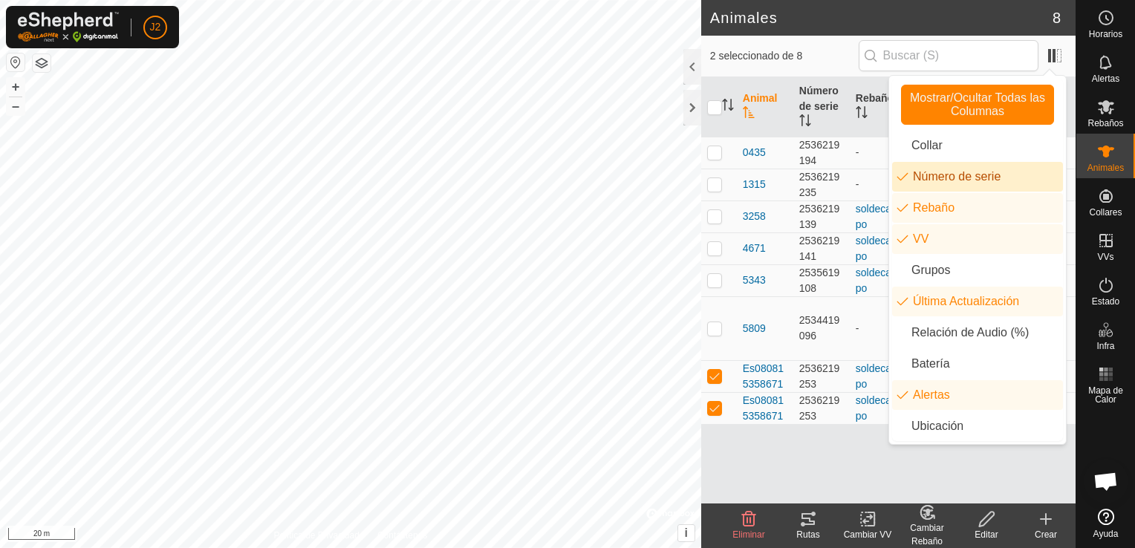
click at [971, 189] on li "Número de serie" at bounding box center [977, 177] width 171 height 30
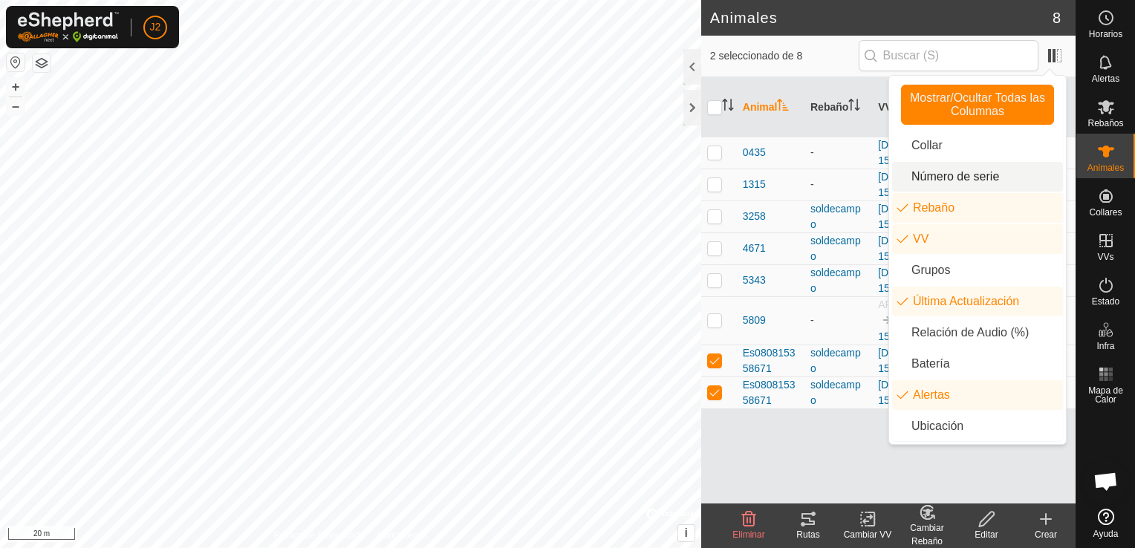
scroll to position [0, 0]
click at [971, 189] on li "Número de serie" at bounding box center [977, 177] width 171 height 30
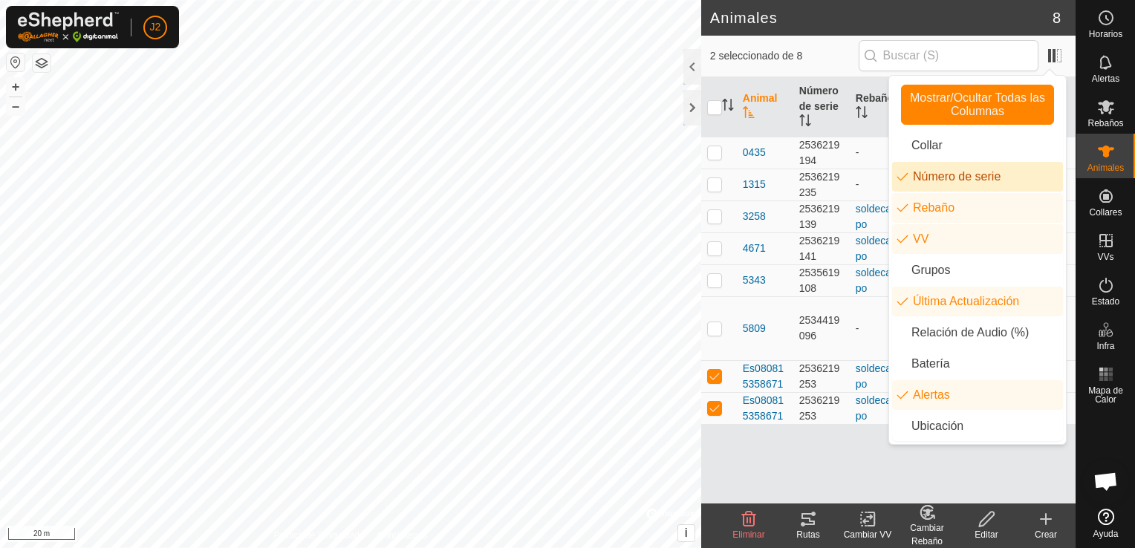
click at [971, 189] on li "Número de serie" at bounding box center [977, 177] width 171 height 30
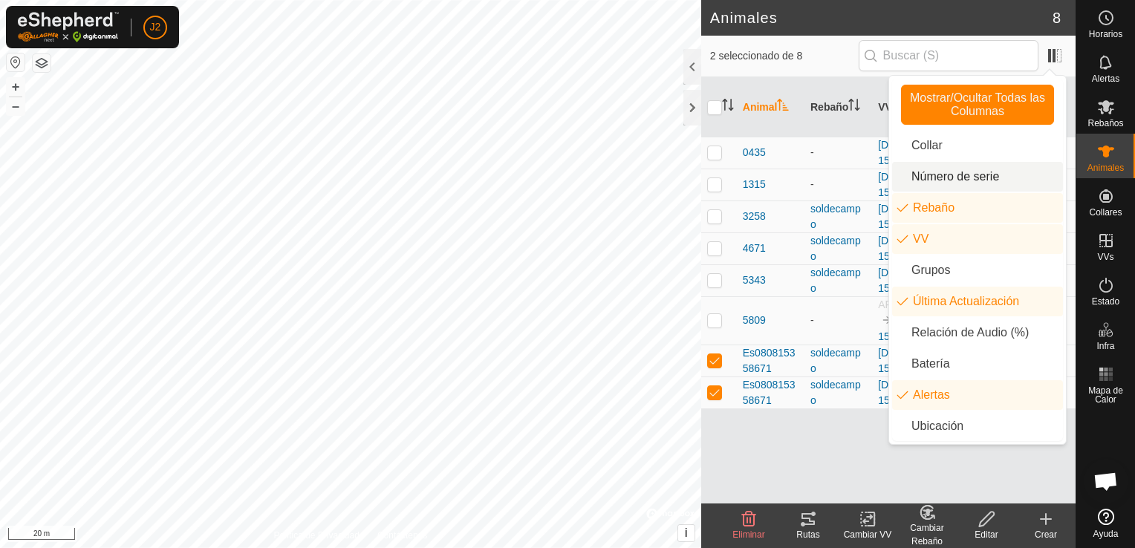
click at [971, 189] on li "Número de serie" at bounding box center [977, 177] width 171 height 30
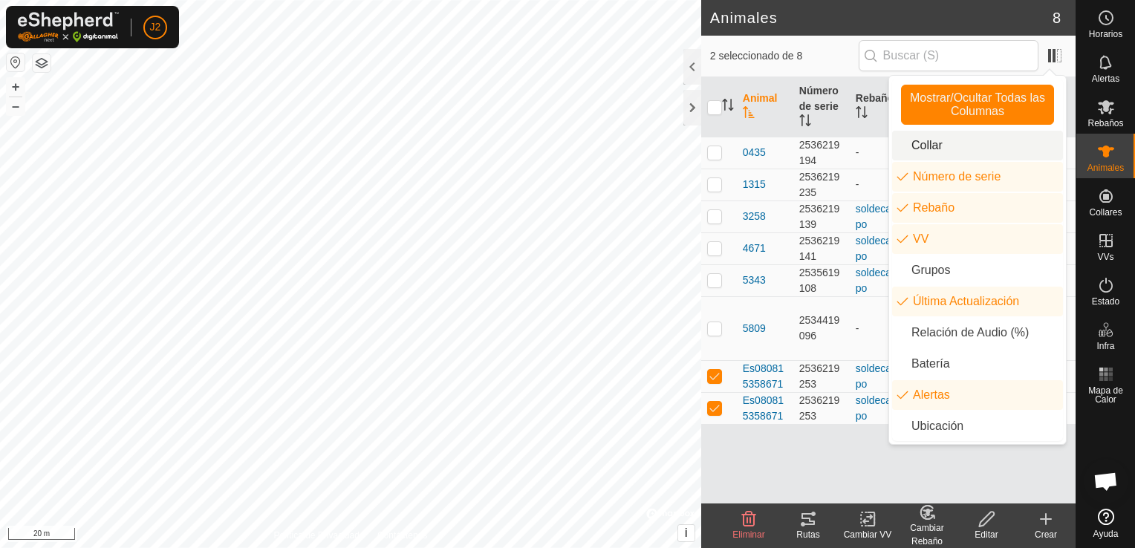
click at [947, 135] on li "Collar" at bounding box center [977, 146] width 171 height 30
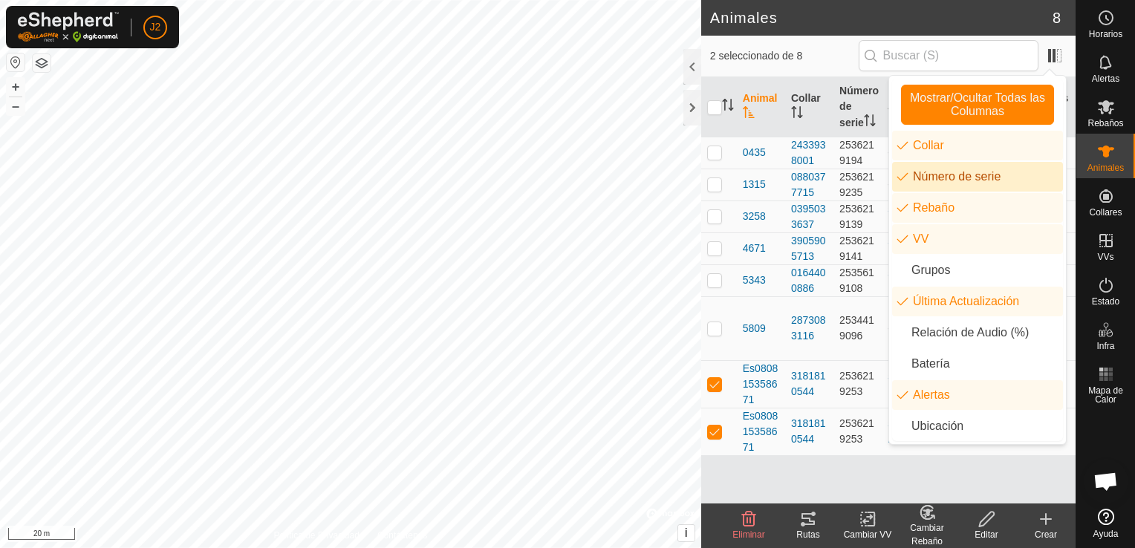
click at [900, 186] on li "Número de serie" at bounding box center [977, 177] width 171 height 30
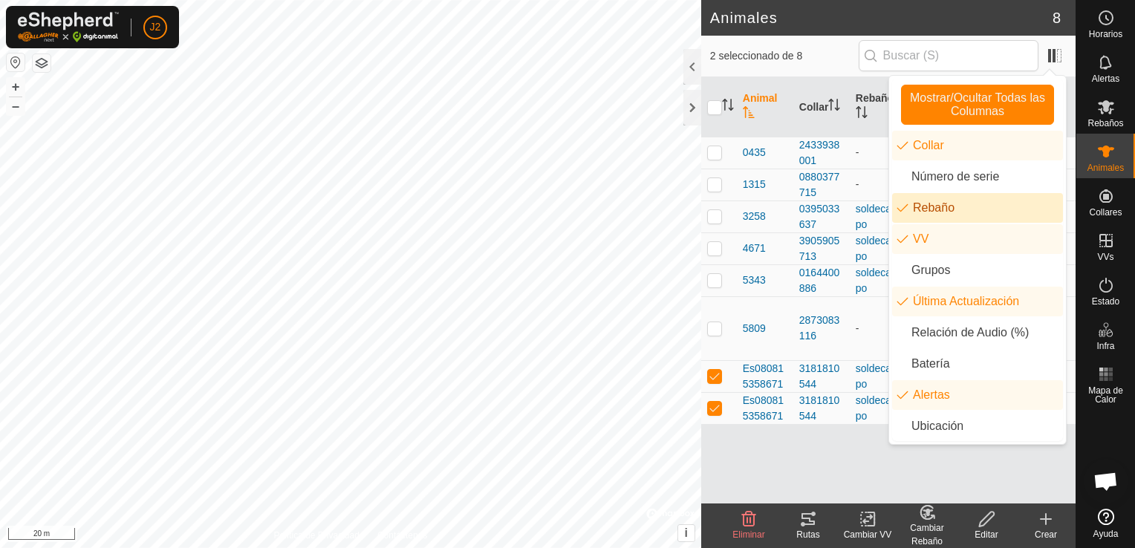
click at [907, 208] on li "Rebaño" at bounding box center [977, 208] width 171 height 30
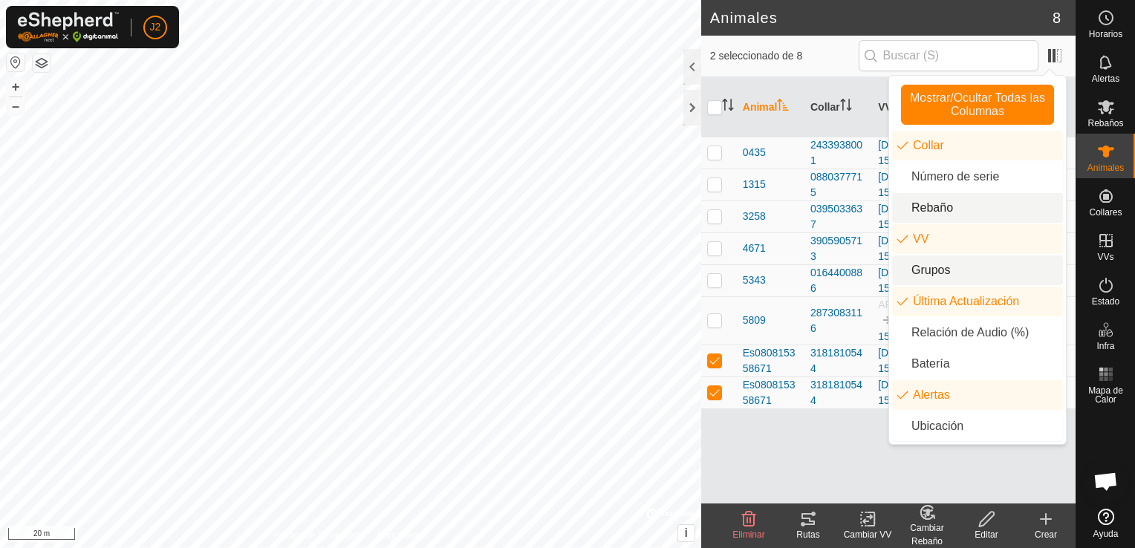
click at [917, 278] on li "Grupos" at bounding box center [977, 270] width 171 height 30
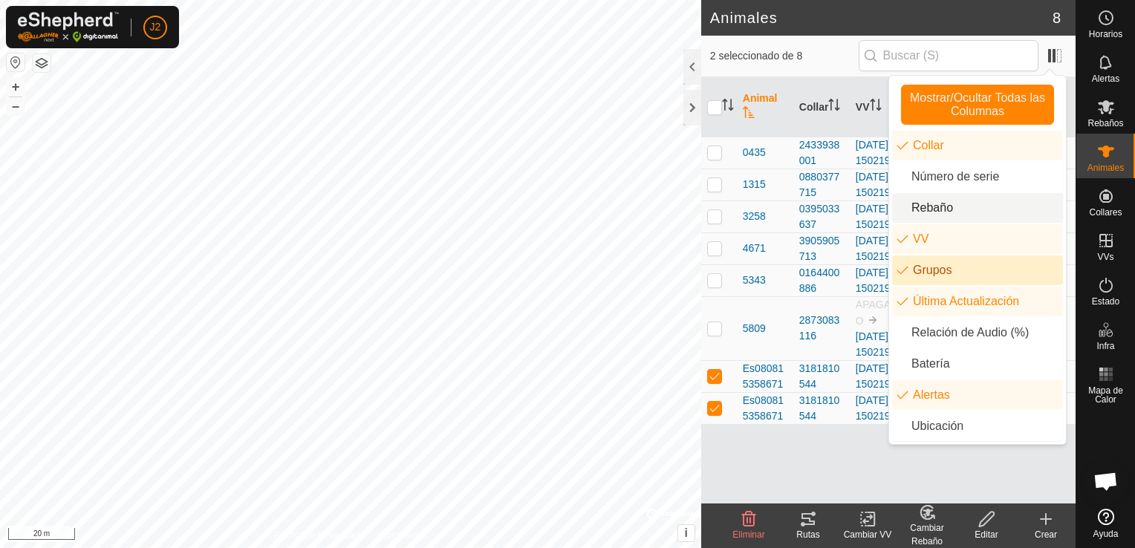
click at [917, 278] on li "Grupos" at bounding box center [977, 270] width 171 height 30
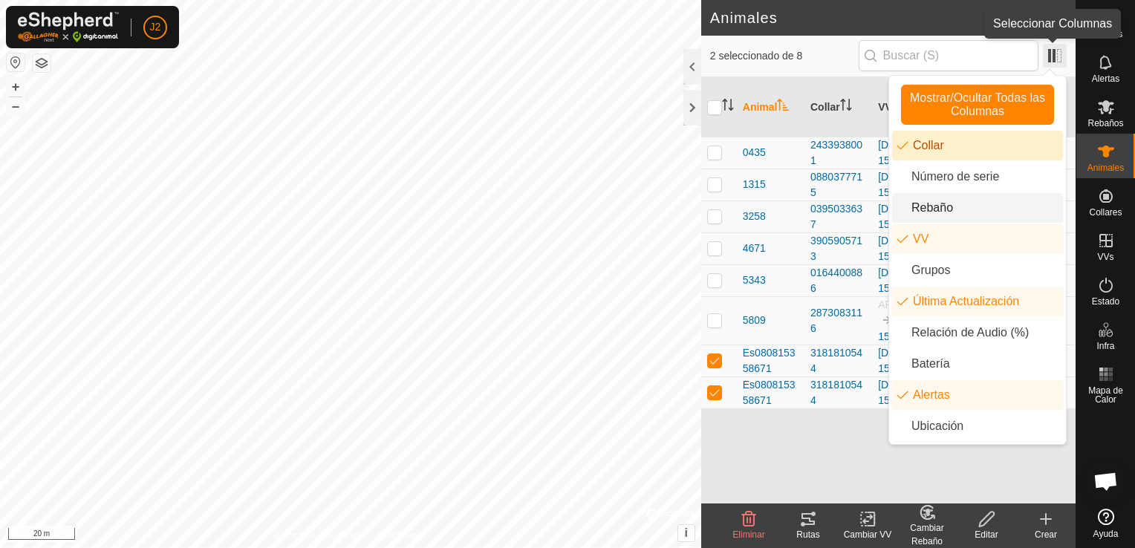
click at [1060, 52] on span at bounding box center [1055, 56] width 24 height 24
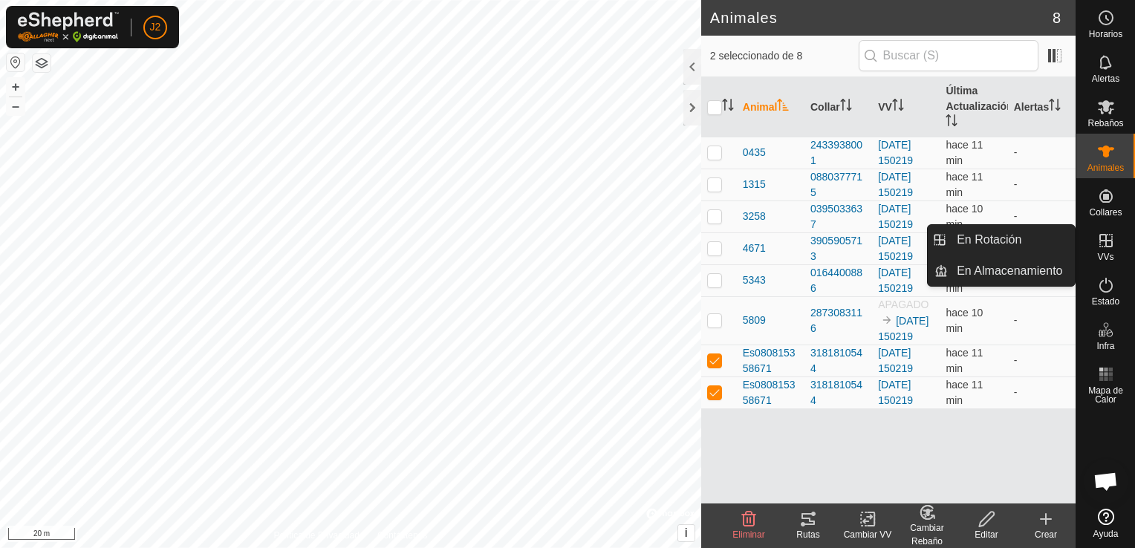
click at [740, 522] on icon at bounding box center [749, 519] width 18 height 18
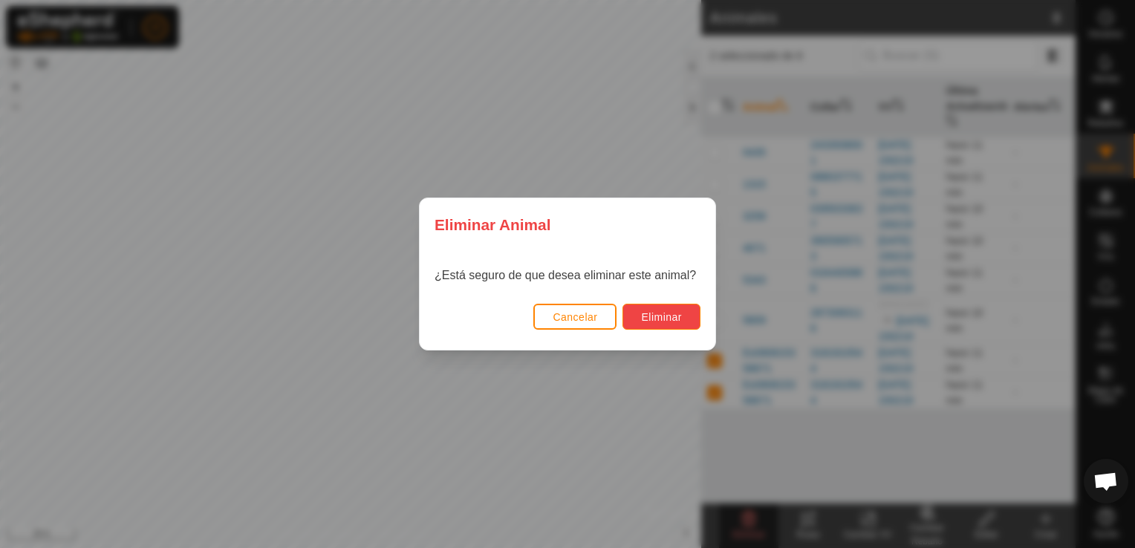
click at [668, 317] on span "Eliminar" at bounding box center [661, 317] width 41 height 12
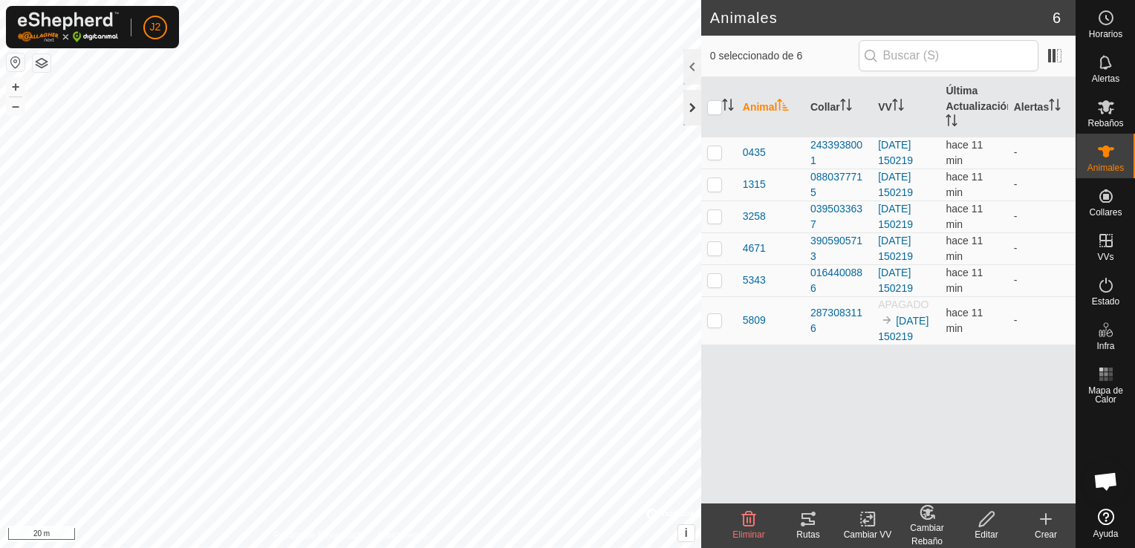
click at [692, 109] on div at bounding box center [692, 108] width 18 height 36
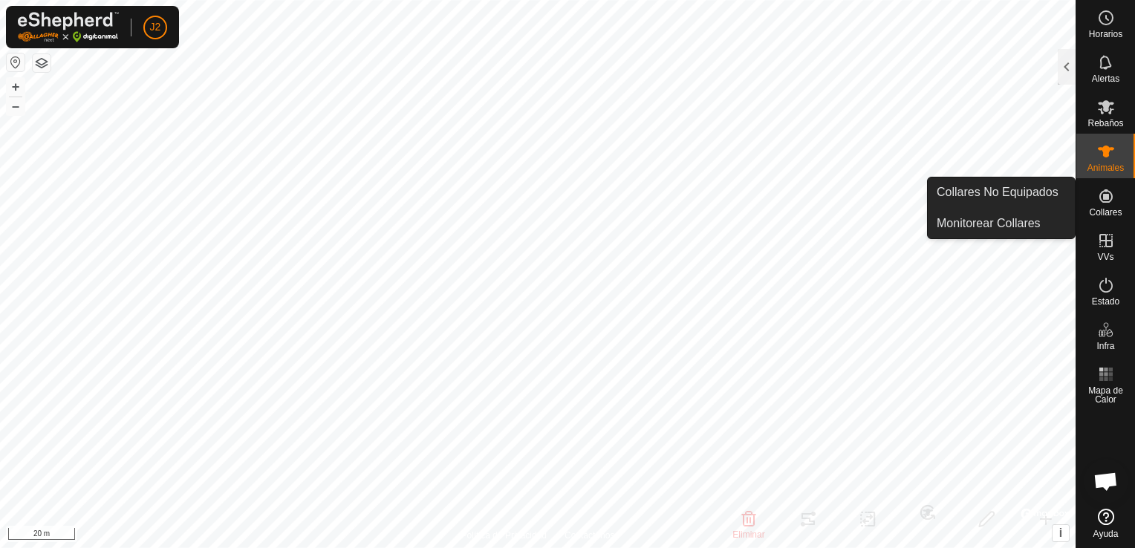
click at [1102, 196] on icon at bounding box center [1106, 196] width 18 height 18
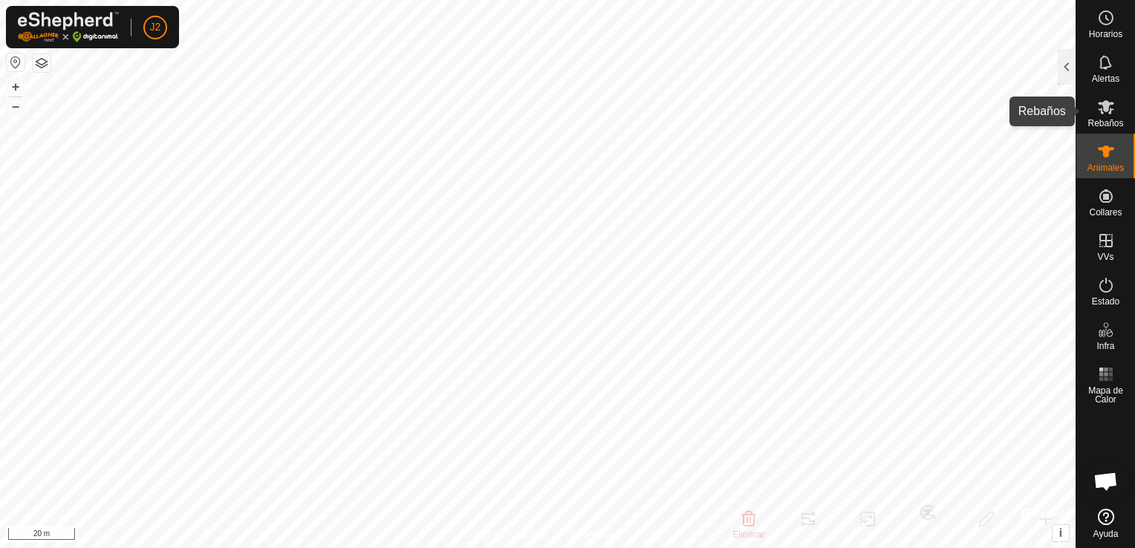
click at [1115, 123] on span "Rebaños" at bounding box center [1105, 123] width 36 height 9
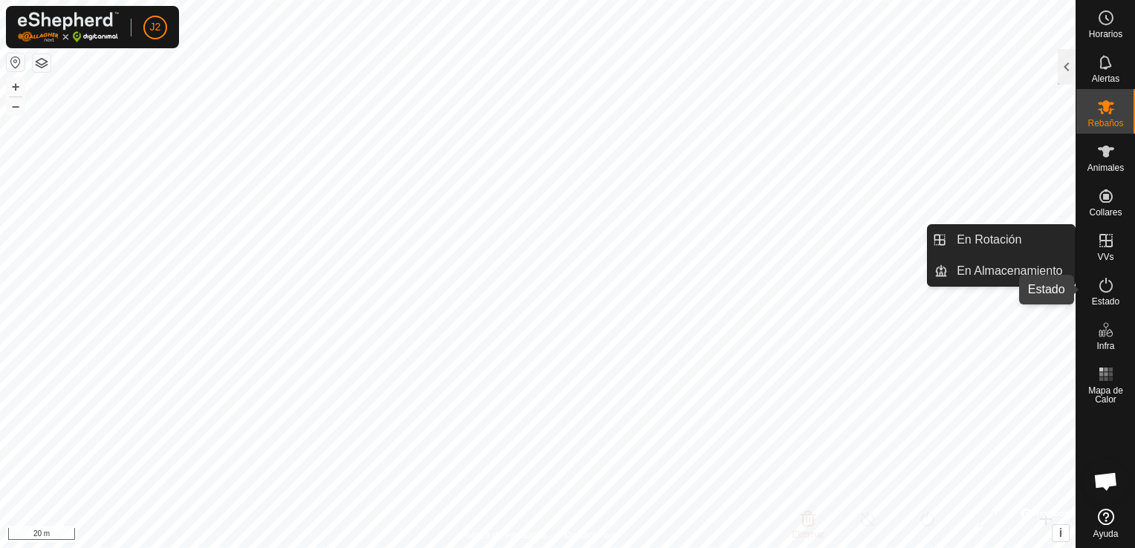
click at [1103, 293] on icon at bounding box center [1106, 285] width 18 height 18
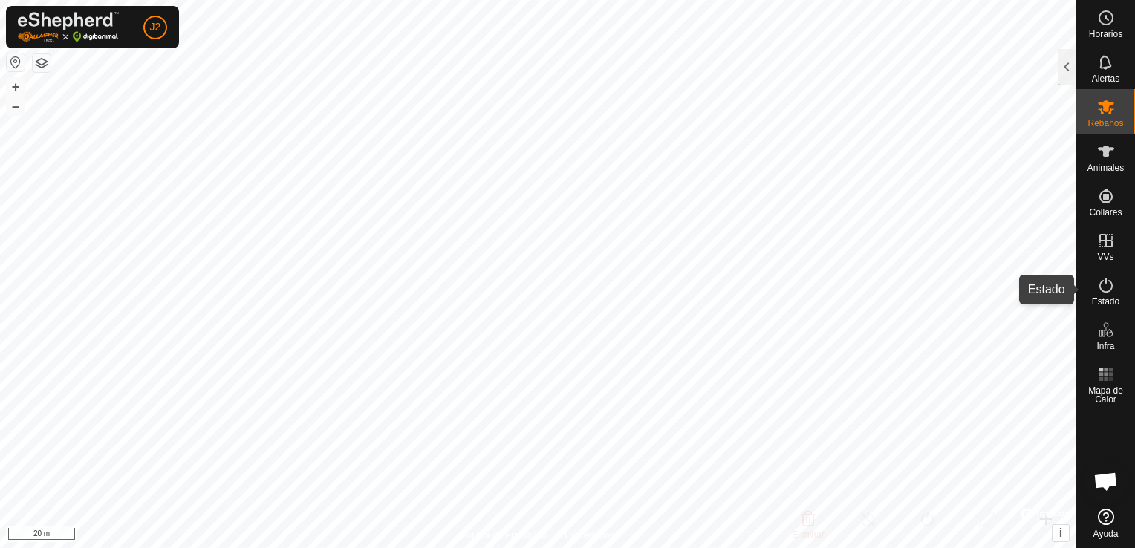
click at [1103, 293] on icon at bounding box center [1106, 285] width 18 height 18
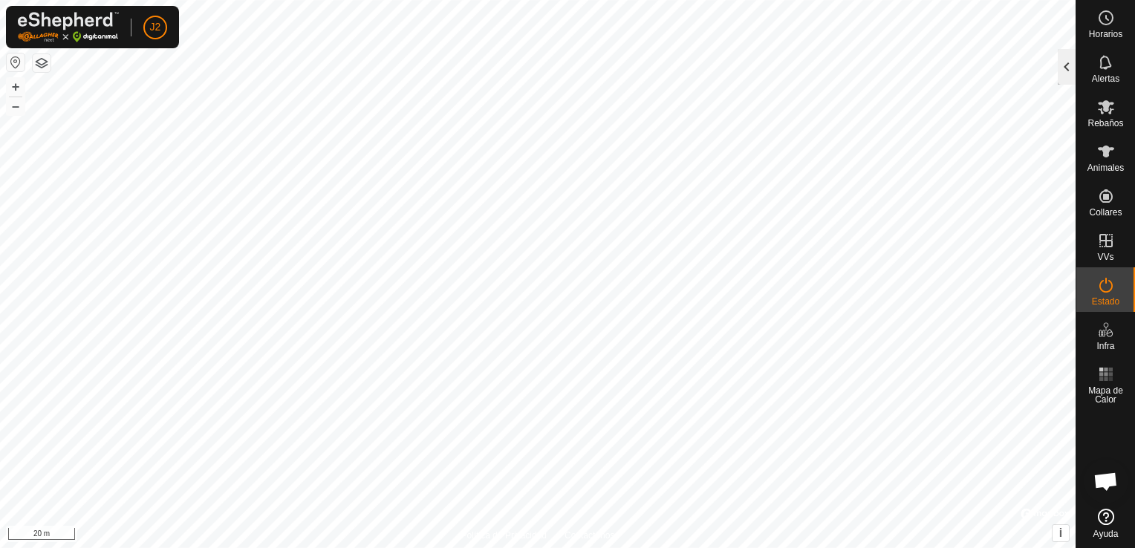
drag, startPoint x: 1103, startPoint y: 293, endPoint x: 1060, endPoint y: 71, distance: 226.0
click at [1060, 71] on div at bounding box center [1066, 67] width 18 height 36
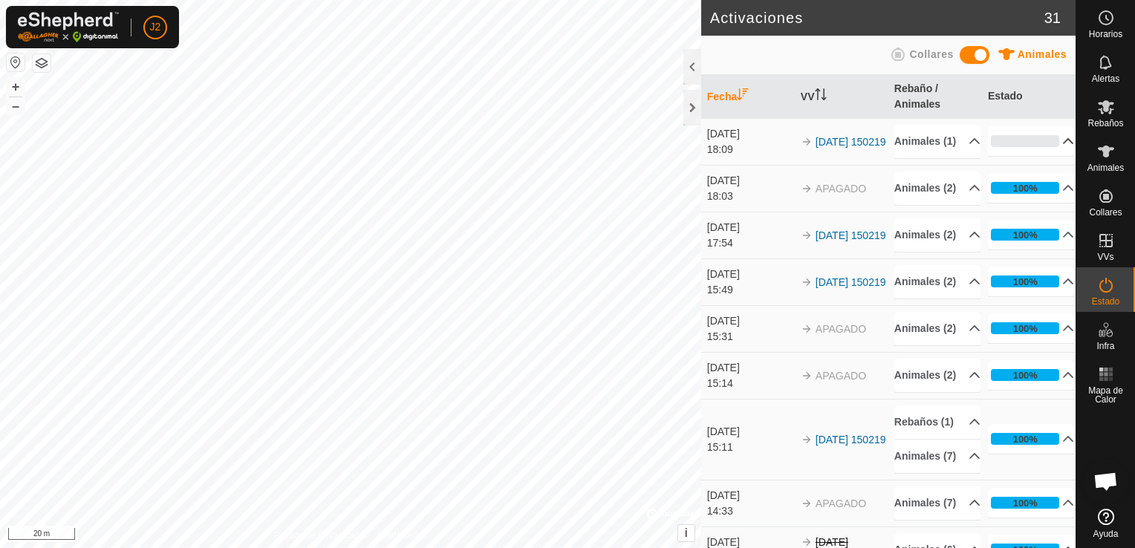
drag, startPoint x: 1050, startPoint y: 145, endPoint x: 1027, endPoint y: 150, distance: 23.6
click at [1027, 150] on p-accordion-header "0%" at bounding box center [1031, 141] width 87 height 30
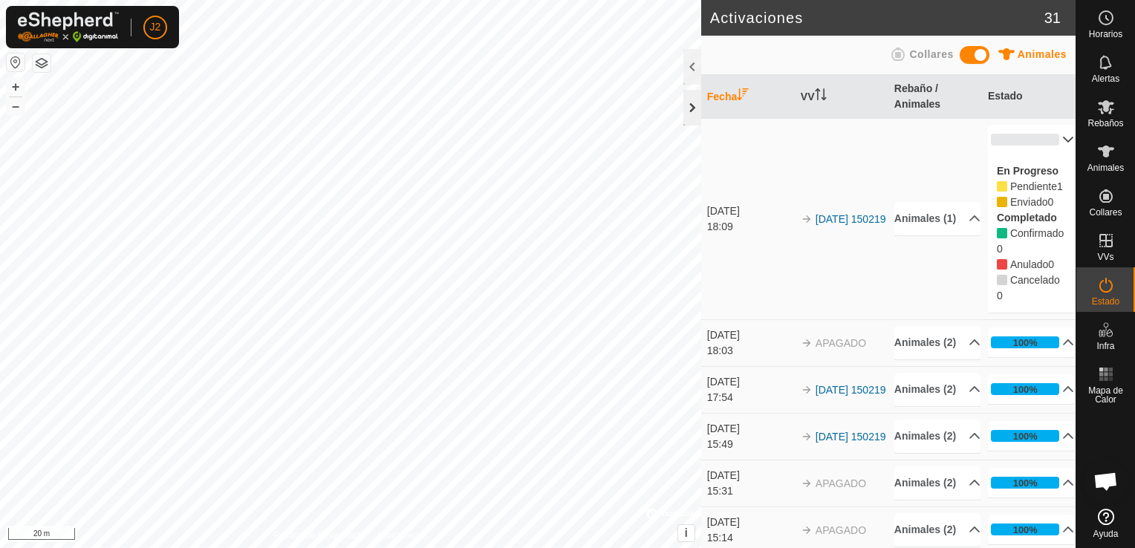
click at [691, 110] on div at bounding box center [692, 108] width 18 height 36
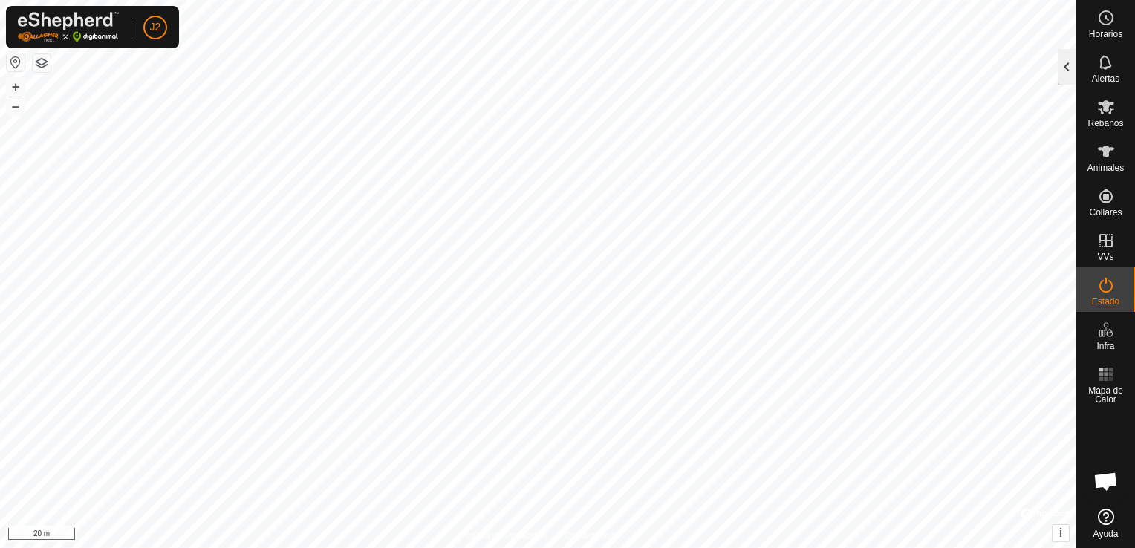
click at [1051, 67] on div "Activaciones 31 Animales Collares Fecha VV Rebaño / Animales Estado [DATE] 18:0…" at bounding box center [537, 274] width 1075 height 548
click at [1059, 76] on div at bounding box center [1066, 67] width 18 height 36
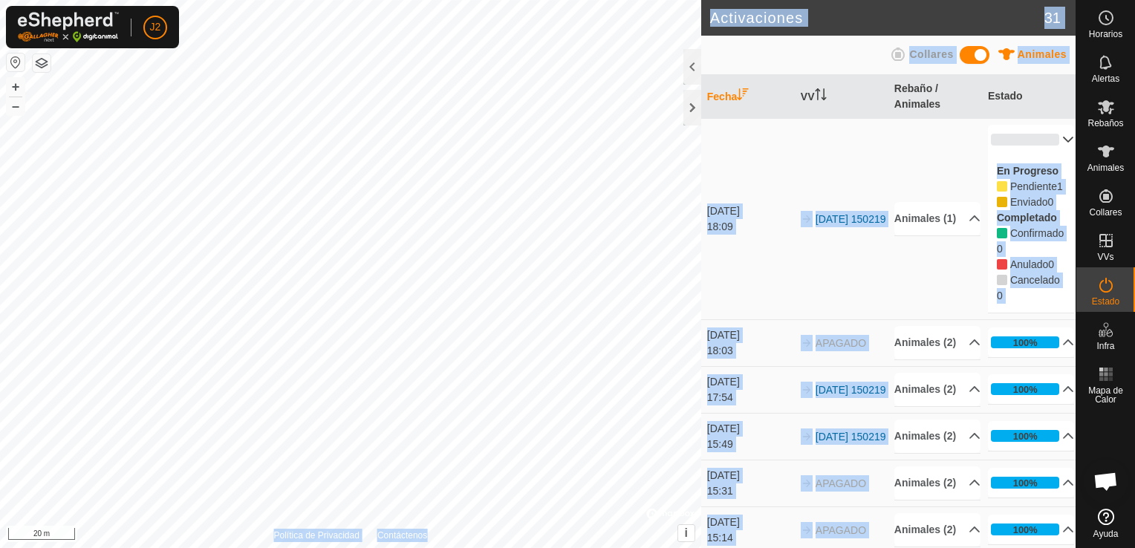
click at [974, 56] on span at bounding box center [974, 55] width 30 height 18
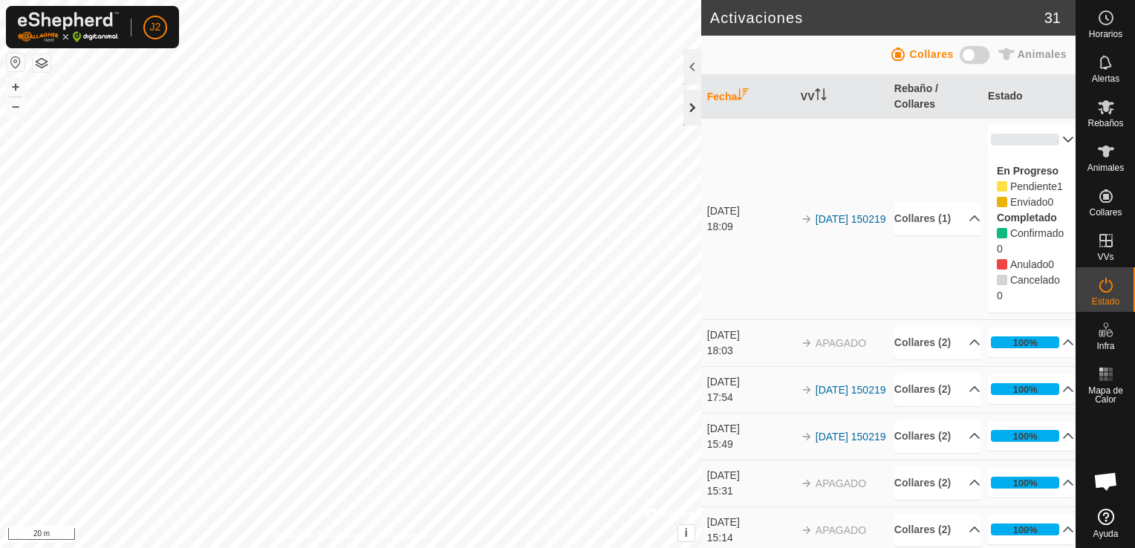
click at [689, 110] on div at bounding box center [692, 108] width 18 height 36
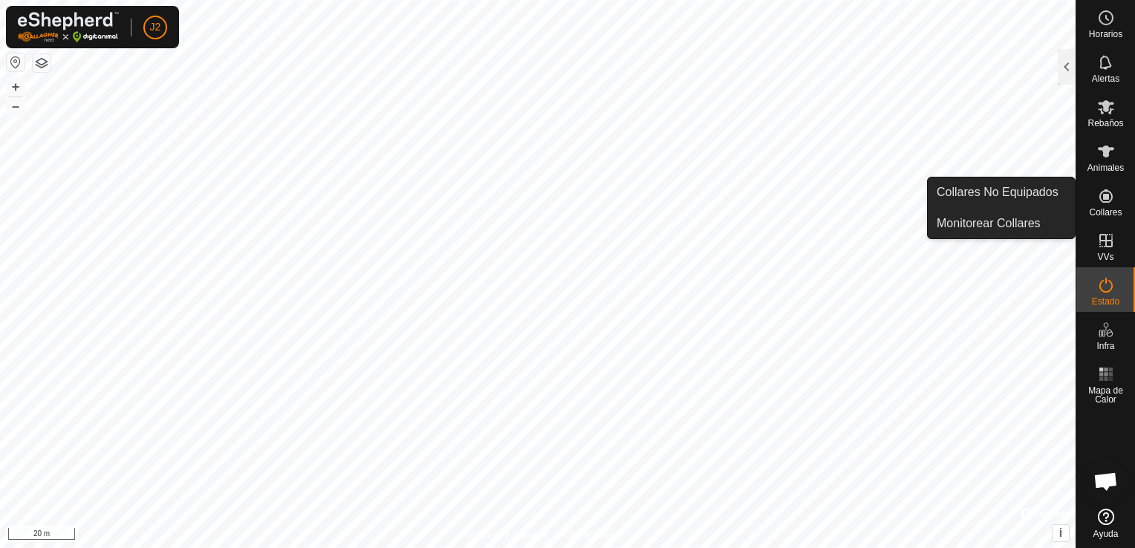
click at [1112, 196] on icon at bounding box center [1106, 196] width 18 height 18
click at [1045, 199] on link "Collares No Equipados" at bounding box center [1000, 192] width 147 height 30
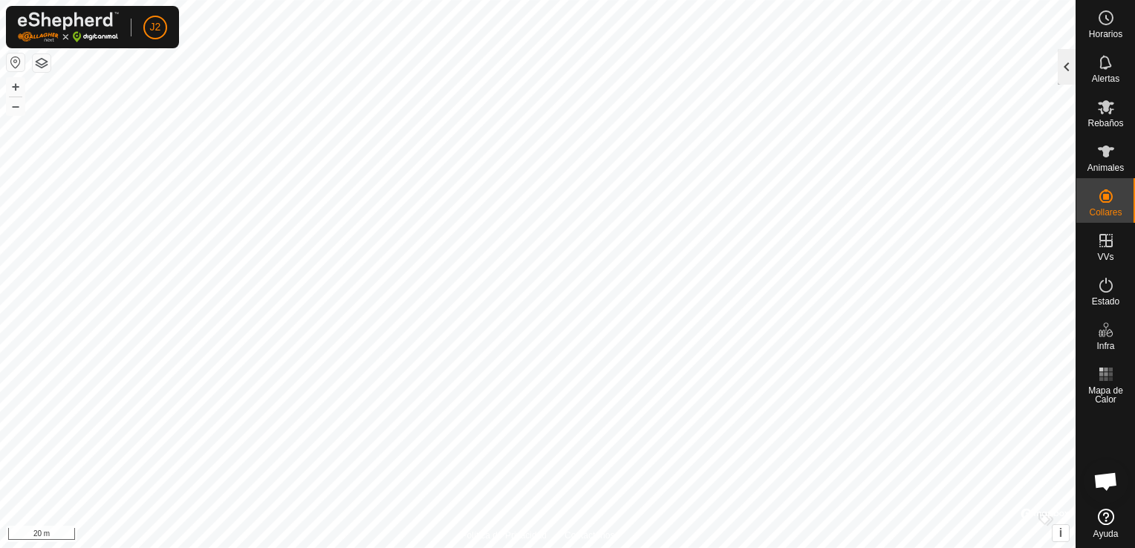
click at [1063, 74] on div at bounding box center [1066, 67] width 18 height 36
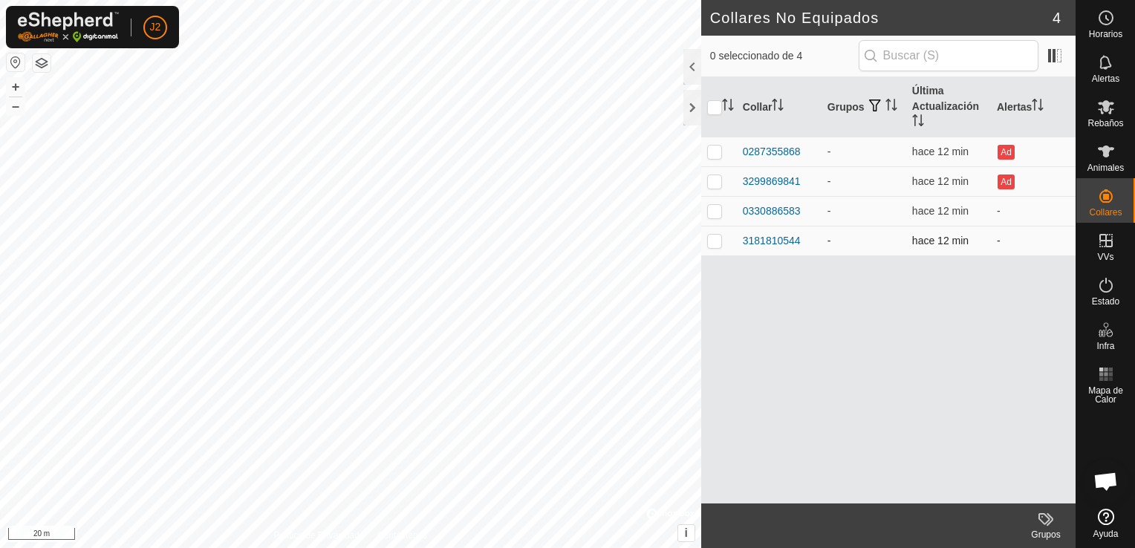
click at [714, 242] on p-checkbox at bounding box center [714, 241] width 15 height 12
checkbox input "true"
click at [788, 235] on div "3181810544" at bounding box center [772, 241] width 58 height 16
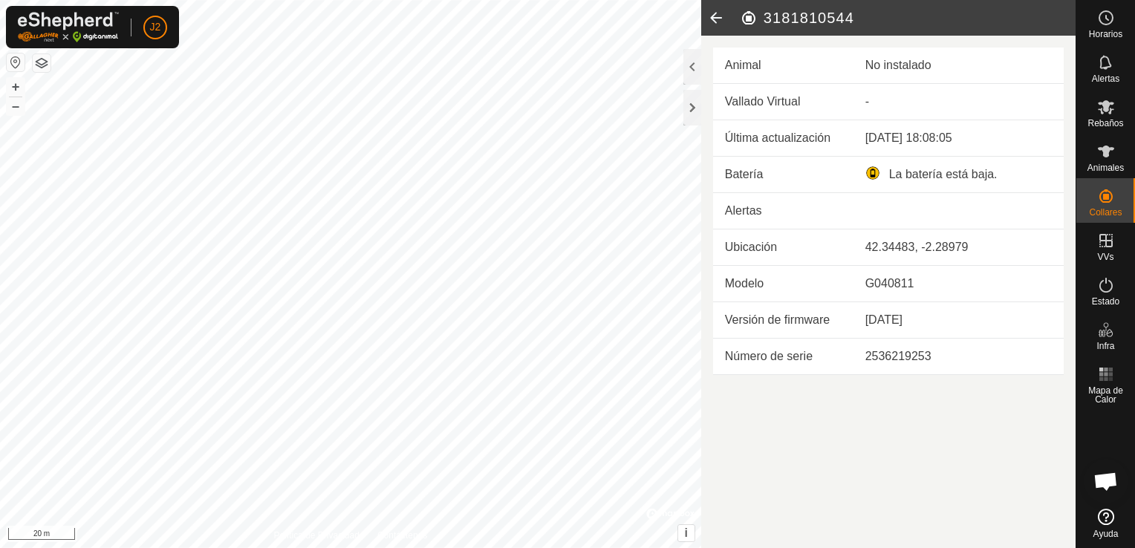
click at [702, 114] on div "Animal No instalado Vallado Virtual - Última actualización [DATE] 18:08:05 Bate…" at bounding box center [888, 205] width 374 height 339
click at [1097, 160] on icon at bounding box center [1106, 152] width 18 height 18
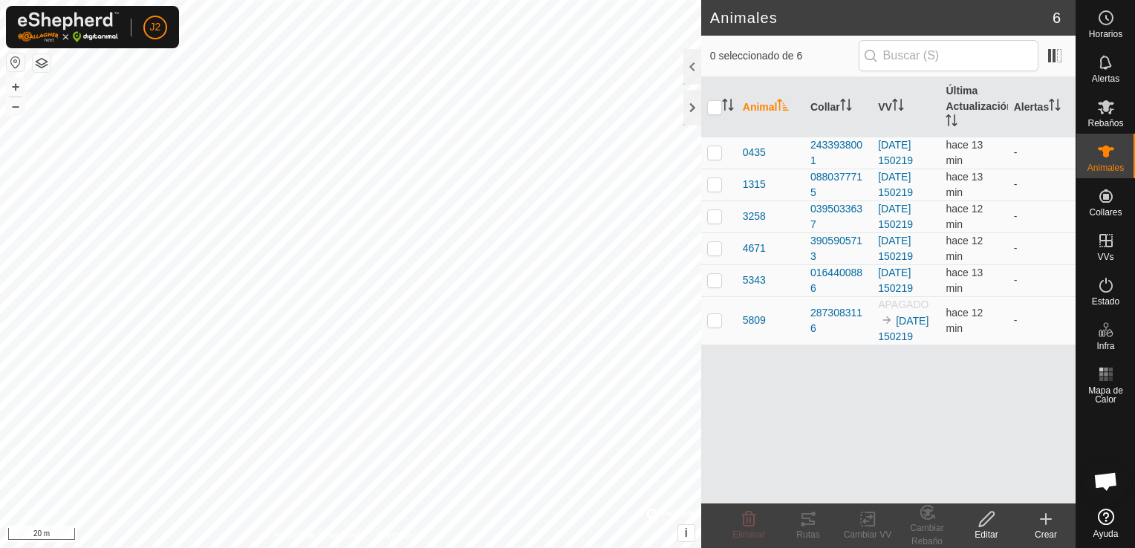
click at [984, 528] on div "Editar" at bounding box center [985, 534] width 59 height 13
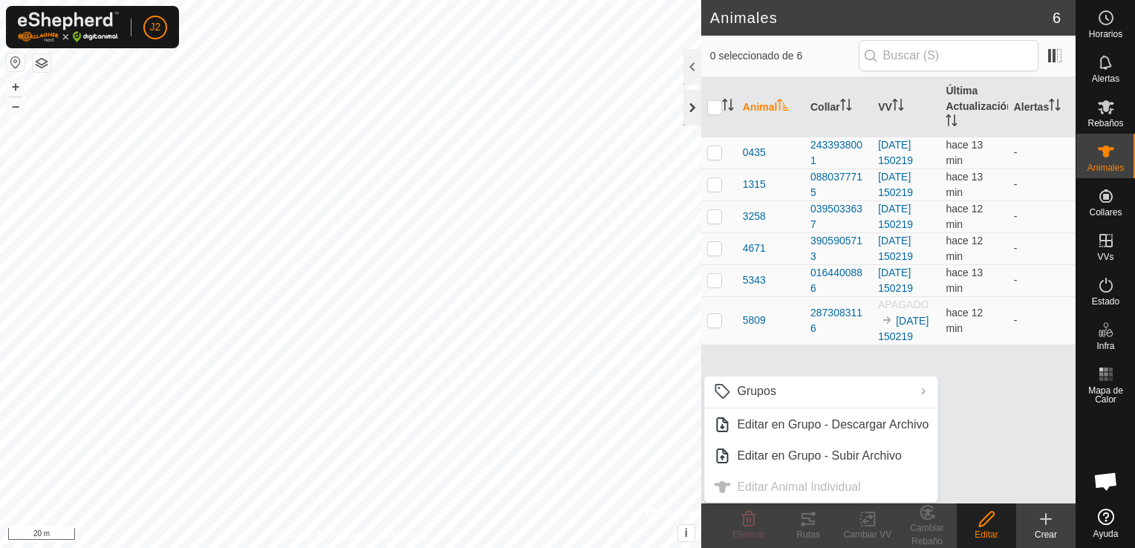
click at [694, 111] on div at bounding box center [692, 108] width 18 height 36
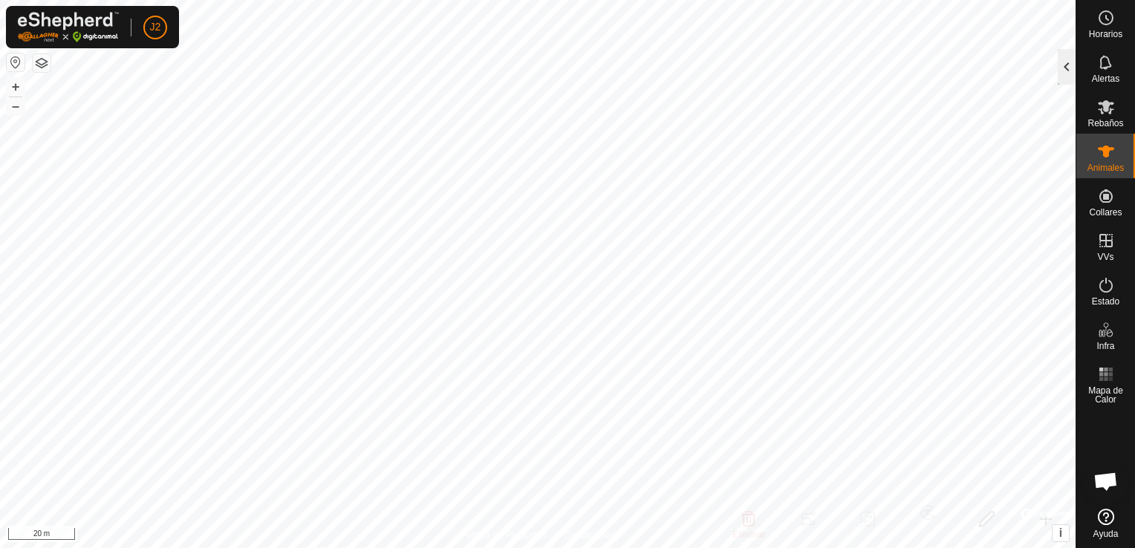
click at [1073, 69] on div at bounding box center [1066, 67] width 18 height 36
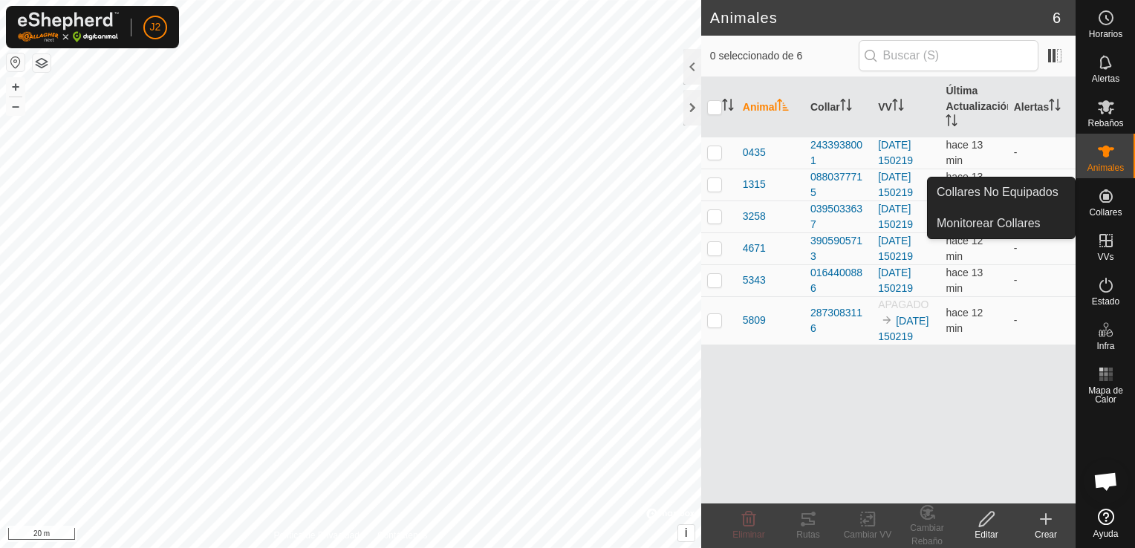
click at [1108, 190] on icon at bounding box center [1106, 196] width 18 height 18
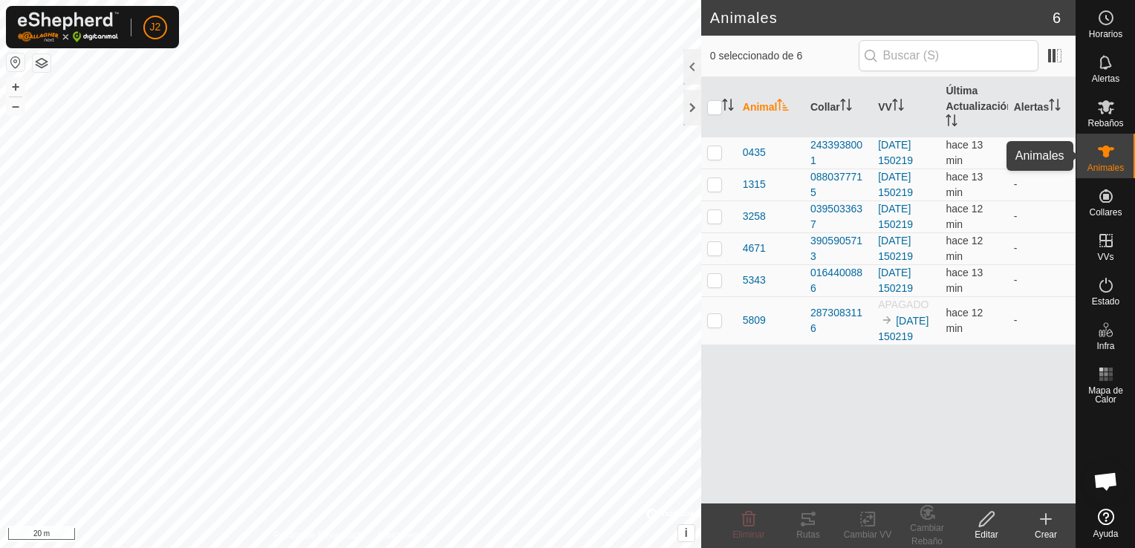
click at [1109, 140] on es-animals-svg-icon at bounding box center [1105, 152] width 27 height 24
click at [979, 521] on icon at bounding box center [986, 519] width 19 height 18
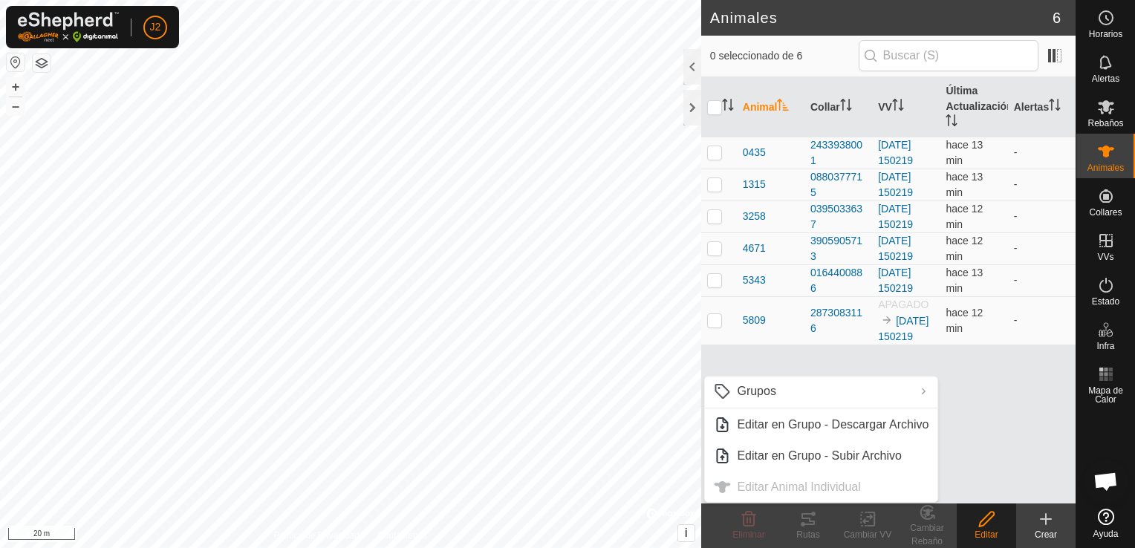
click at [795, 496] on ul "Grupos Limpiar Grupos Gestionar Grupos Editar en Grupo - Descargar Archivo Edit…" at bounding box center [820, 438] width 233 height 125
click at [689, 114] on div at bounding box center [692, 108] width 18 height 36
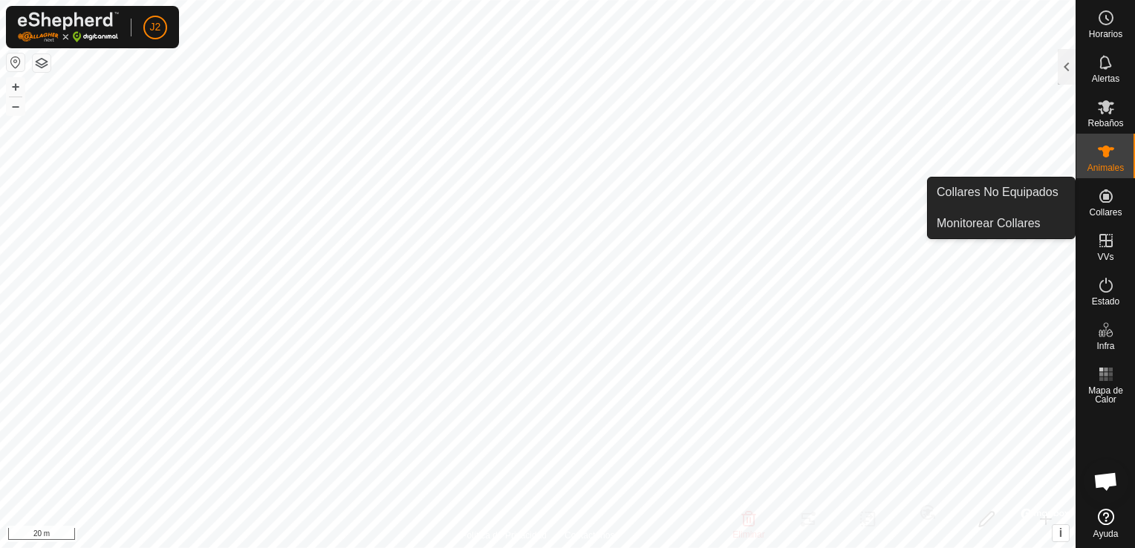
click at [1126, 202] on div "Collares" at bounding box center [1105, 200] width 59 height 45
click at [1051, 198] on link "Collares No Equipados" at bounding box center [1000, 192] width 147 height 30
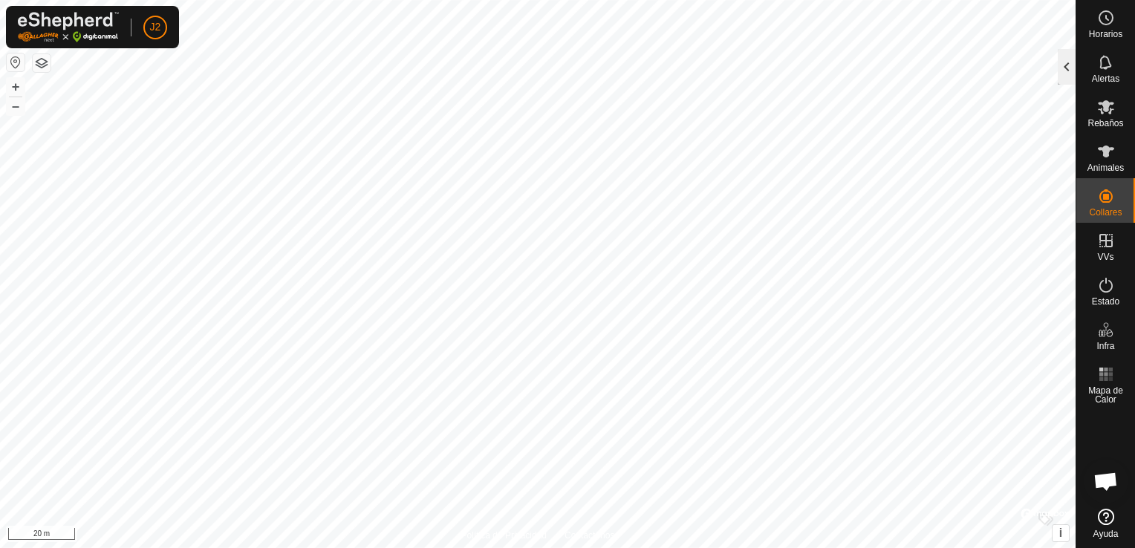
click at [1062, 69] on div at bounding box center [1066, 67] width 18 height 36
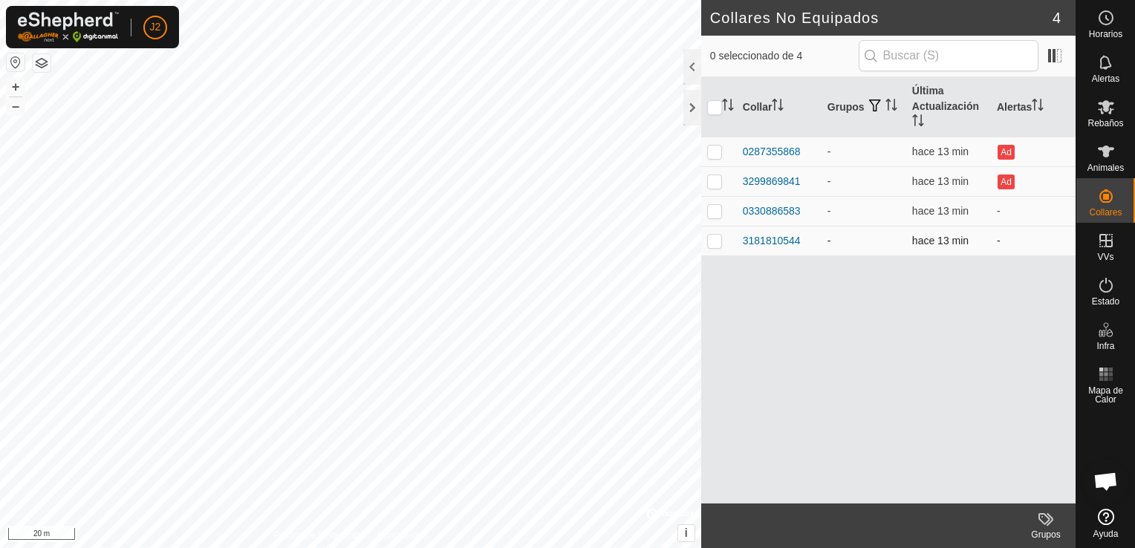
click at [716, 240] on p-checkbox at bounding box center [714, 241] width 15 height 12
checkbox input "true"
click at [686, 105] on div at bounding box center [692, 108] width 18 height 36
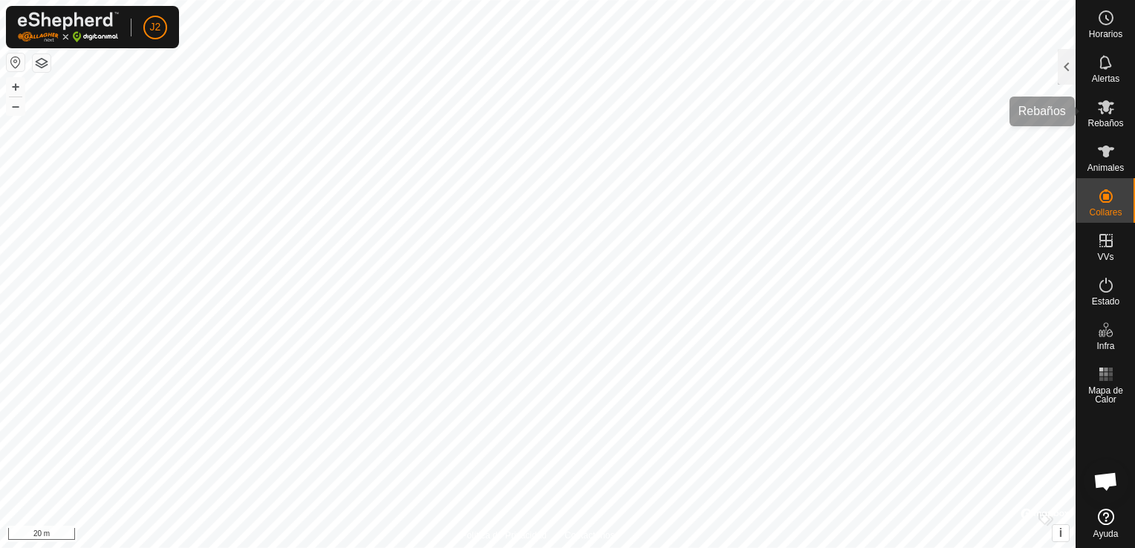
click at [1108, 119] on span "Rebaños" at bounding box center [1105, 123] width 36 height 9
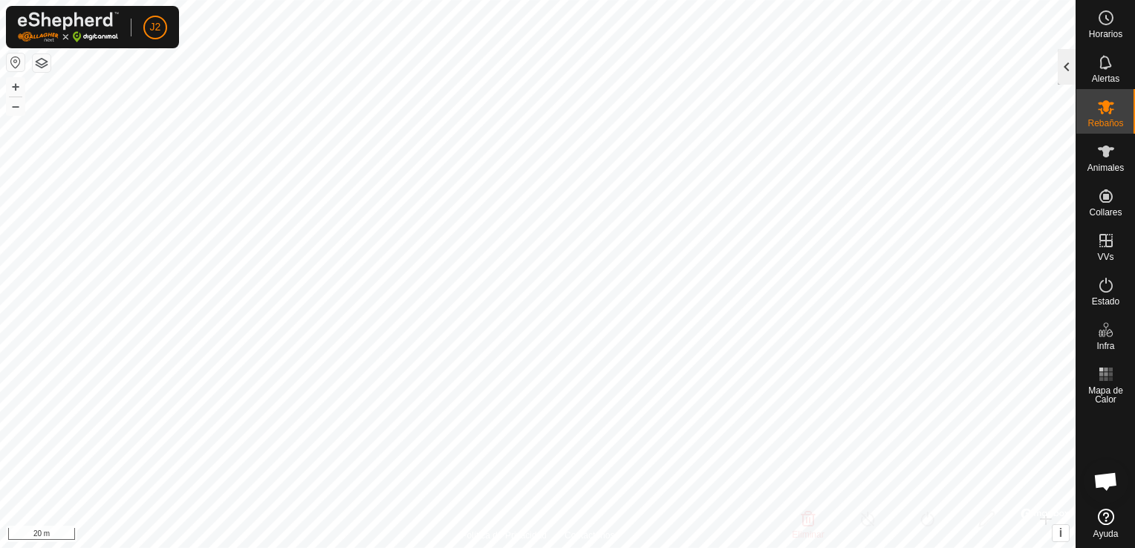
click at [1067, 70] on div at bounding box center [1066, 67] width 18 height 36
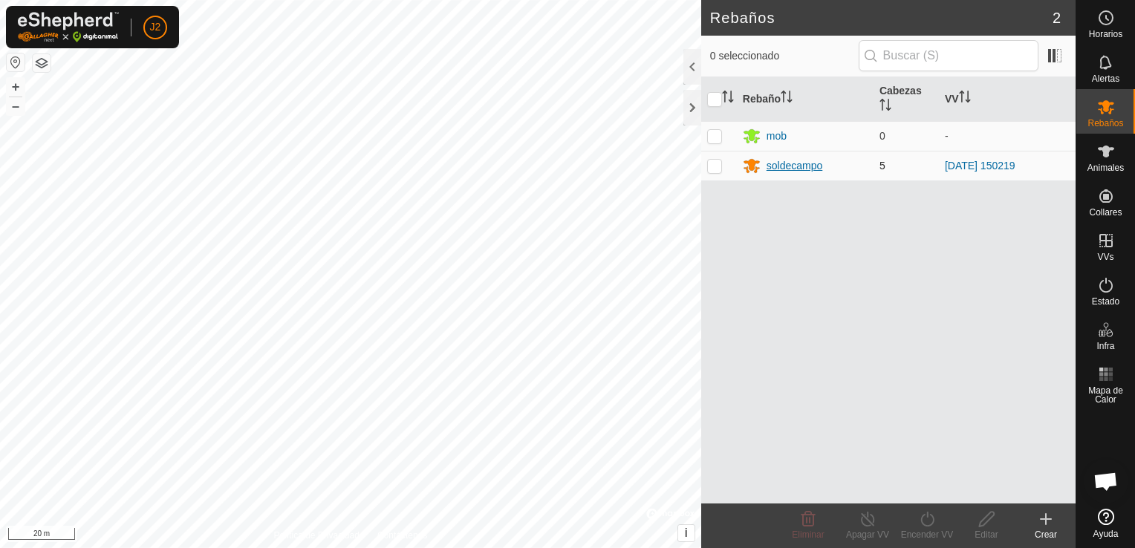
click at [785, 171] on div "soldecampo" at bounding box center [794, 166] width 56 height 16
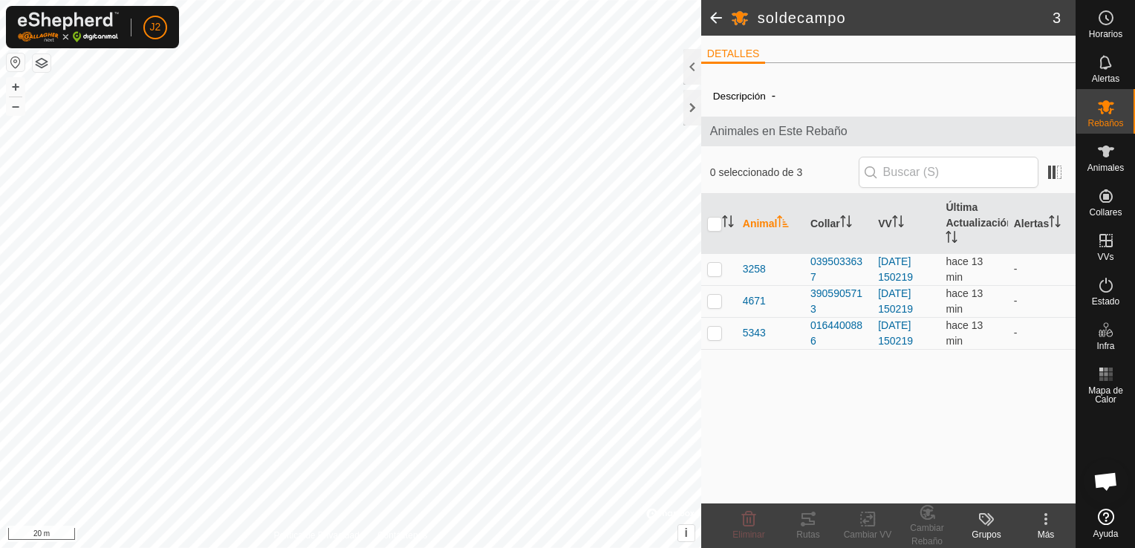
click at [1043, 525] on icon at bounding box center [1046, 519] width 18 height 18
click at [1045, 525] on icon at bounding box center [1046, 519] width 18 height 18
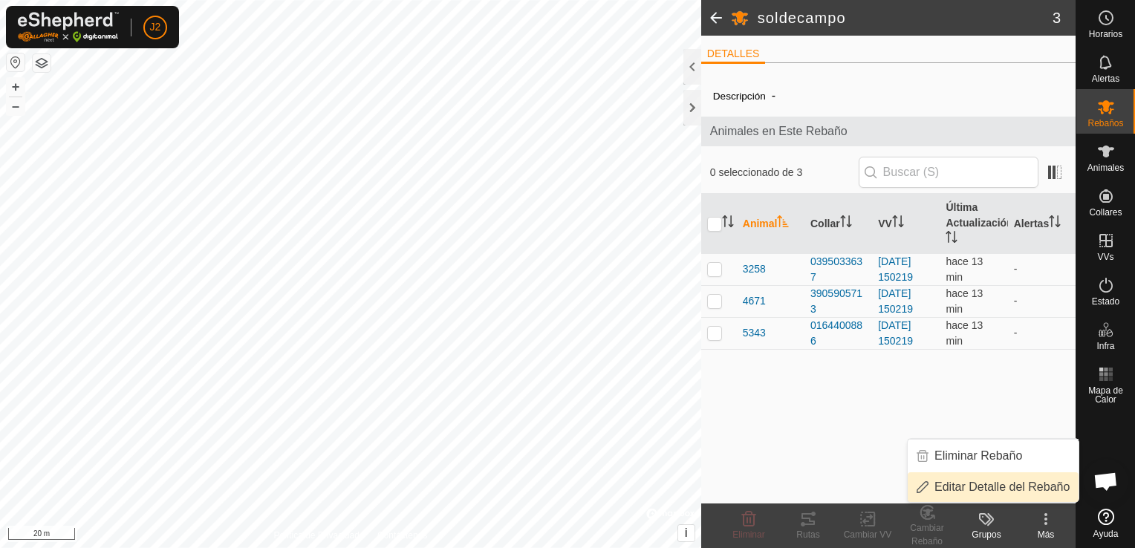
click at [989, 489] on link "Editar Detalle del Rebaño" at bounding box center [992, 487] width 171 height 30
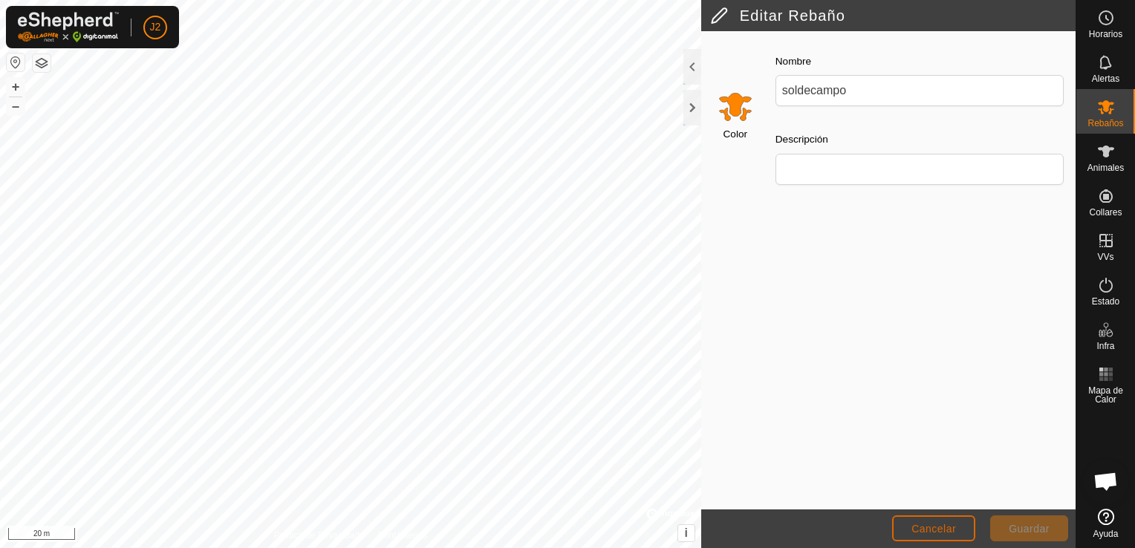
click at [938, 532] on span "Cancelar" at bounding box center [933, 529] width 45 height 12
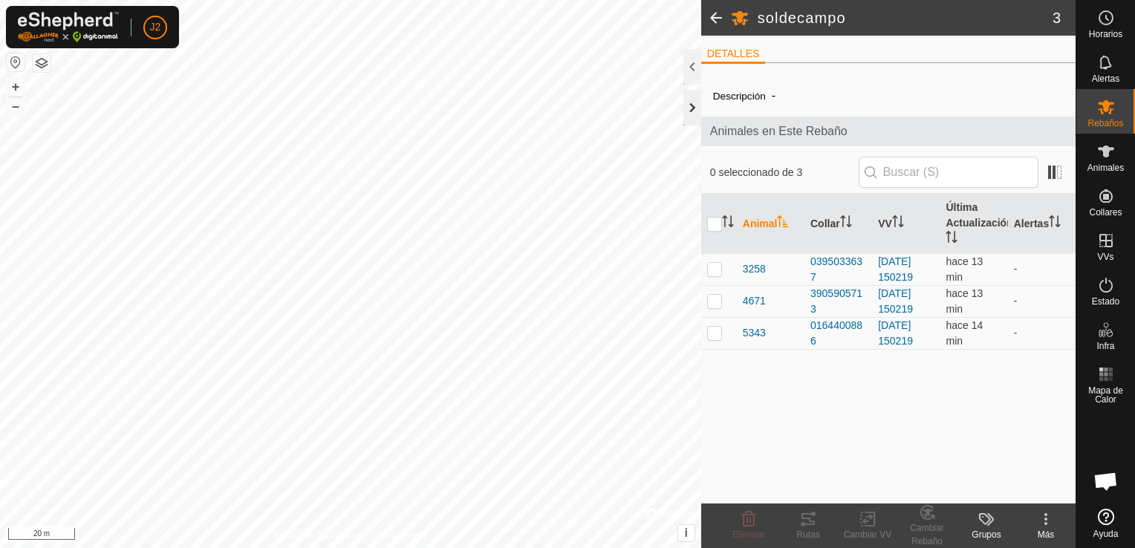
click at [691, 108] on div at bounding box center [692, 108] width 18 height 36
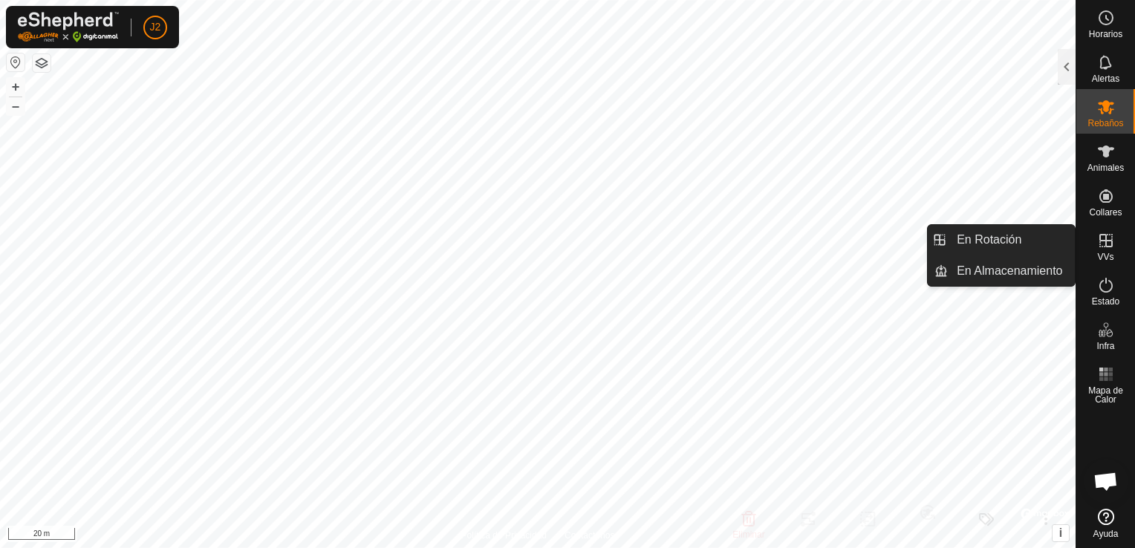
click at [1109, 249] on es-virtualpaddocks-svg-icon at bounding box center [1105, 241] width 27 height 24
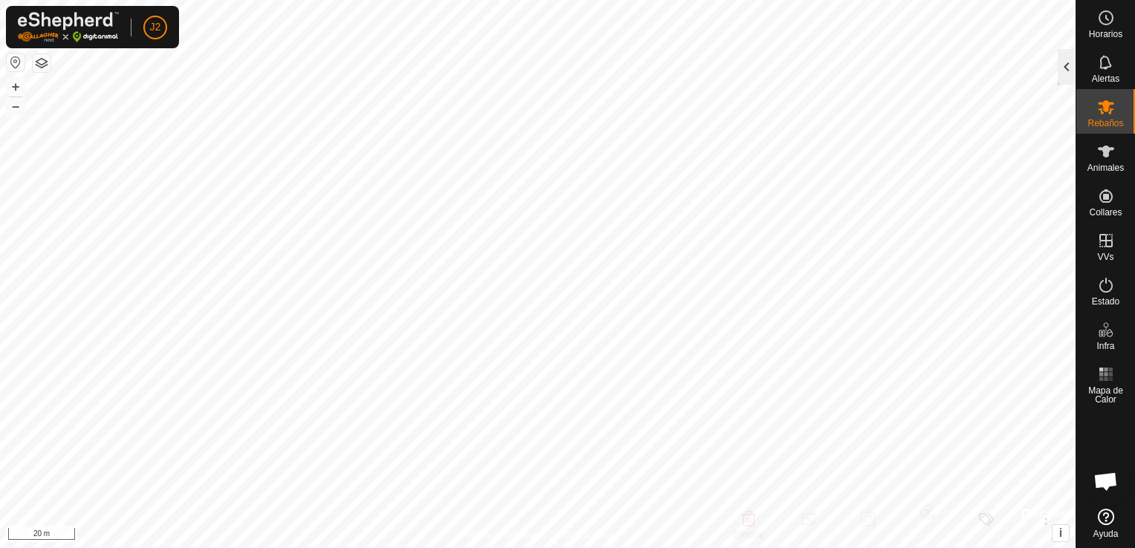
click at [1071, 64] on div at bounding box center [1066, 67] width 18 height 36
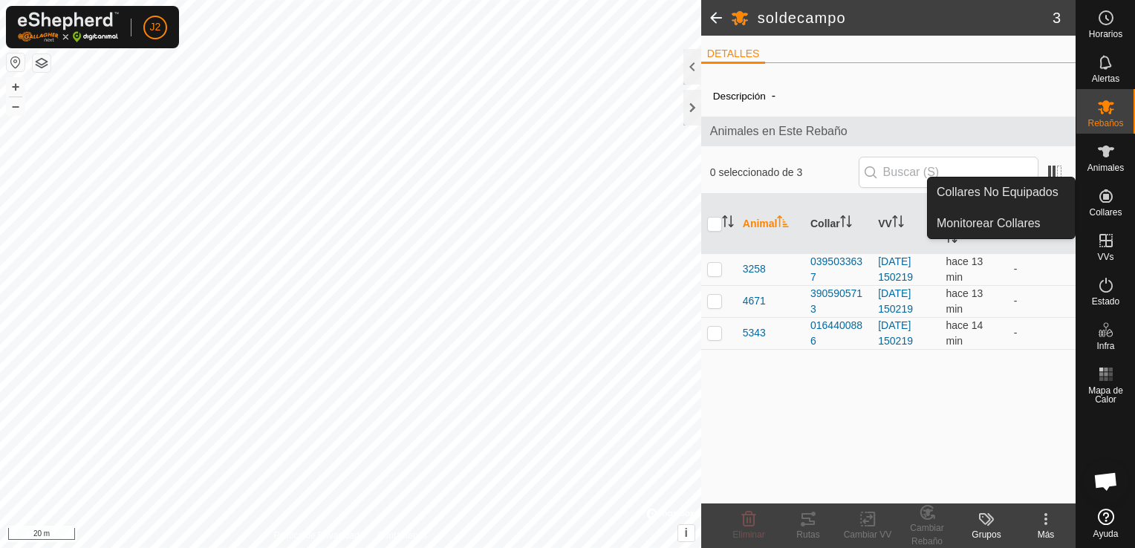
click at [1106, 198] on icon at bounding box center [1105, 195] width 13 height 13
click at [1063, 184] on link "Collares No Equipados" at bounding box center [1000, 192] width 147 height 30
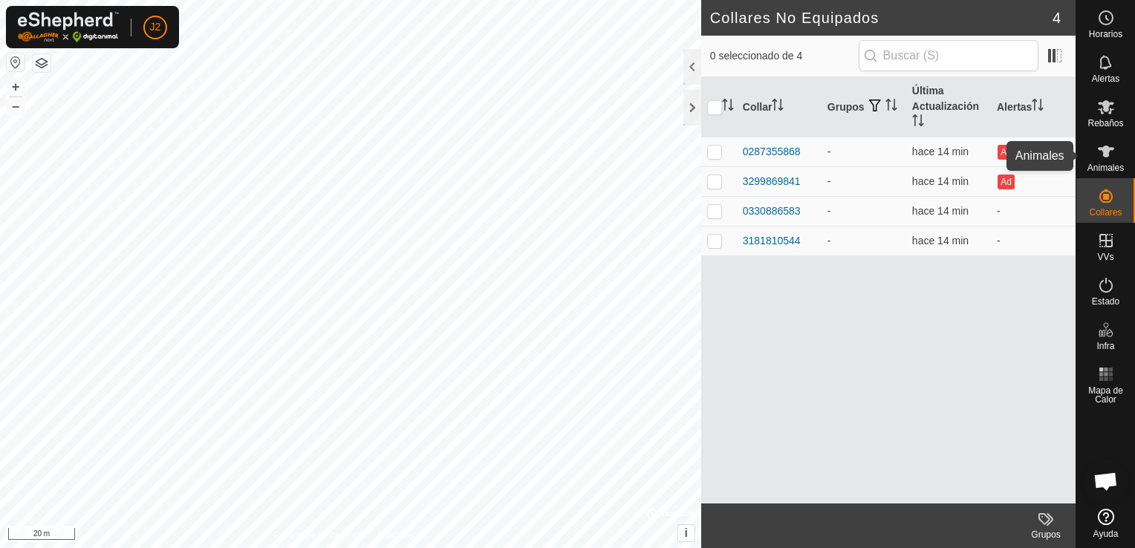
click at [1110, 160] on icon at bounding box center [1106, 152] width 18 height 18
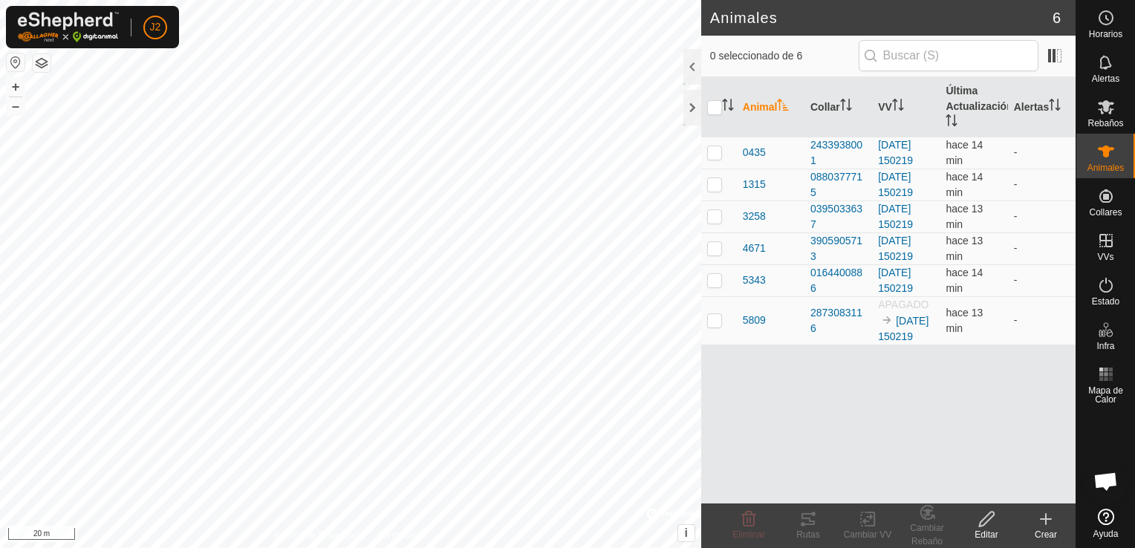
click at [1046, 521] on icon at bounding box center [1046, 519] width 18 height 18
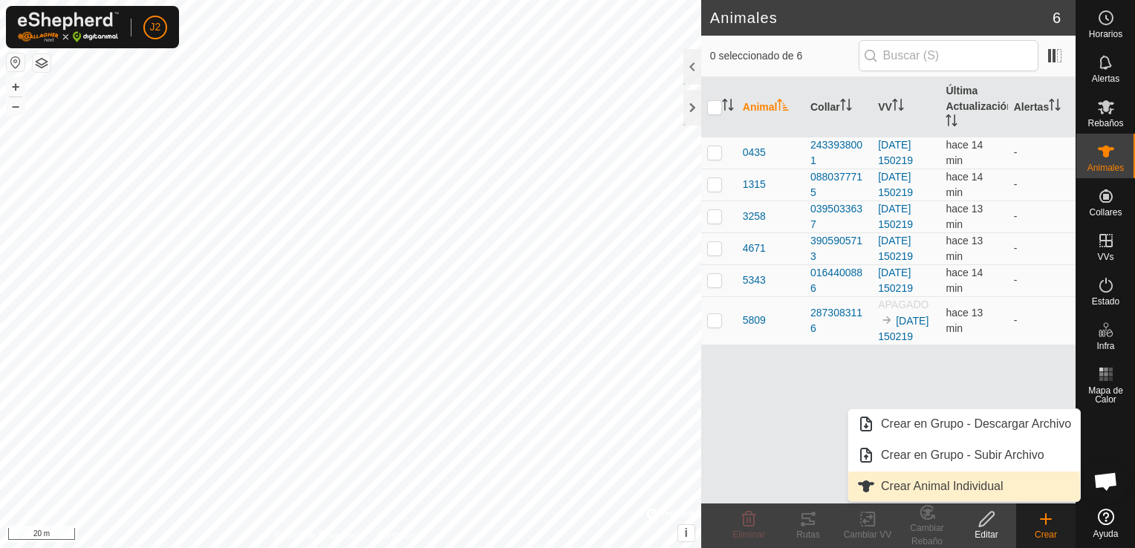
click at [987, 483] on link "Crear Animal Individual" at bounding box center [964, 487] width 232 height 30
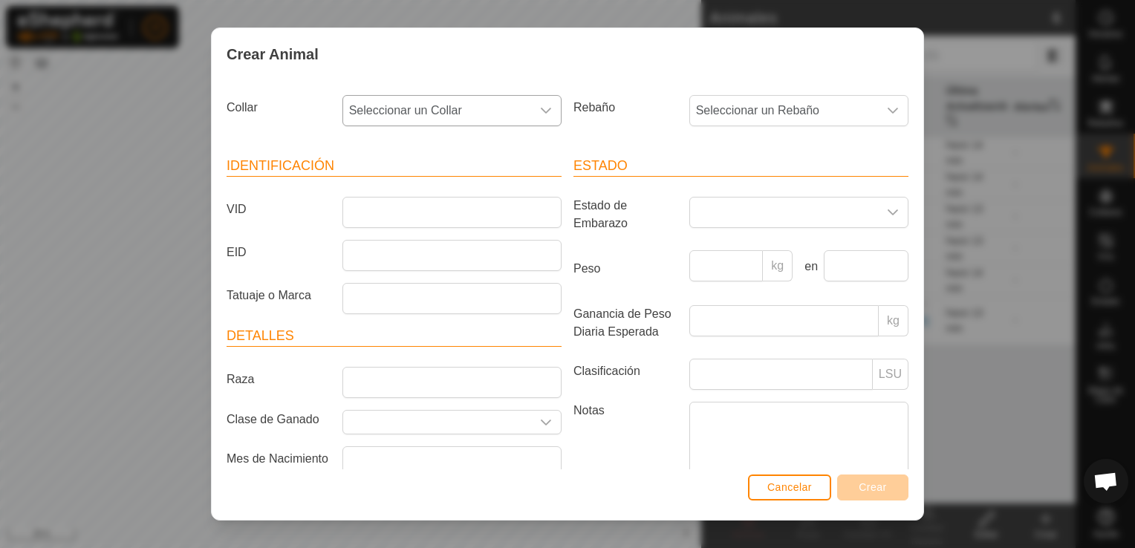
click at [555, 108] on div "Seleccionar un Collar" at bounding box center [451, 110] width 231 height 31
click at [541, 111] on icon "dropdown trigger" at bounding box center [546, 111] width 10 height 6
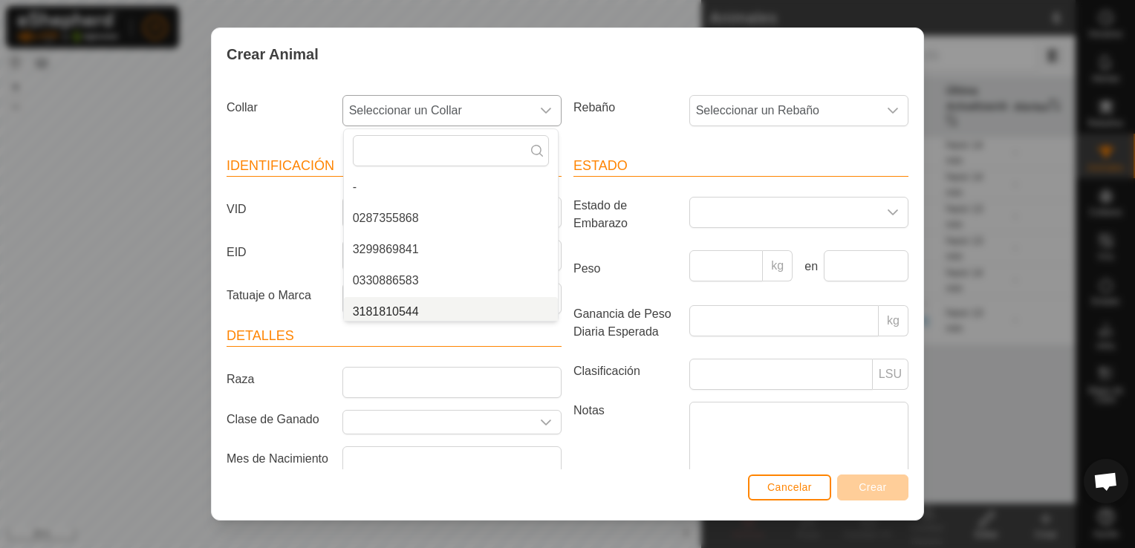
scroll to position [6, 0]
click at [426, 310] on li "3181810544" at bounding box center [451, 306] width 214 height 30
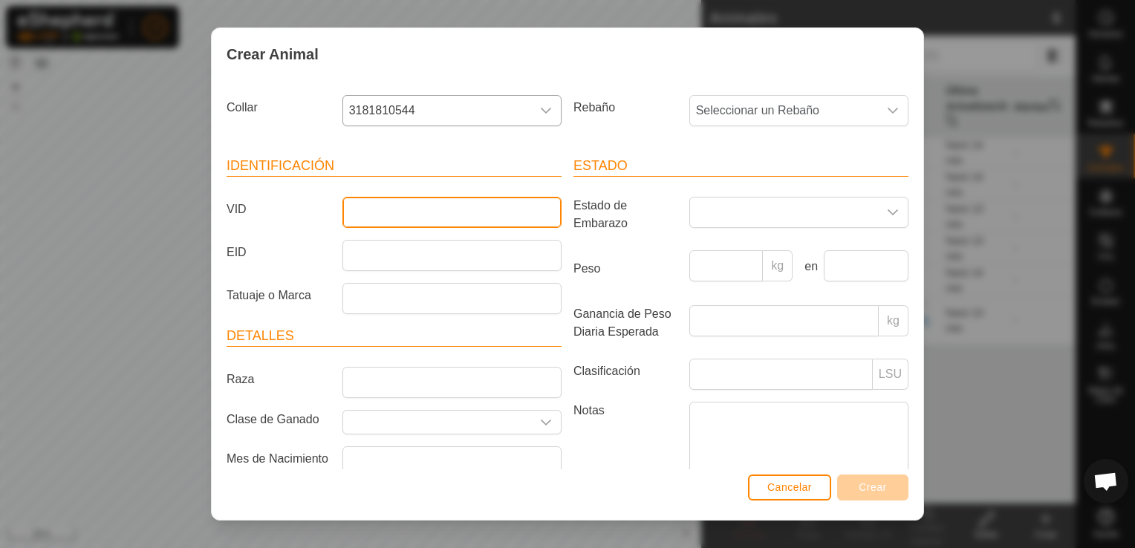
click at [437, 218] on input "VID" at bounding box center [451, 212] width 219 height 31
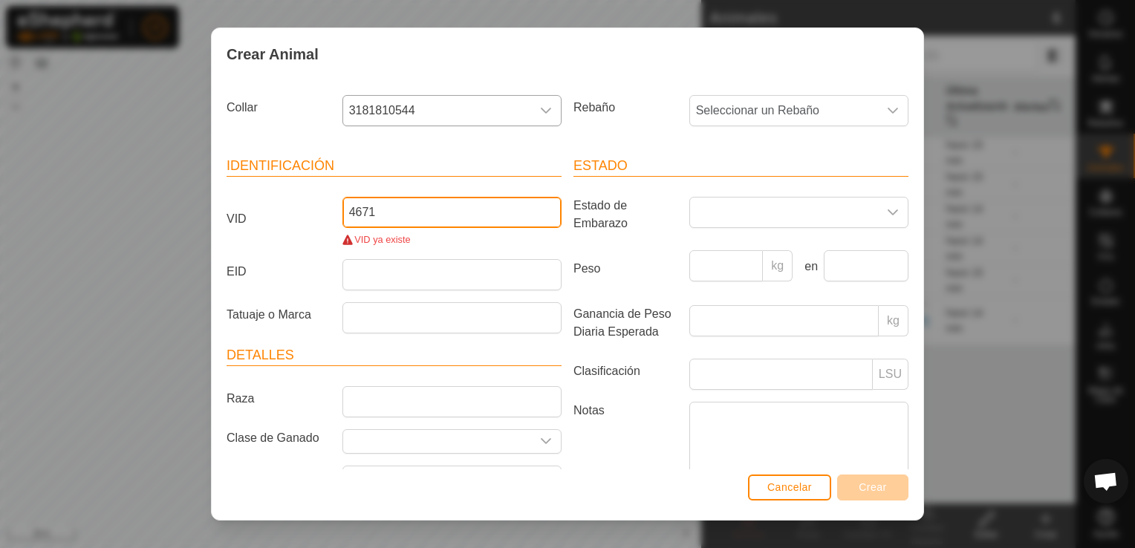
click at [348, 215] on input "4671" at bounding box center [451, 212] width 219 height 31
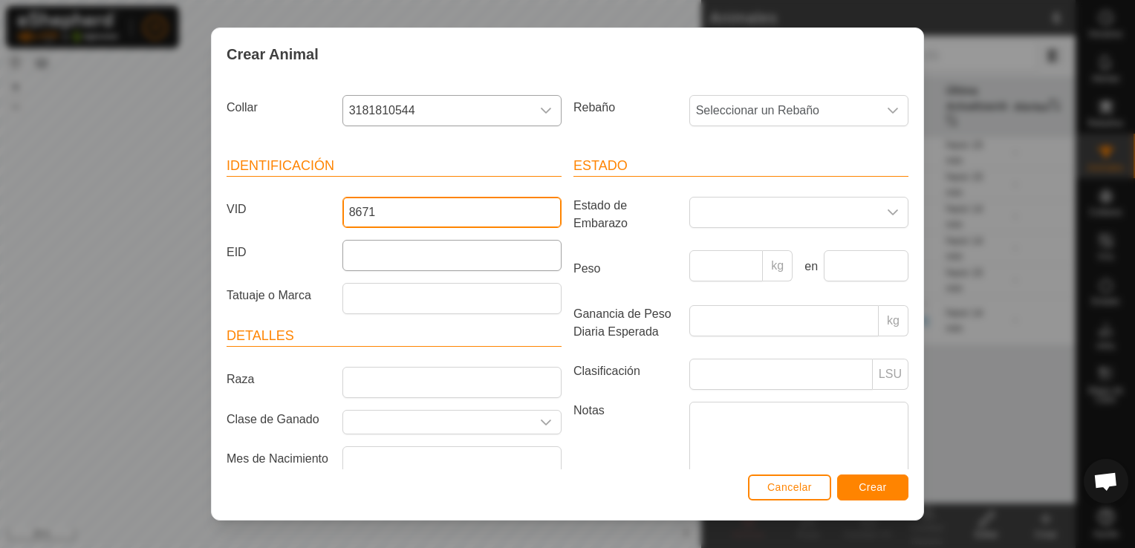
type input "8671"
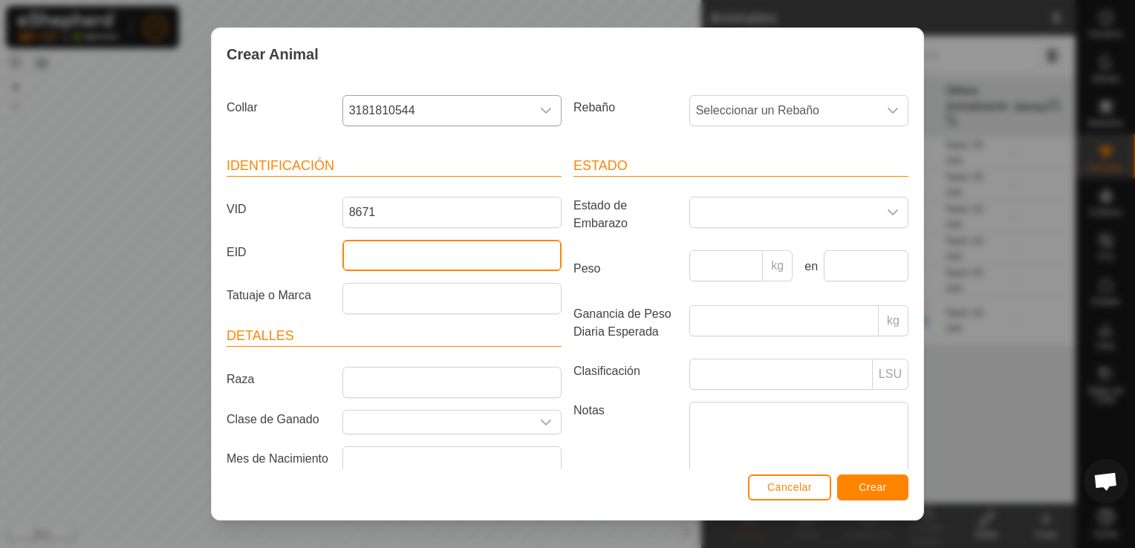
click at [443, 264] on input "EID" at bounding box center [451, 255] width 219 height 31
type input "000080815318671"
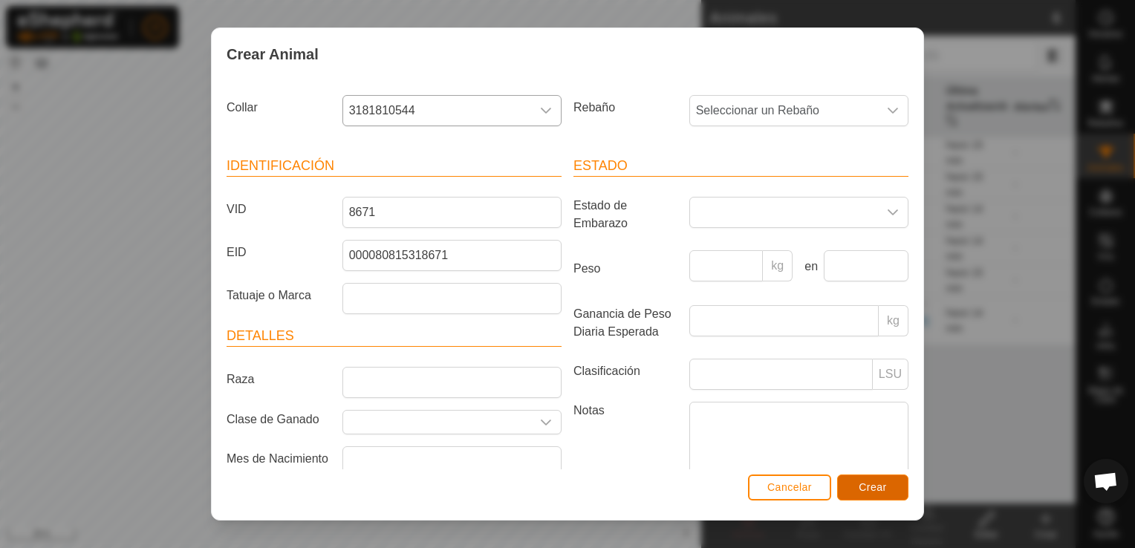
click at [875, 480] on button "Crear" at bounding box center [872, 487] width 71 height 26
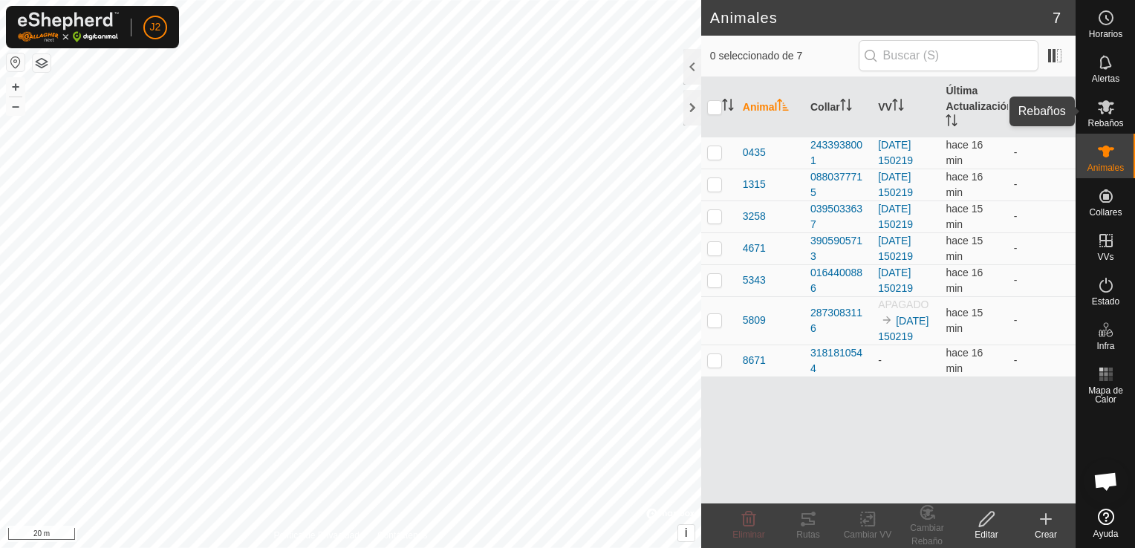
click at [1104, 109] on icon at bounding box center [1105, 107] width 16 height 14
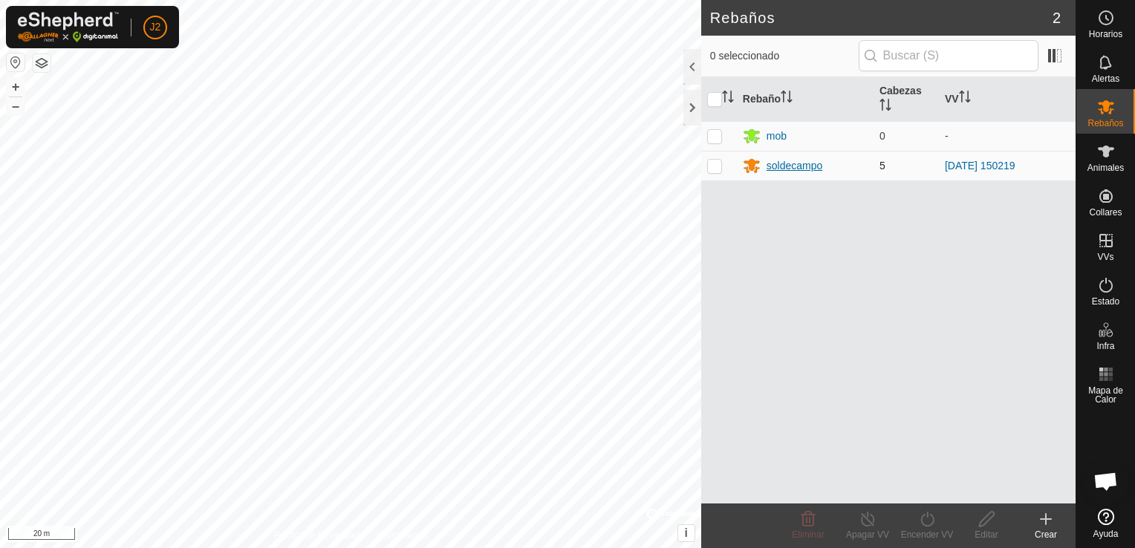
click at [777, 169] on div "soldecampo" at bounding box center [794, 166] width 56 height 16
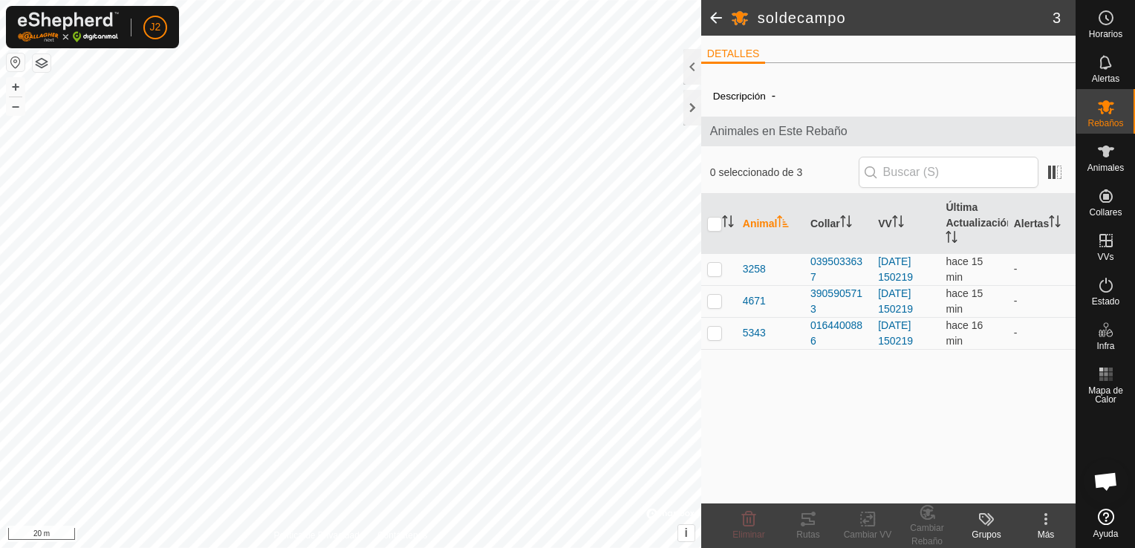
click at [1048, 521] on icon at bounding box center [1046, 519] width 18 height 18
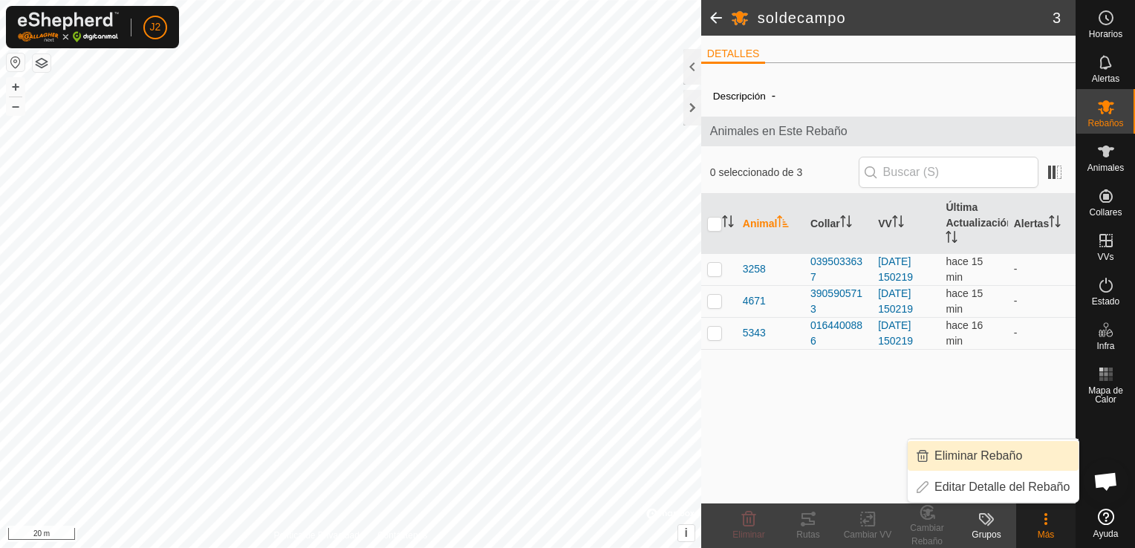
click at [1011, 460] on link "Eliminar Rebaño" at bounding box center [992, 456] width 171 height 30
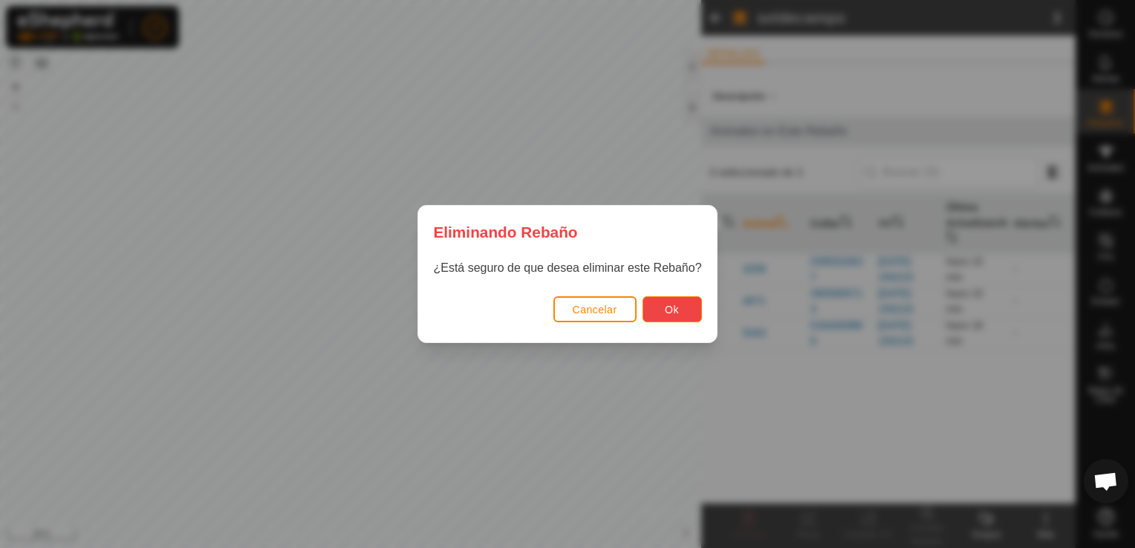
click at [680, 313] on button "Ok" at bounding box center [671, 309] width 59 height 26
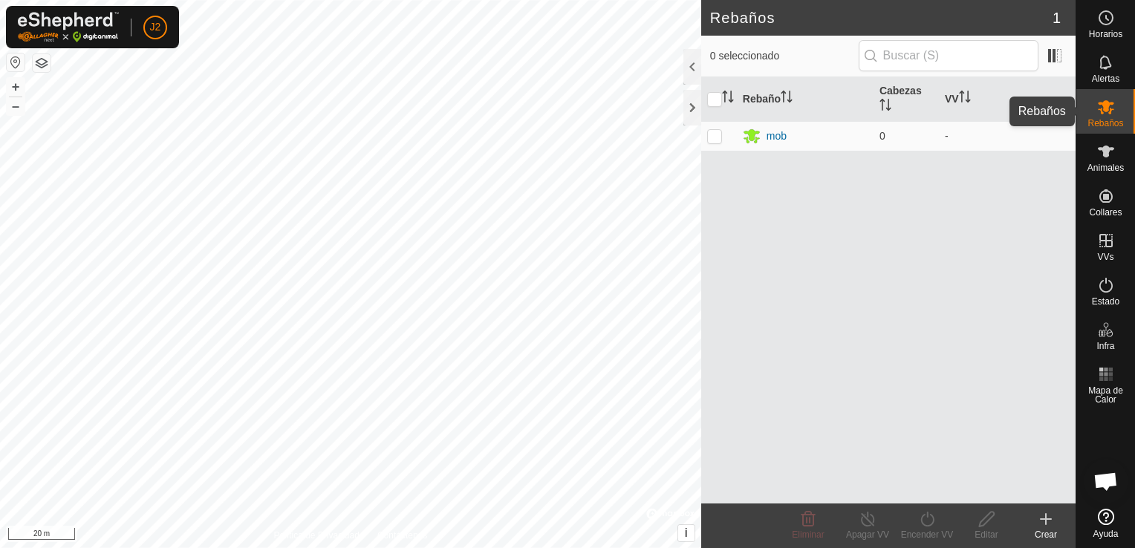
click at [1115, 108] on es-mob-svg-icon at bounding box center [1105, 107] width 27 height 24
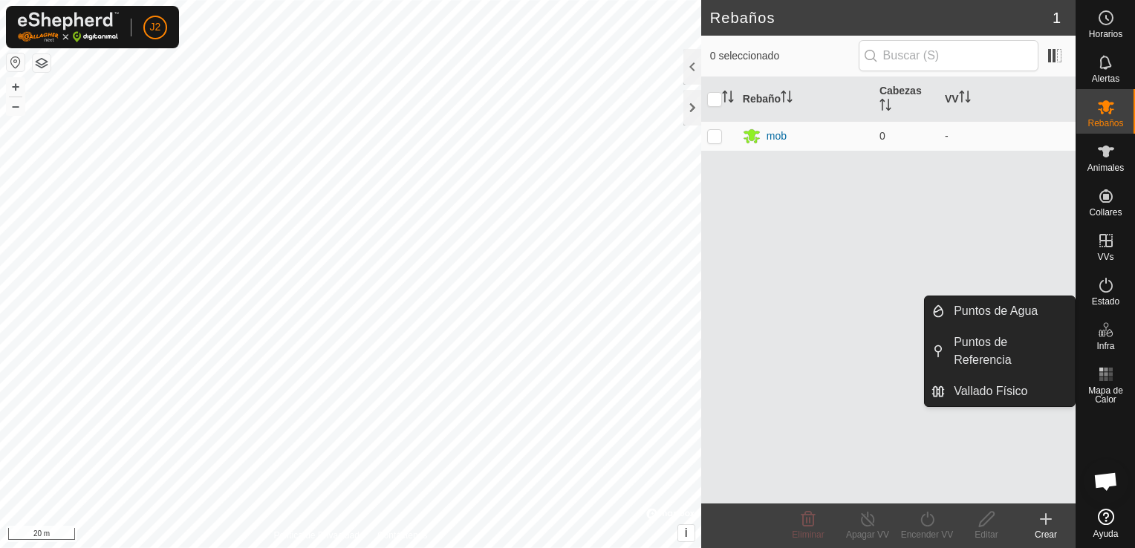
click at [1048, 518] on icon at bounding box center [1046, 519] width 18 height 18
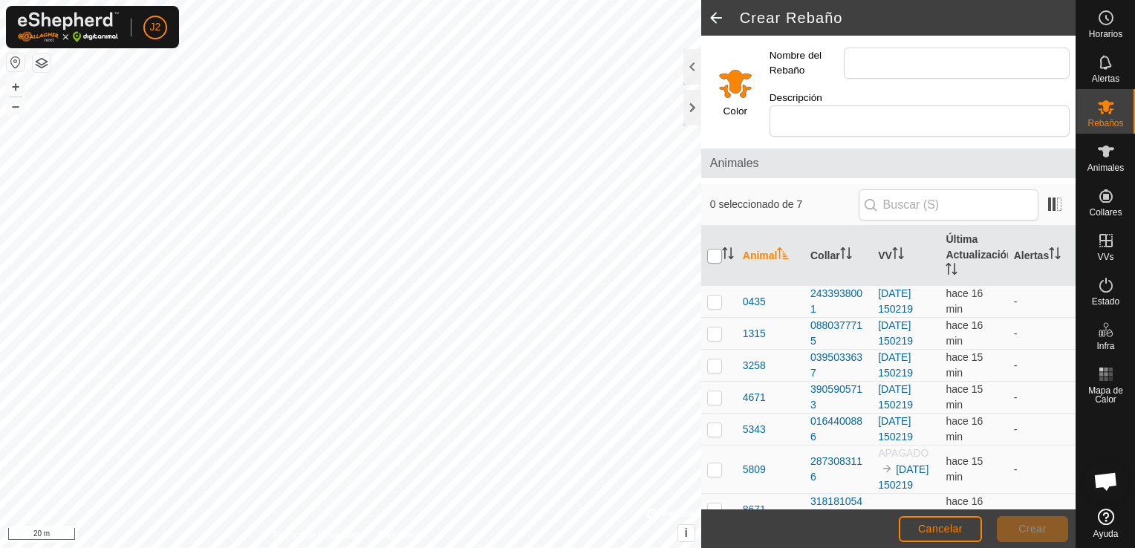
click at [716, 249] on input "checkbox" at bounding box center [714, 256] width 15 height 15
checkbox input "true"
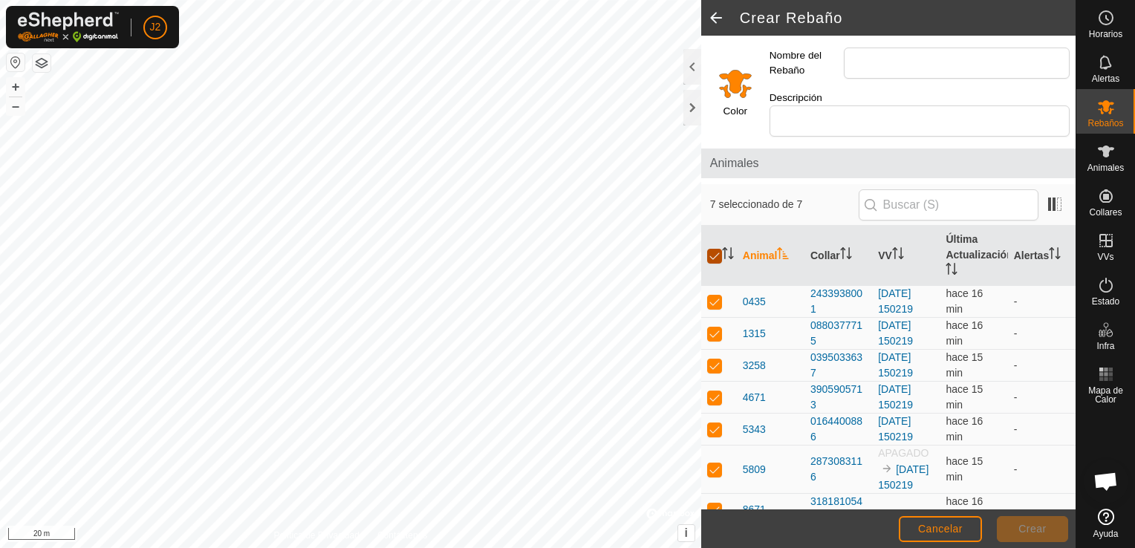
checkbox input "true"
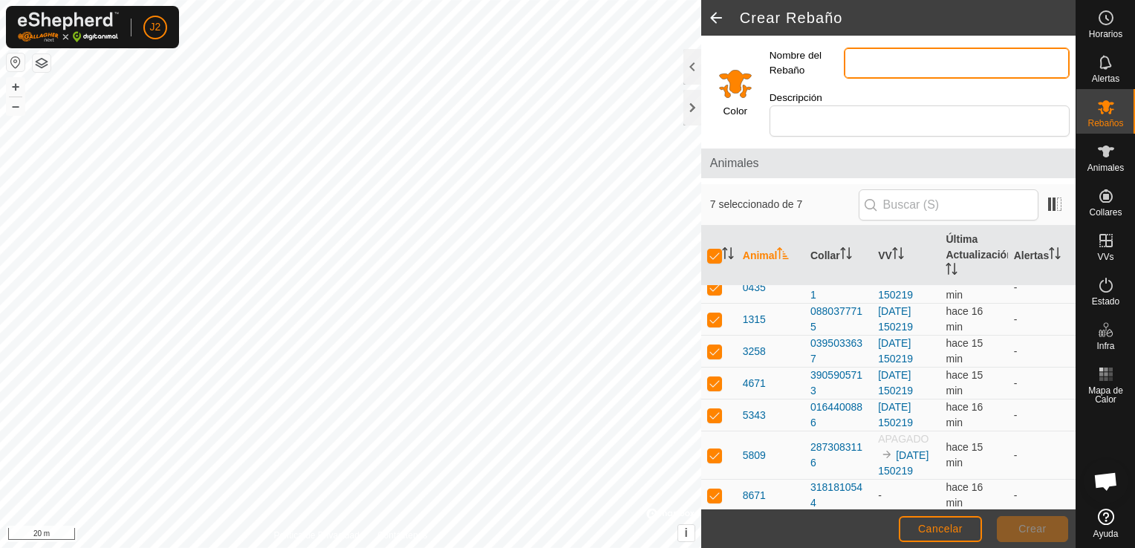
click at [916, 72] on input "Nombre del Rebaño" at bounding box center [957, 63] width 226 height 31
type input "soldecampo"
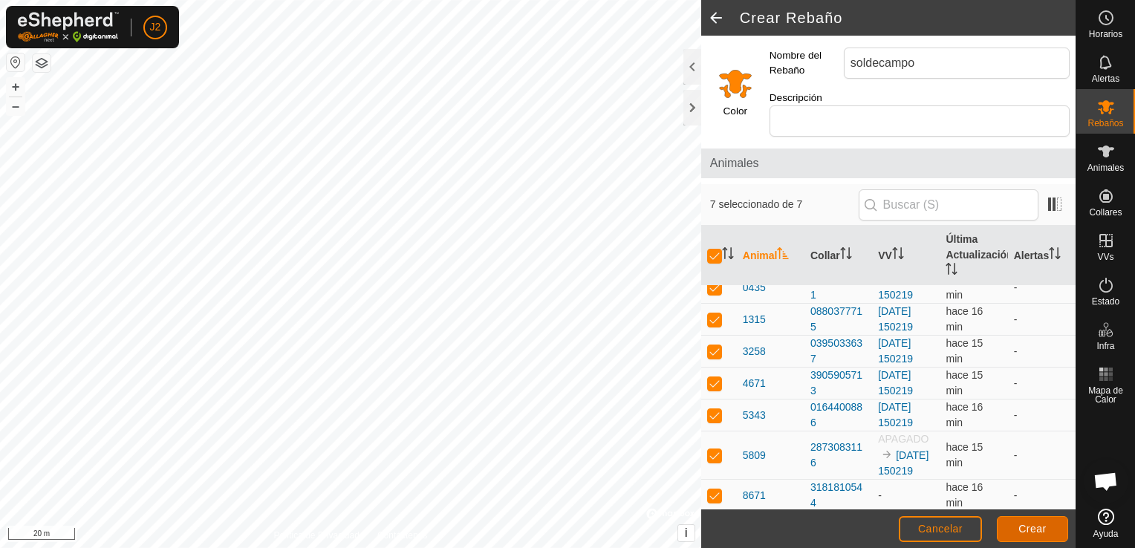
click at [1022, 529] on span "Crear" at bounding box center [1032, 529] width 28 height 12
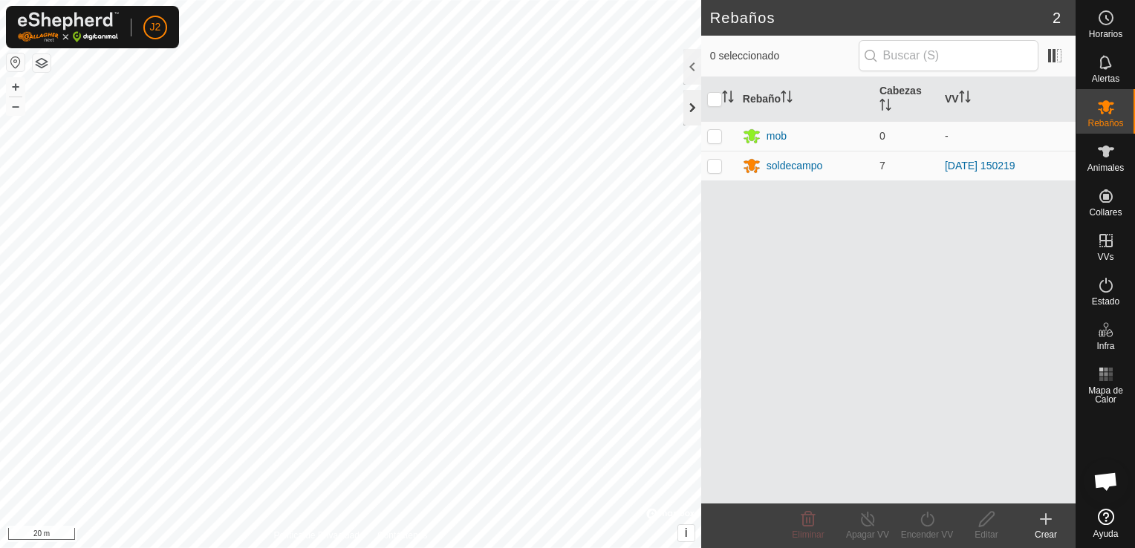
click at [694, 110] on div at bounding box center [692, 108] width 18 height 36
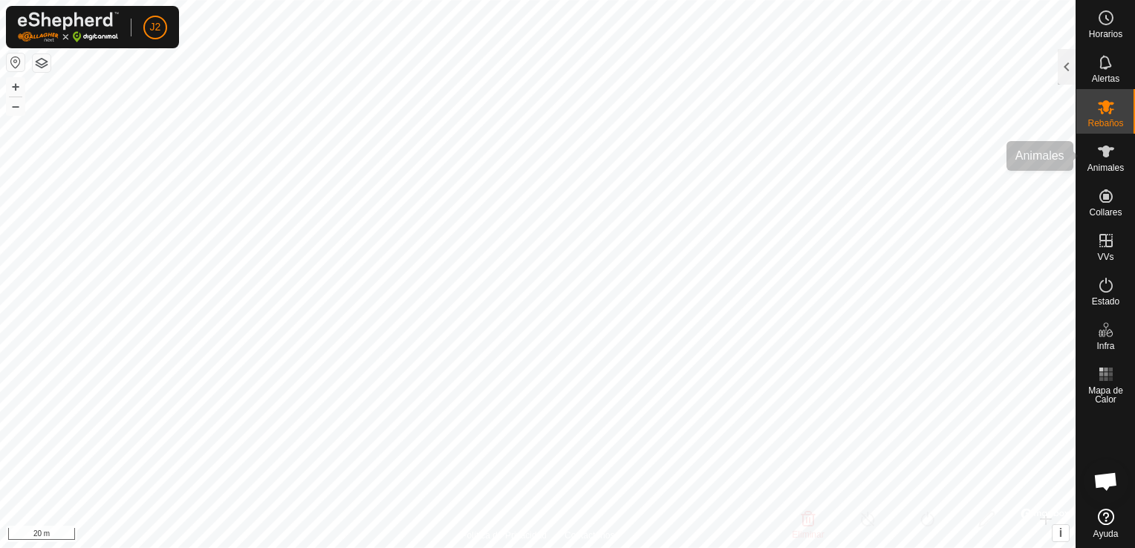
click at [1108, 156] on icon at bounding box center [1105, 152] width 16 height 12
click at [1066, 74] on div at bounding box center [1066, 67] width 18 height 36
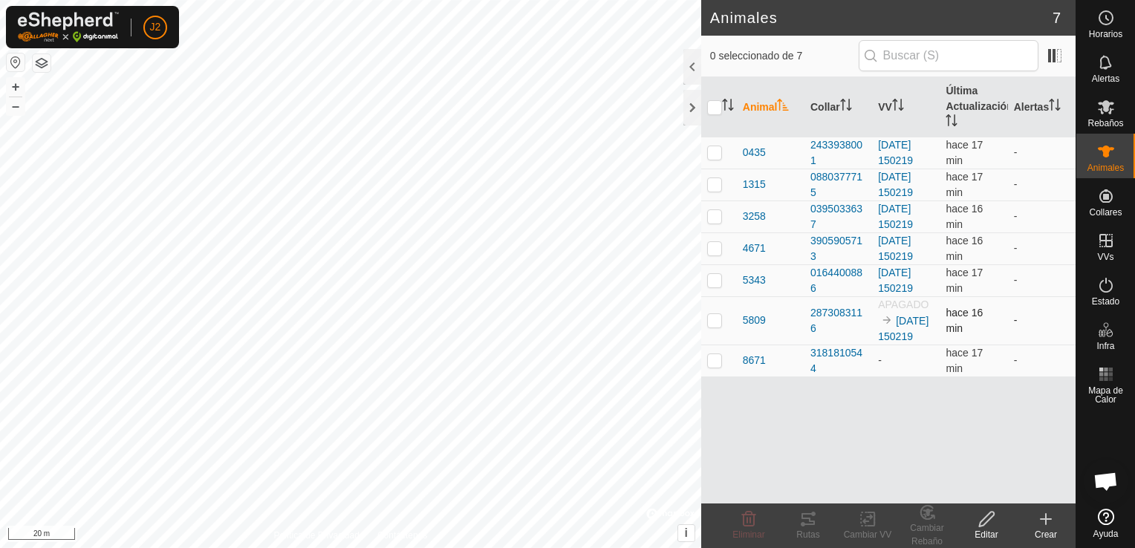
click at [711, 324] on p-checkbox at bounding box center [714, 320] width 15 height 12
checkbox input "true"
click at [1001, 177] on td "hace 17 min" at bounding box center [973, 185] width 68 height 32
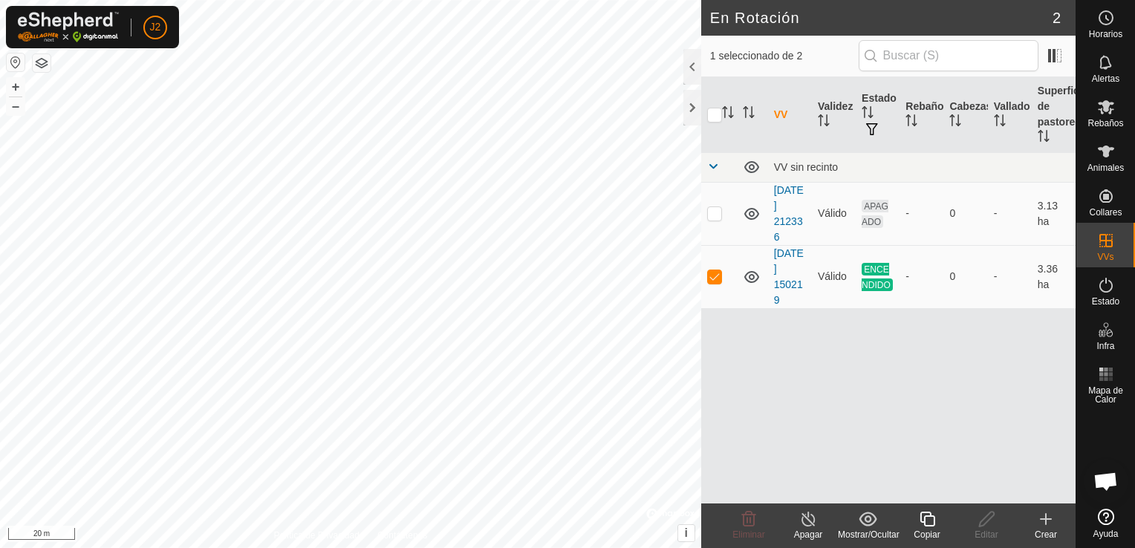
click at [50, 67] on button "button" at bounding box center [42, 63] width 18 height 18
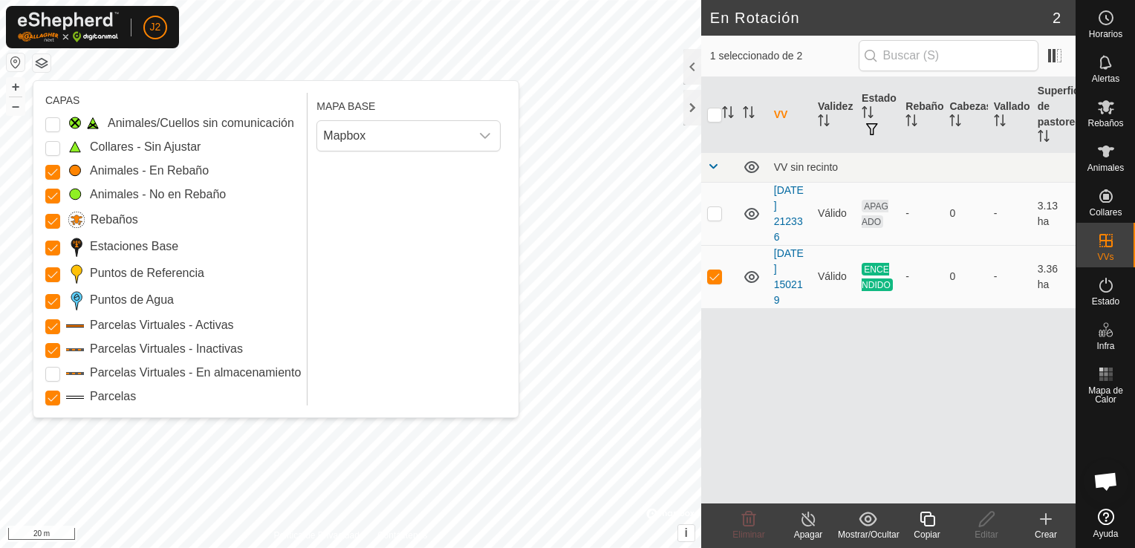
click at [43, 63] on button "button" at bounding box center [42, 63] width 18 height 18
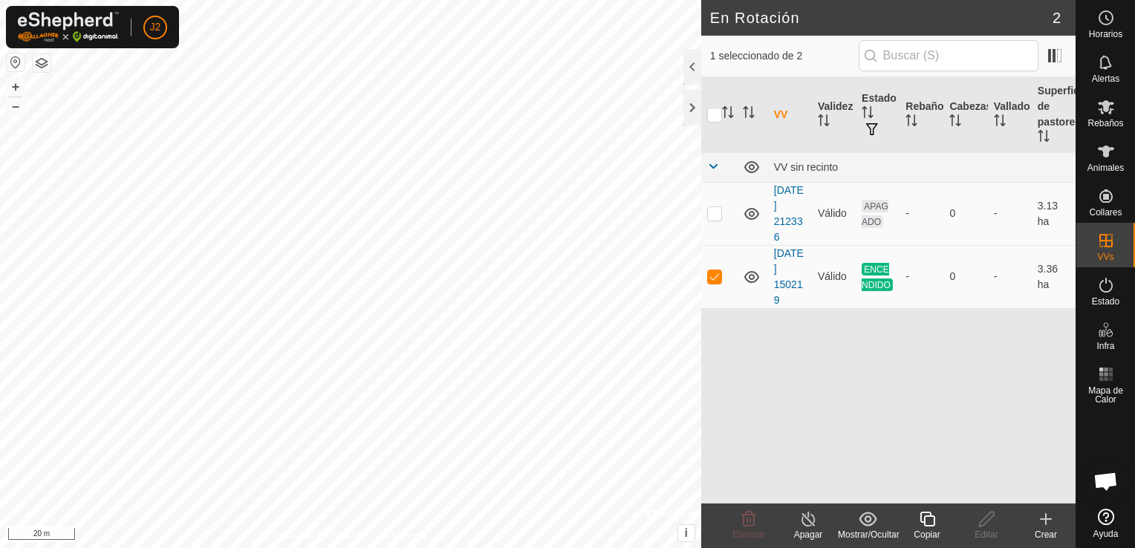
click at [43, 63] on button "button" at bounding box center [42, 63] width 18 height 18
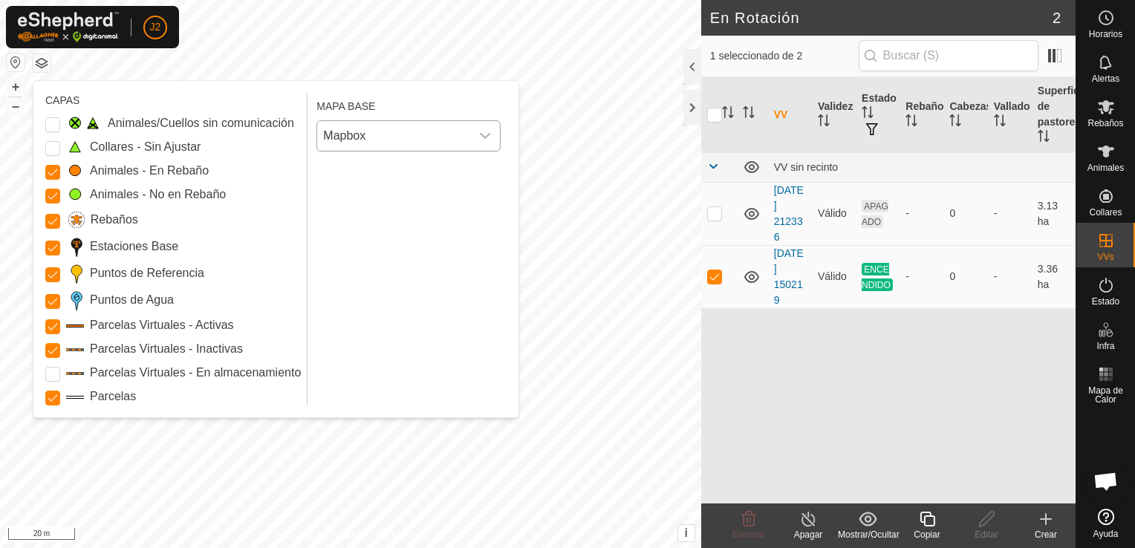
click at [483, 136] on icon "dropdown trigger" at bounding box center [485, 136] width 12 height 12
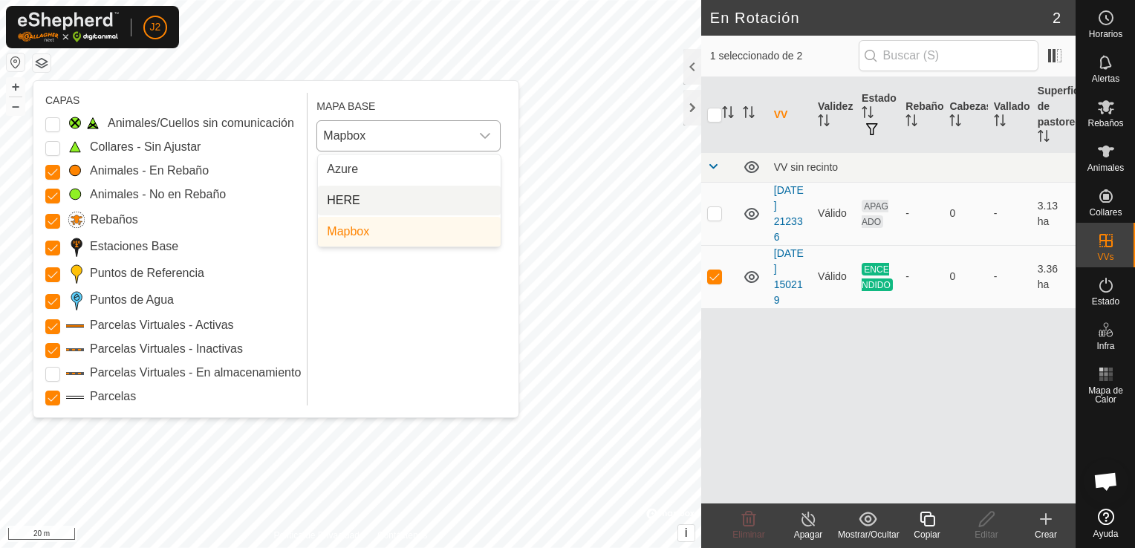
click at [428, 200] on li "HERE" at bounding box center [409, 201] width 183 height 30
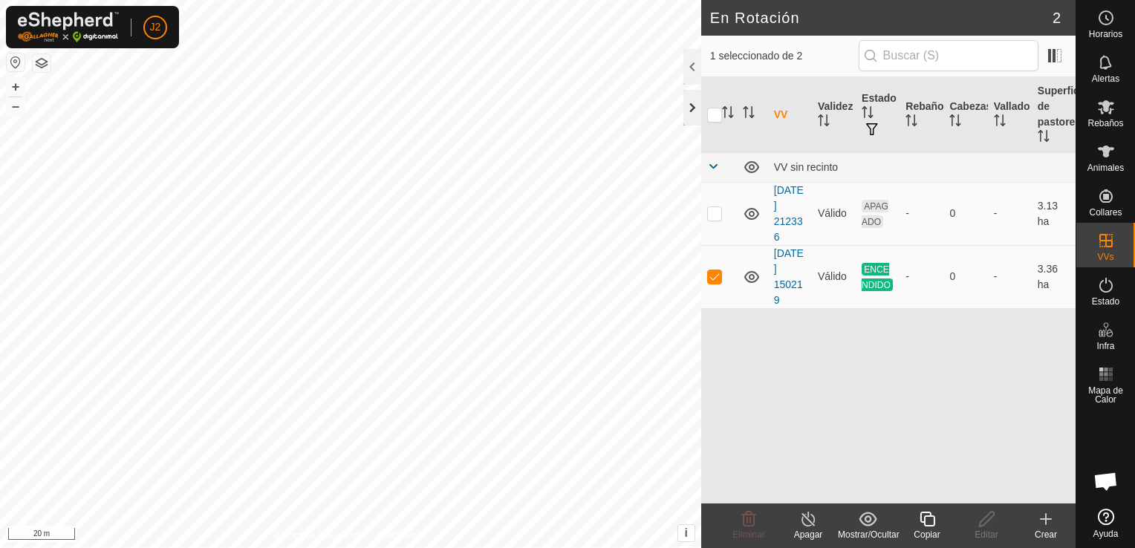
click at [689, 108] on div at bounding box center [692, 108] width 18 height 36
